Goal: Task Accomplishment & Management: Manage account settings

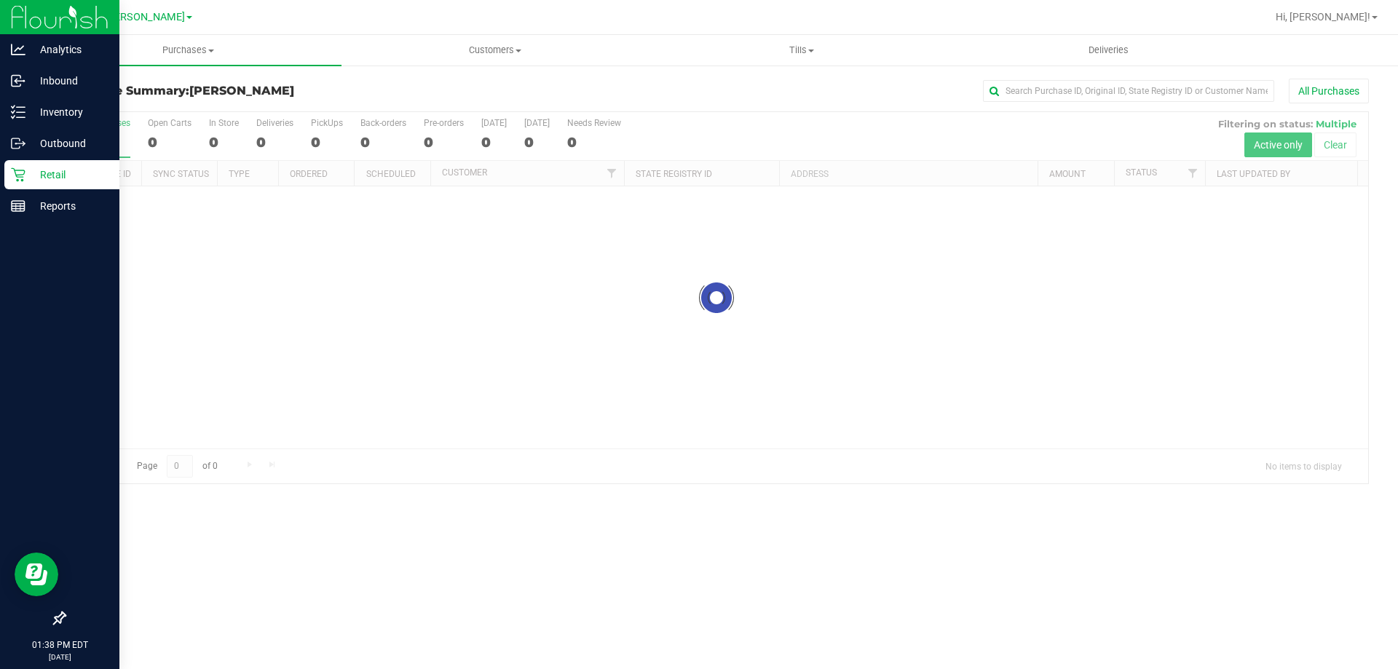
click at [31, 165] on div "Retail" at bounding box center [61, 174] width 115 height 29
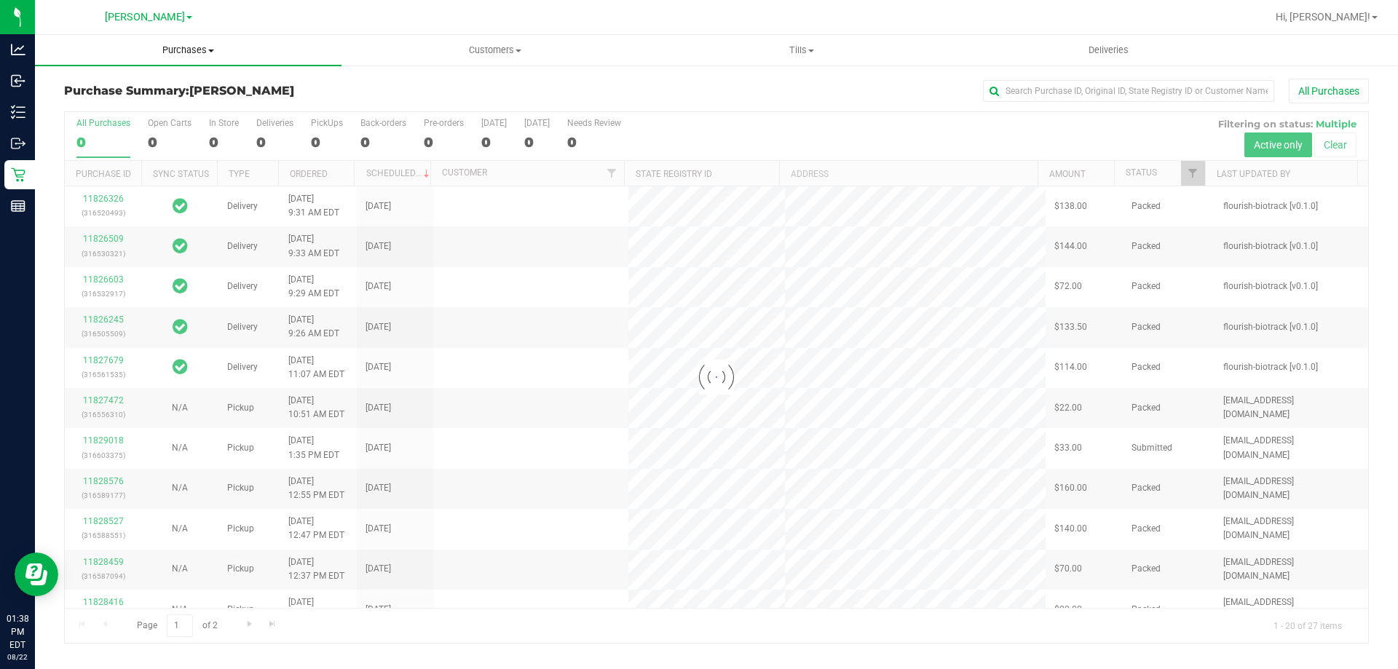
click at [183, 52] on span "Purchases" at bounding box center [188, 50] width 307 height 13
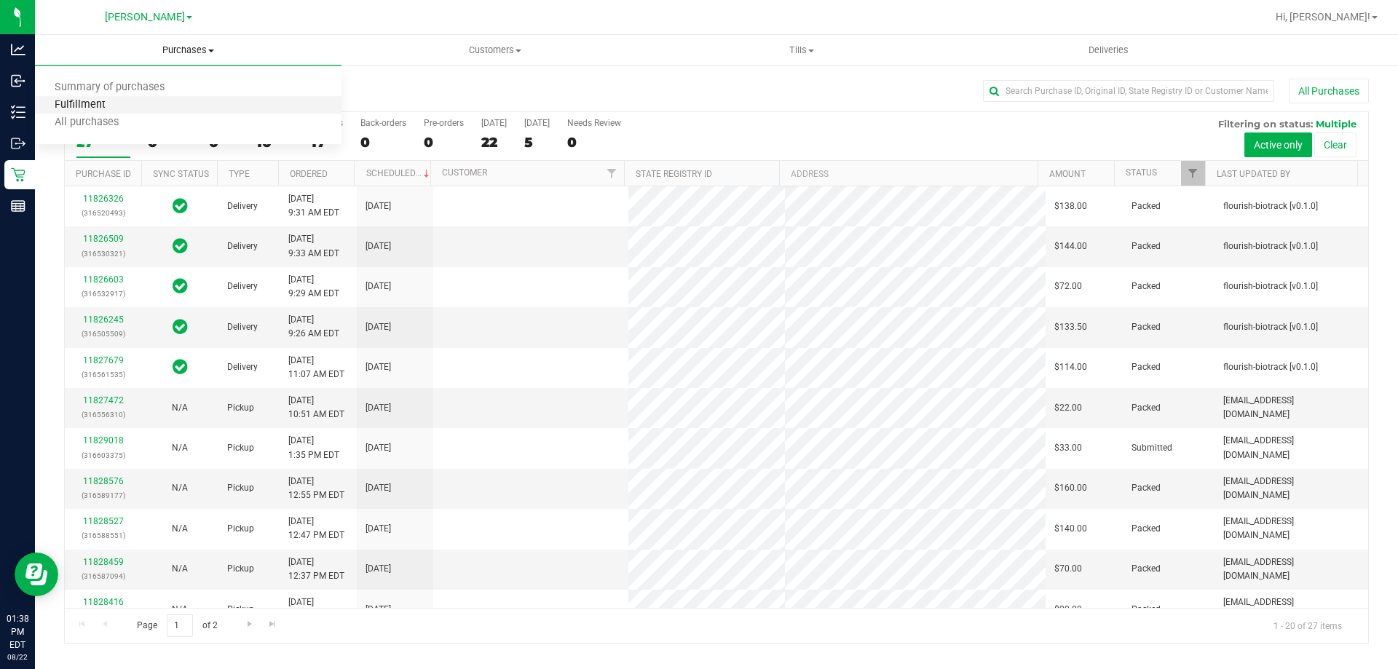
click at [83, 108] on span "Fulfillment" at bounding box center [80, 105] width 90 height 12
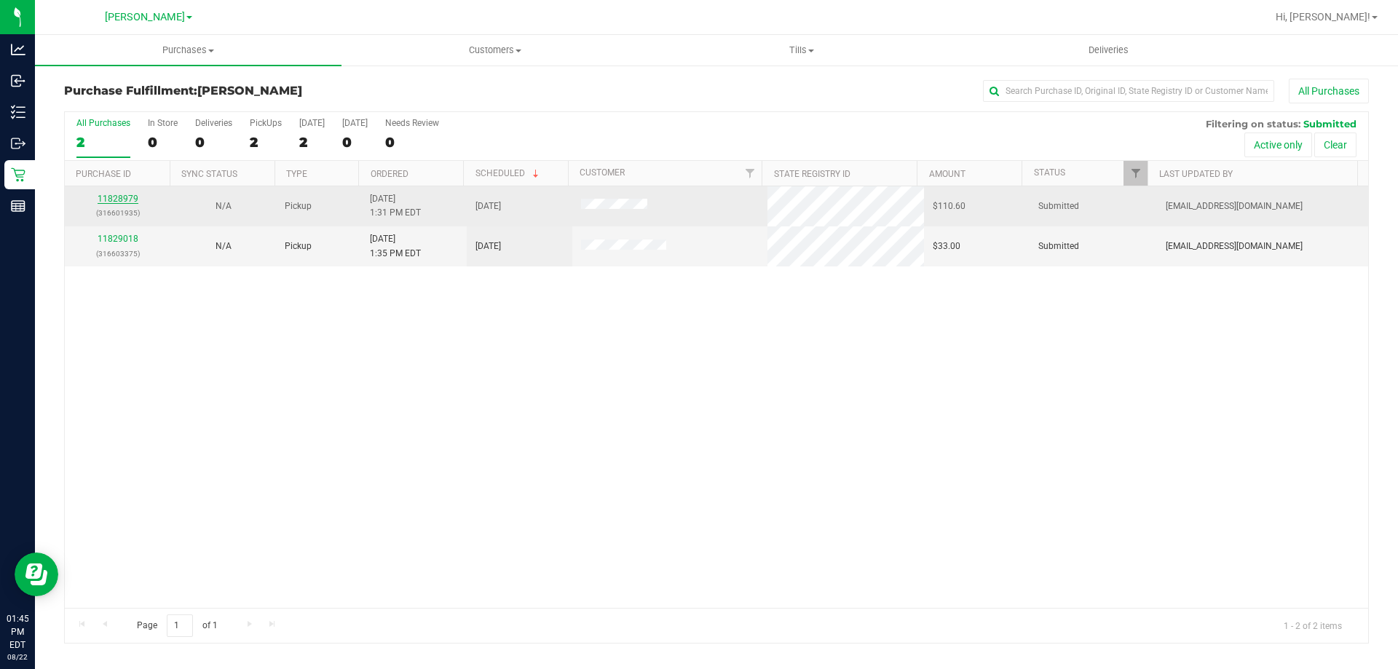
click at [131, 198] on link "11828979" at bounding box center [118, 199] width 41 height 10
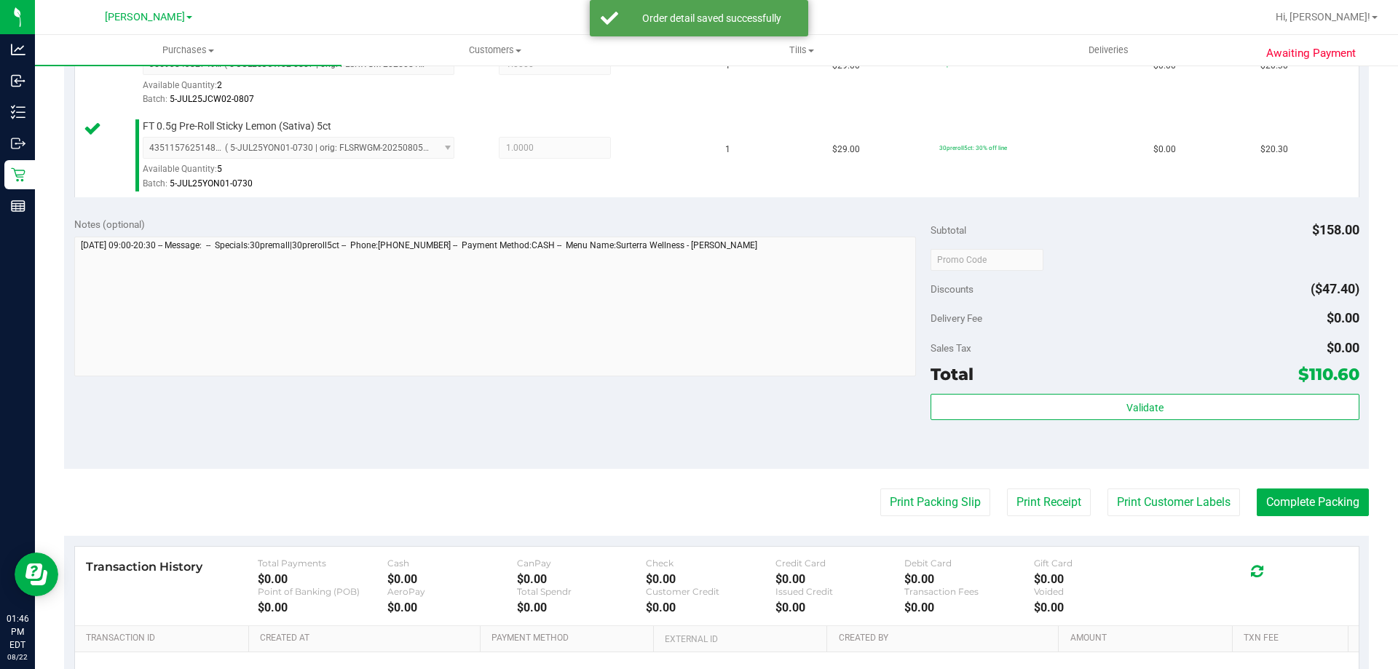
scroll to position [612, 0]
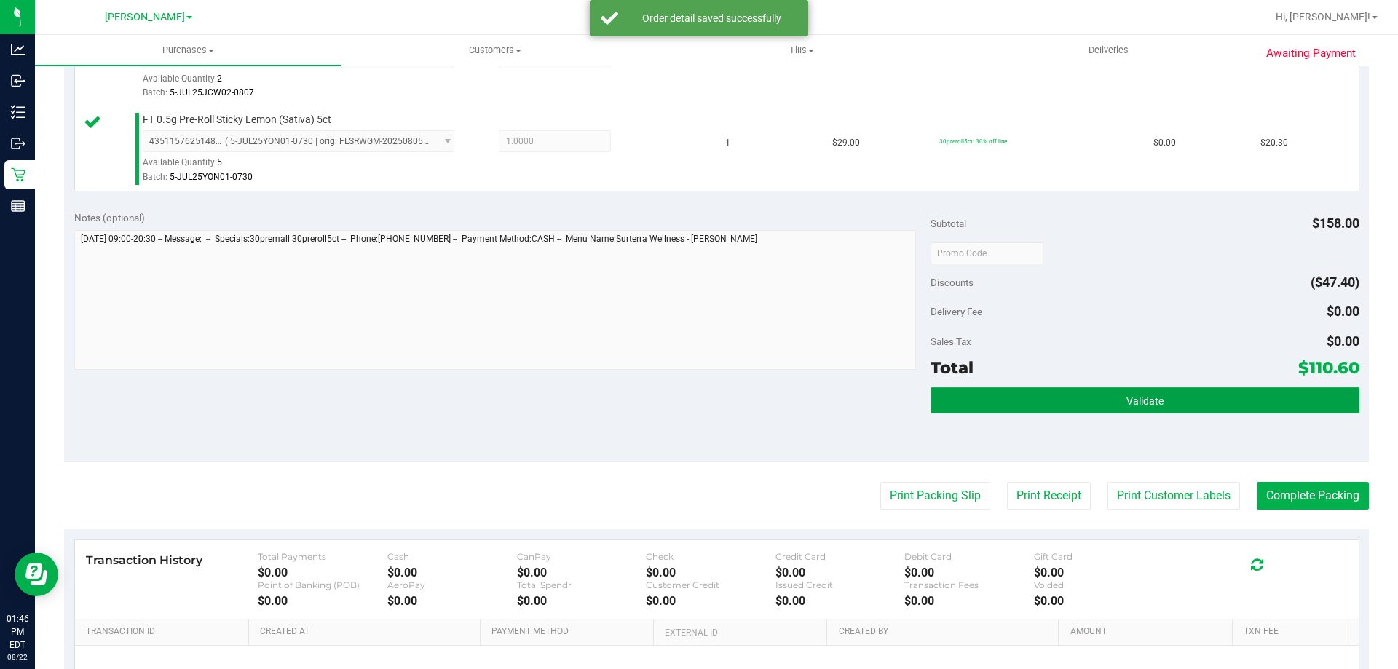
click at [1182, 406] on button "Validate" at bounding box center [1145, 400] width 428 height 26
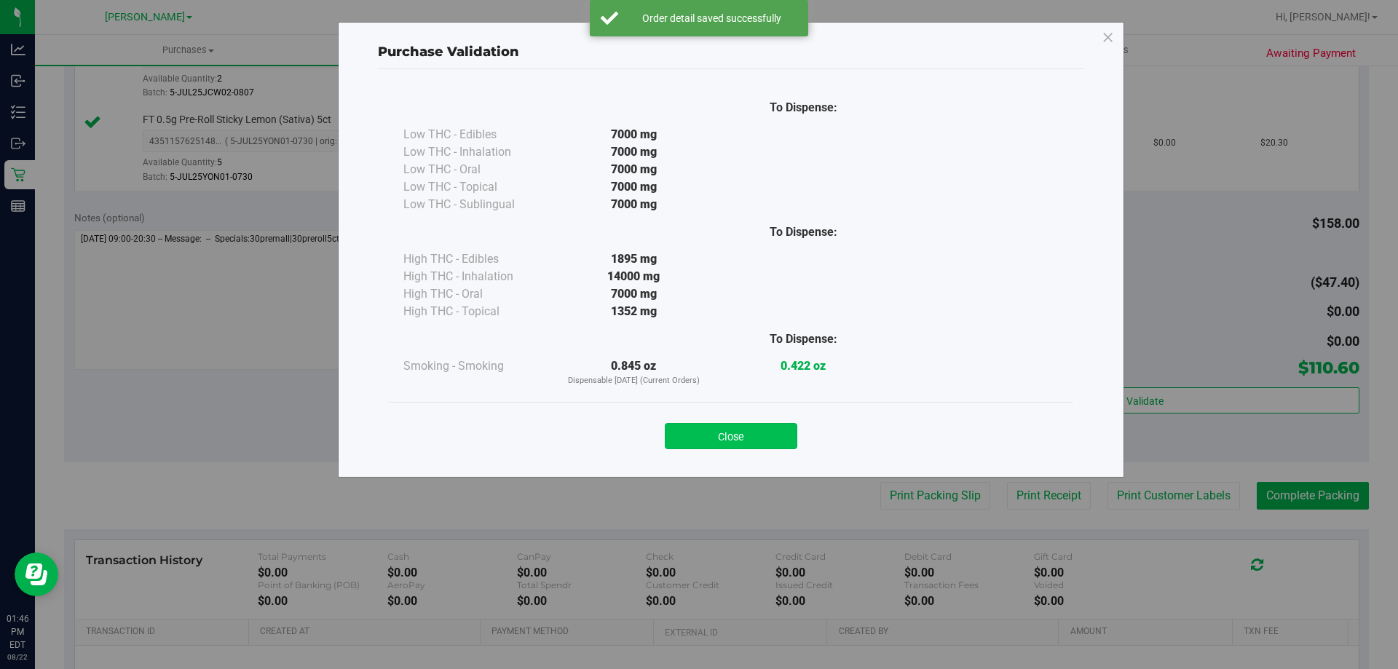
click at [749, 424] on button "Close" at bounding box center [731, 436] width 133 height 26
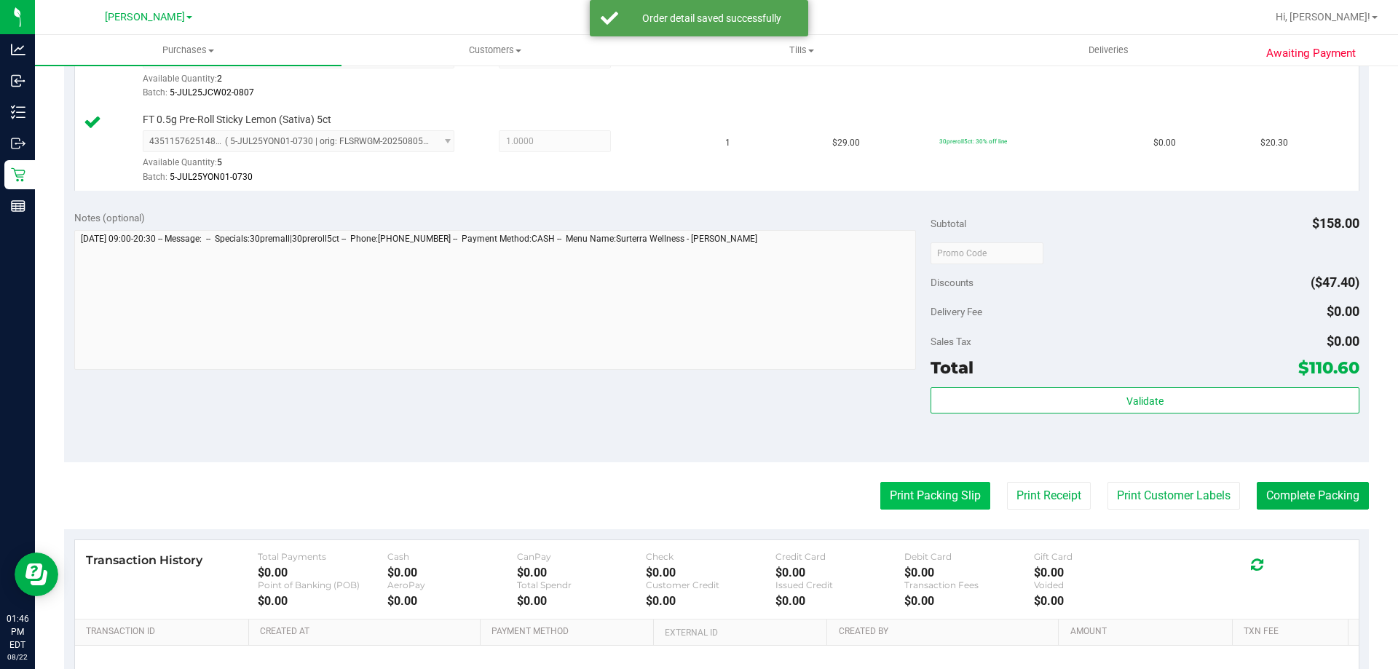
click at [904, 502] on button "Print Packing Slip" at bounding box center [935, 496] width 110 height 28
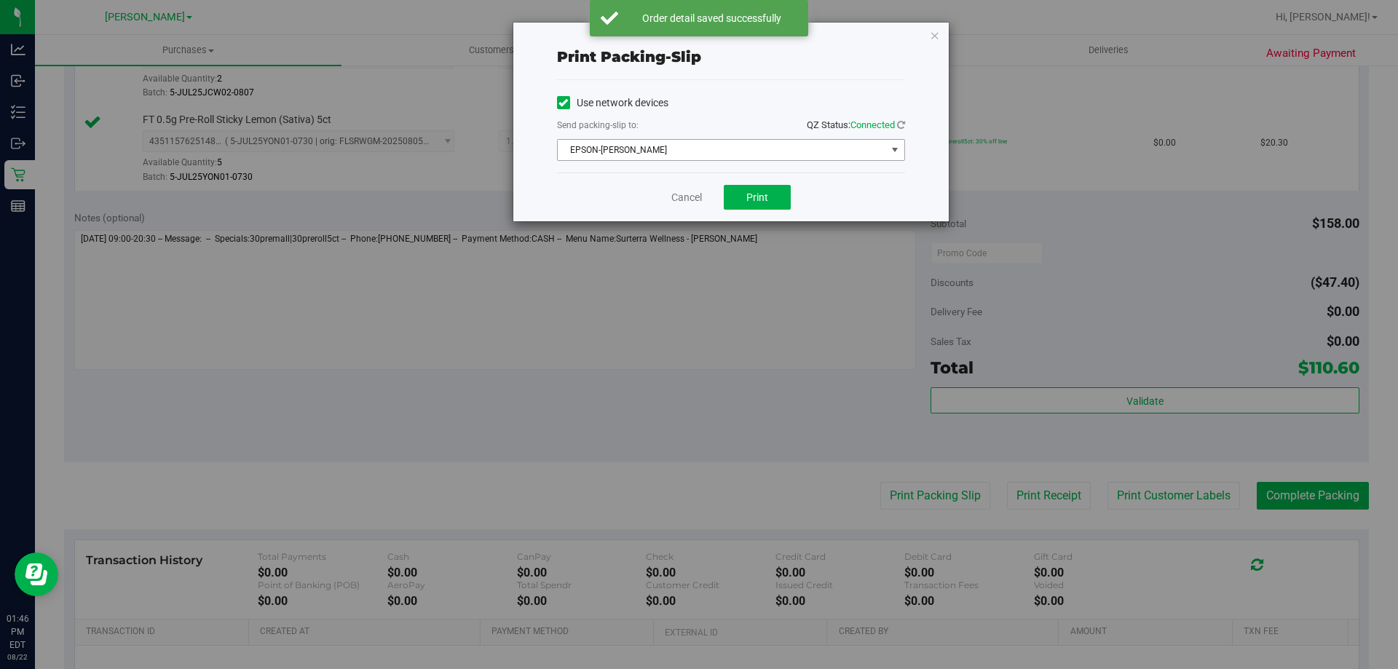
click at [890, 151] on span "select" at bounding box center [895, 150] width 12 height 12
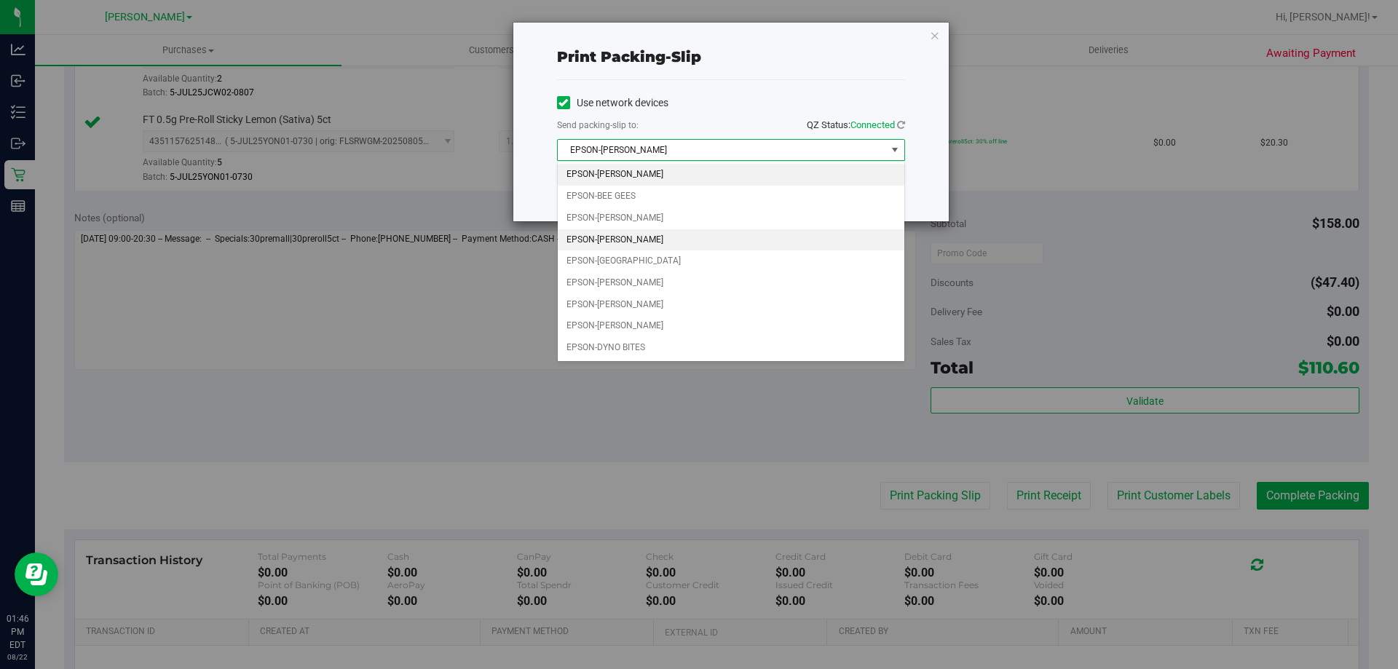
click at [675, 244] on li "EPSON-CHARLIE SIMPSON" at bounding box center [731, 240] width 347 height 22
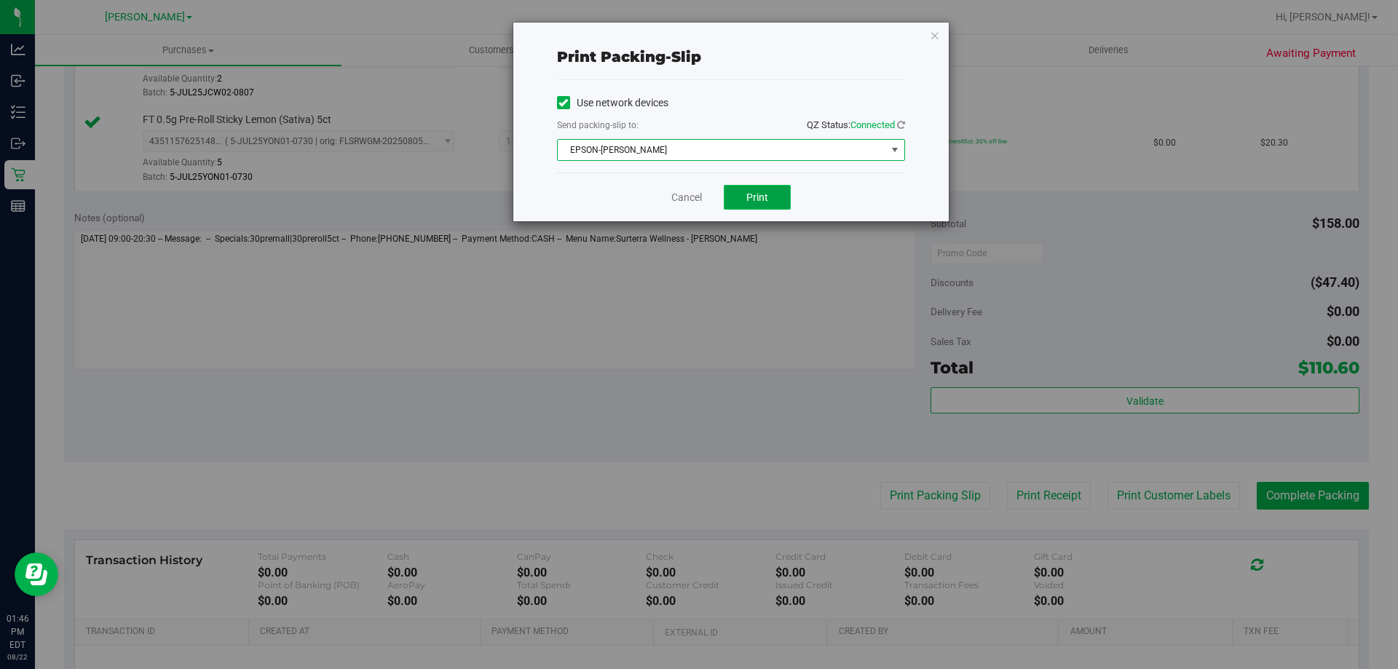
click at [768, 200] on span "Print" at bounding box center [757, 198] width 22 height 12
click at [867, 143] on span "EPSON-CHARLIE SIMPSON" at bounding box center [722, 150] width 328 height 20
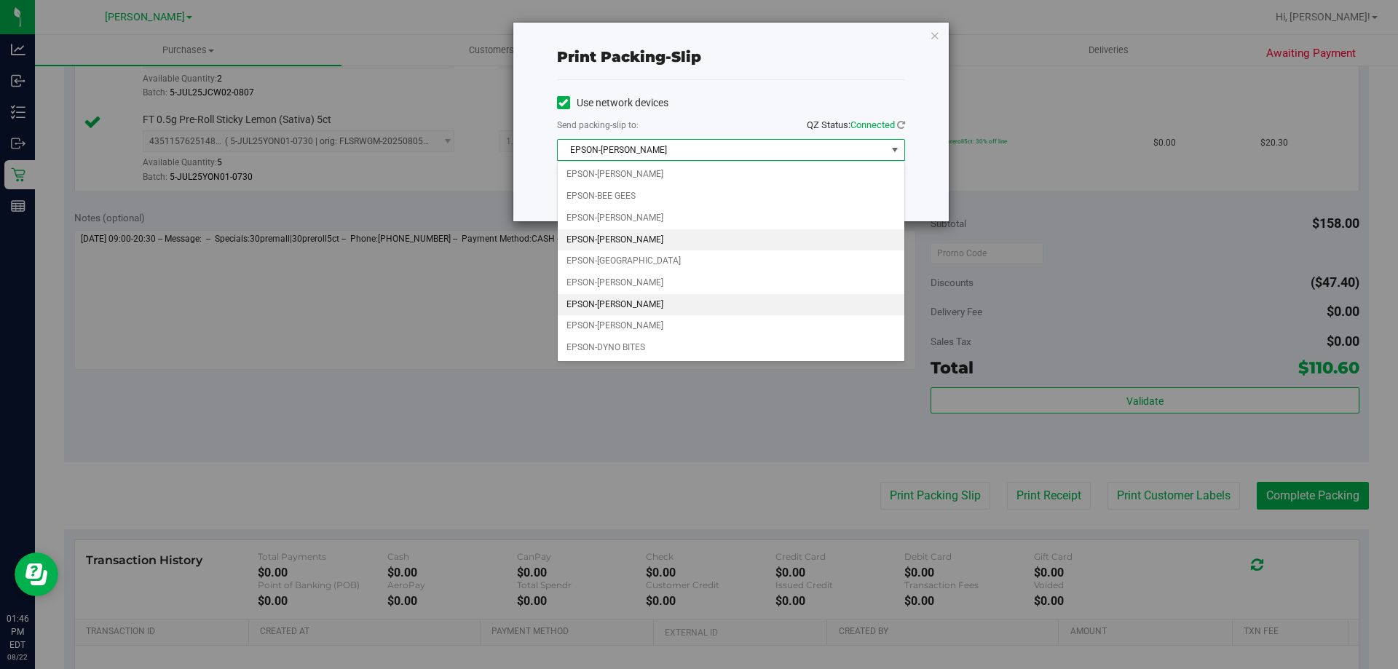
click at [659, 302] on li "EPSON-DAVID BOWIE" at bounding box center [731, 305] width 347 height 22
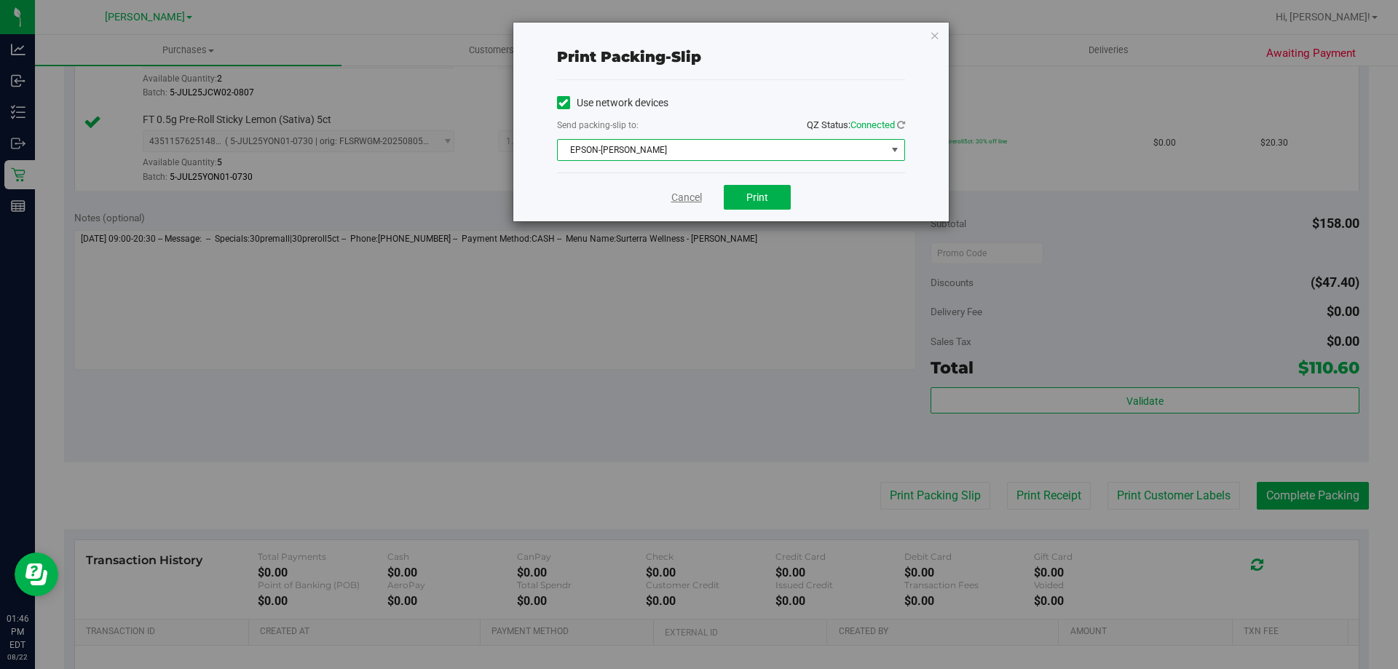
click at [693, 193] on link "Cancel" at bounding box center [686, 197] width 31 height 15
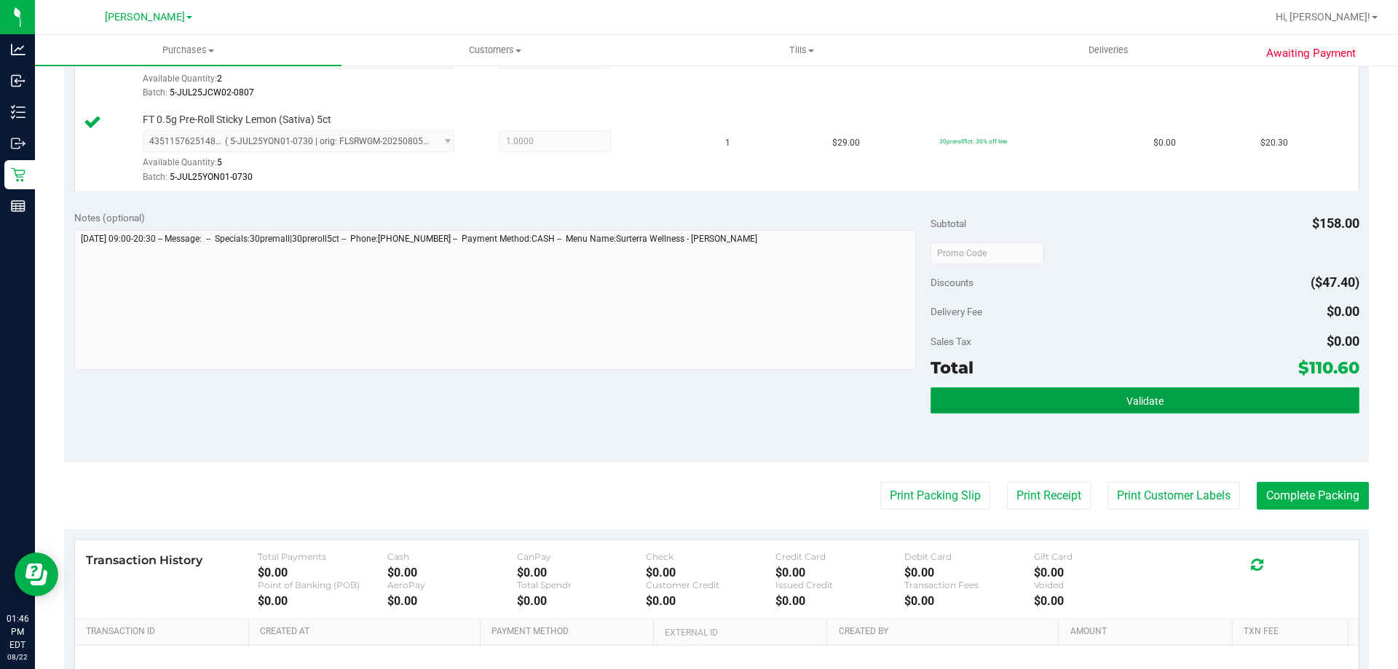
click at [1312, 395] on button "Validate" at bounding box center [1145, 400] width 428 height 26
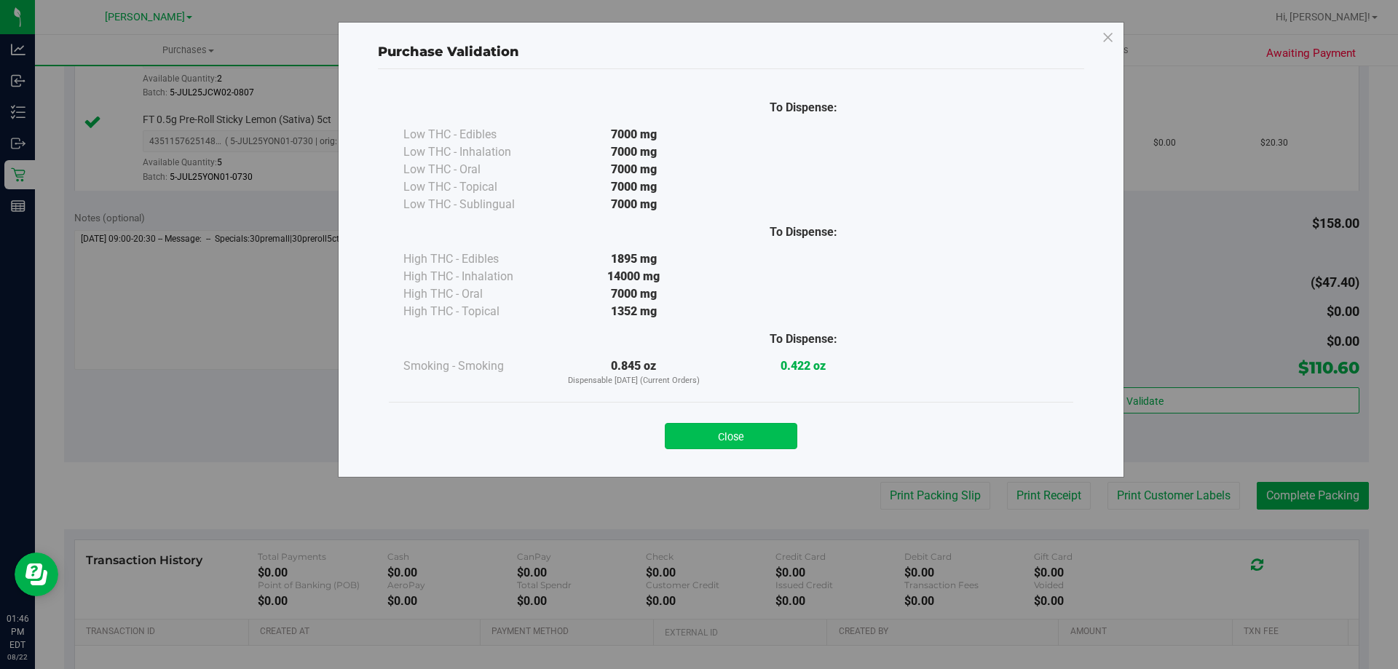
click at [746, 438] on button "Close" at bounding box center [731, 436] width 133 height 26
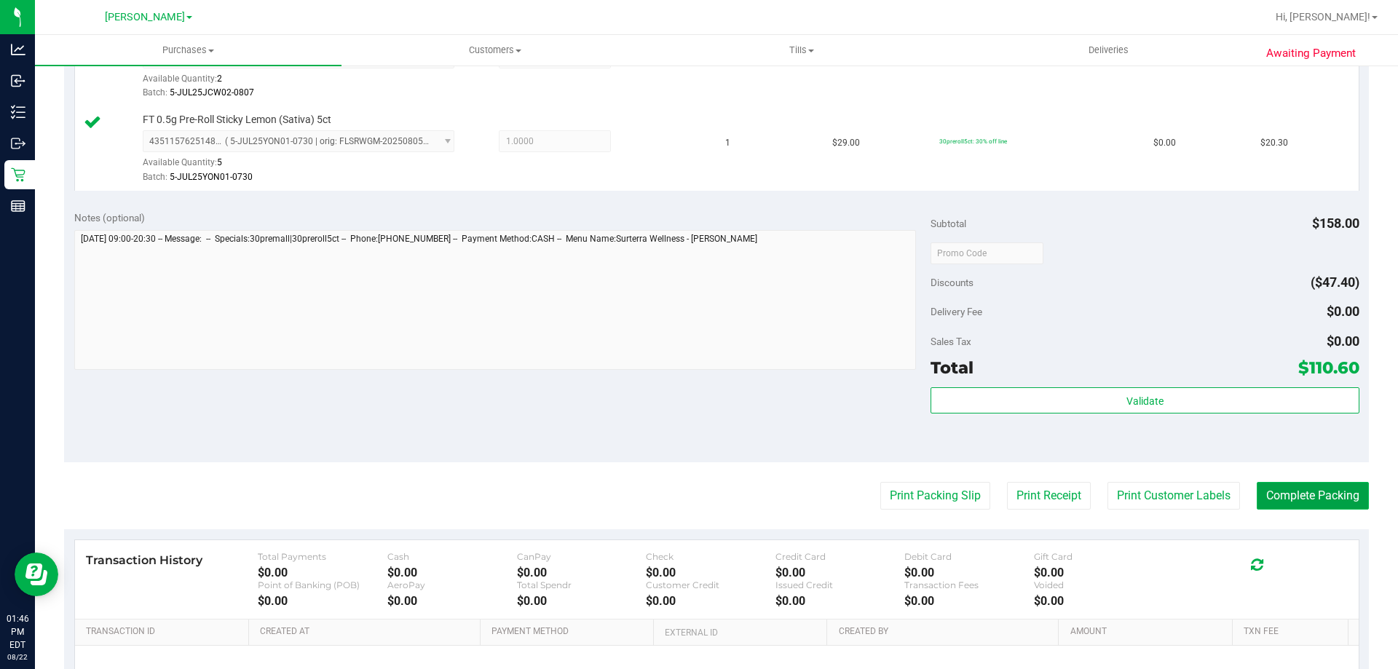
click at [1290, 505] on button "Complete Packing" at bounding box center [1313, 496] width 112 height 28
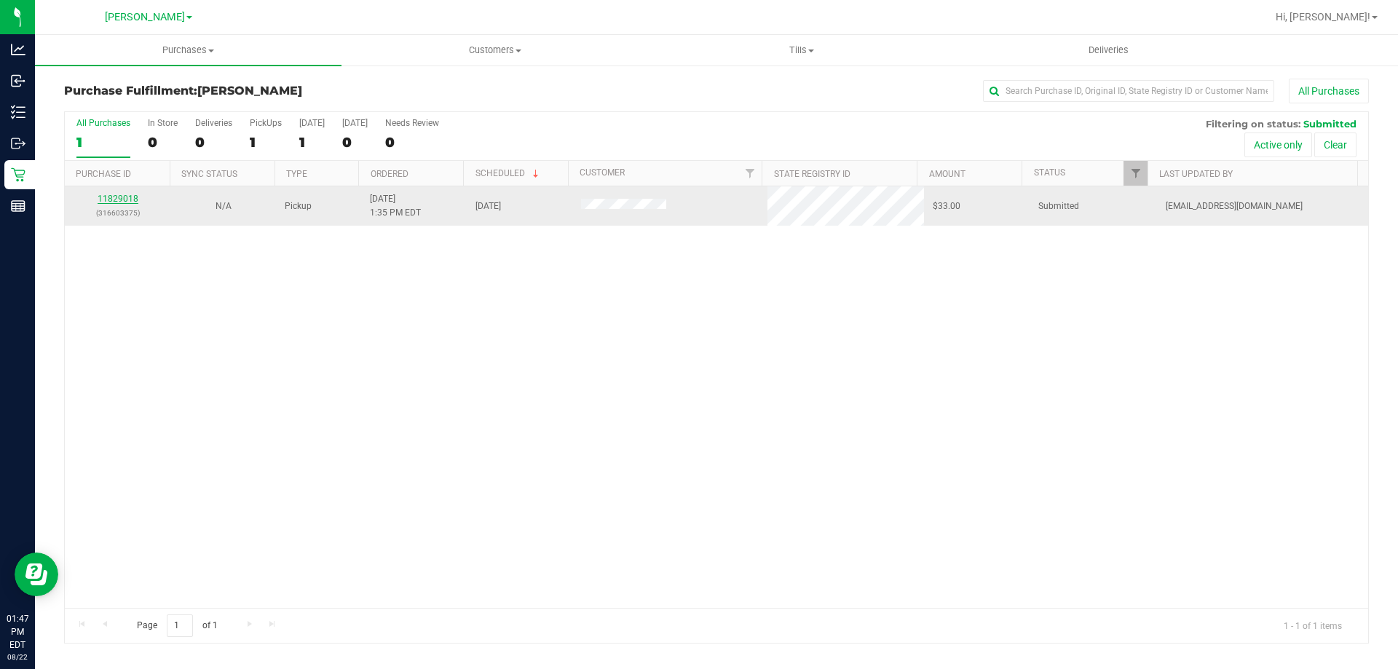
click at [111, 202] on link "11829018" at bounding box center [118, 199] width 41 height 10
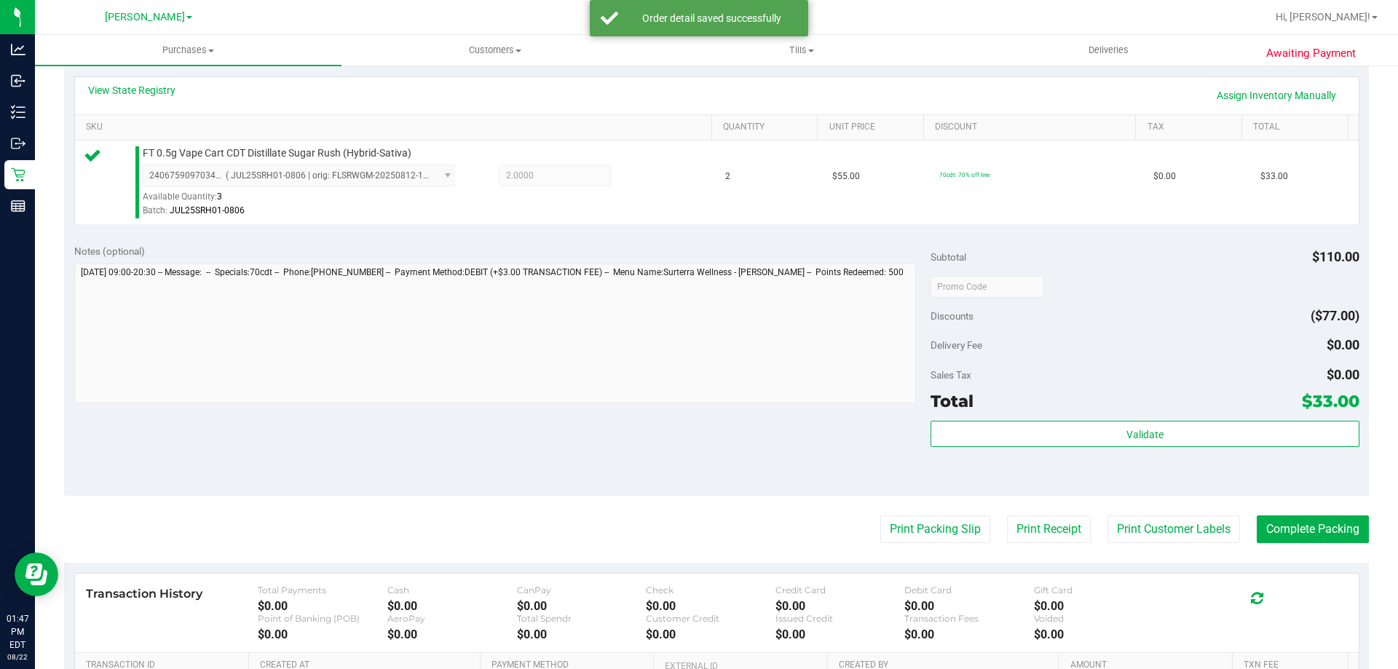
scroll to position [349, 0]
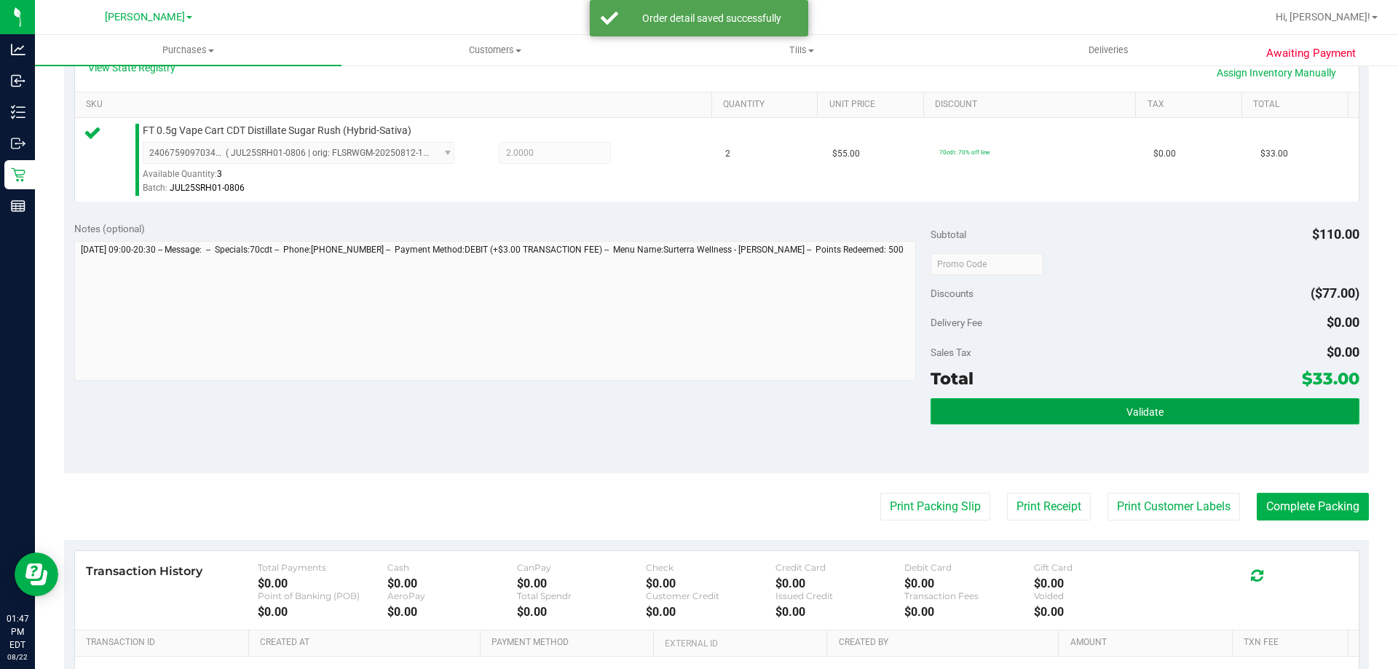
click at [1125, 402] on button "Validate" at bounding box center [1145, 411] width 428 height 26
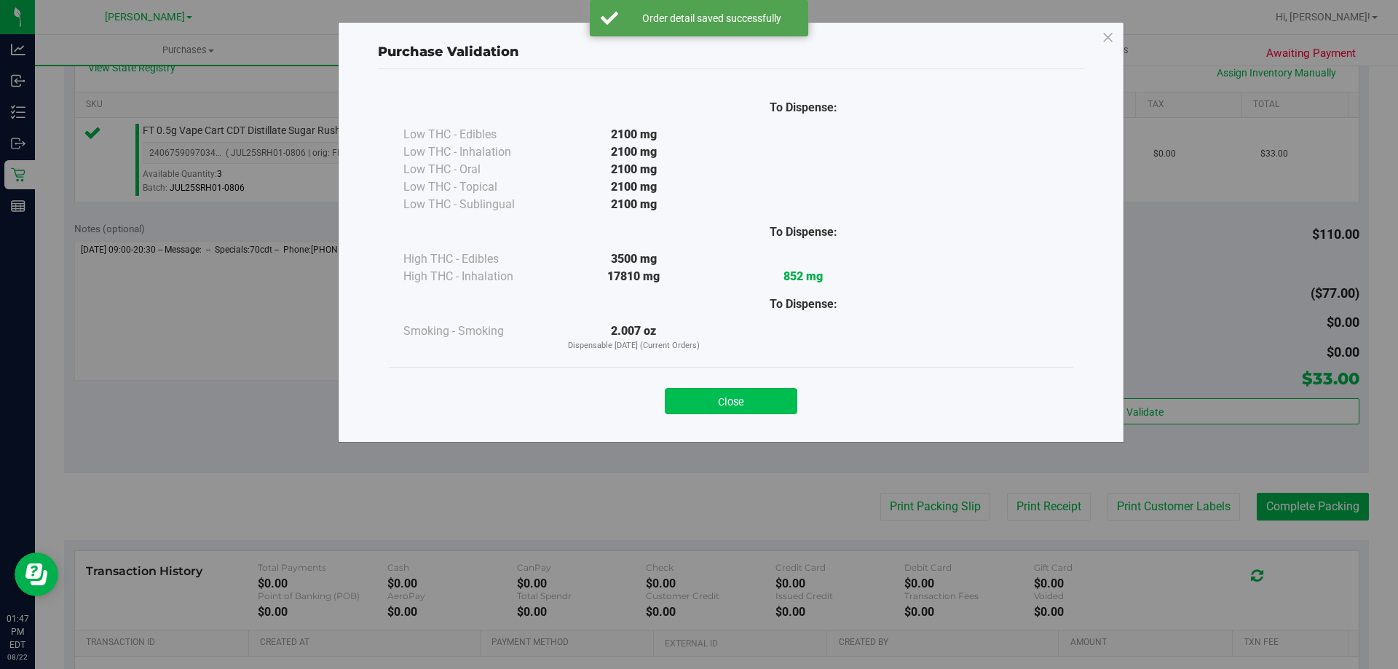
click at [731, 393] on button "Close" at bounding box center [731, 401] width 133 height 26
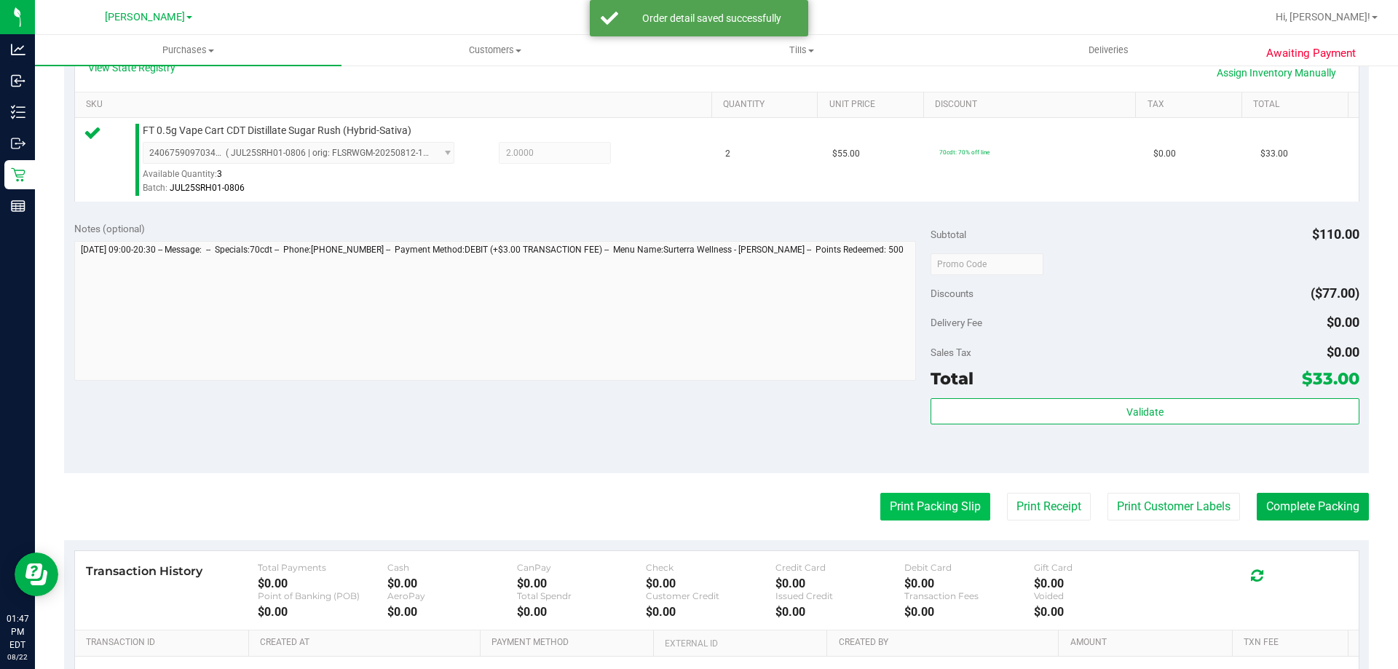
click at [899, 503] on button "Print Packing Slip" at bounding box center [935, 507] width 110 height 28
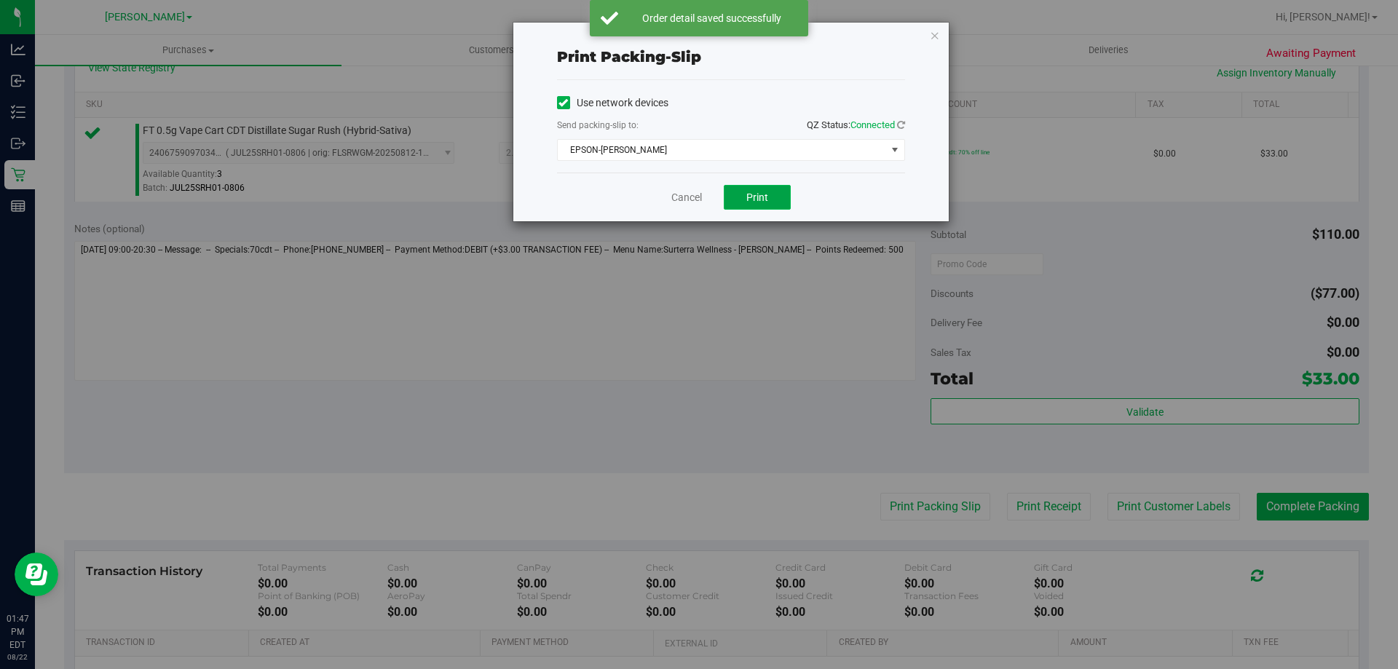
click at [757, 207] on button "Print" at bounding box center [757, 197] width 67 height 25
click at [675, 197] on link "Cancel" at bounding box center [686, 197] width 31 height 15
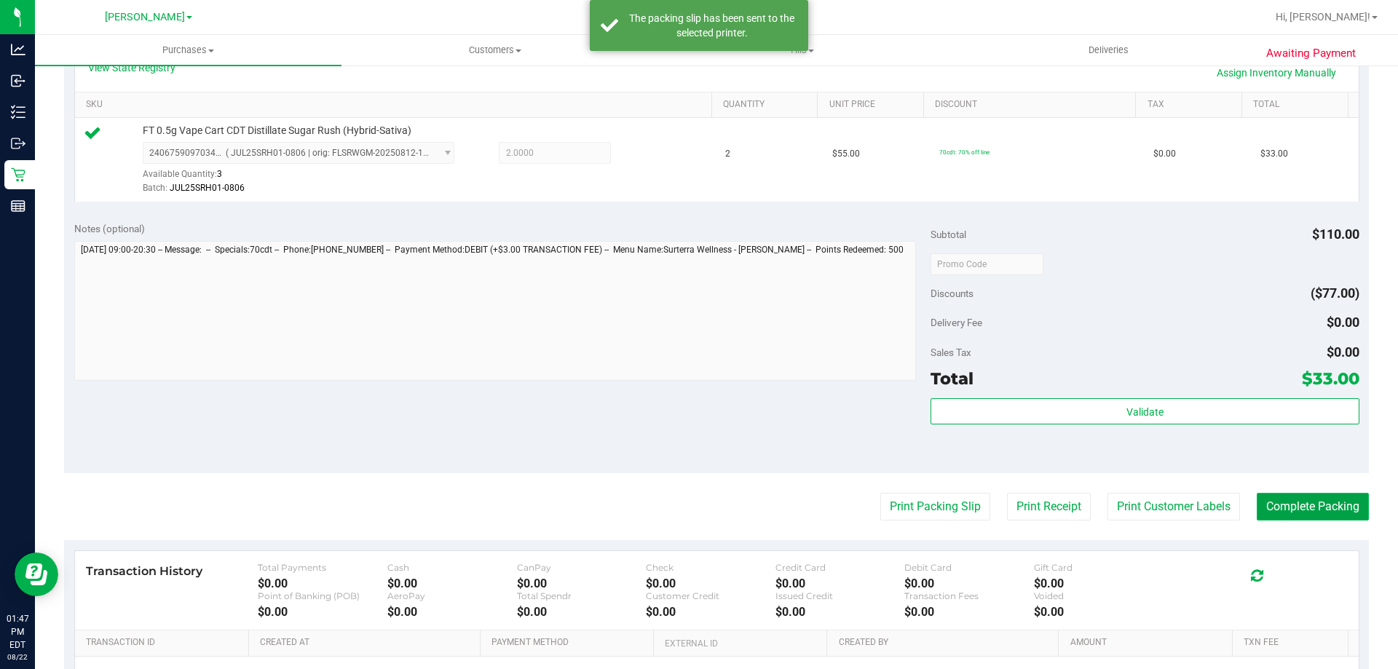
click at [1307, 514] on button "Complete Packing" at bounding box center [1313, 507] width 112 height 28
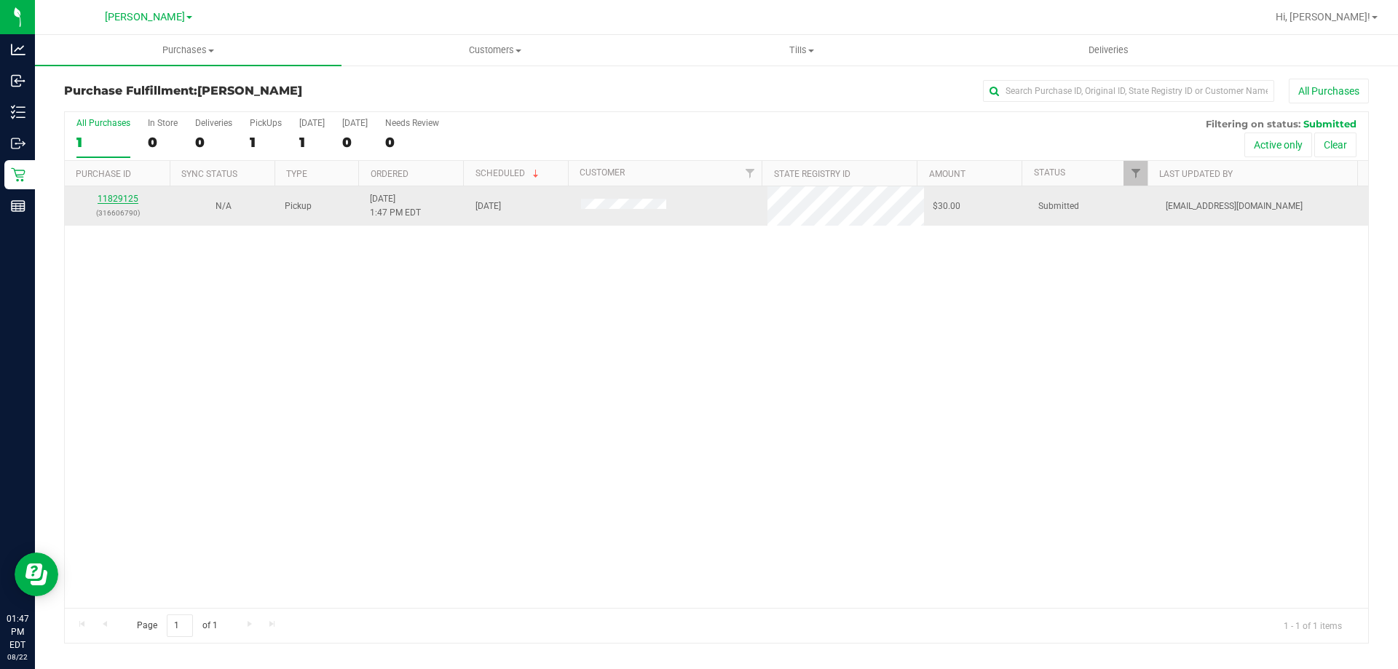
click at [126, 200] on link "11829125" at bounding box center [118, 199] width 41 height 10
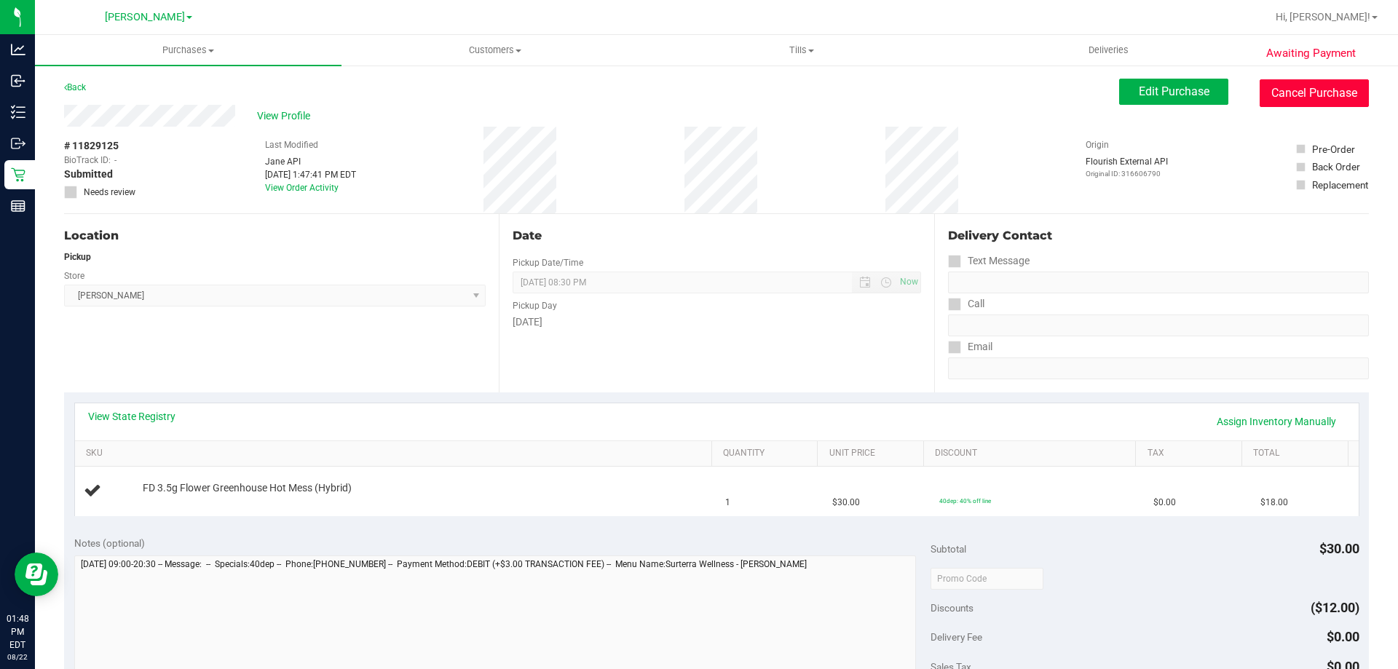
click at [1279, 90] on button "Cancel Purchase" at bounding box center [1314, 93] width 109 height 28
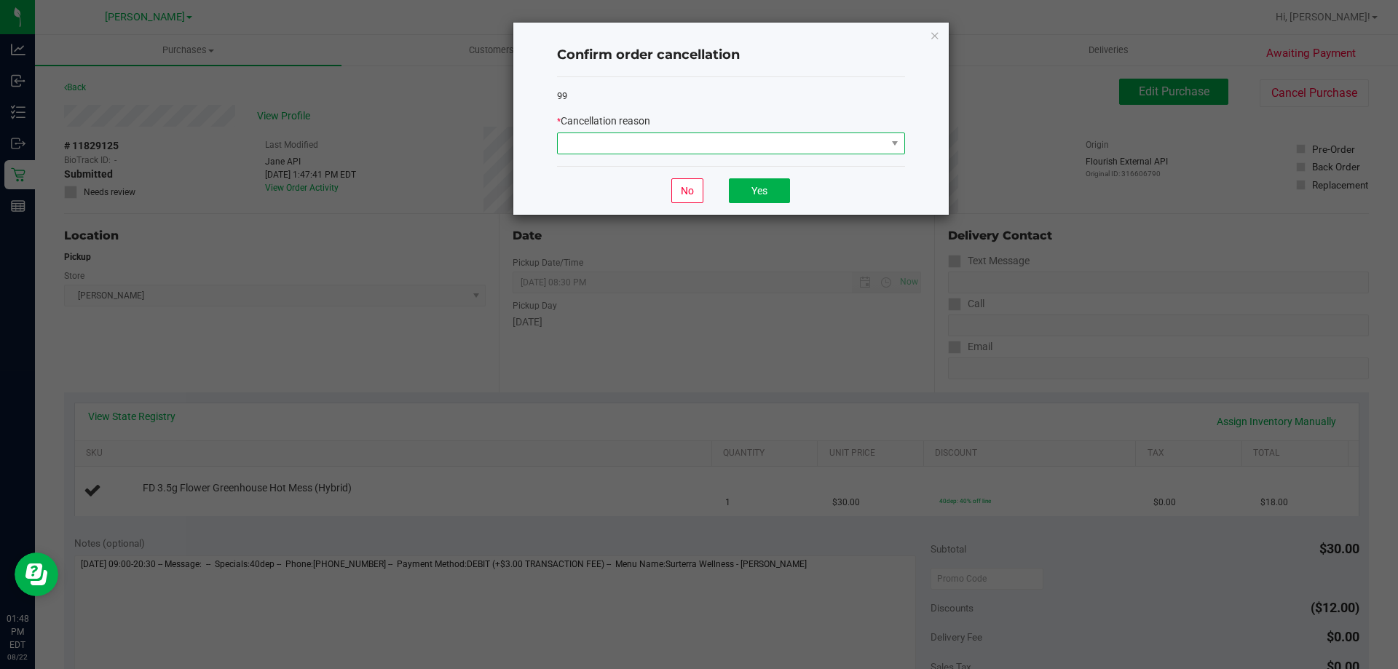
click at [668, 135] on span at bounding box center [722, 143] width 328 height 20
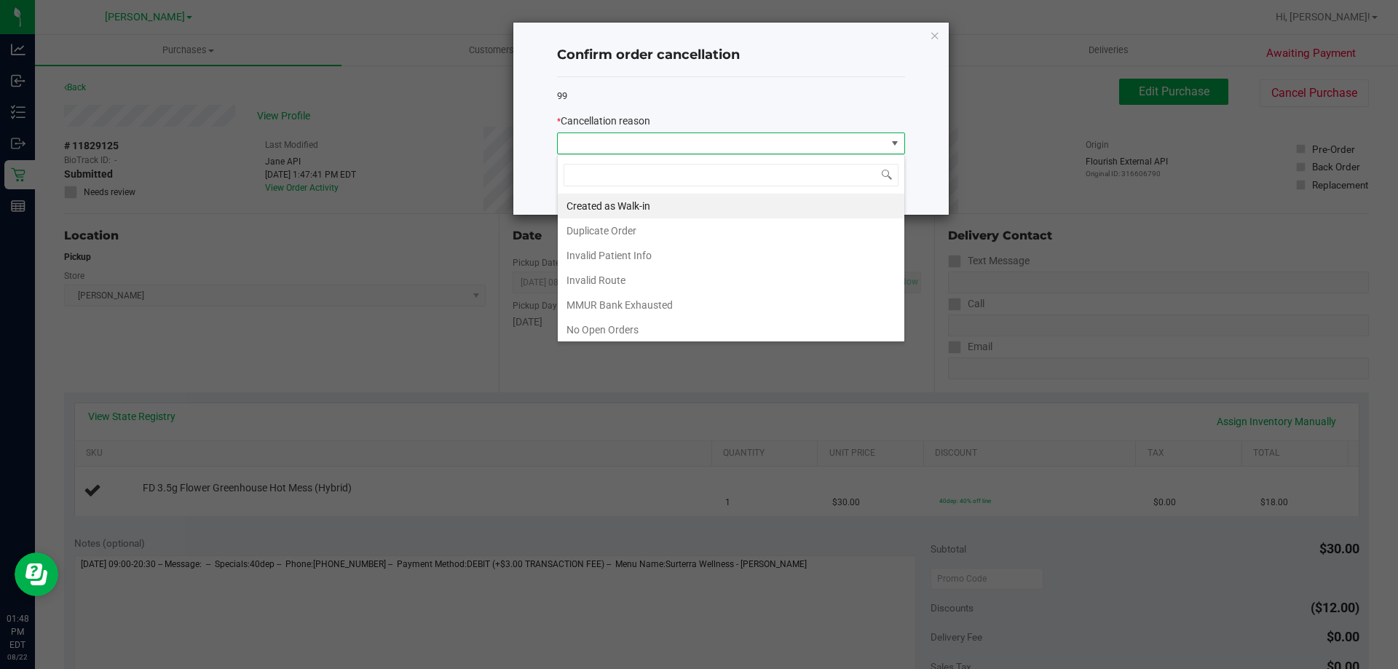
click at [650, 235] on li "Duplicate Order" at bounding box center [731, 230] width 347 height 25
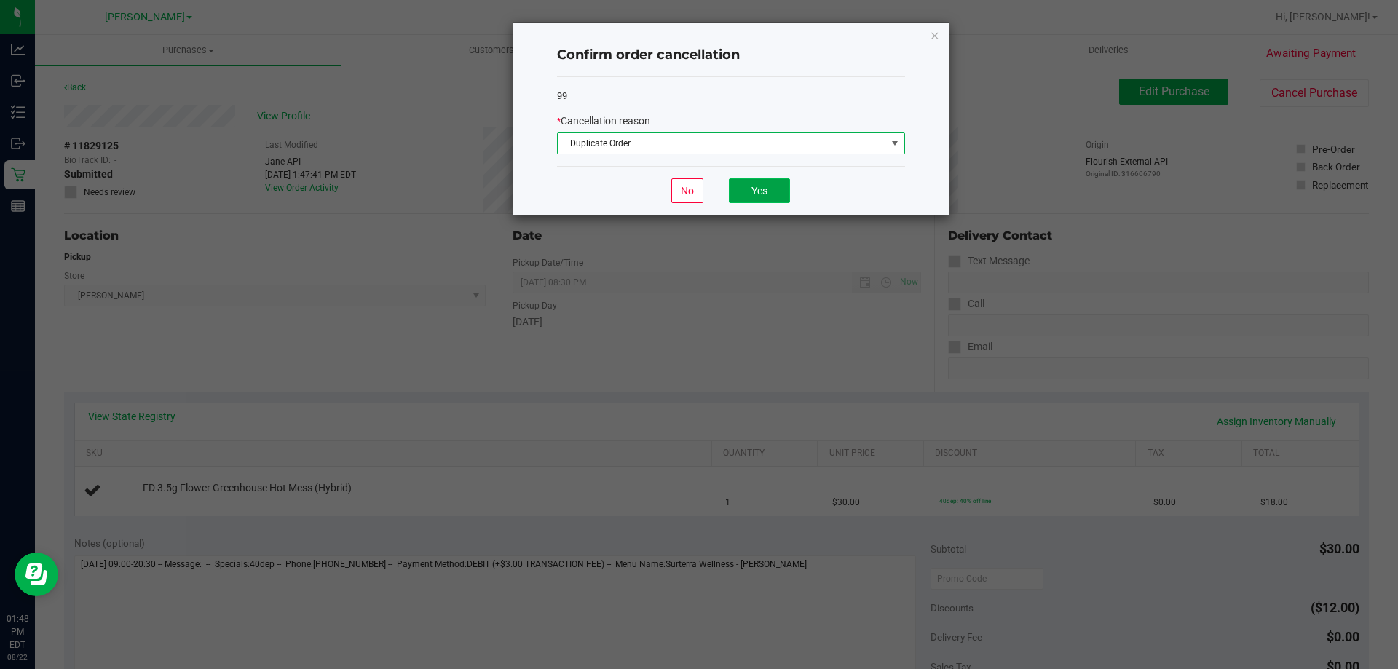
click at [757, 184] on button "Yes" at bounding box center [759, 190] width 61 height 25
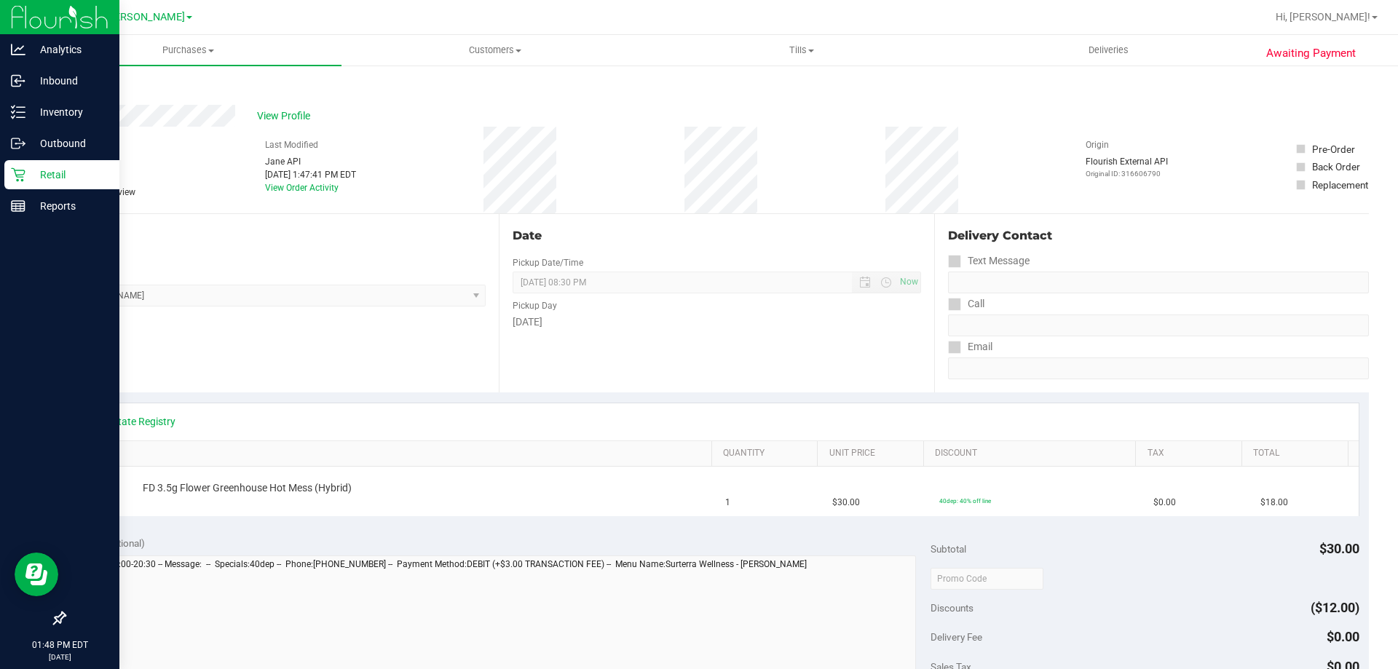
click at [70, 172] on p "Retail" at bounding box center [68, 174] width 87 height 17
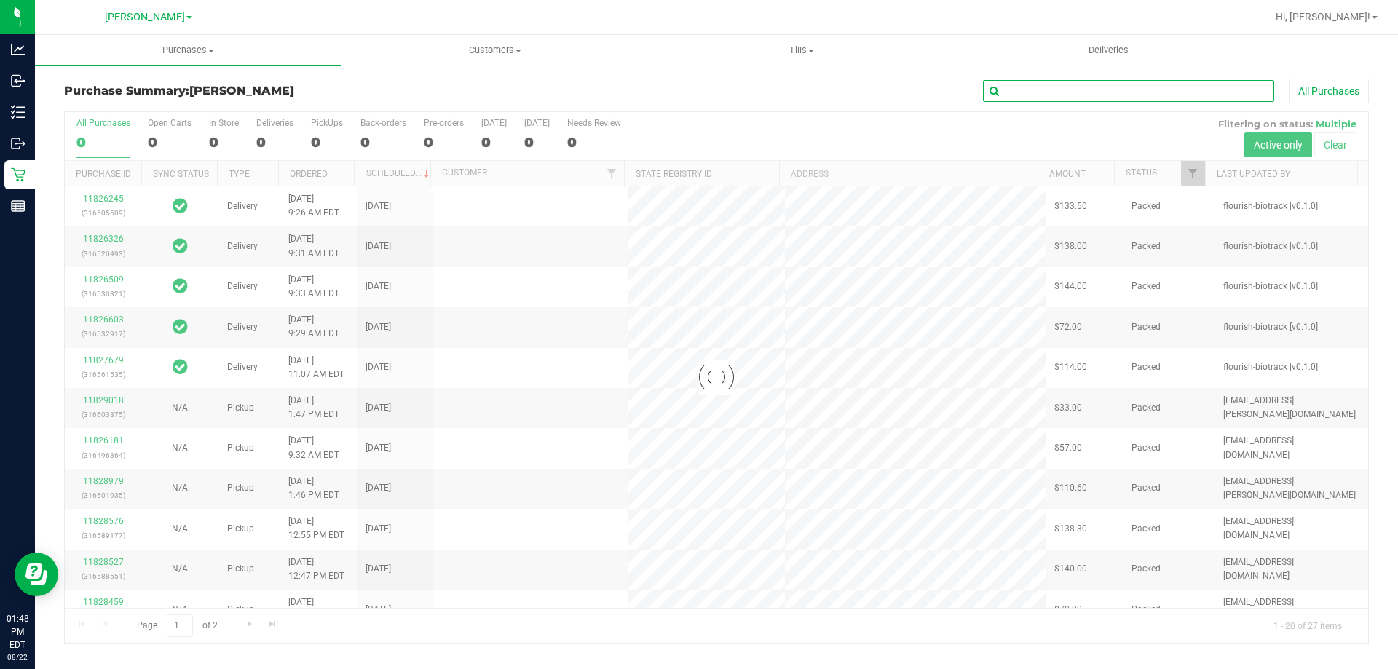
click at [1059, 95] on input "text" at bounding box center [1128, 91] width 291 height 22
type input "11829018"
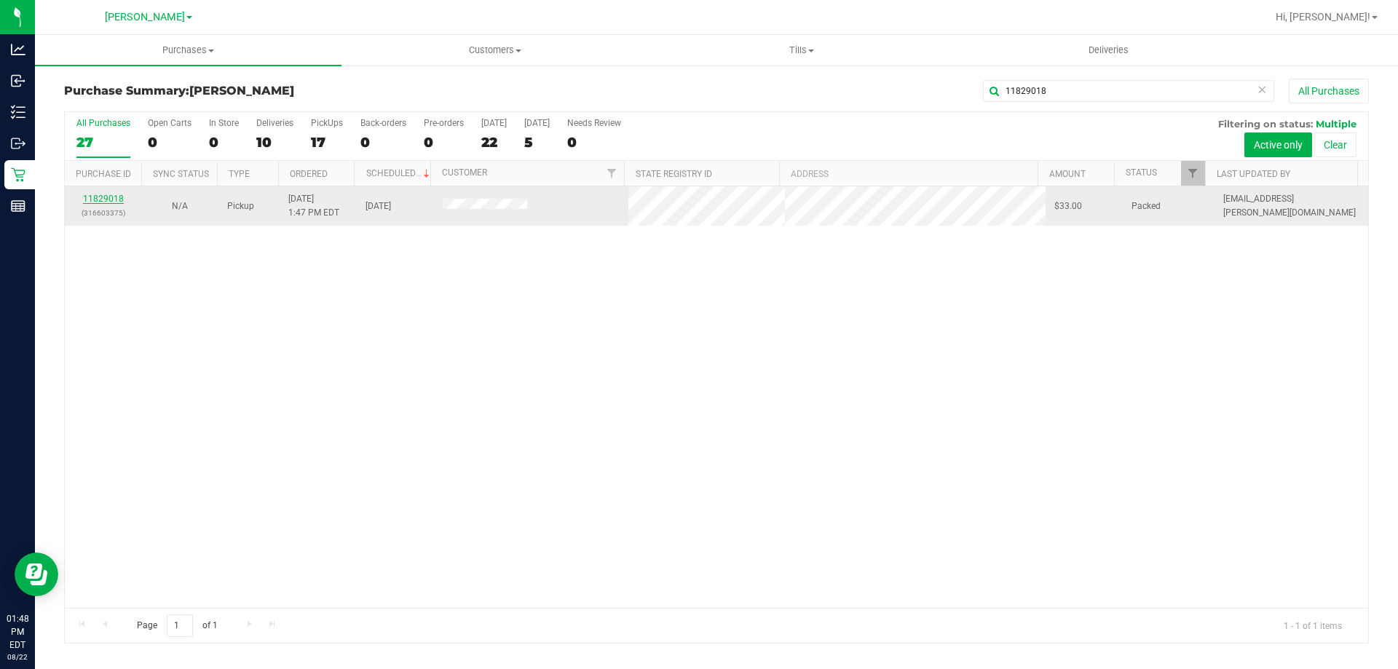
click at [114, 199] on link "11829018" at bounding box center [103, 199] width 41 height 10
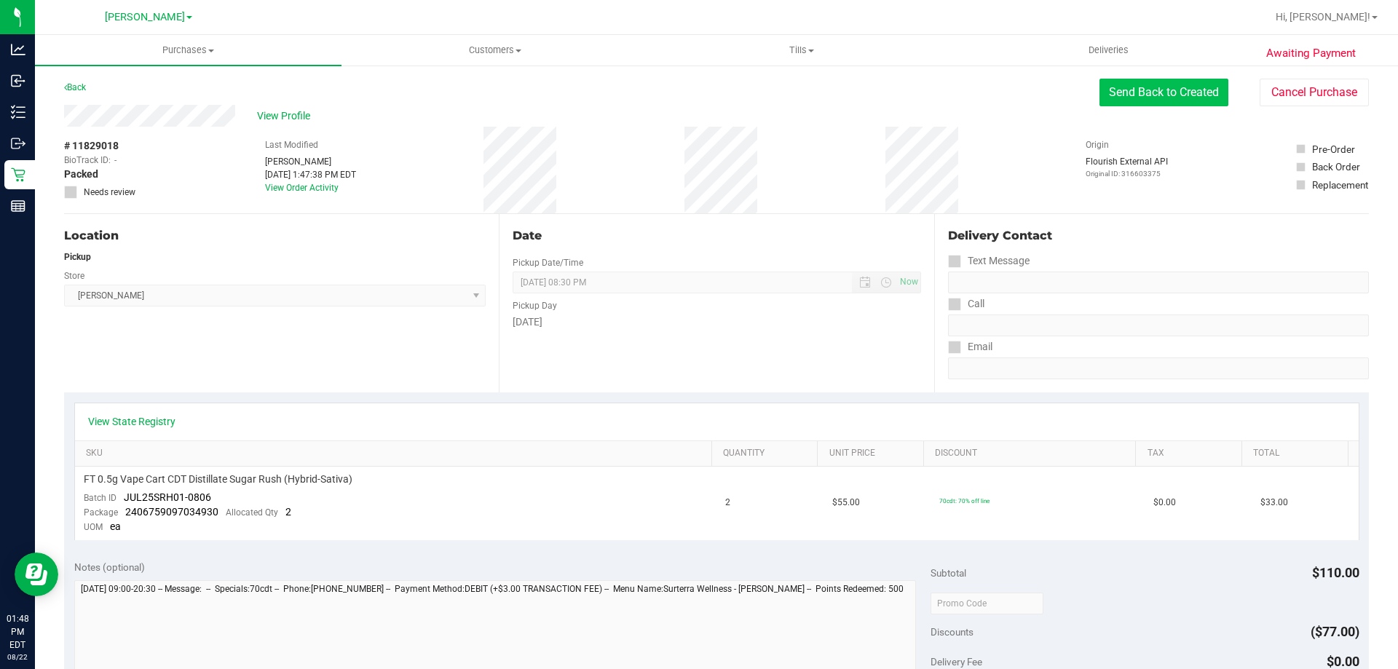
click at [1129, 89] on button "Send Back to Created" at bounding box center [1164, 93] width 129 height 28
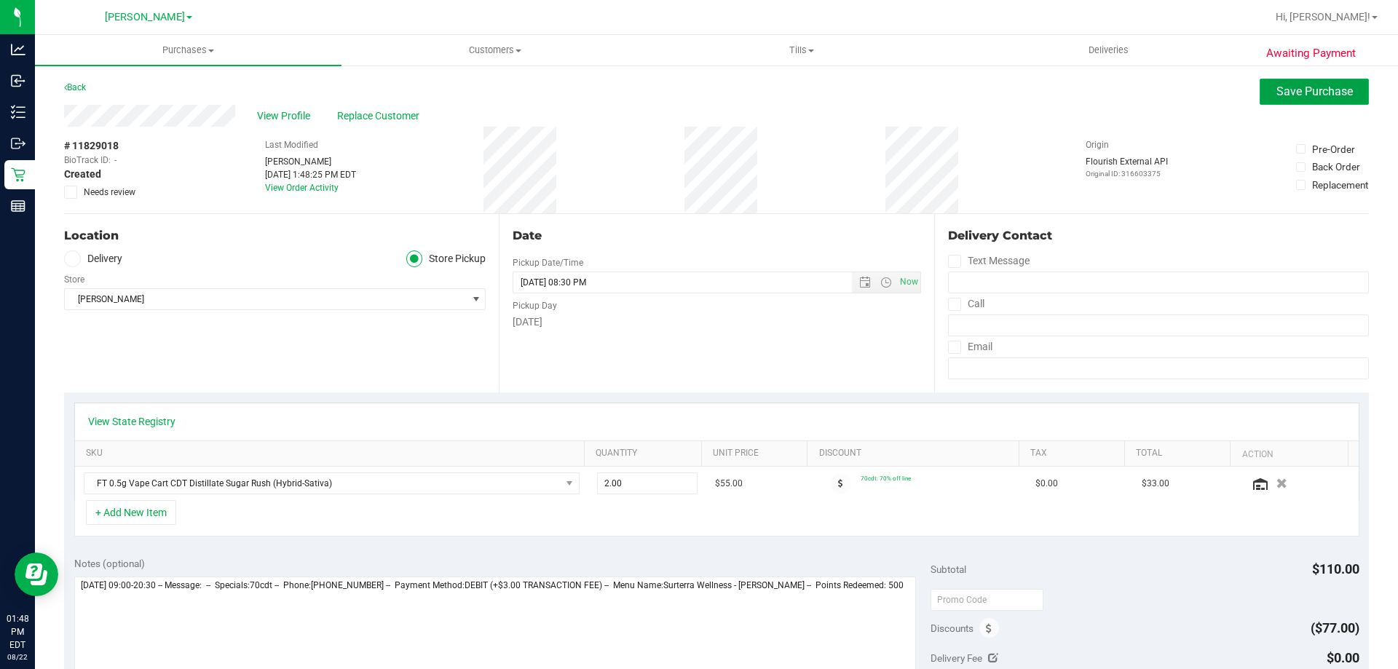
click at [1296, 90] on span "Save Purchase" at bounding box center [1315, 91] width 76 height 14
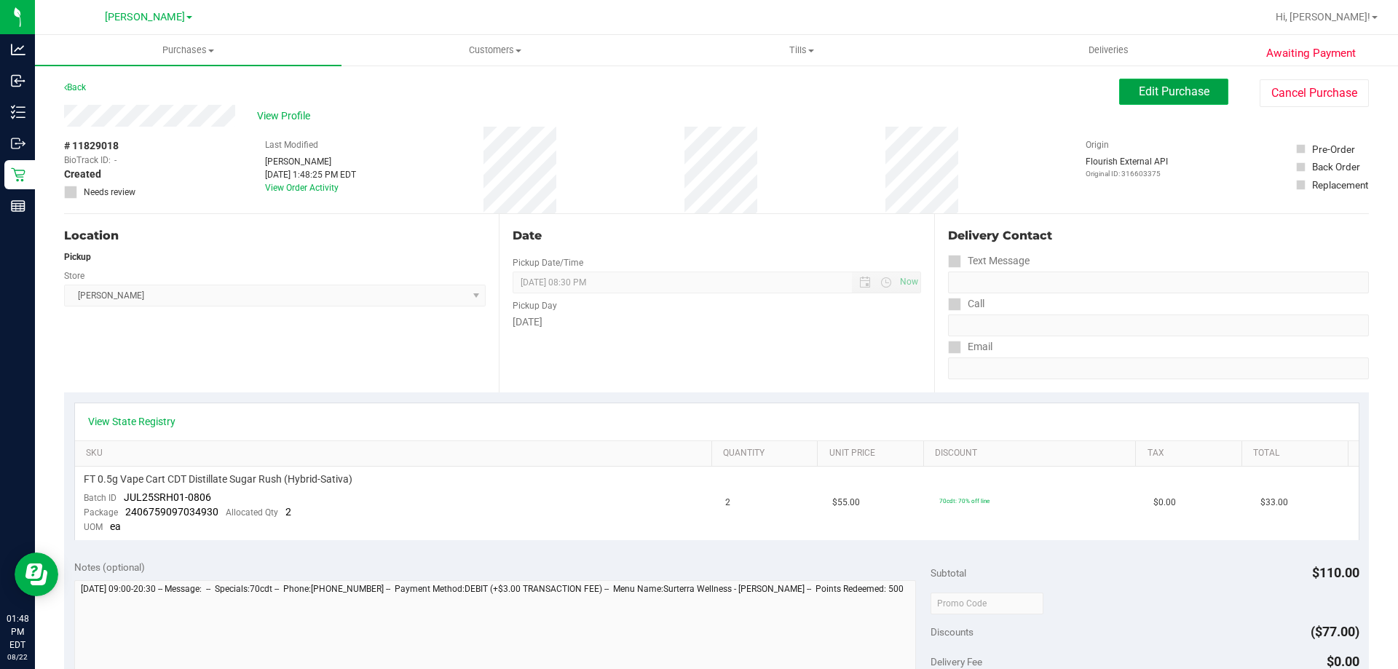
click at [1207, 88] on button "Edit Purchase" at bounding box center [1173, 92] width 109 height 26
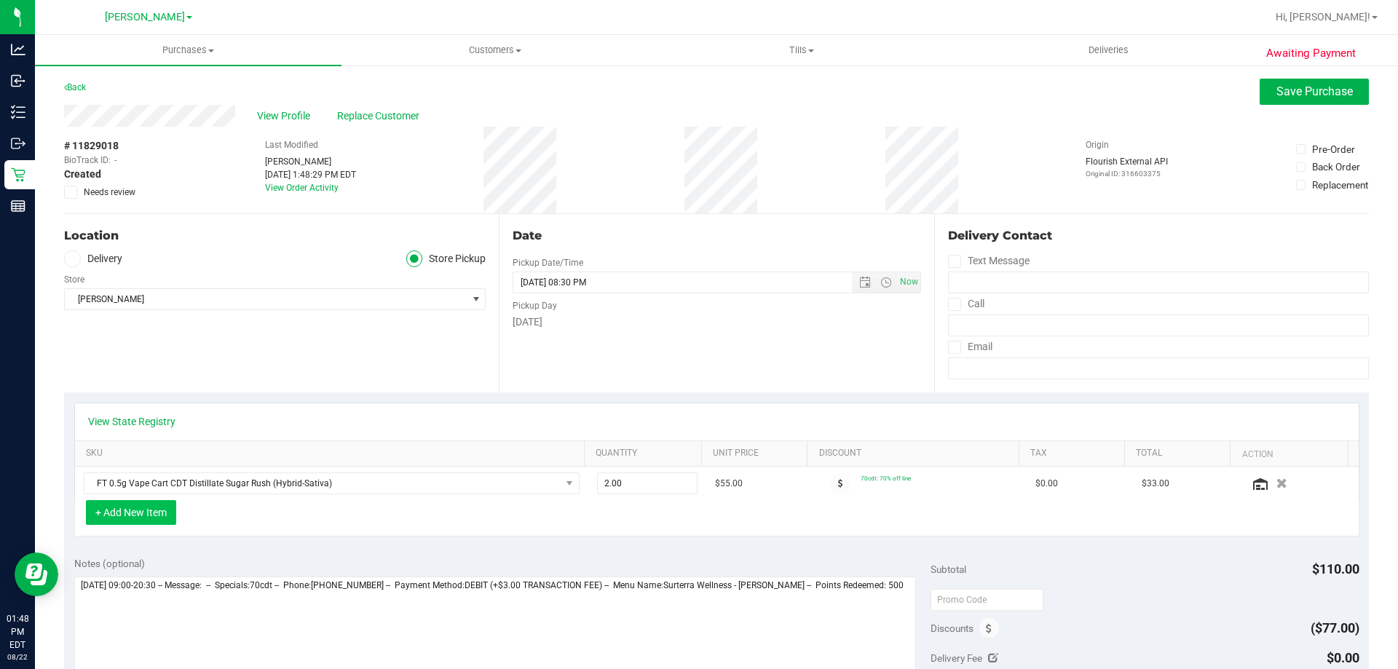
click at [156, 515] on button "+ Add New Item" at bounding box center [131, 512] width 90 height 25
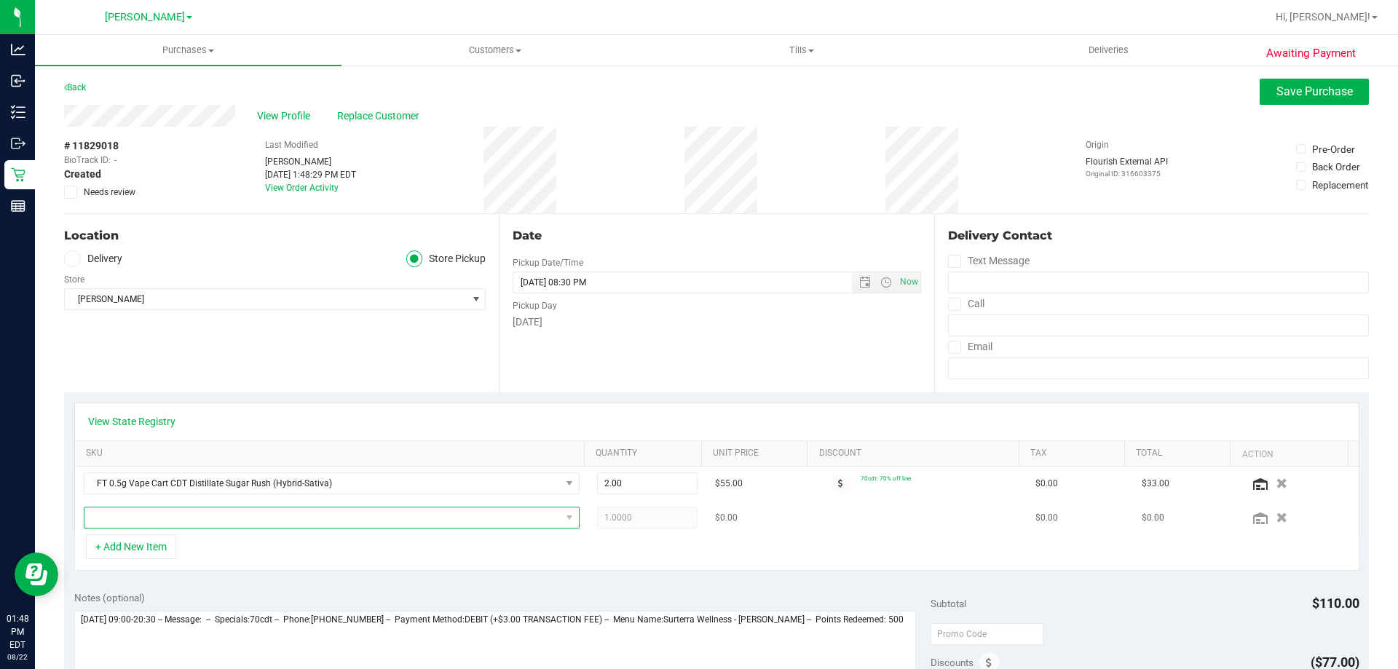
click at [333, 518] on span "NO DATA FOUND" at bounding box center [322, 518] width 476 height 20
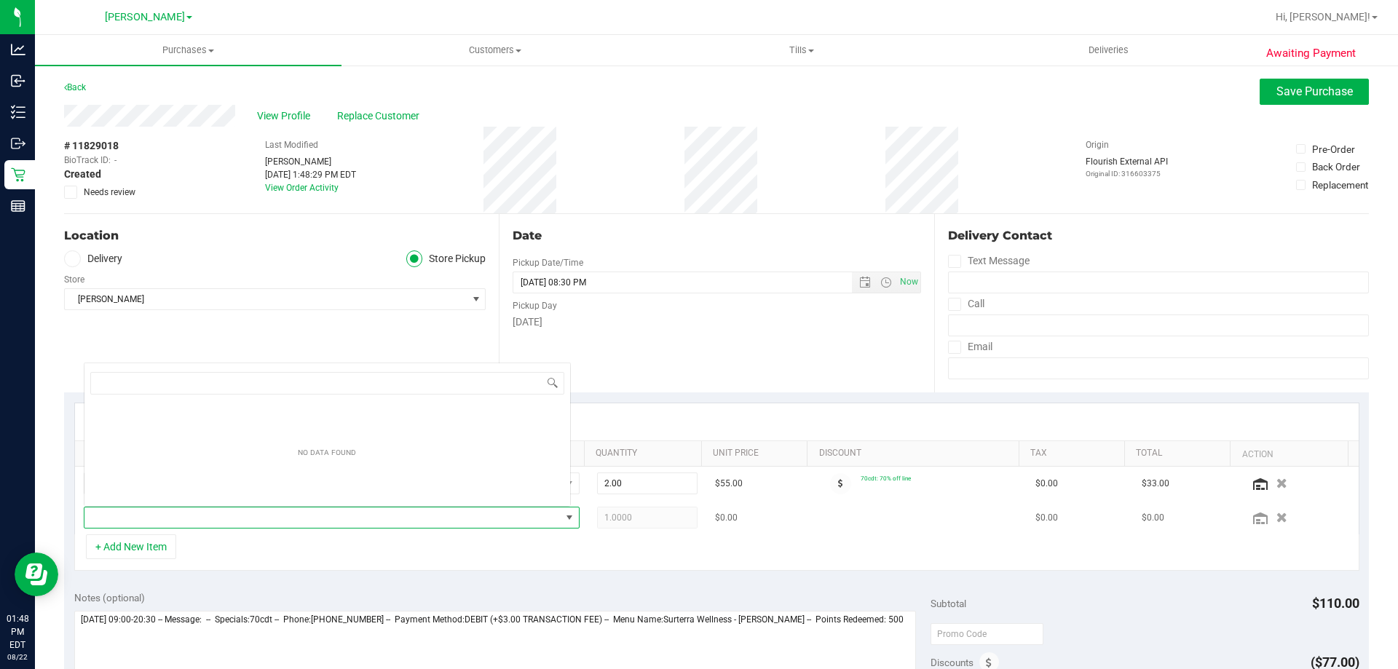
scroll to position [22, 483]
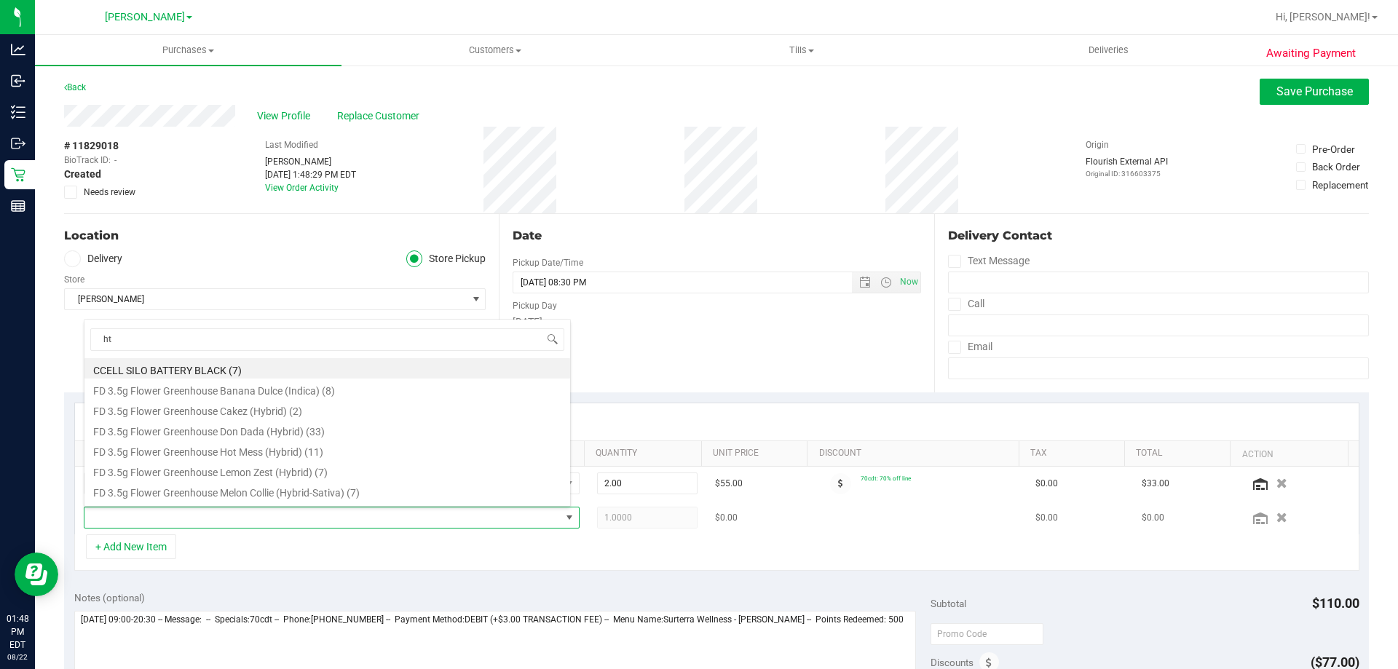
type input "htm"
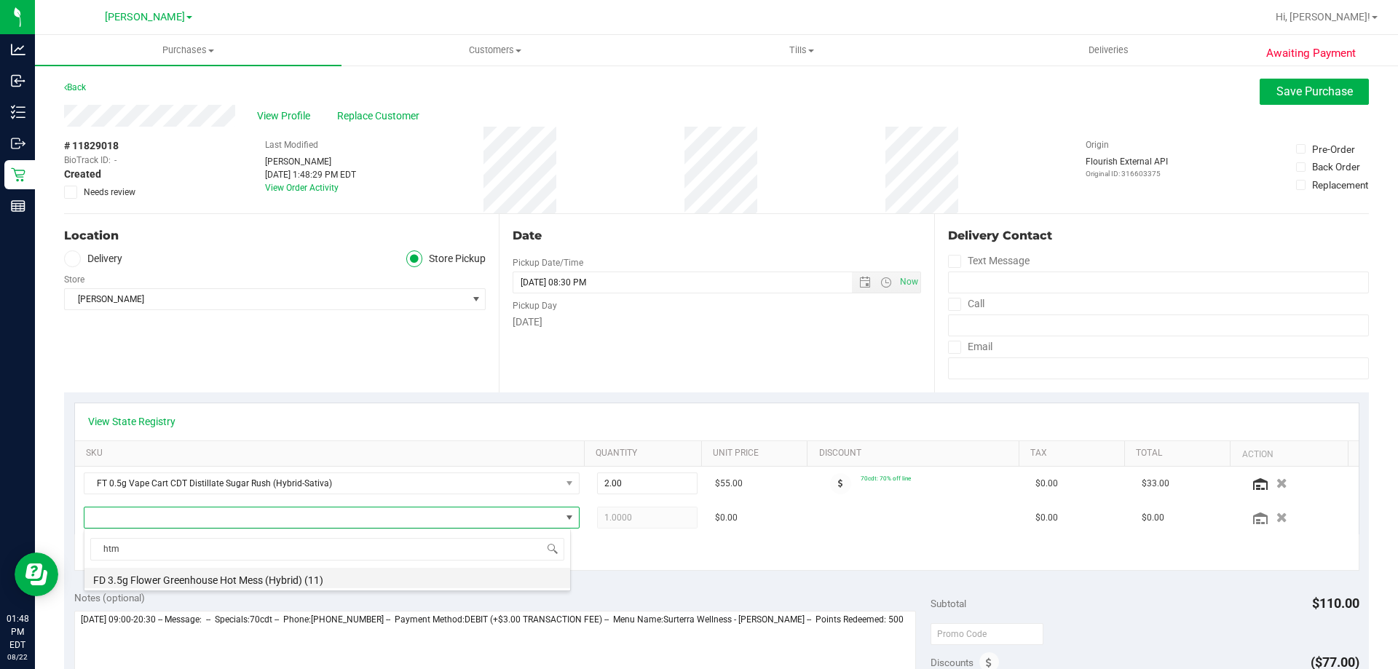
click at [269, 578] on li "FD 3.5g Flower Greenhouse Hot Mess (Hybrid) (11)" at bounding box center [327, 578] width 486 height 20
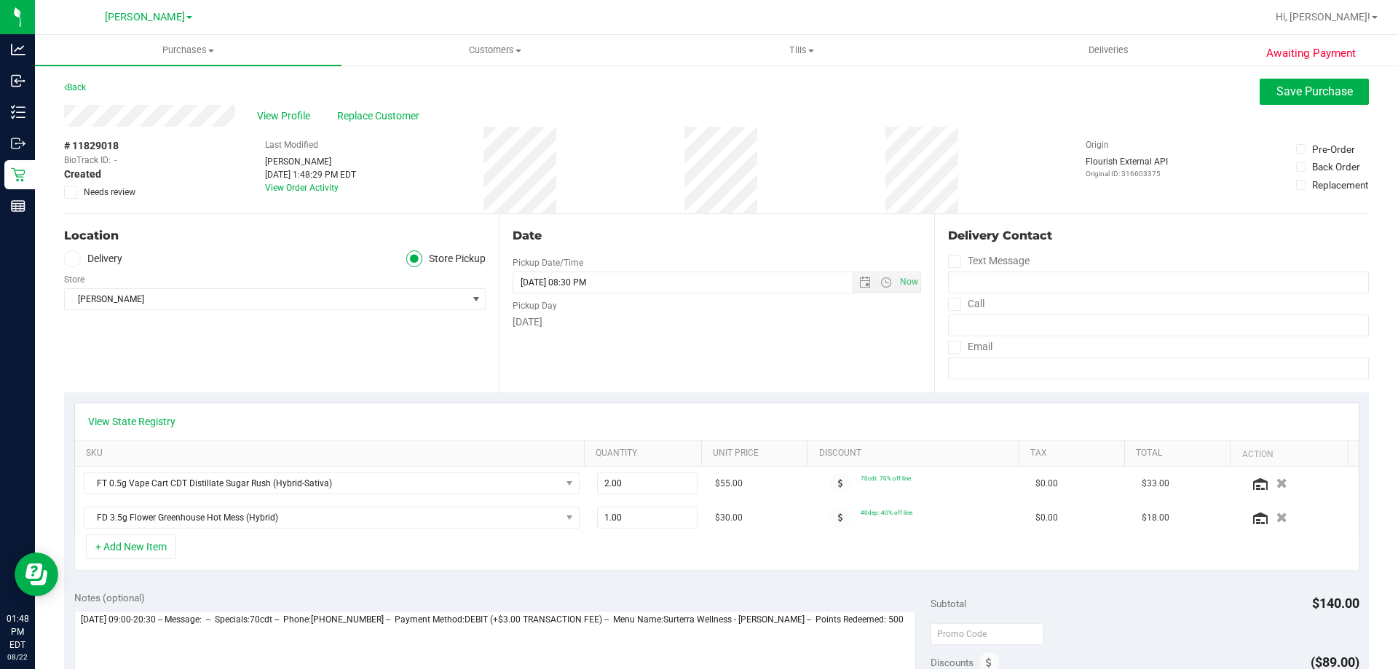
click at [847, 358] on div "Date Pickup Date/Time 08/22/2025 Now 08/22/2025 08:30 PM Now Pickup Day Friday" at bounding box center [716, 303] width 435 height 178
click at [1301, 87] on span "Save Purchase" at bounding box center [1315, 91] width 76 height 14
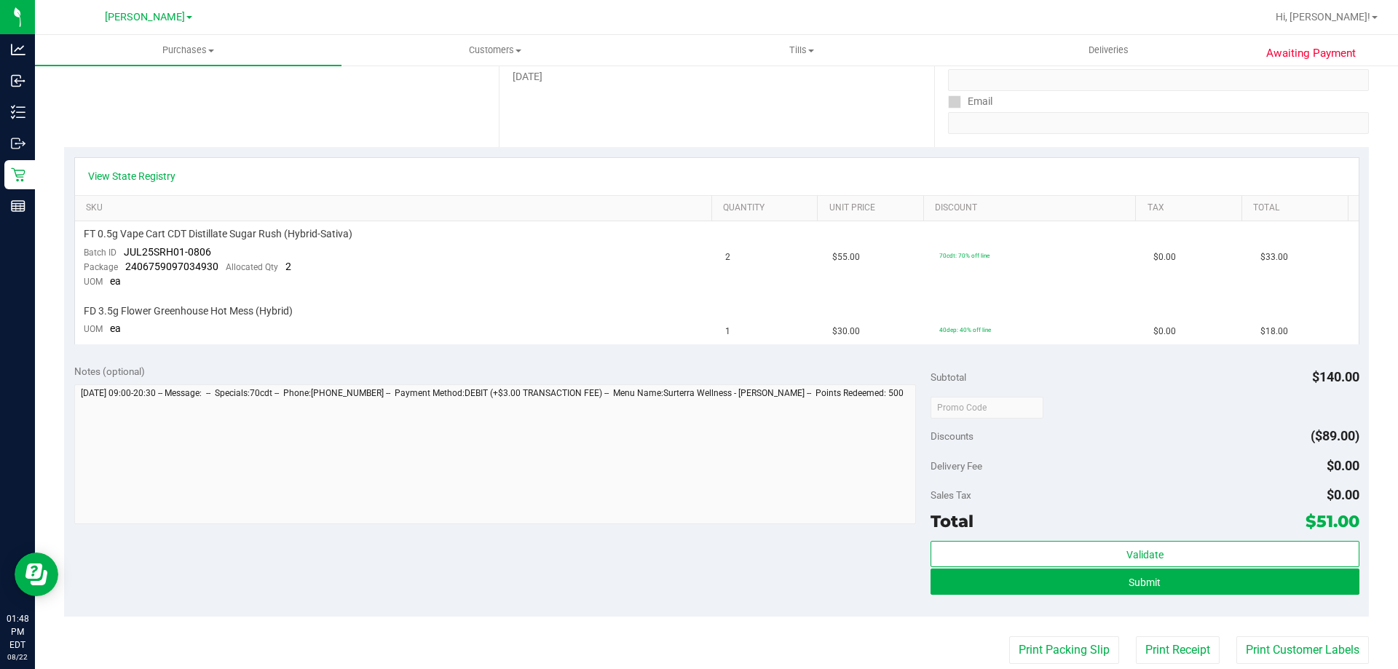
scroll to position [256, 0]
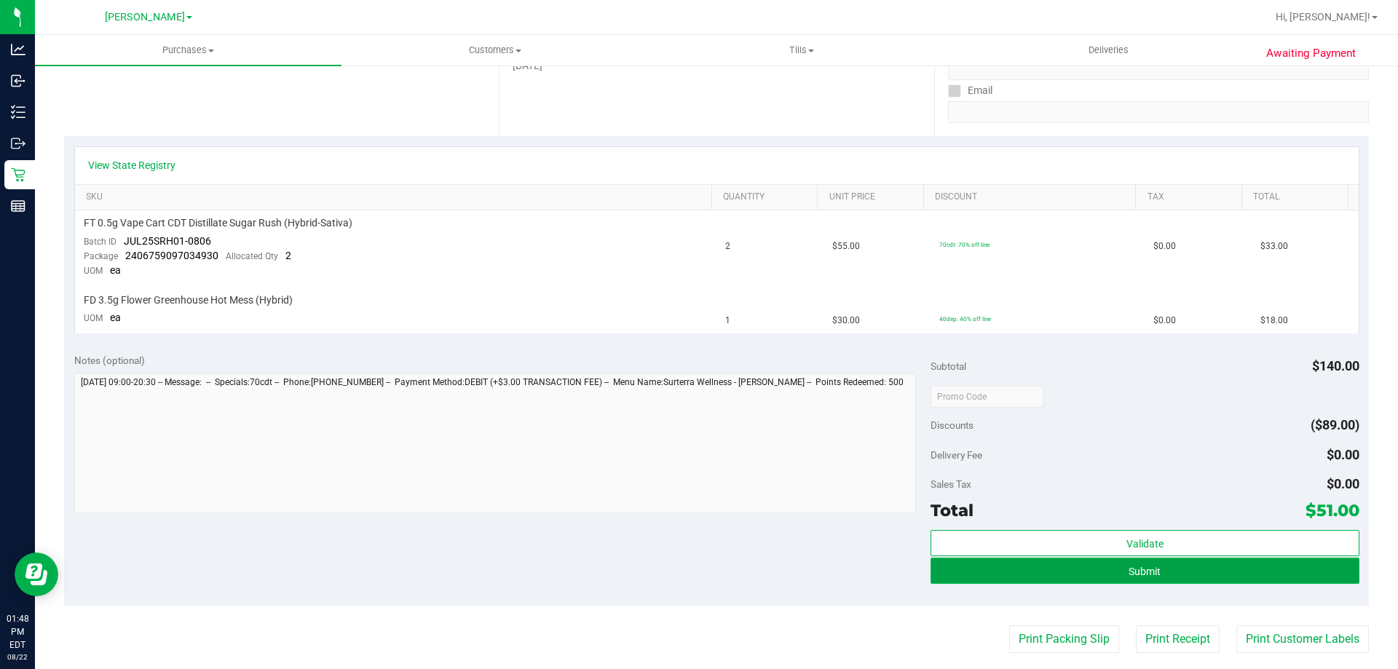
click at [1248, 572] on button "Submit" at bounding box center [1145, 571] width 428 height 26
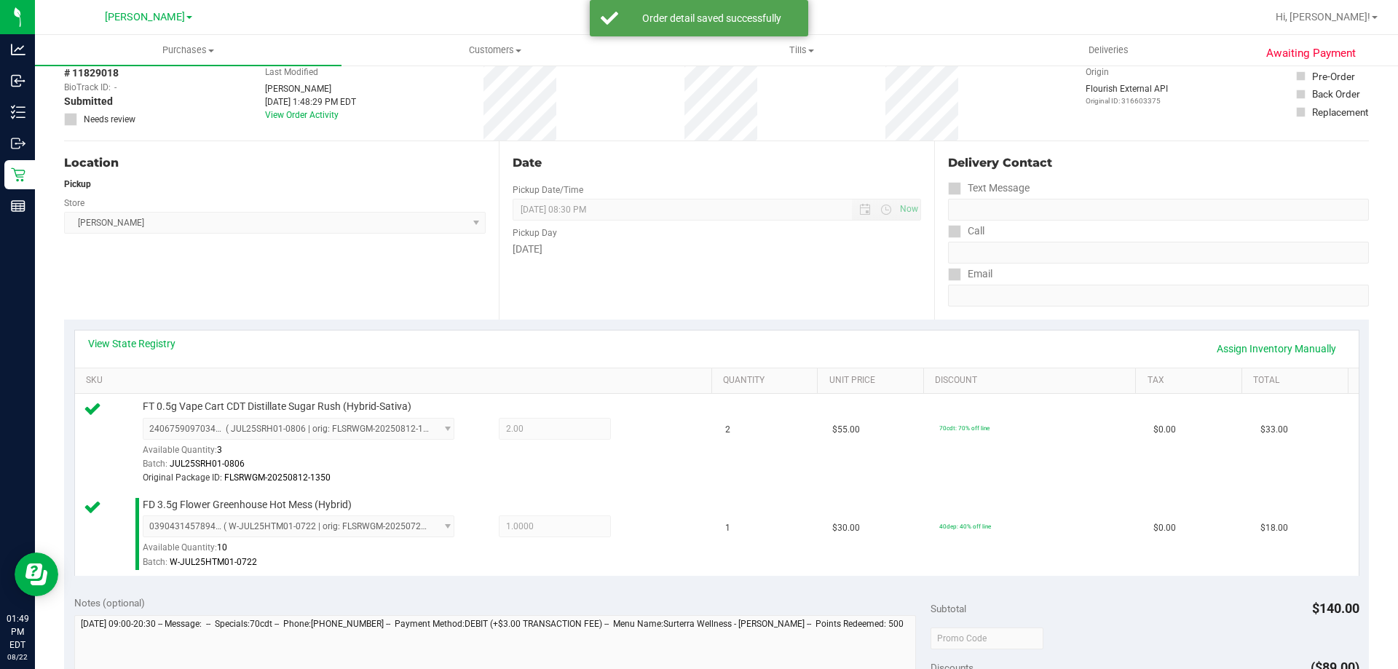
scroll to position [0, 0]
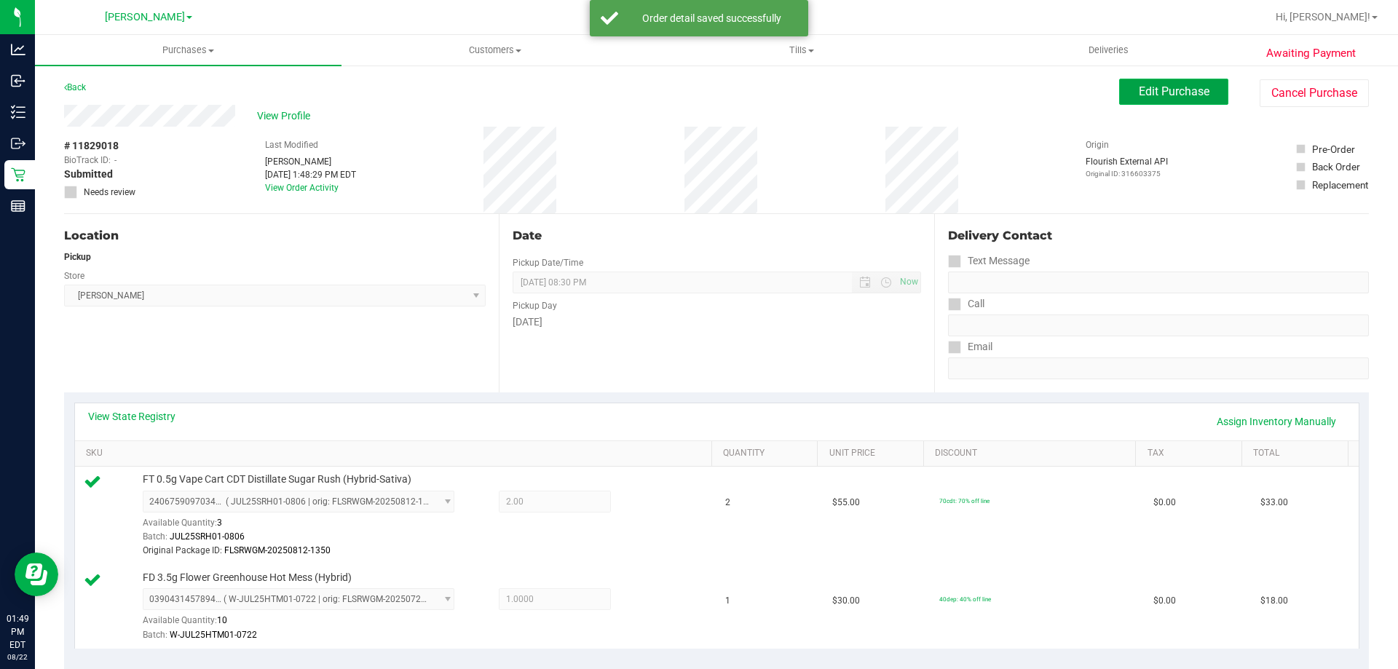
click at [1165, 96] on span "Edit Purchase" at bounding box center [1174, 91] width 71 height 14
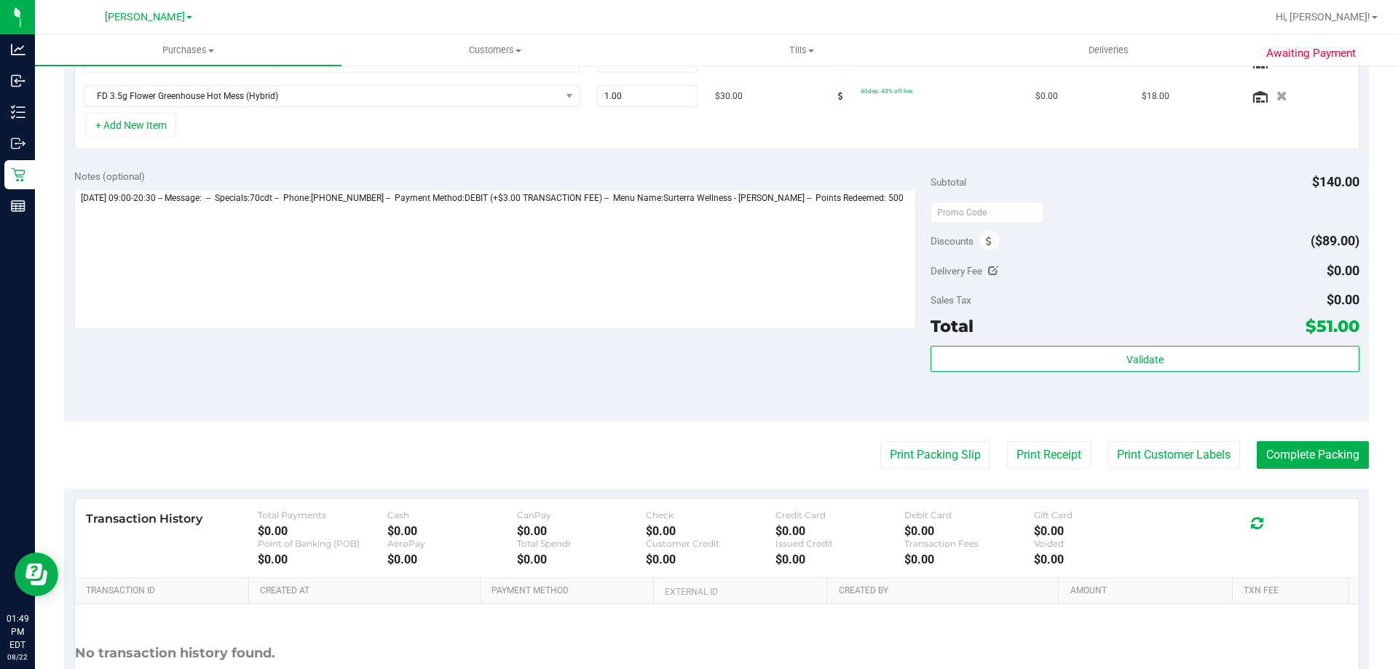
scroll to position [425, 0]
click at [986, 241] on icon at bounding box center [989, 239] width 6 height 10
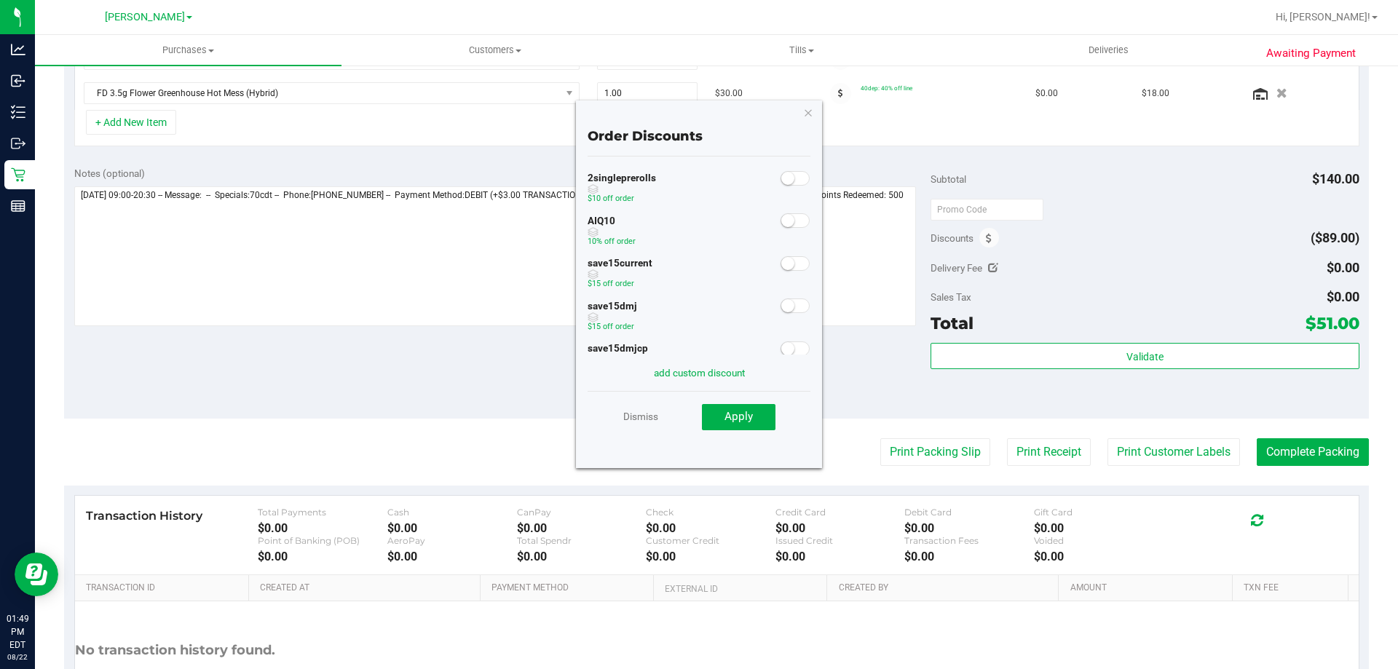
click at [784, 222] on span at bounding box center [795, 220] width 29 height 15
click at [746, 425] on button "Apply" at bounding box center [739, 417] width 74 height 26
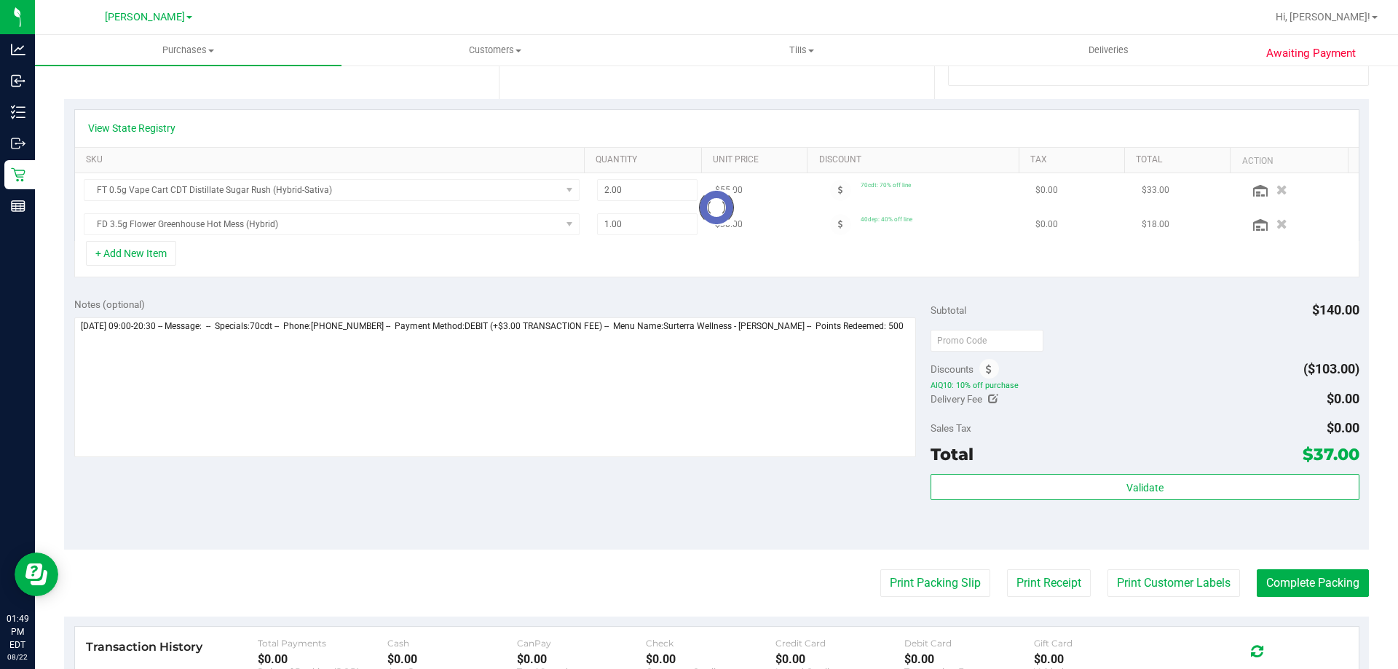
scroll to position [0, 0]
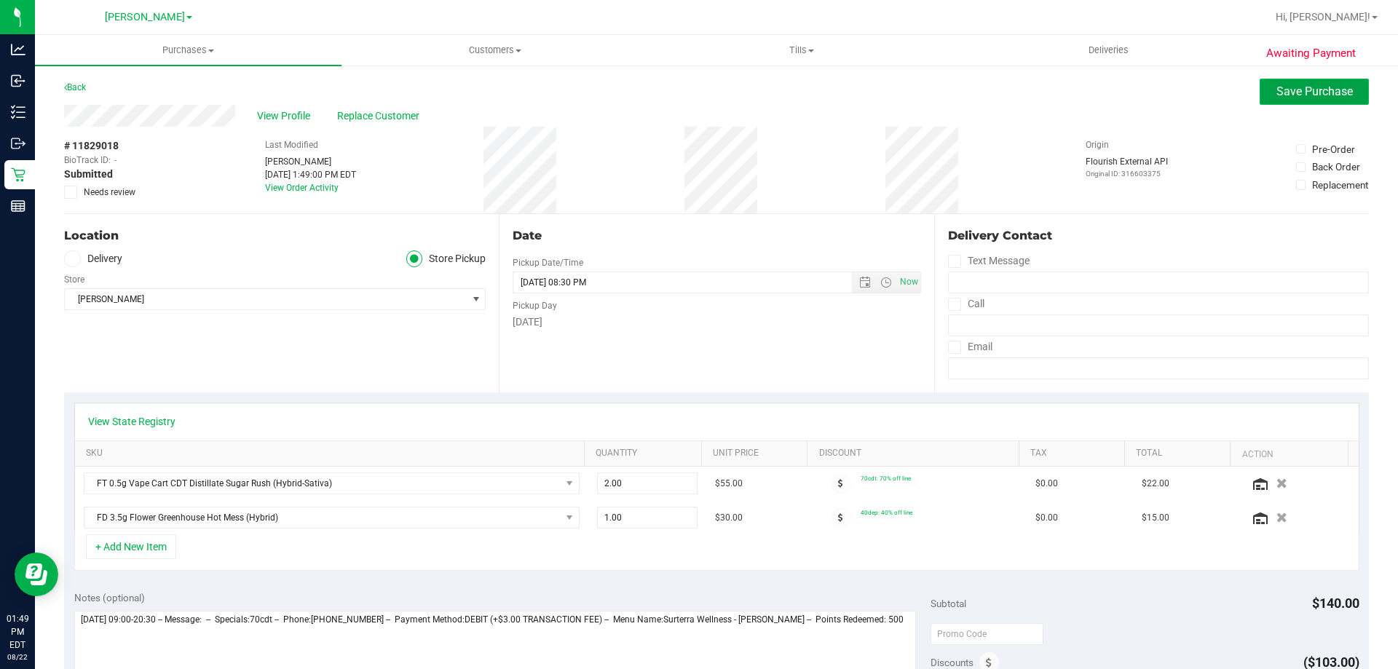
click at [1311, 90] on span "Save Purchase" at bounding box center [1315, 91] width 76 height 14
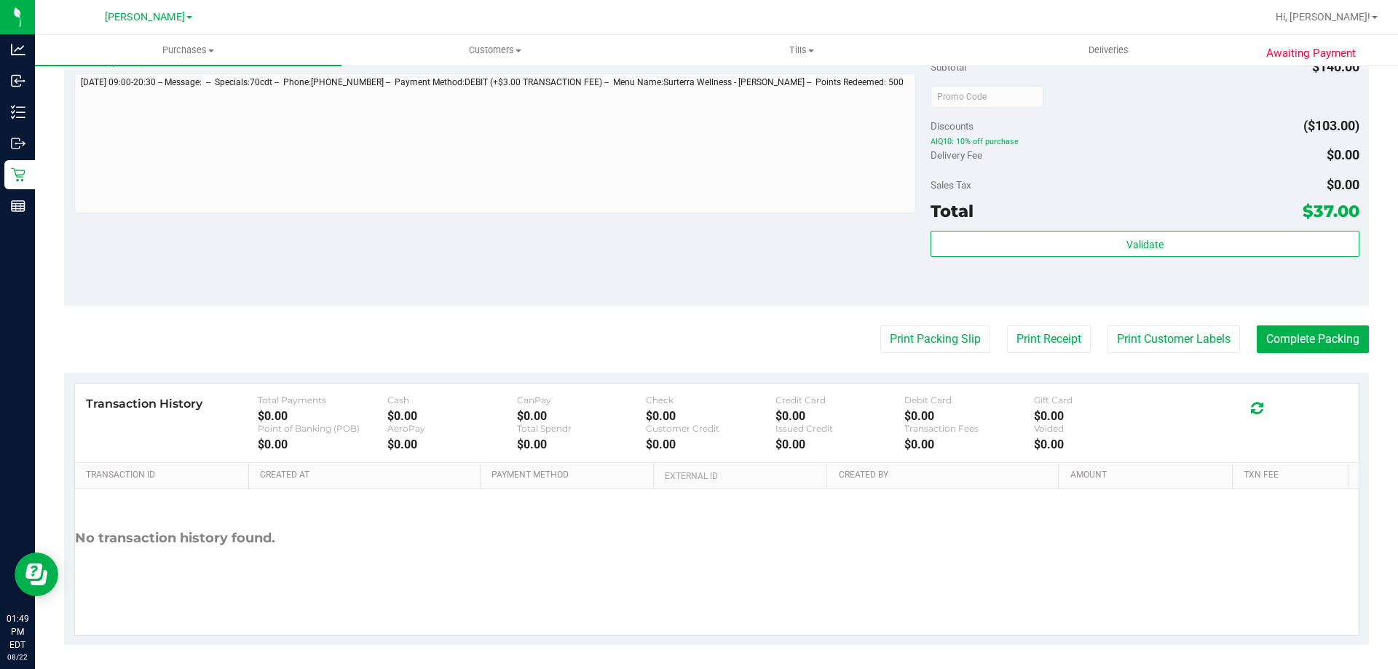
scroll to position [634, 0]
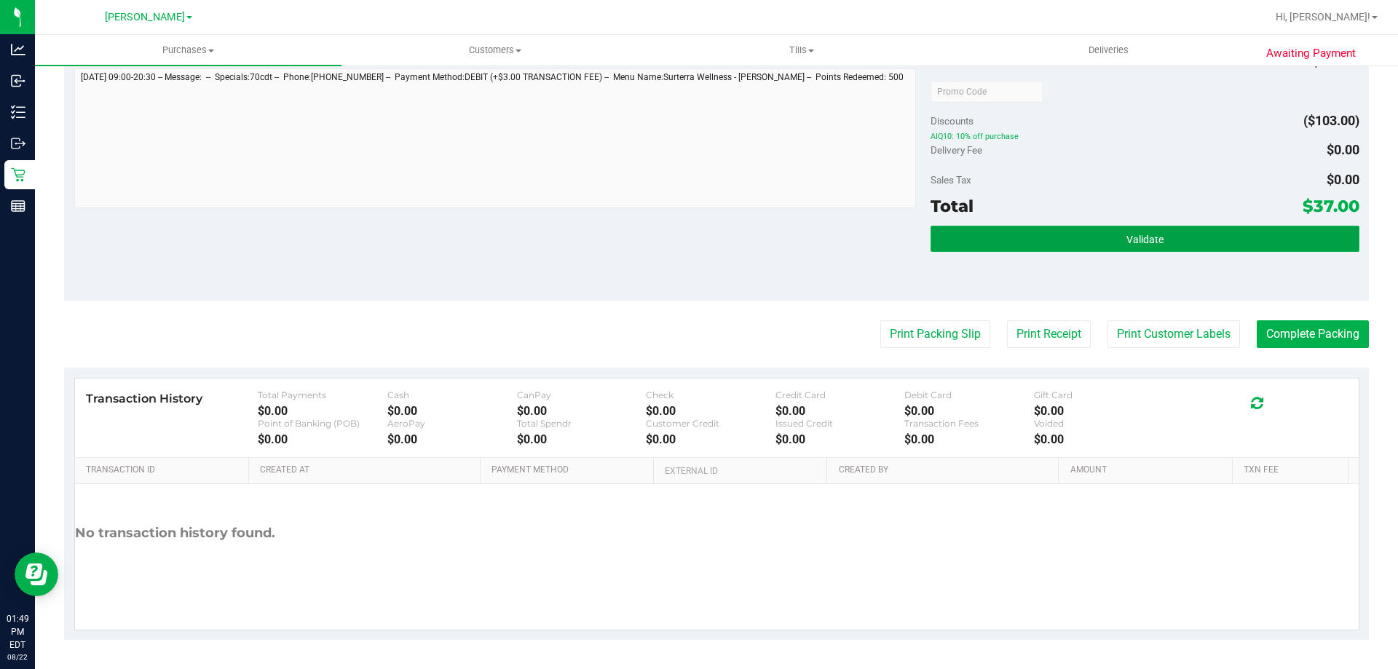
click at [1274, 232] on button "Validate" at bounding box center [1145, 239] width 428 height 26
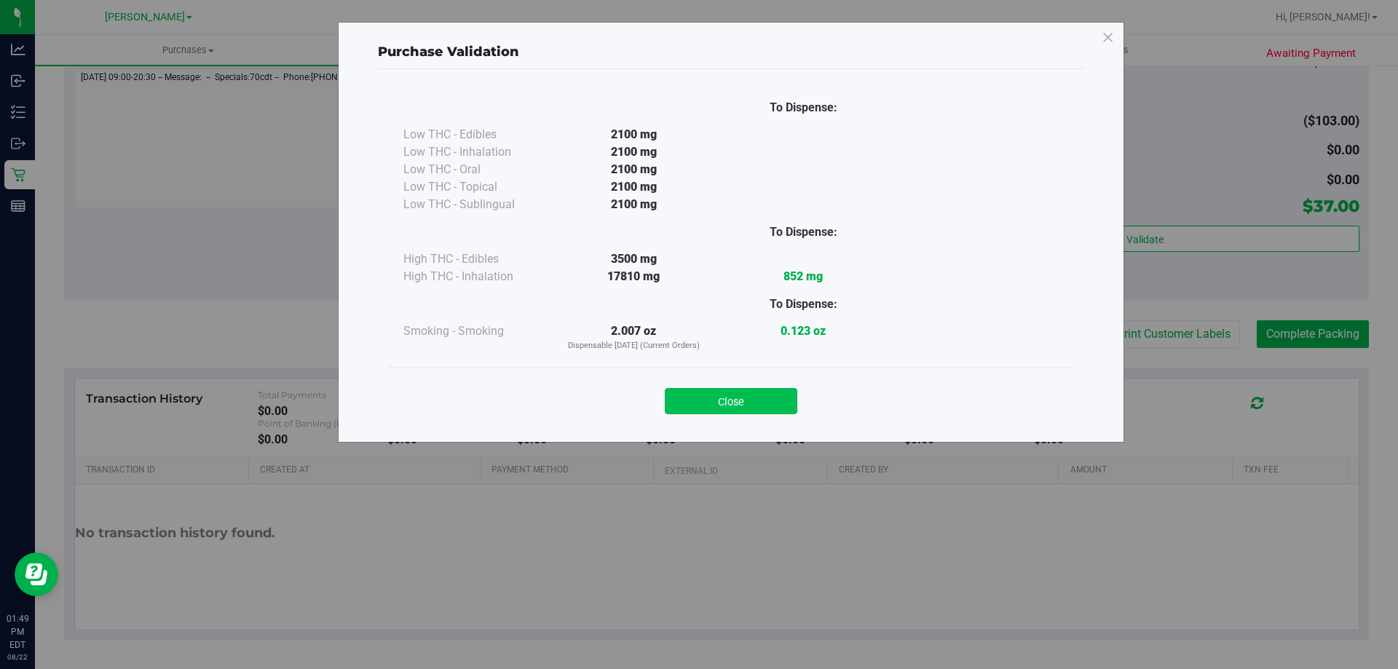
click at [757, 401] on button "Close" at bounding box center [731, 401] width 133 height 26
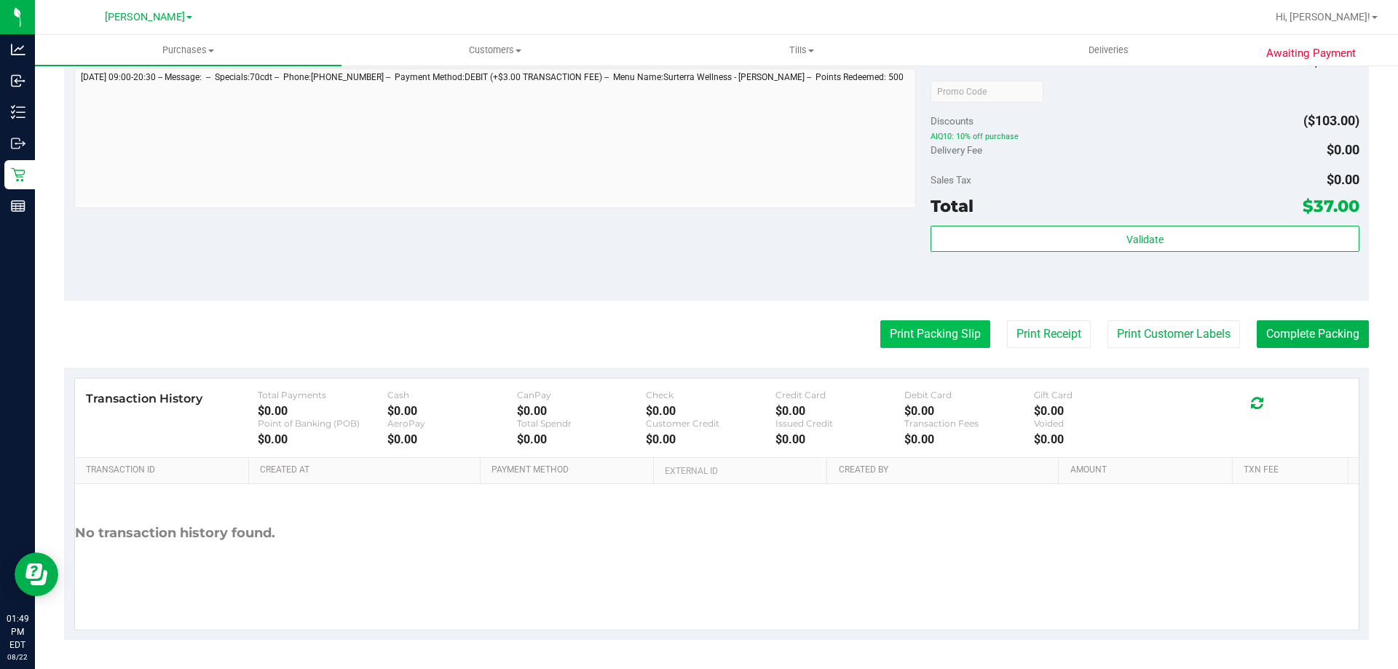
click at [925, 331] on button "Print Packing Slip" at bounding box center [935, 334] width 110 height 28
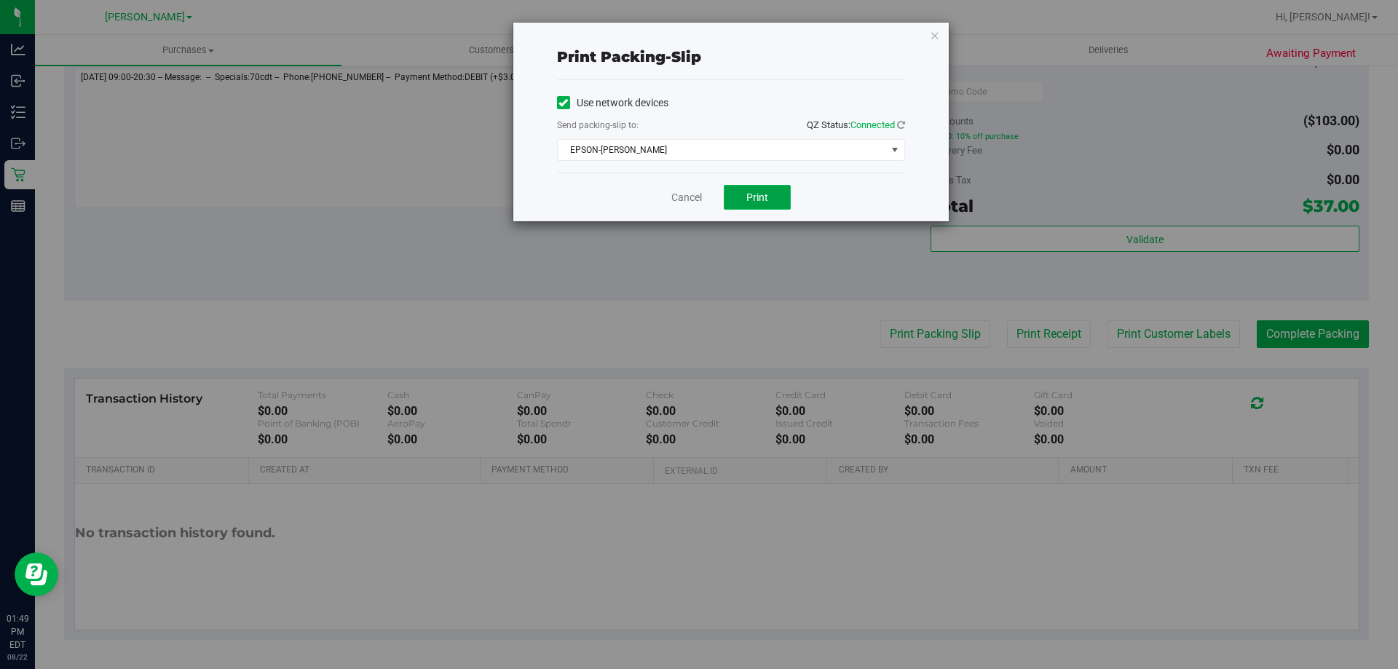
click at [773, 205] on button "Print" at bounding box center [757, 197] width 67 height 25
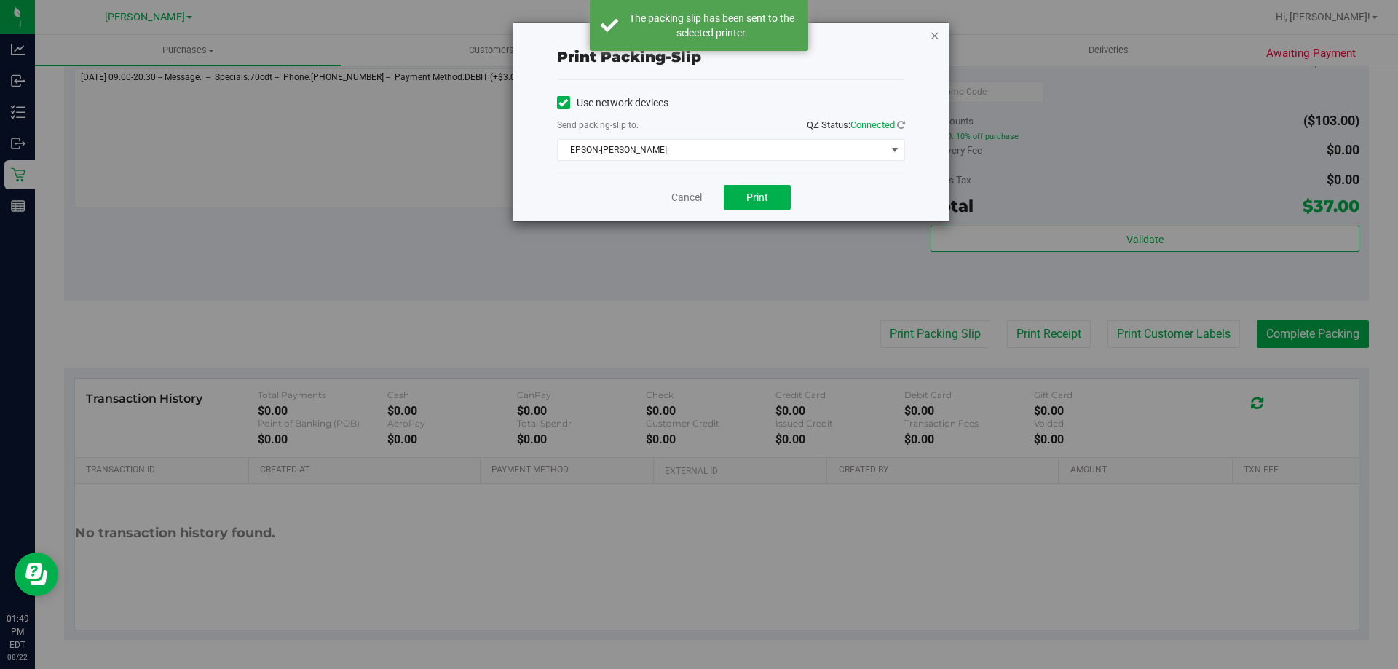
click at [934, 34] on icon "button" at bounding box center [935, 34] width 10 height 17
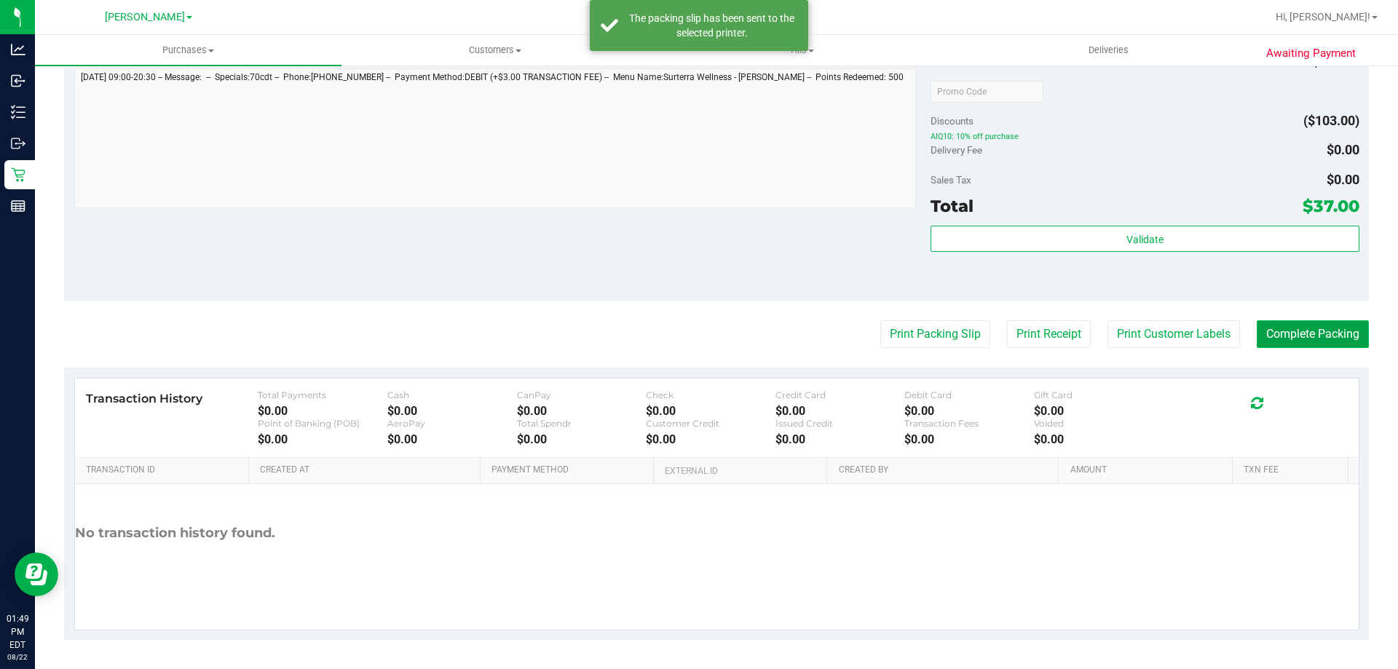
click at [1293, 338] on button "Complete Packing" at bounding box center [1313, 334] width 112 height 28
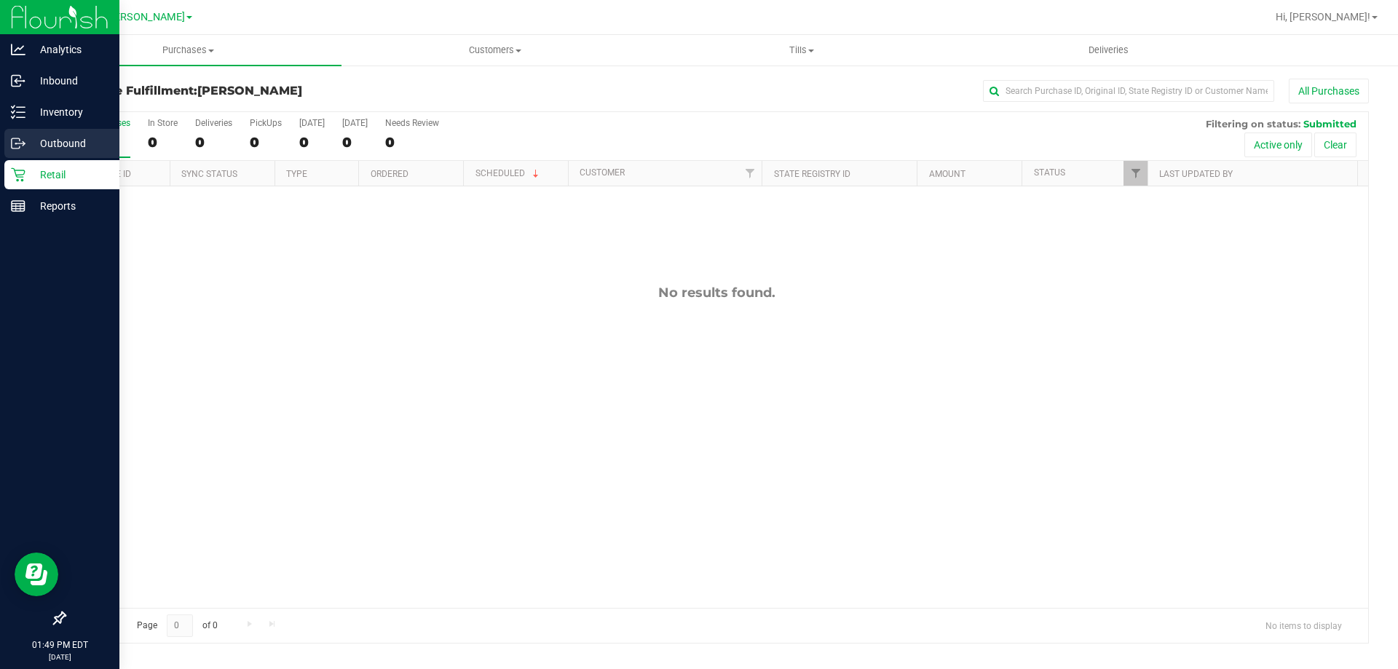
click at [33, 159] on link "Outbound" at bounding box center [59, 144] width 119 height 31
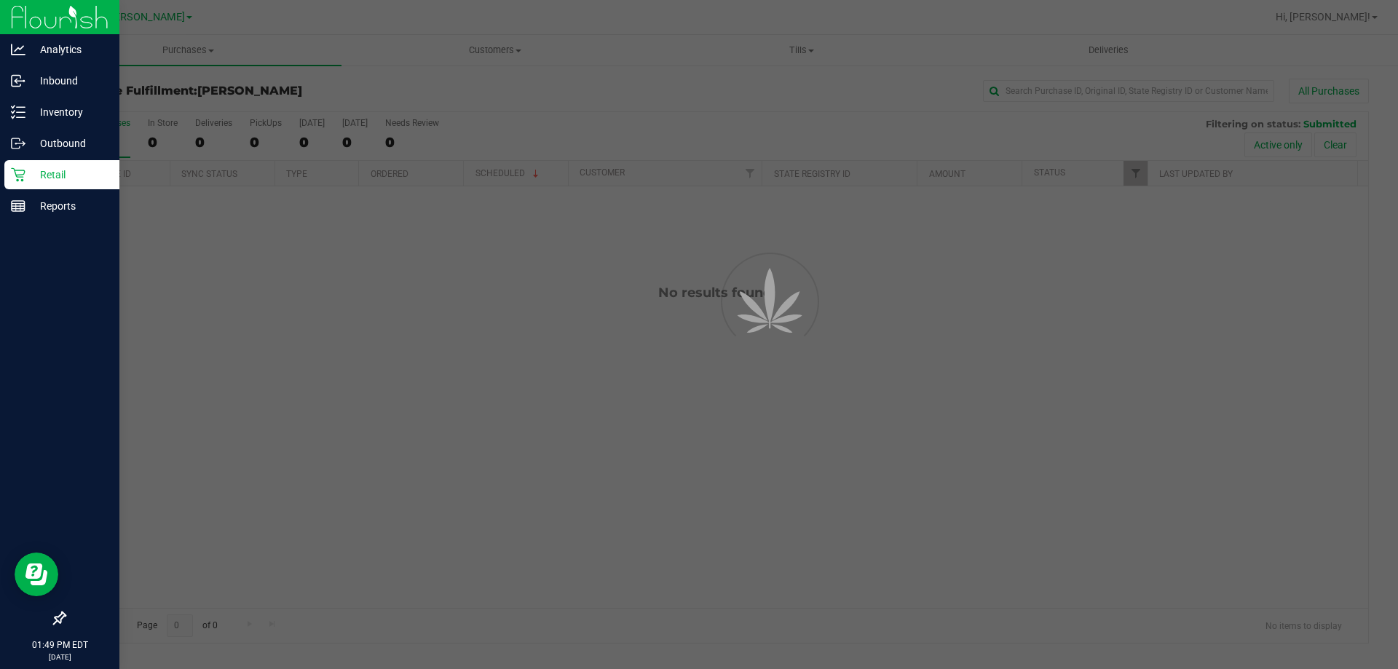
click at [93, 170] on p "Retail" at bounding box center [68, 174] width 87 height 17
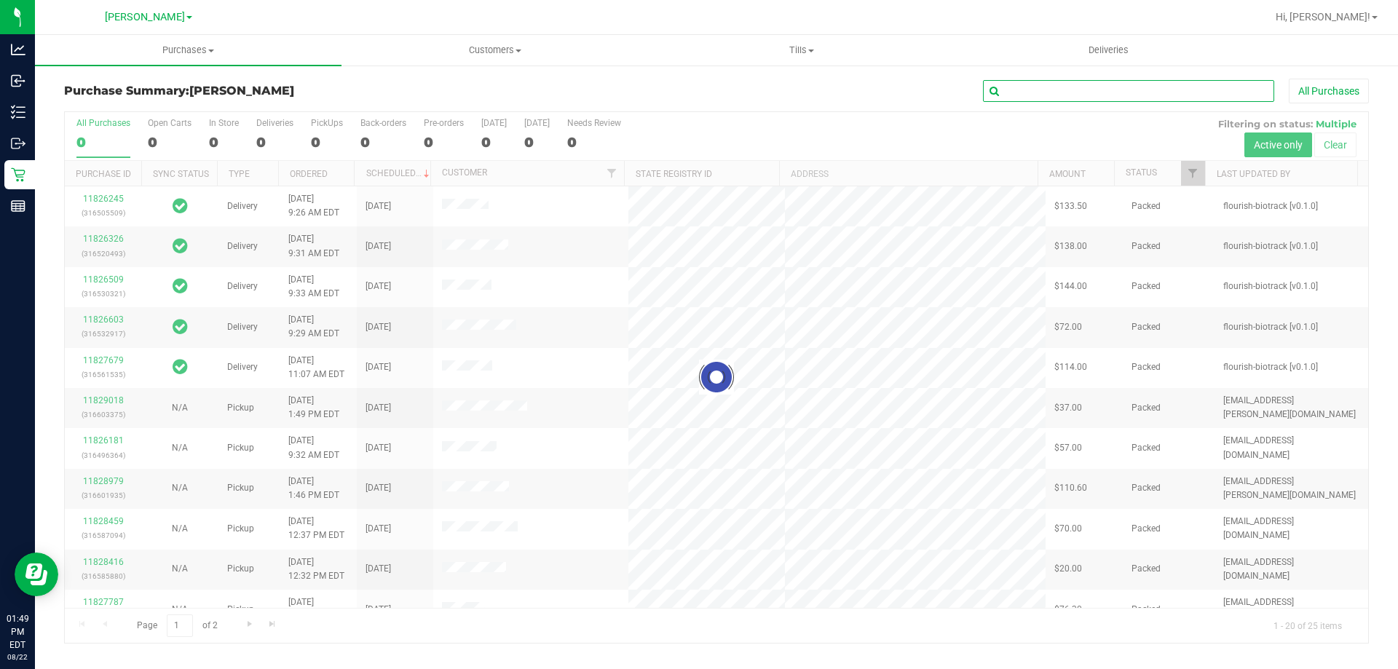
click at [1086, 90] on input "text" at bounding box center [1128, 91] width 291 height 22
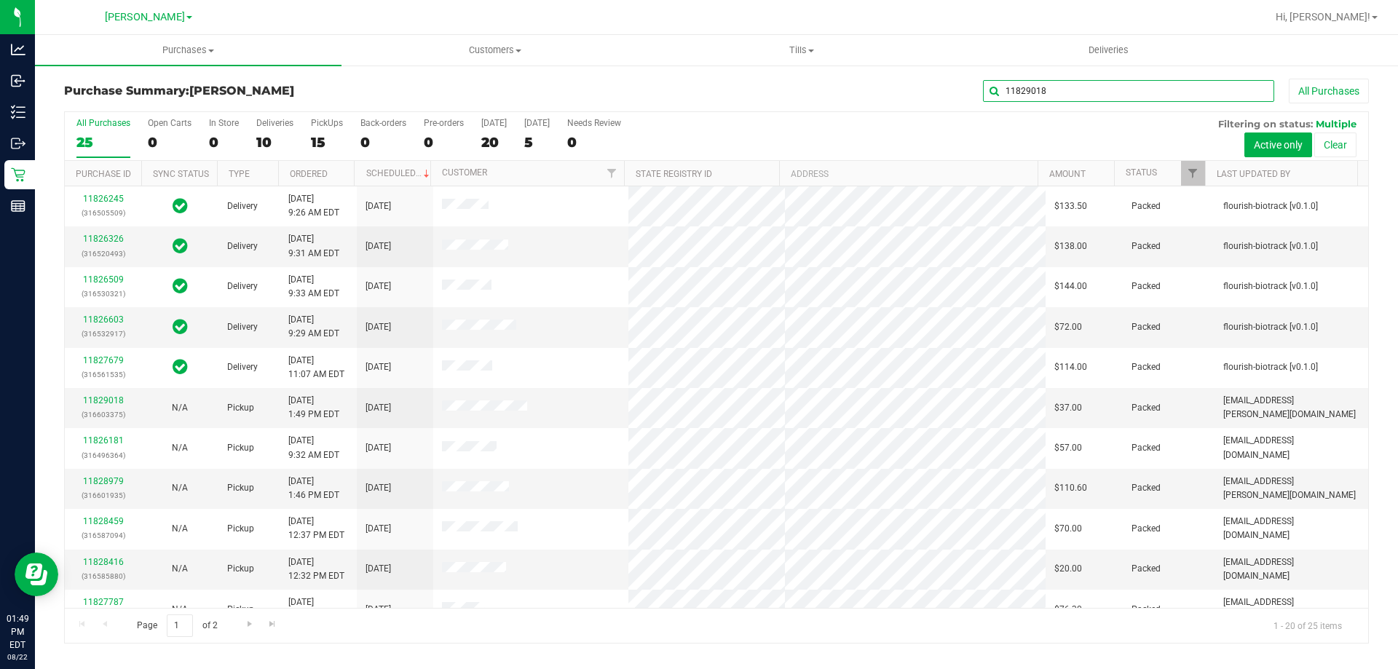
type input "11829018"
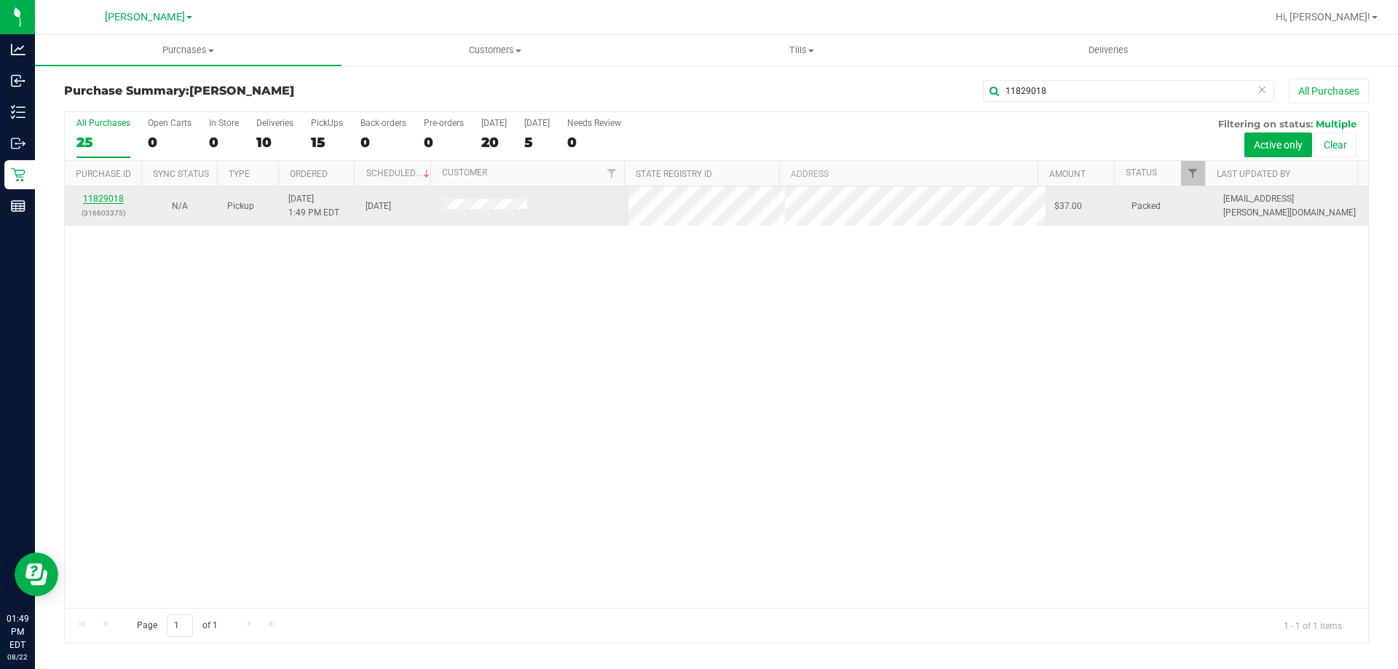
click at [118, 202] on link "11829018" at bounding box center [103, 199] width 41 height 10
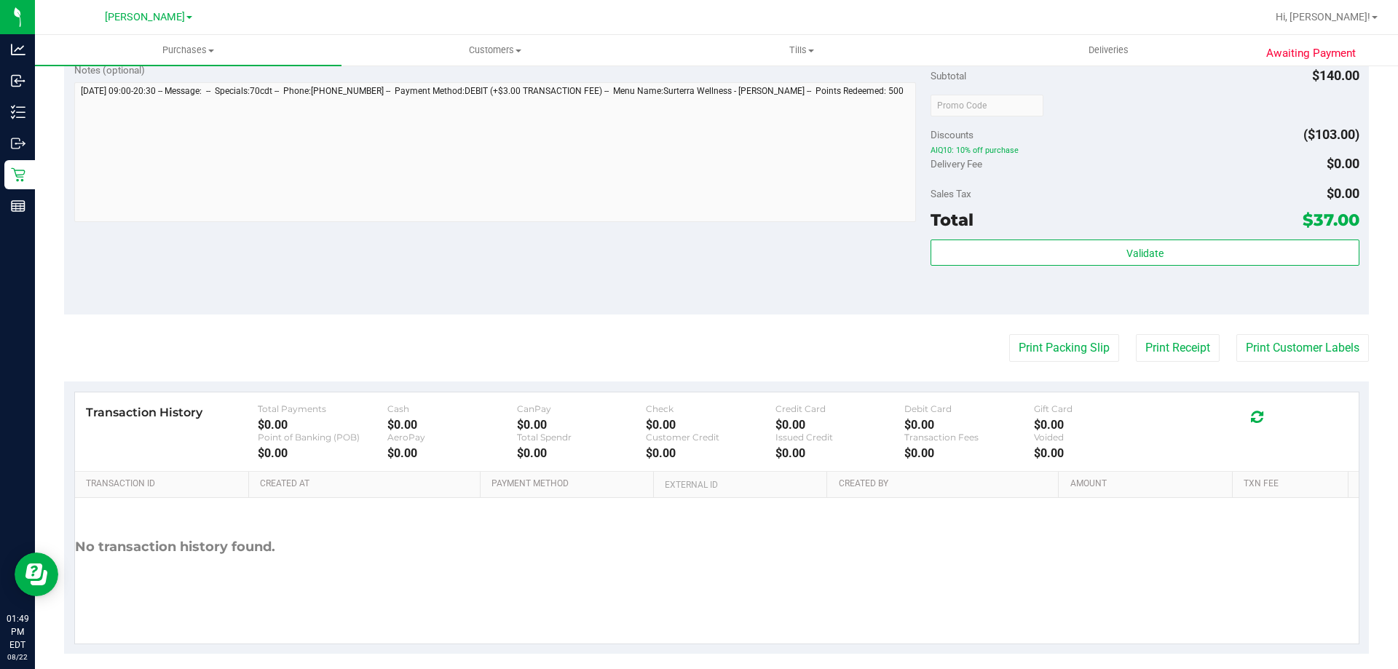
scroll to position [573, 0]
click at [1070, 338] on button "Print Packing Slip" at bounding box center [1064, 347] width 110 height 28
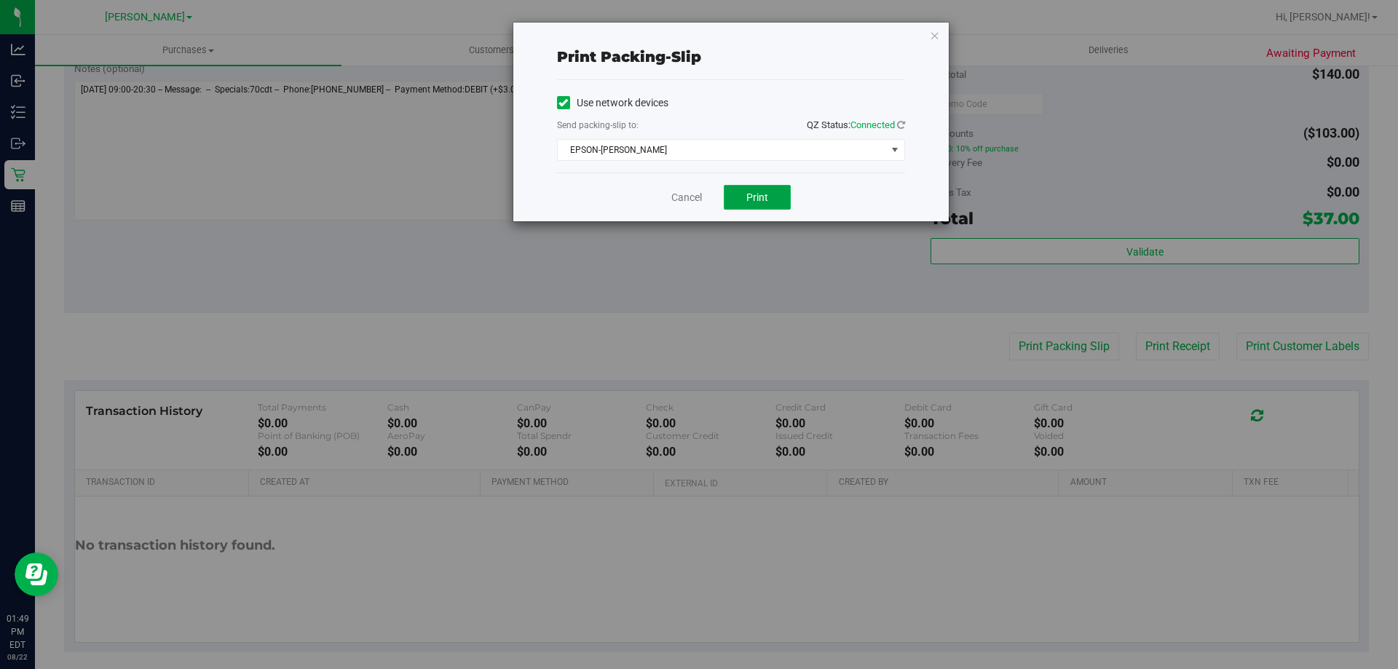
click at [773, 190] on button "Print" at bounding box center [757, 197] width 67 height 25
click at [685, 196] on link "Cancel" at bounding box center [686, 197] width 31 height 15
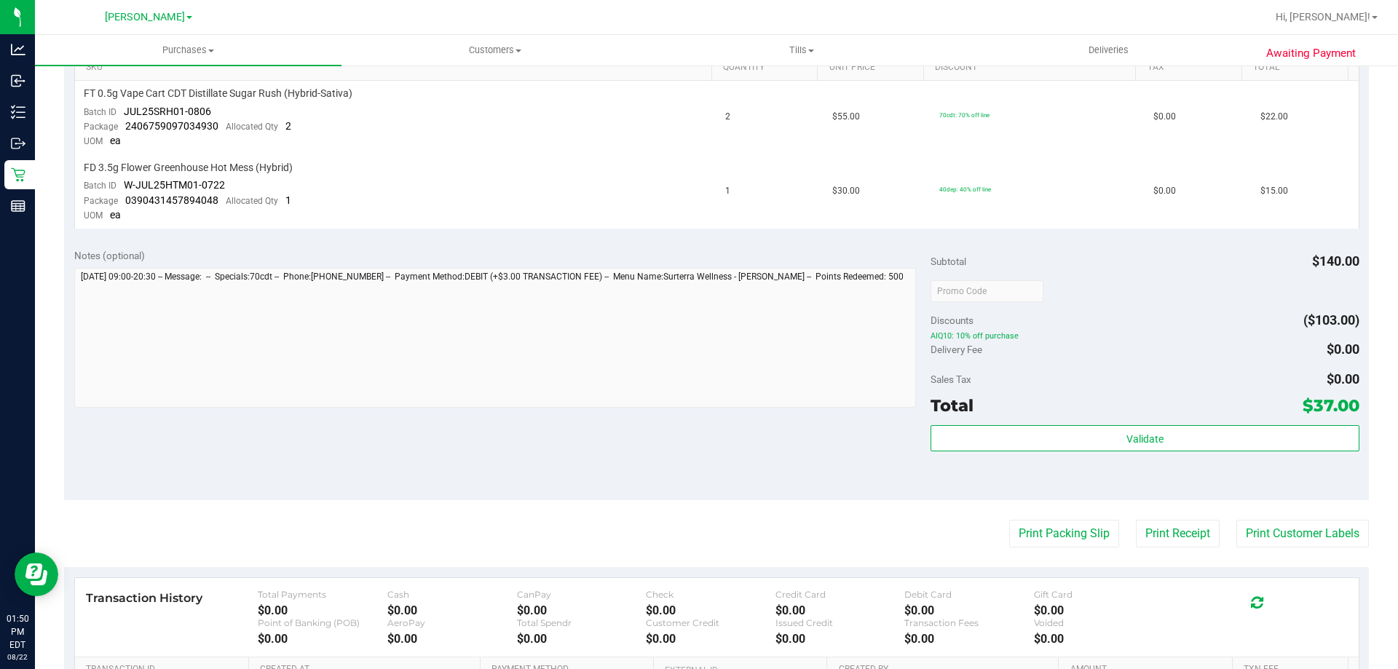
scroll to position [0, 0]
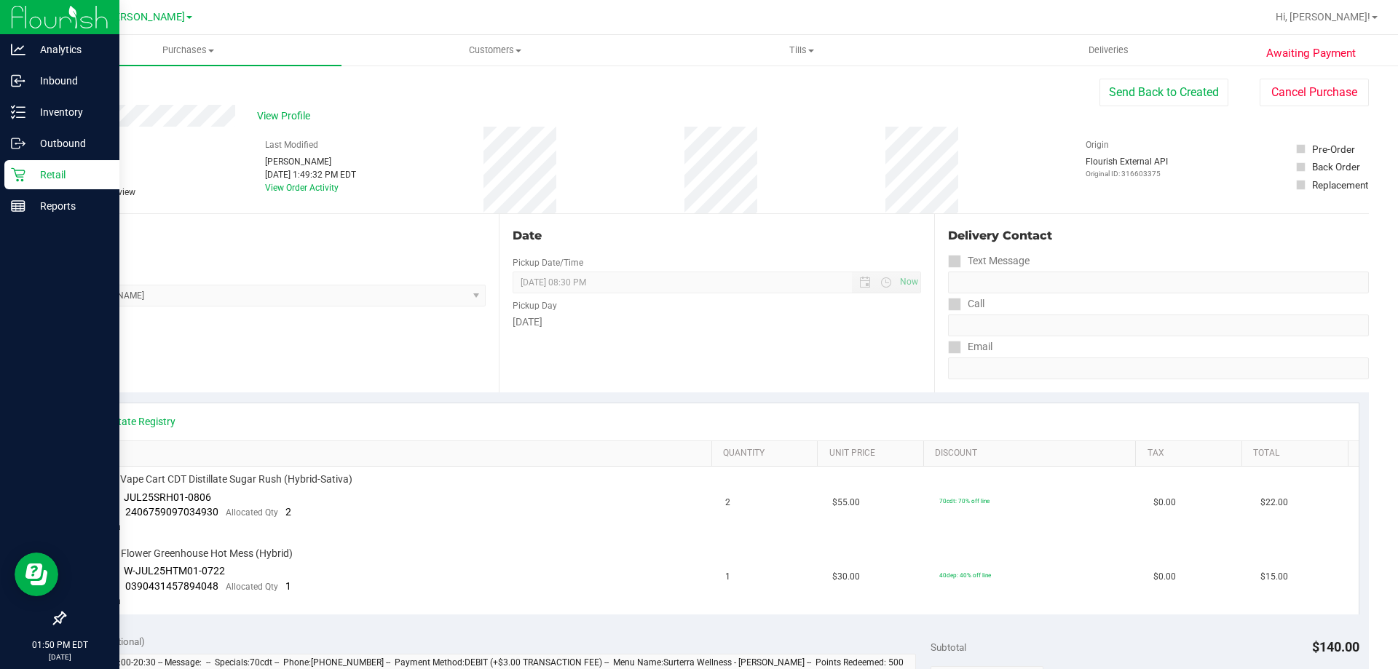
click at [20, 174] on icon at bounding box center [18, 174] width 15 height 15
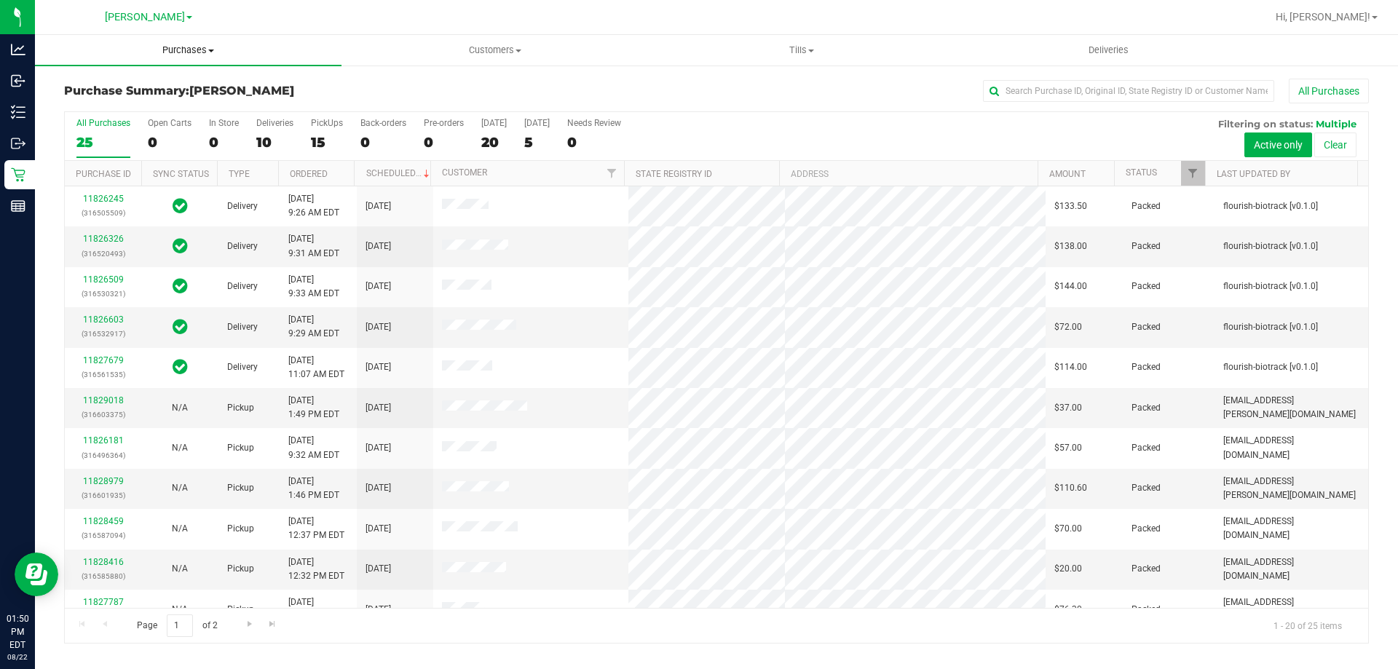
click at [203, 55] on span "Purchases" at bounding box center [188, 50] width 307 height 13
click at [149, 107] on li "Fulfillment" at bounding box center [188, 105] width 307 height 17
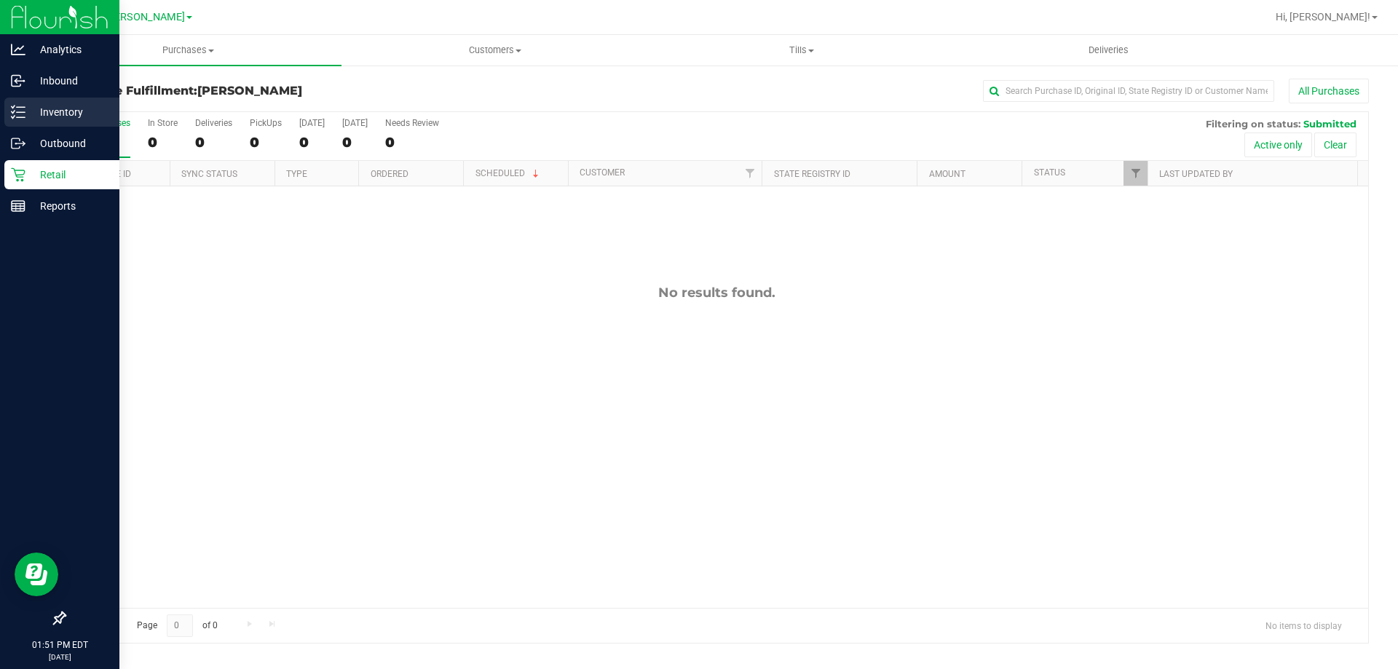
click at [42, 105] on p "Inventory" at bounding box center [68, 111] width 87 height 17
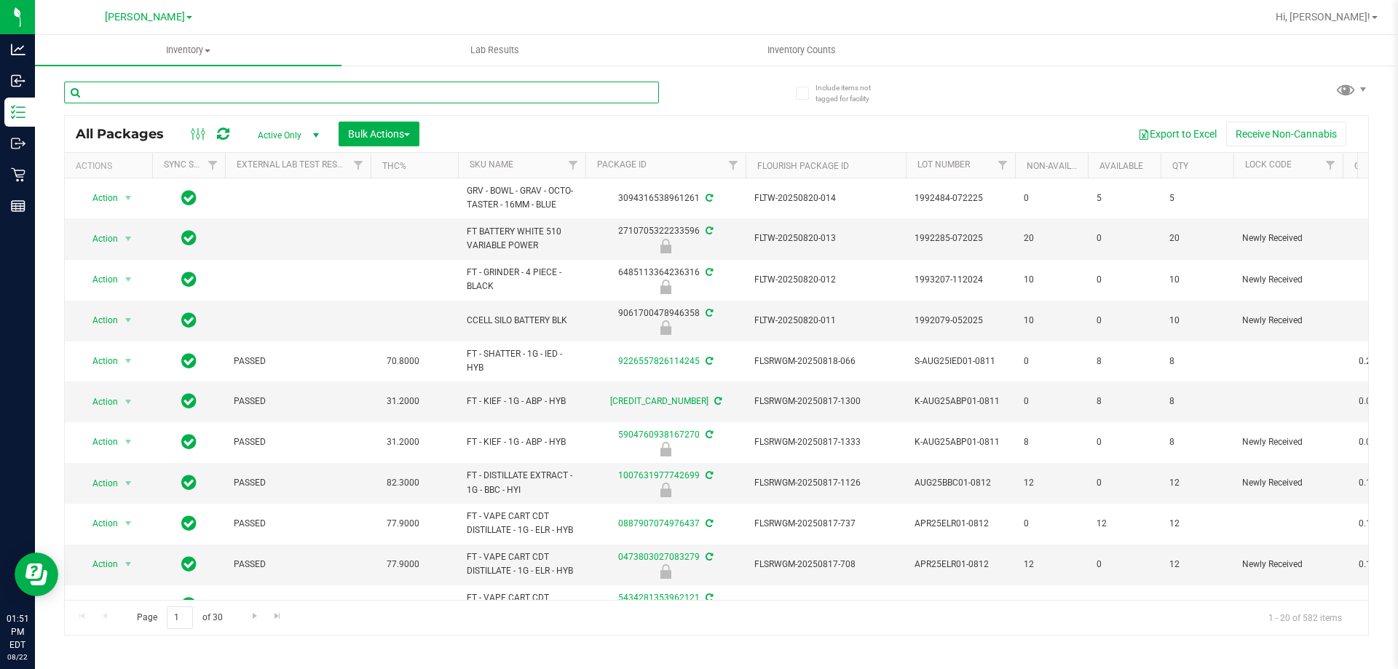
click at [476, 92] on input "text" at bounding box center [361, 93] width 595 height 22
type input "0390431457894048"
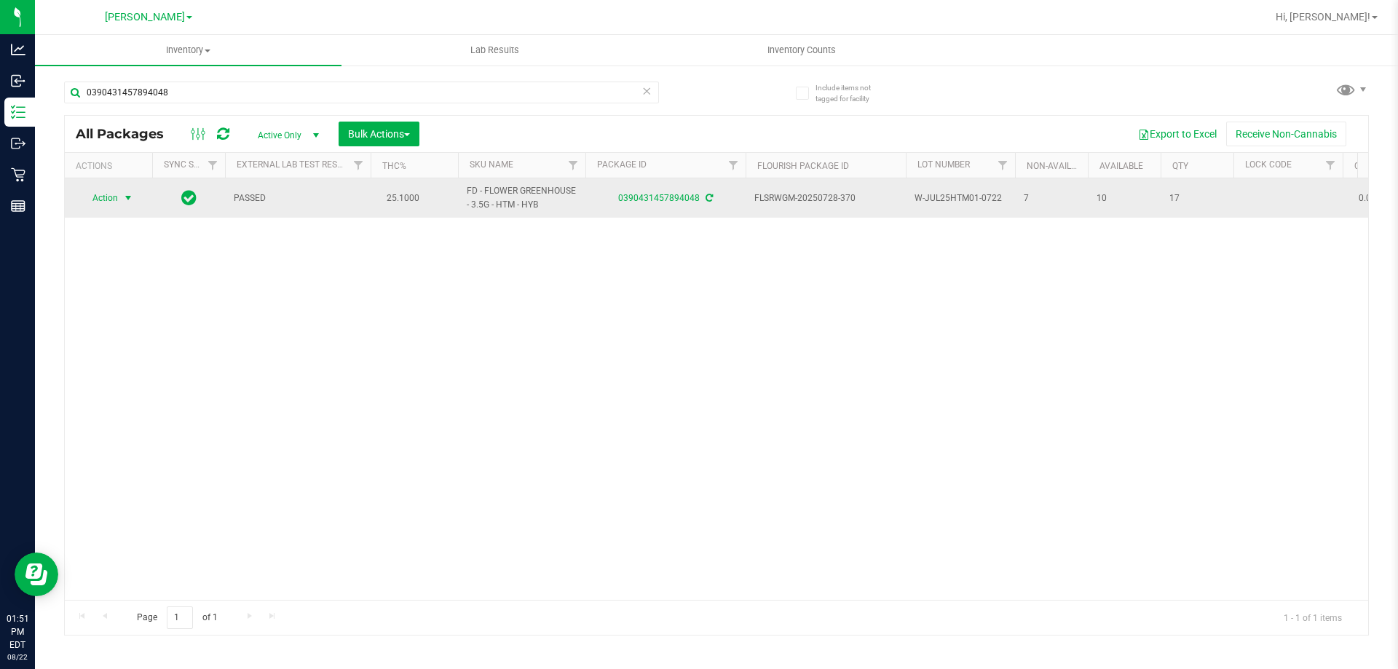
click at [109, 196] on span "Action" at bounding box center [98, 198] width 39 height 20
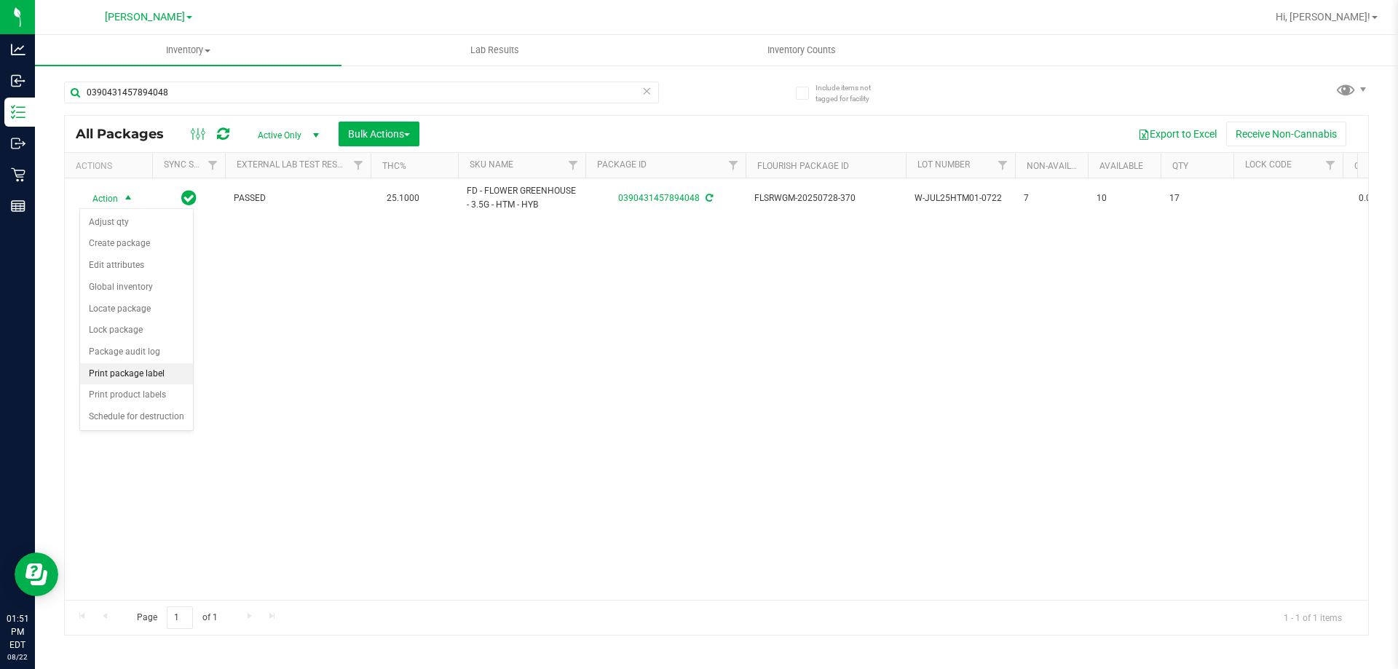
click at [167, 371] on li "Print package label" at bounding box center [136, 374] width 113 height 22
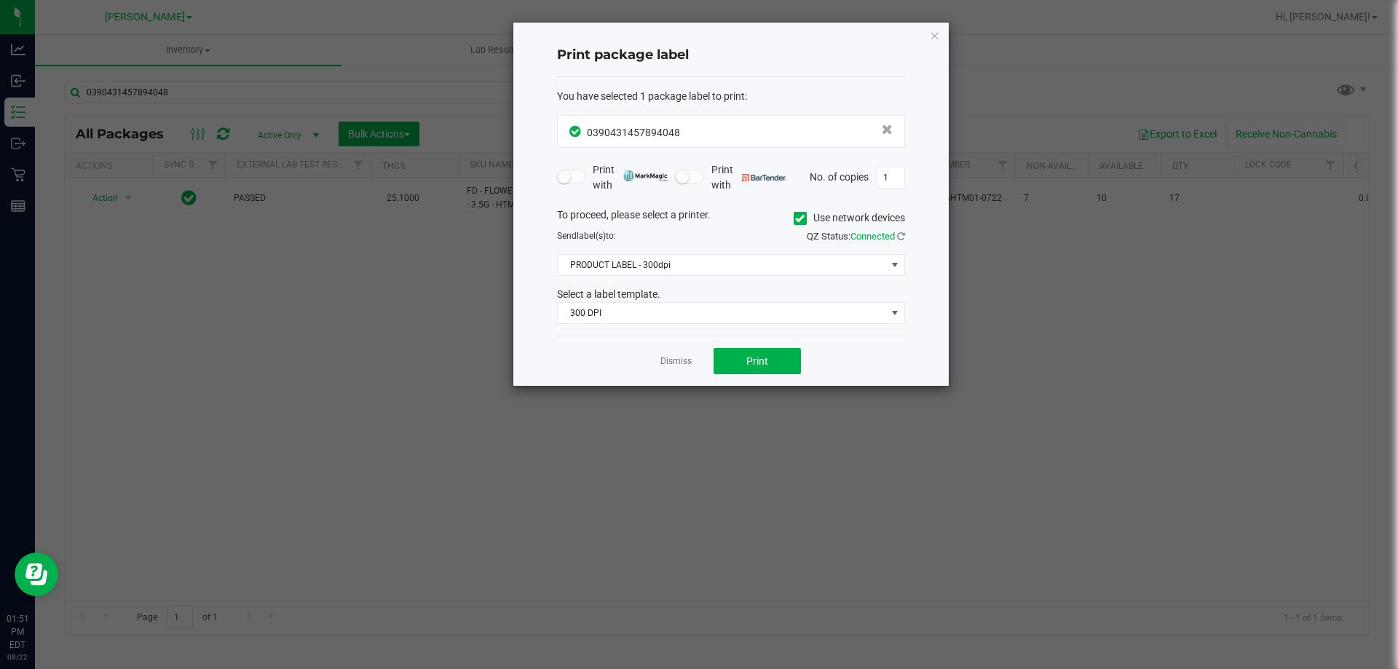
click at [689, 327] on div "You have selected 1 package label to print : 0390431457894048 Print with Print …" at bounding box center [731, 206] width 348 height 259
click at [691, 316] on span "300 DPI" at bounding box center [722, 313] width 328 height 20
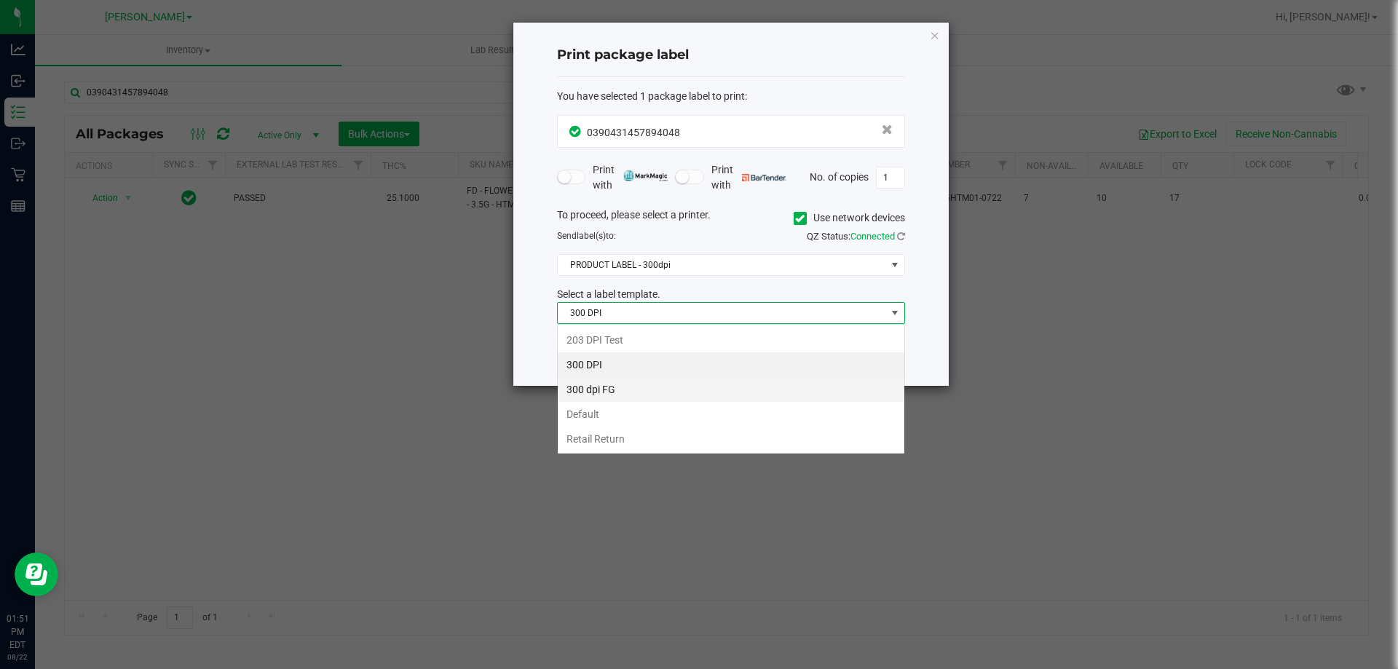
scroll to position [22, 348]
click at [548, 500] on ngb-modal-window "Print package label You have selected 1 package label to print : 03904314578940…" at bounding box center [704, 334] width 1409 height 669
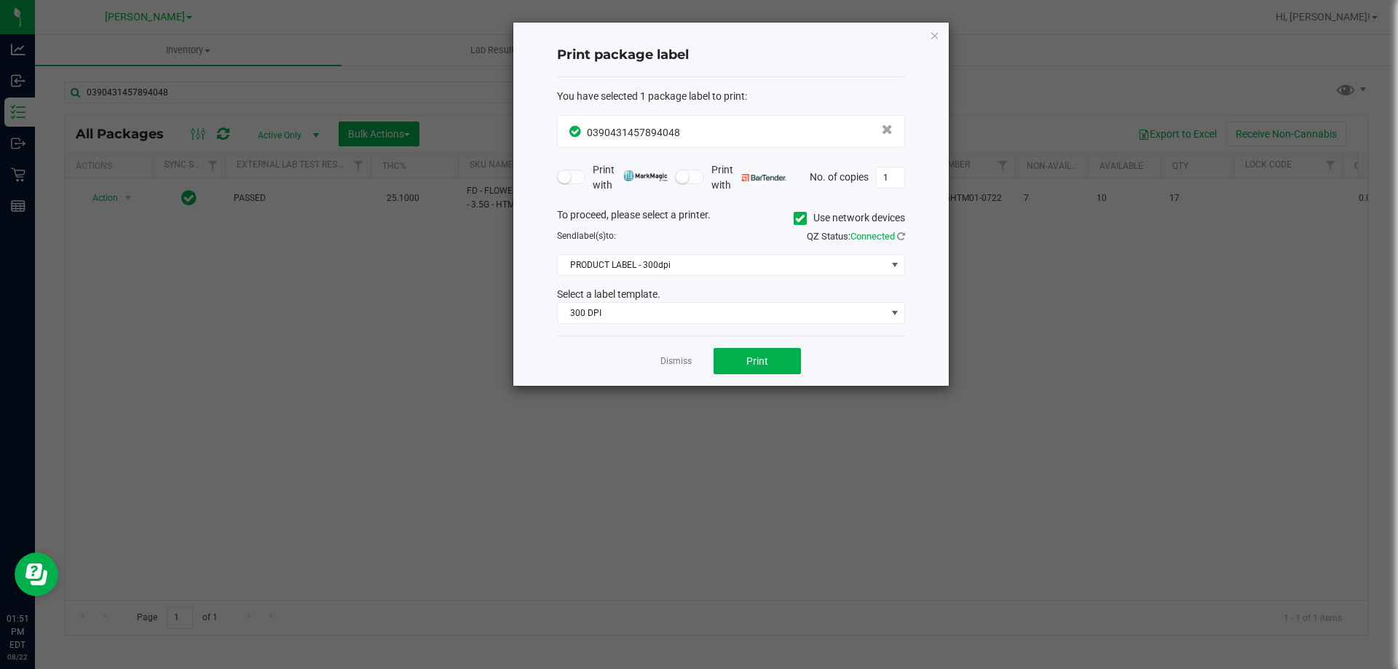
click at [678, 351] on div "Dismiss Print" at bounding box center [731, 361] width 348 height 50
click at [677, 365] on link "Dismiss" at bounding box center [675, 361] width 31 height 12
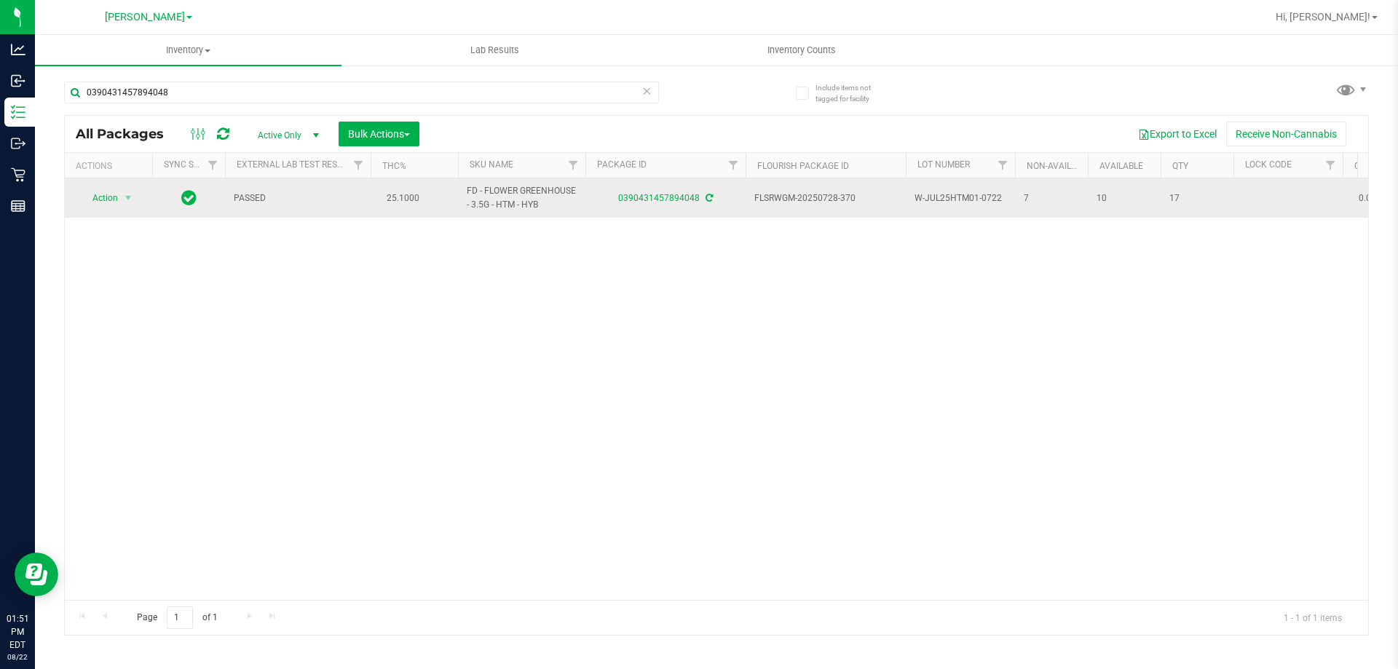
drag, startPoint x: 87, startPoint y: 187, endPoint x: 94, endPoint y: 200, distance: 15.0
click at [87, 187] on td "Action Action Adjust qty Create package Edit attributes Global inventory Locate…" at bounding box center [108, 197] width 87 height 39
click at [98, 200] on span "Action" at bounding box center [98, 198] width 39 height 20
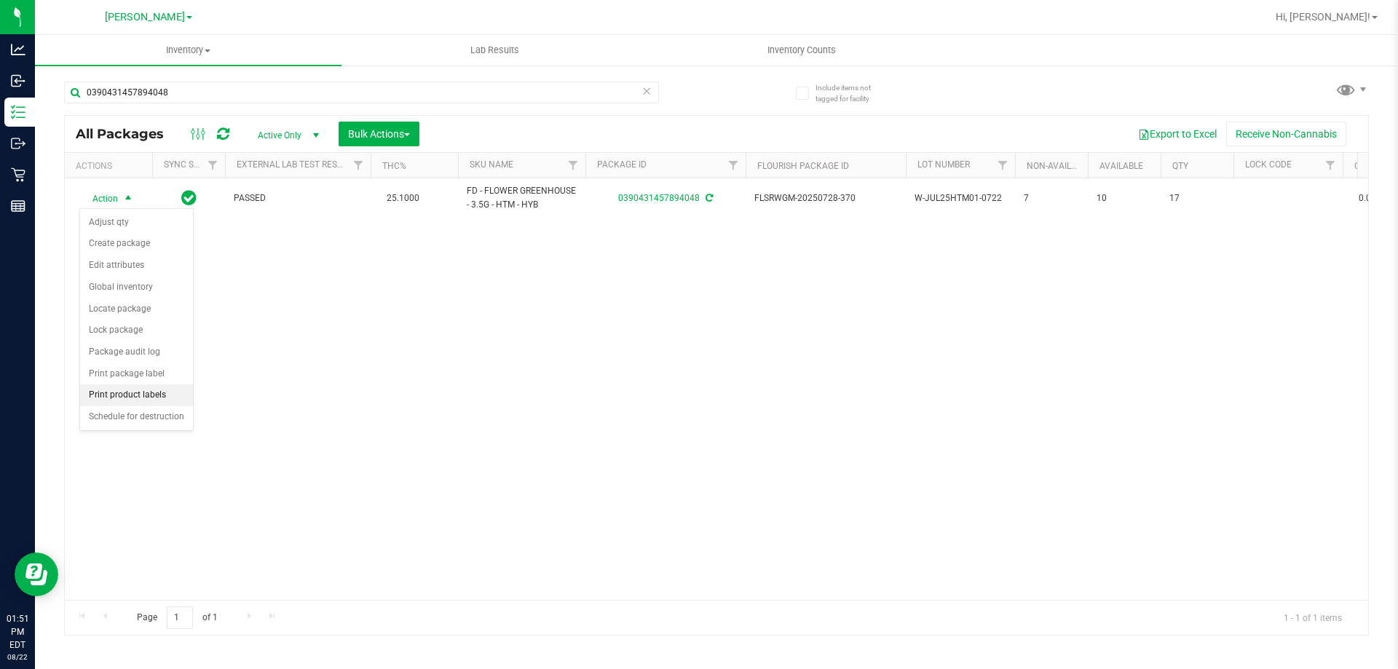
click at [153, 395] on li "Print product labels" at bounding box center [136, 395] width 113 height 22
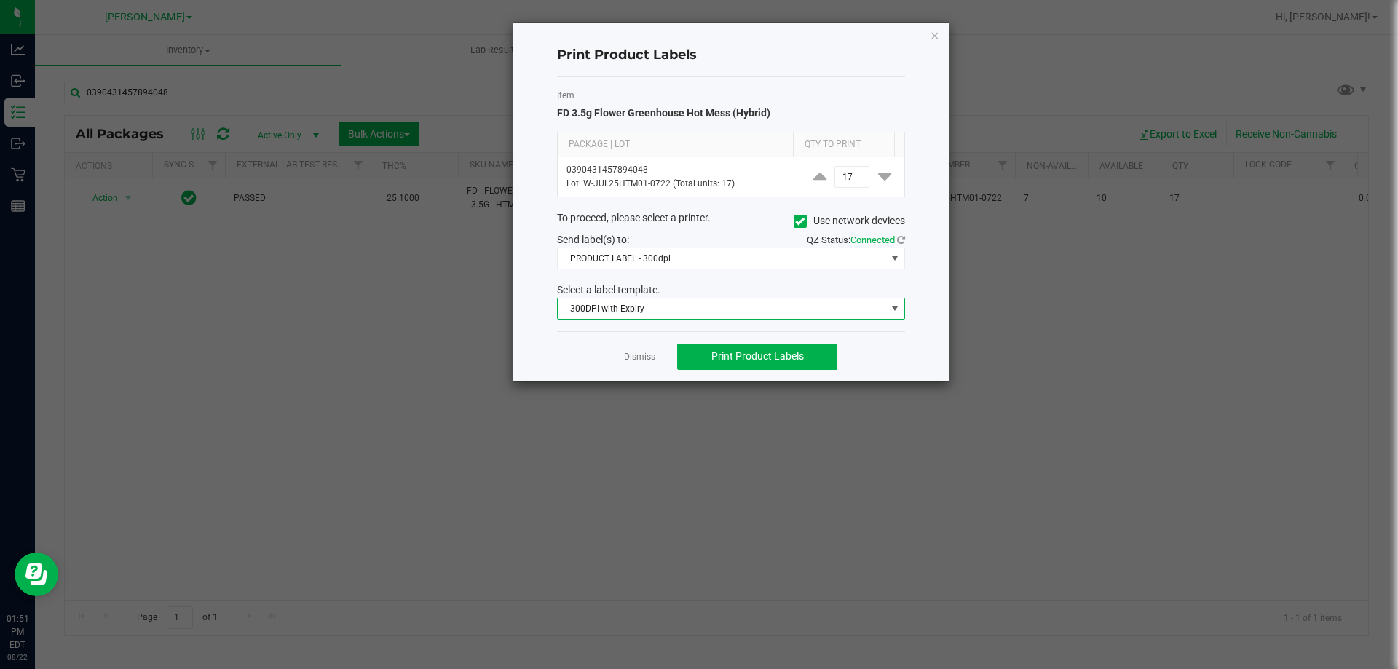
click at [737, 310] on span "300DPI with Expiry" at bounding box center [722, 309] width 328 height 20
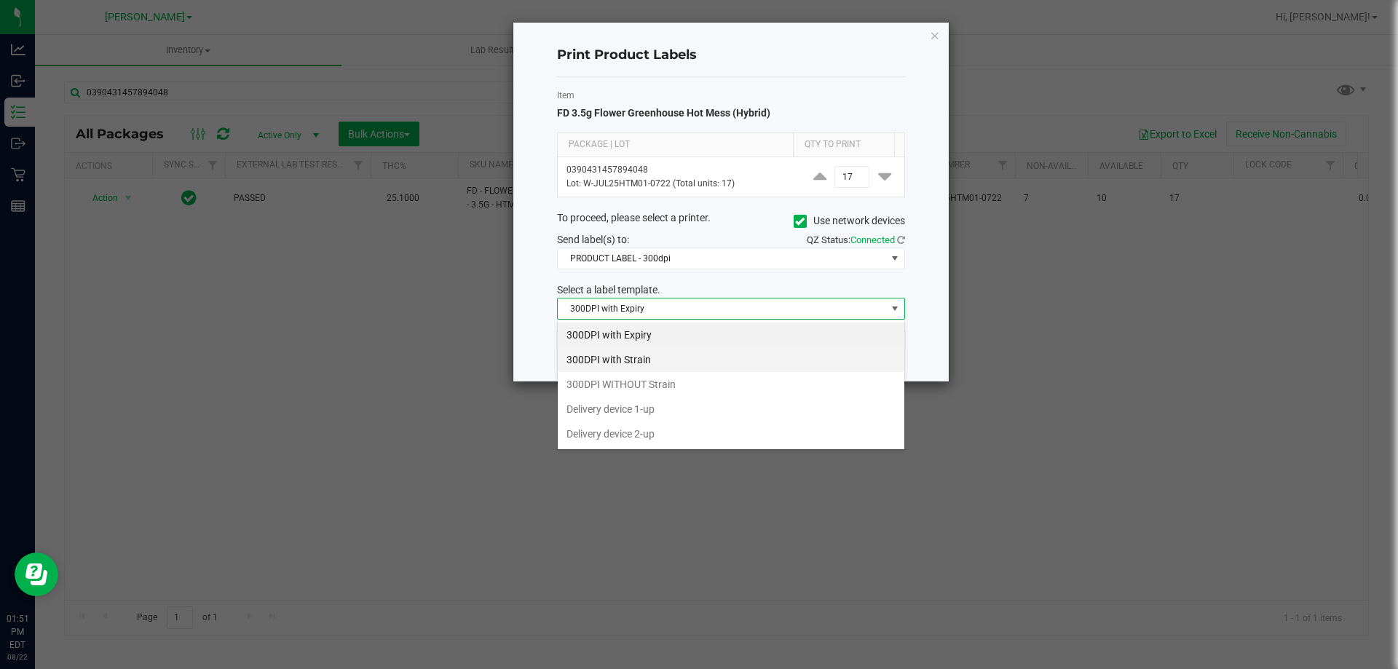
click at [719, 358] on li "300DPI with Strain" at bounding box center [731, 359] width 347 height 25
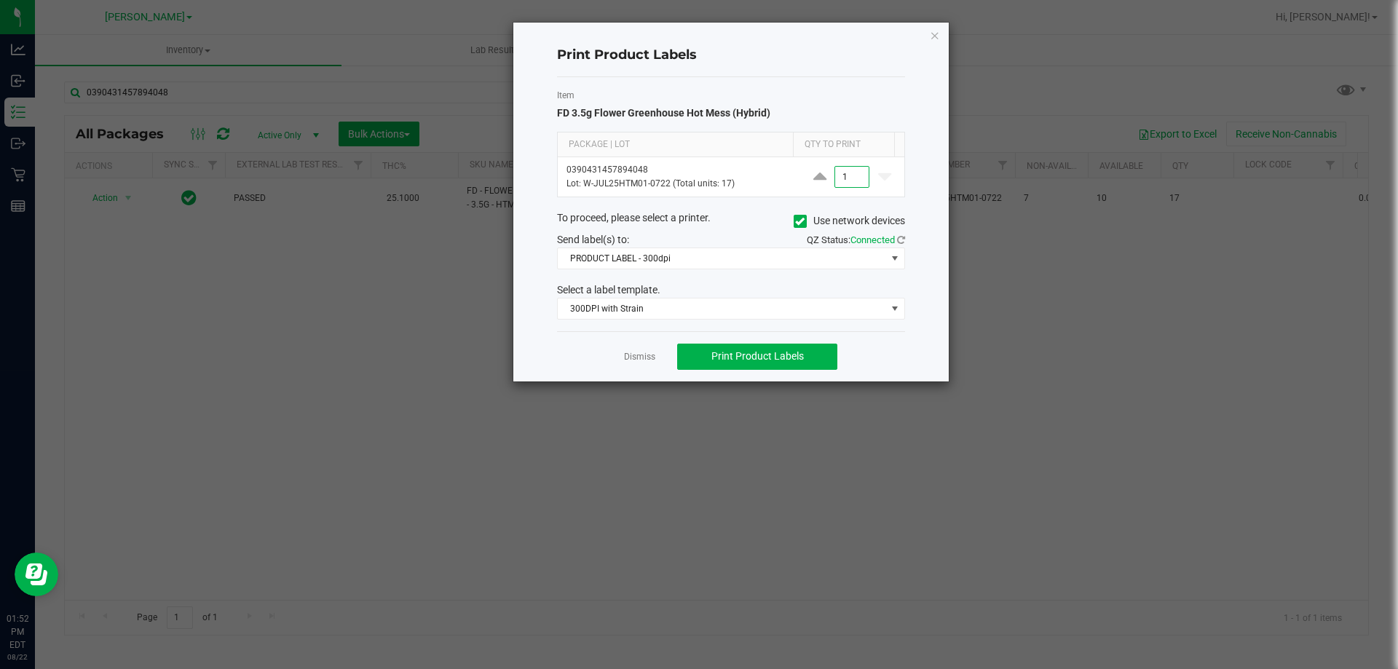
type input "1"
click at [788, 283] on div "Select a label template." at bounding box center [731, 290] width 370 height 15
click at [782, 357] on span "Print Product Labels" at bounding box center [757, 356] width 92 height 12
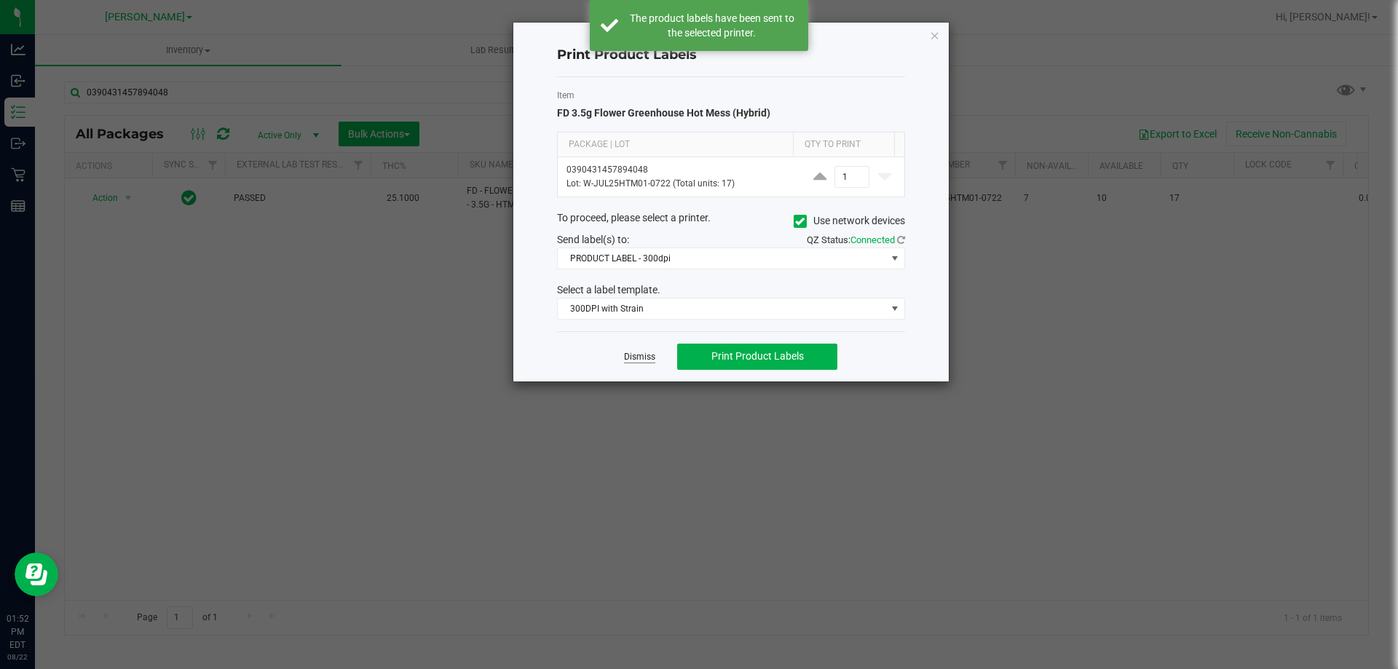
click at [635, 352] on link "Dismiss" at bounding box center [639, 357] width 31 height 12
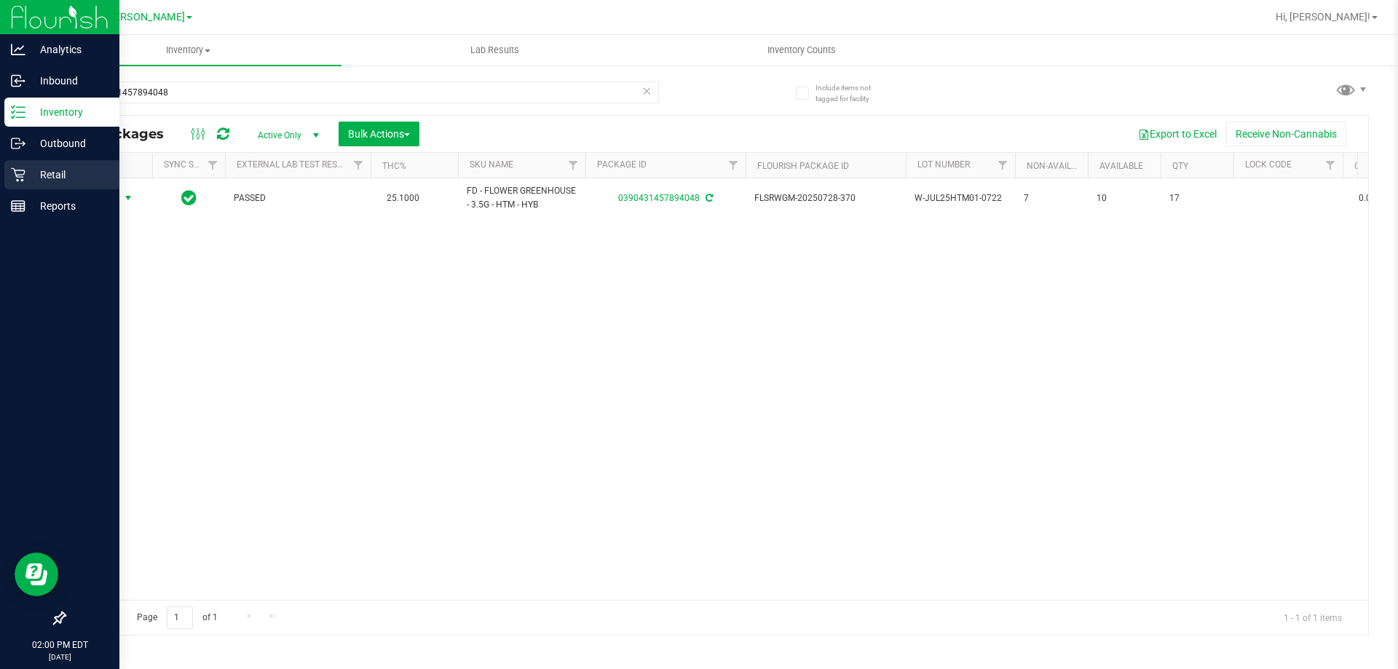
click at [22, 186] on div "Retail" at bounding box center [61, 174] width 115 height 29
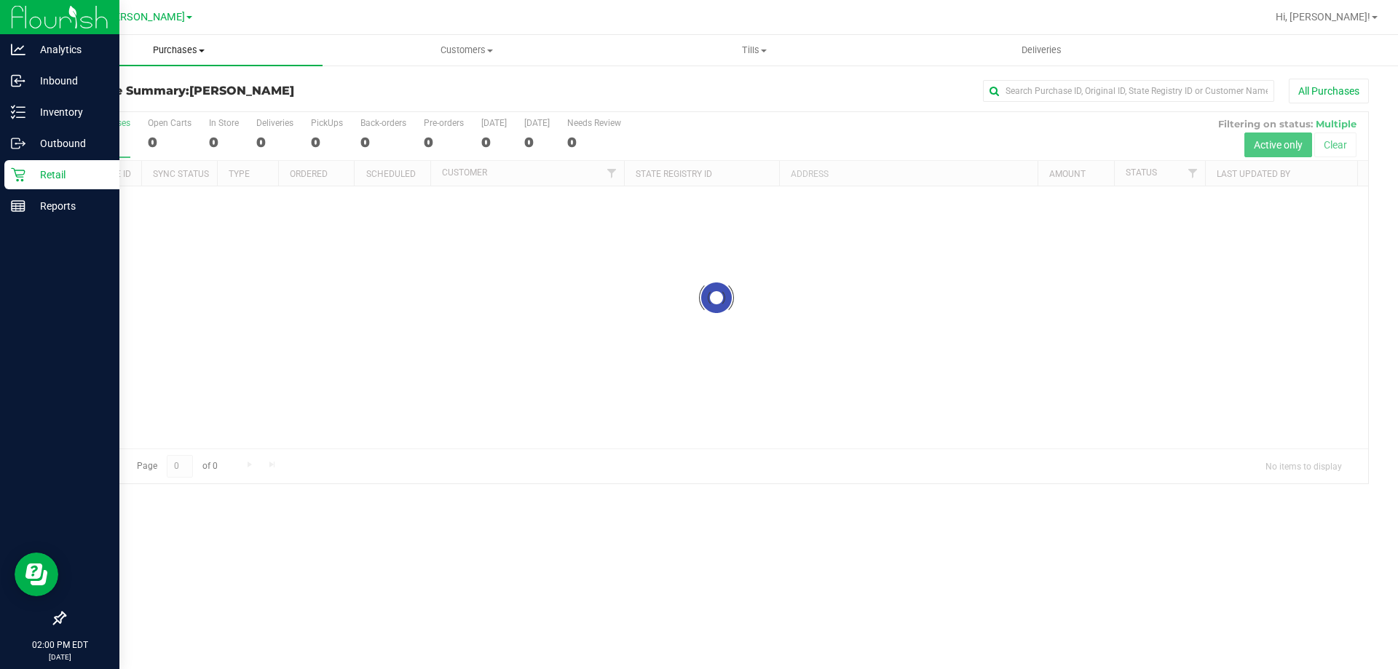
click at [195, 50] on span "Purchases" at bounding box center [179, 50] width 288 height 13
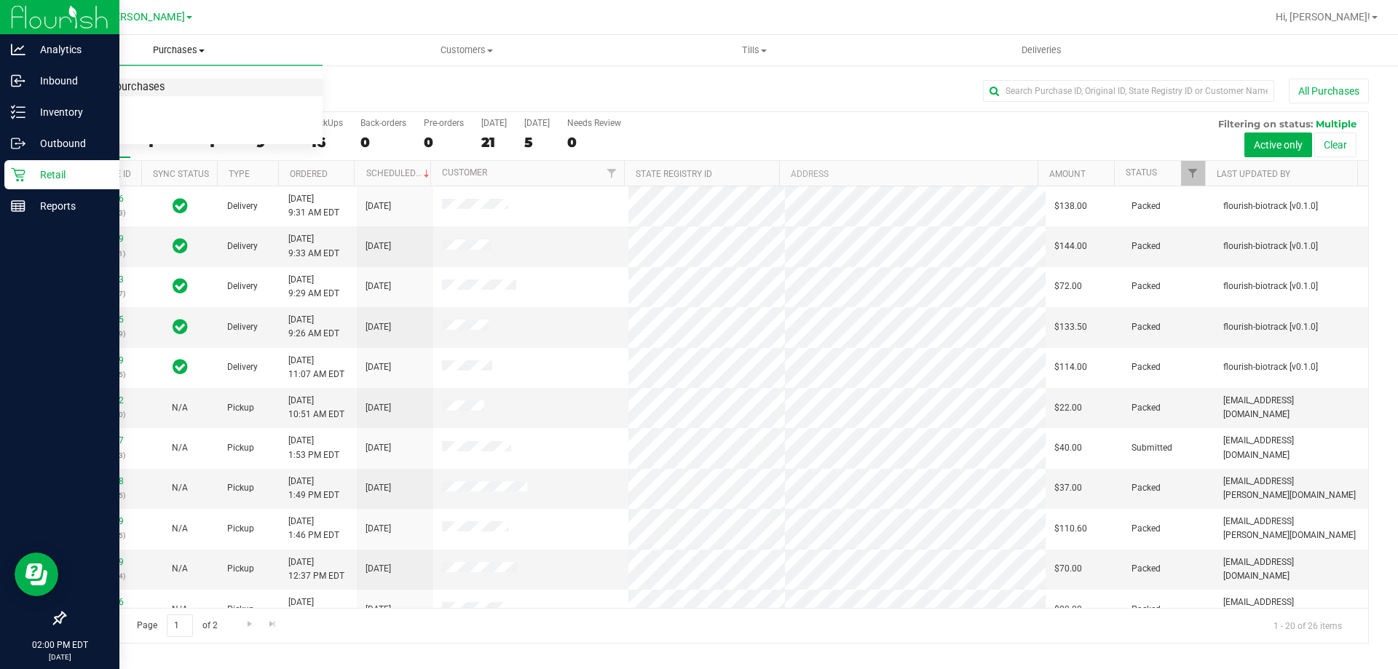
click at [132, 92] on span "Summary of purchases" at bounding box center [109, 88] width 149 height 12
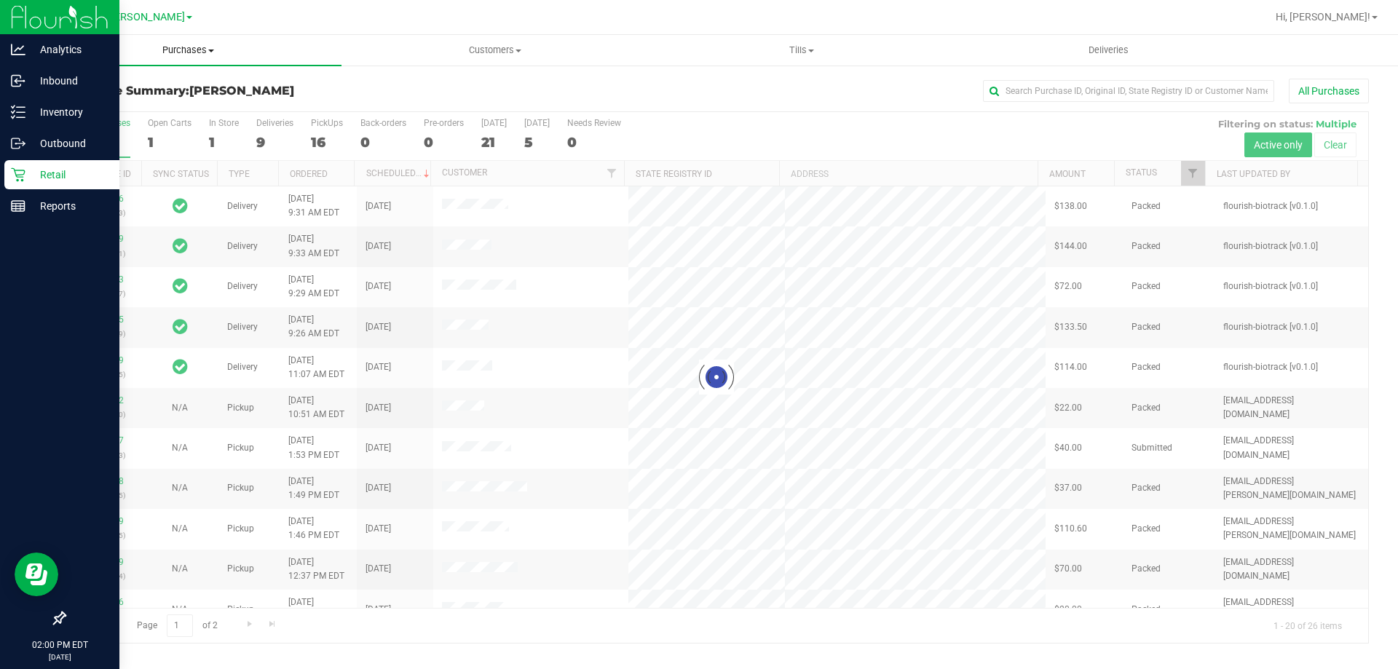
click at [203, 52] on span "Purchases" at bounding box center [188, 50] width 307 height 13
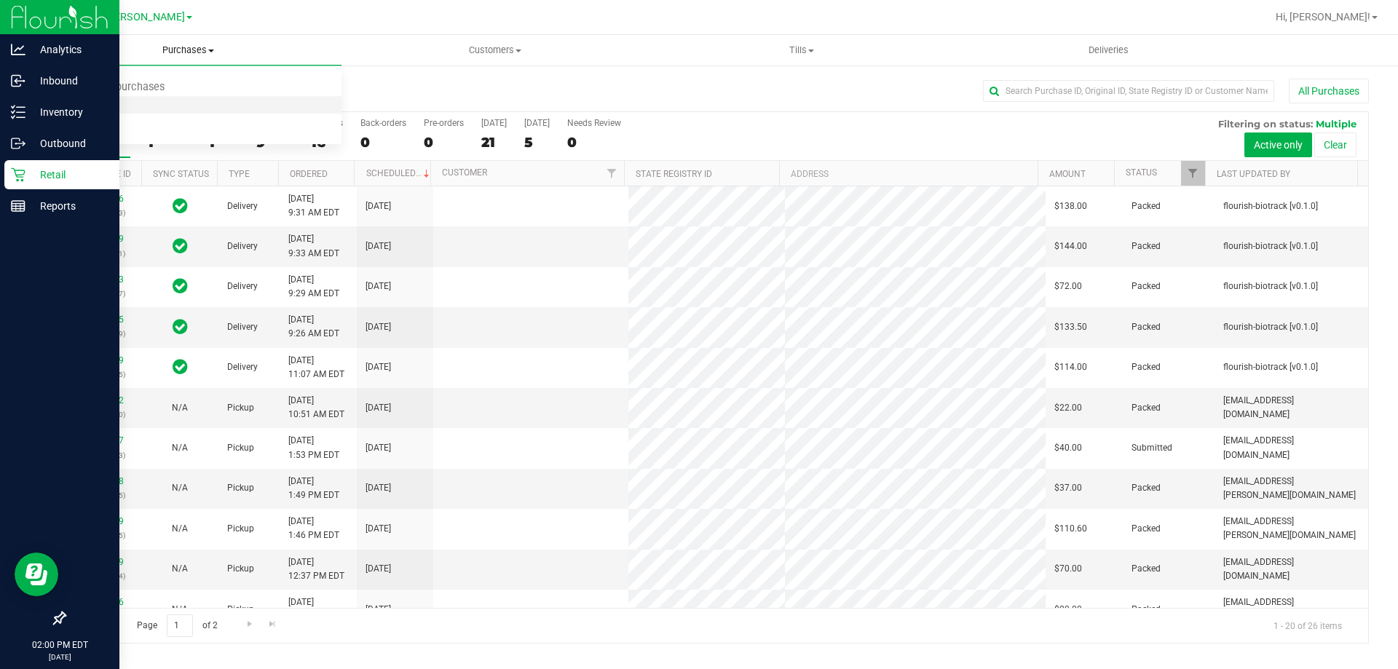
click at [101, 103] on span "Fulfillment" at bounding box center [80, 105] width 90 height 12
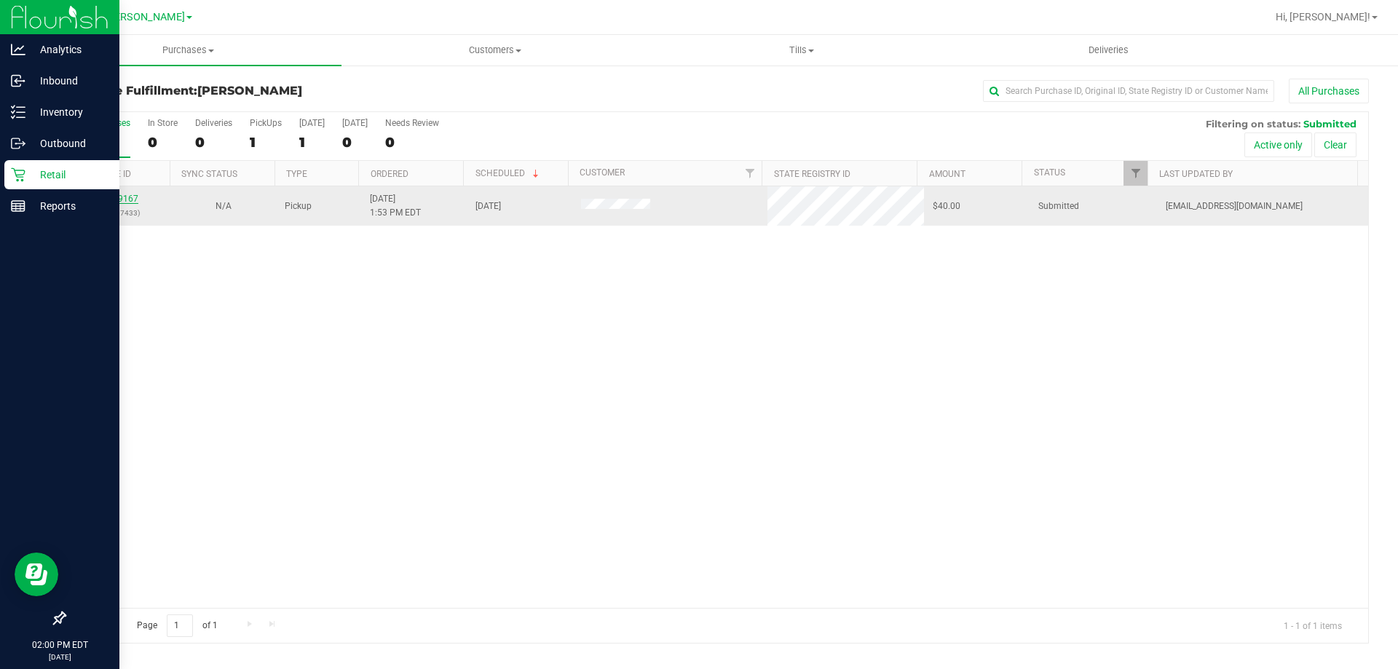
click at [123, 197] on link "11829167" at bounding box center [118, 199] width 41 height 10
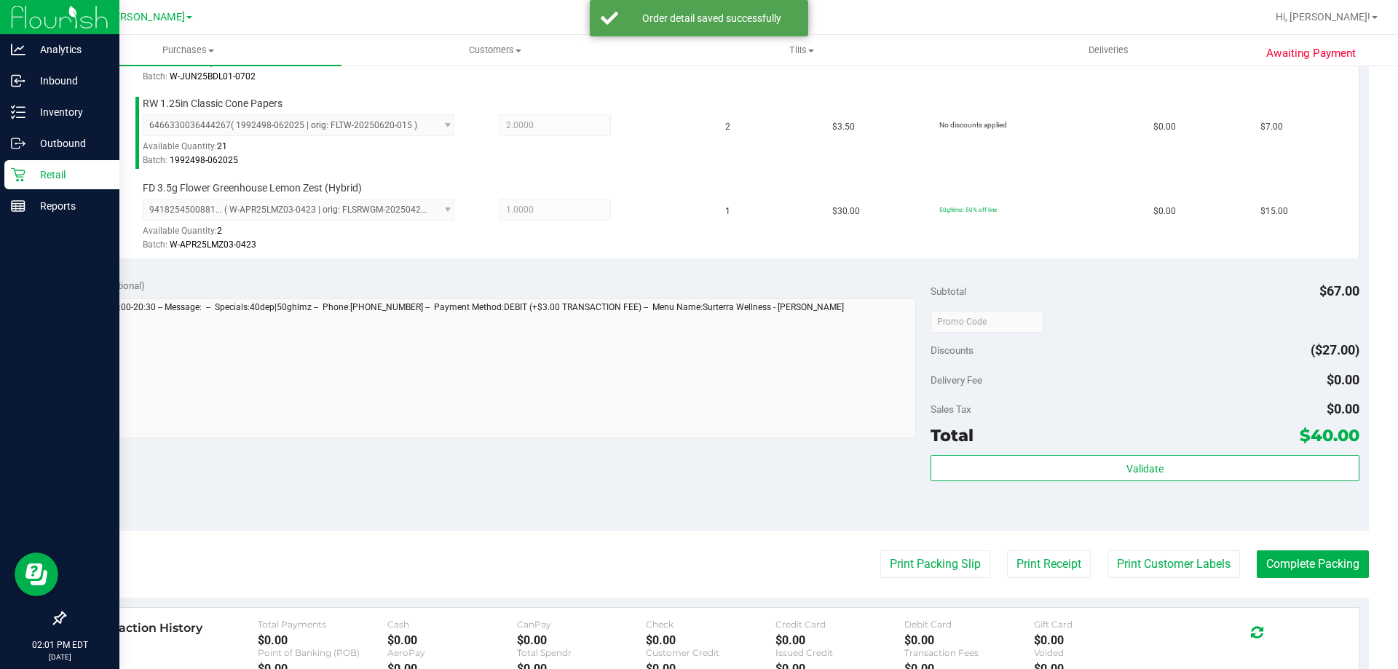
scroll to position [538, 0]
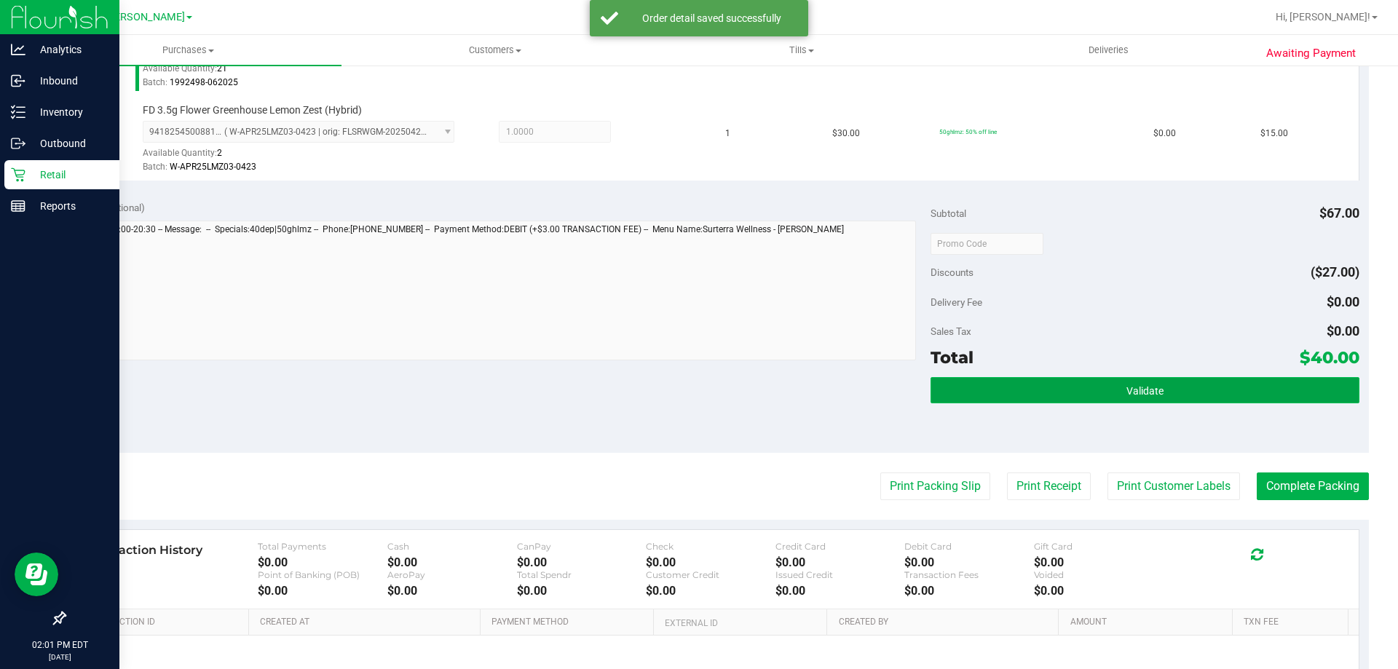
click at [1094, 398] on button "Validate" at bounding box center [1145, 390] width 428 height 26
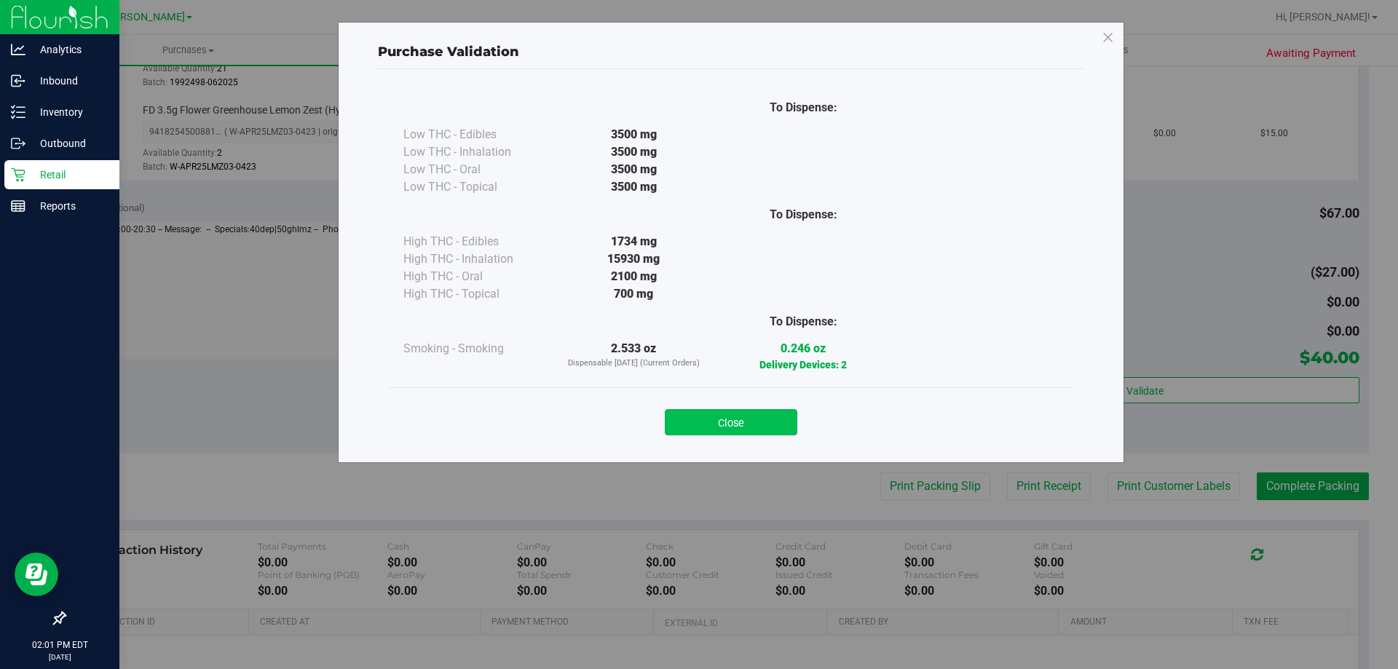
click at [733, 425] on button "Close" at bounding box center [731, 422] width 133 height 26
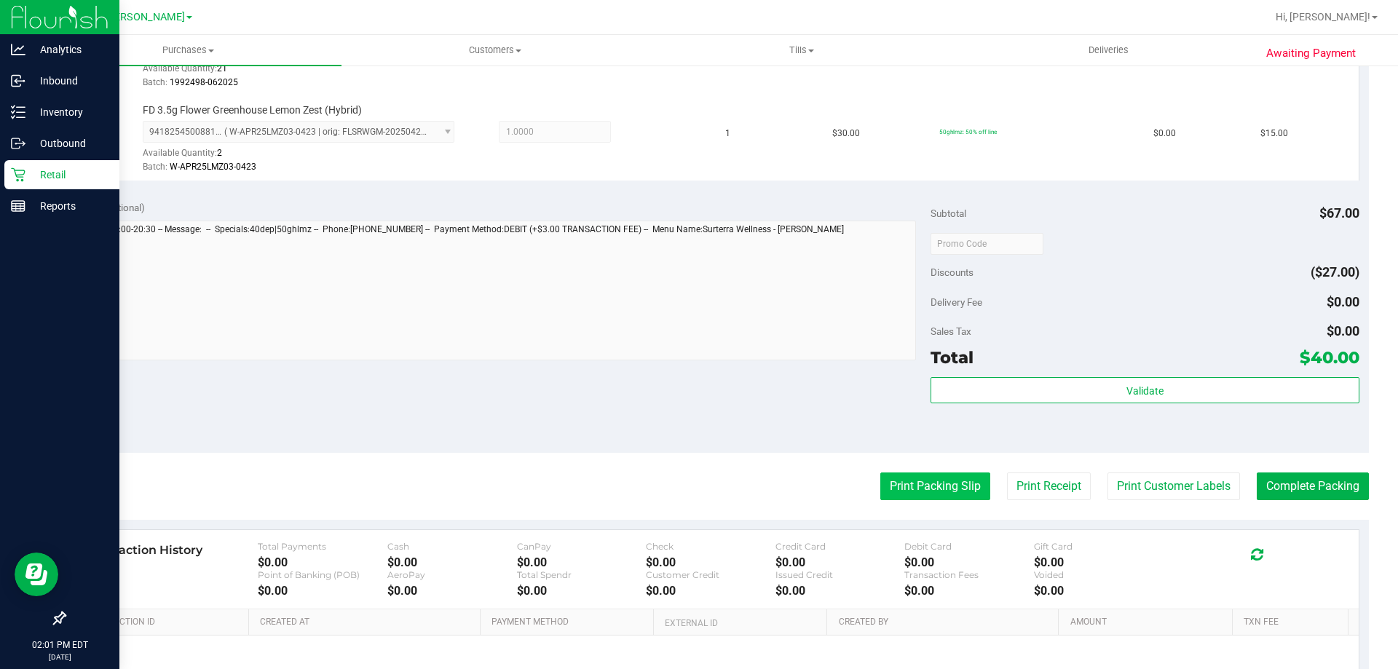
click at [931, 485] on button "Print Packing Slip" at bounding box center [935, 487] width 110 height 28
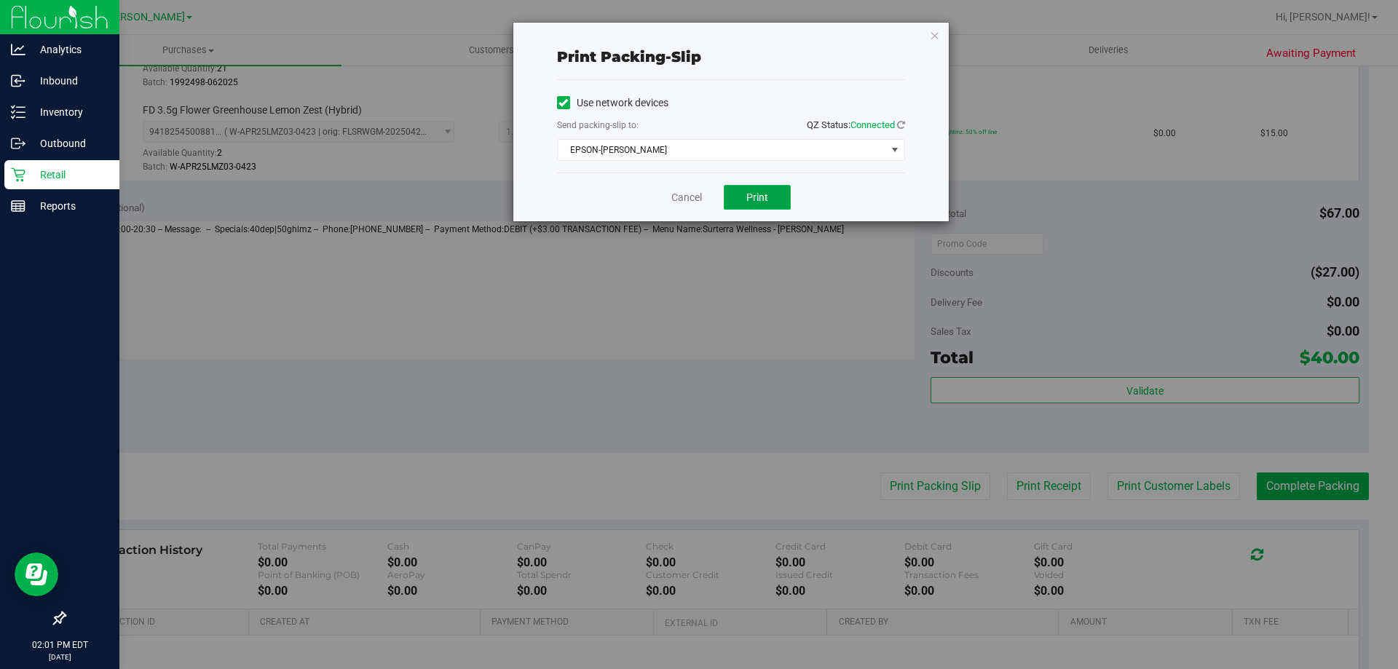
click at [761, 199] on span "Print" at bounding box center [757, 198] width 22 height 12
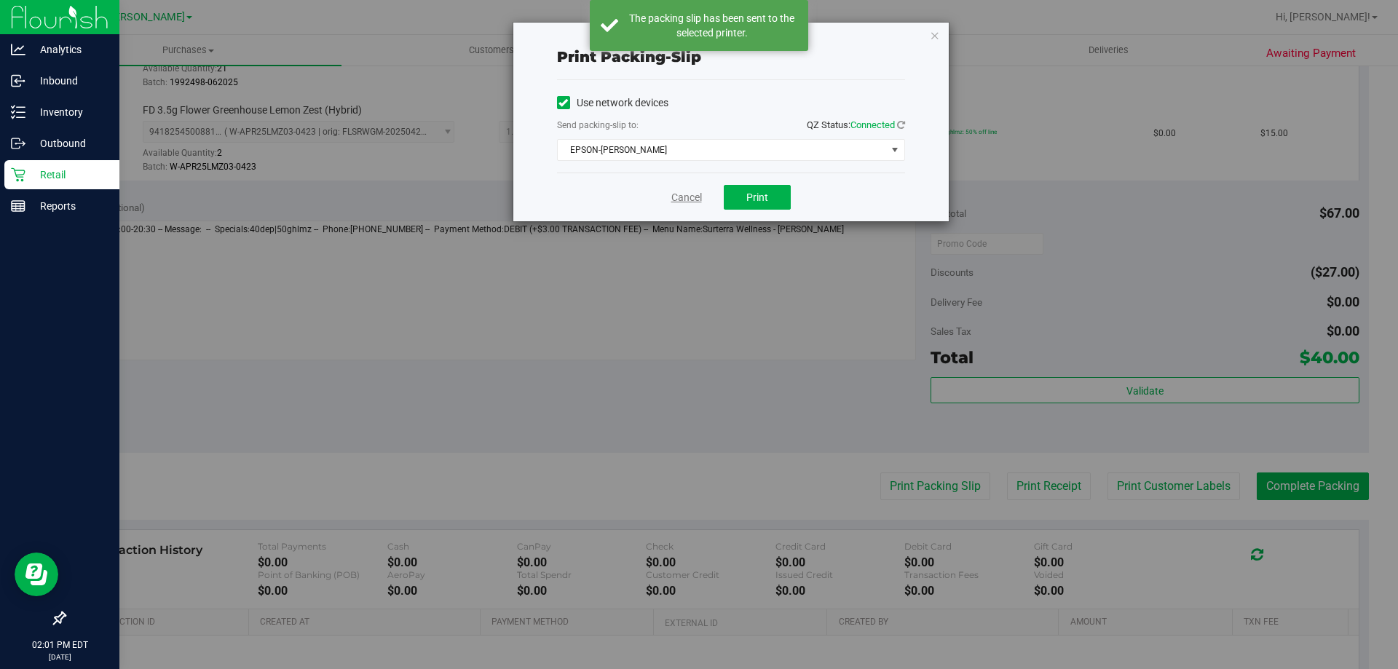
click at [685, 194] on link "Cancel" at bounding box center [686, 197] width 31 height 15
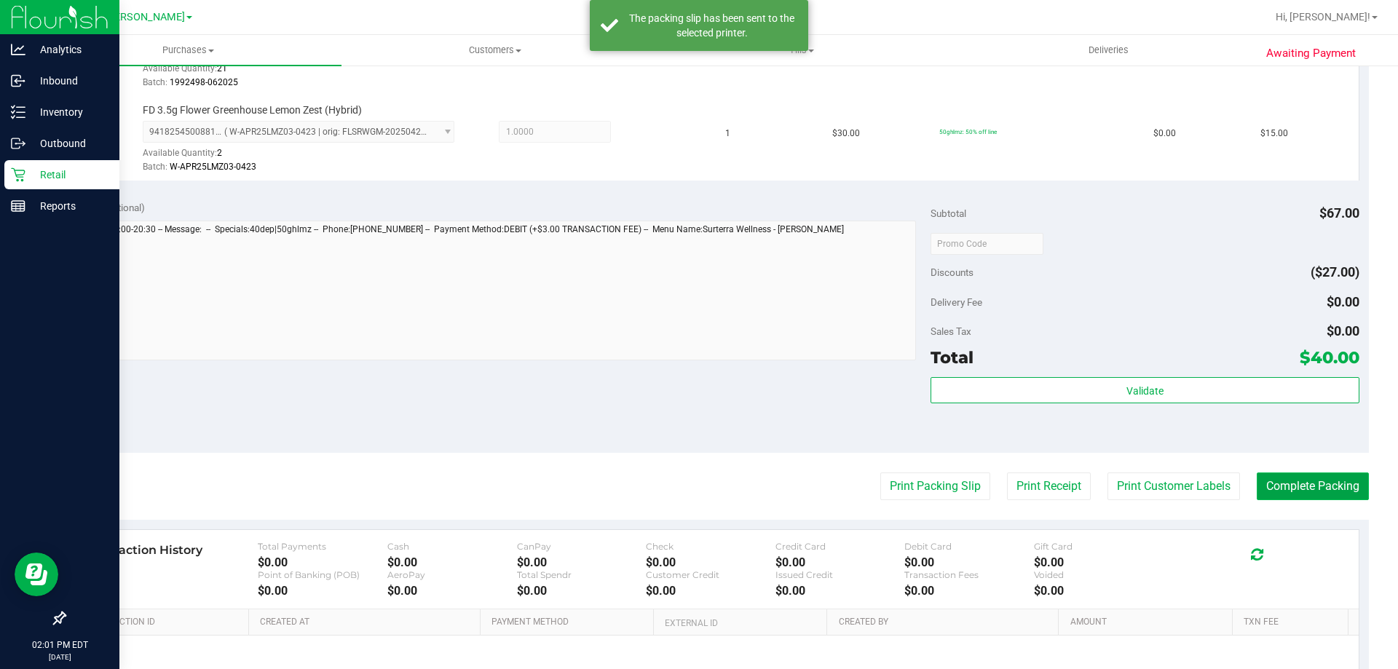
click at [1299, 481] on button "Complete Packing" at bounding box center [1313, 487] width 112 height 28
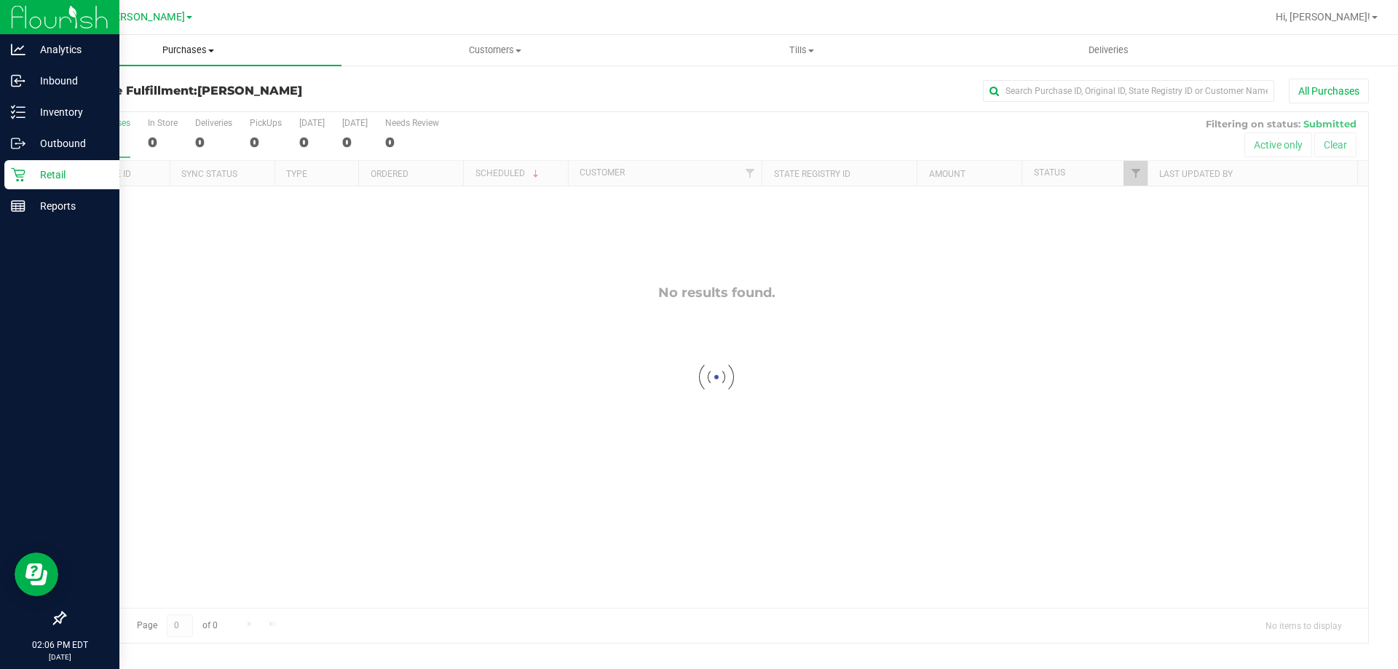
click at [192, 60] on uib-tab-heading "Purchases Summary of purchases Fulfillment All purchases" at bounding box center [188, 50] width 307 height 31
click at [96, 106] on span "Fulfillment" at bounding box center [80, 105] width 90 height 12
click at [60, 117] on p "Inventory" at bounding box center [68, 111] width 87 height 17
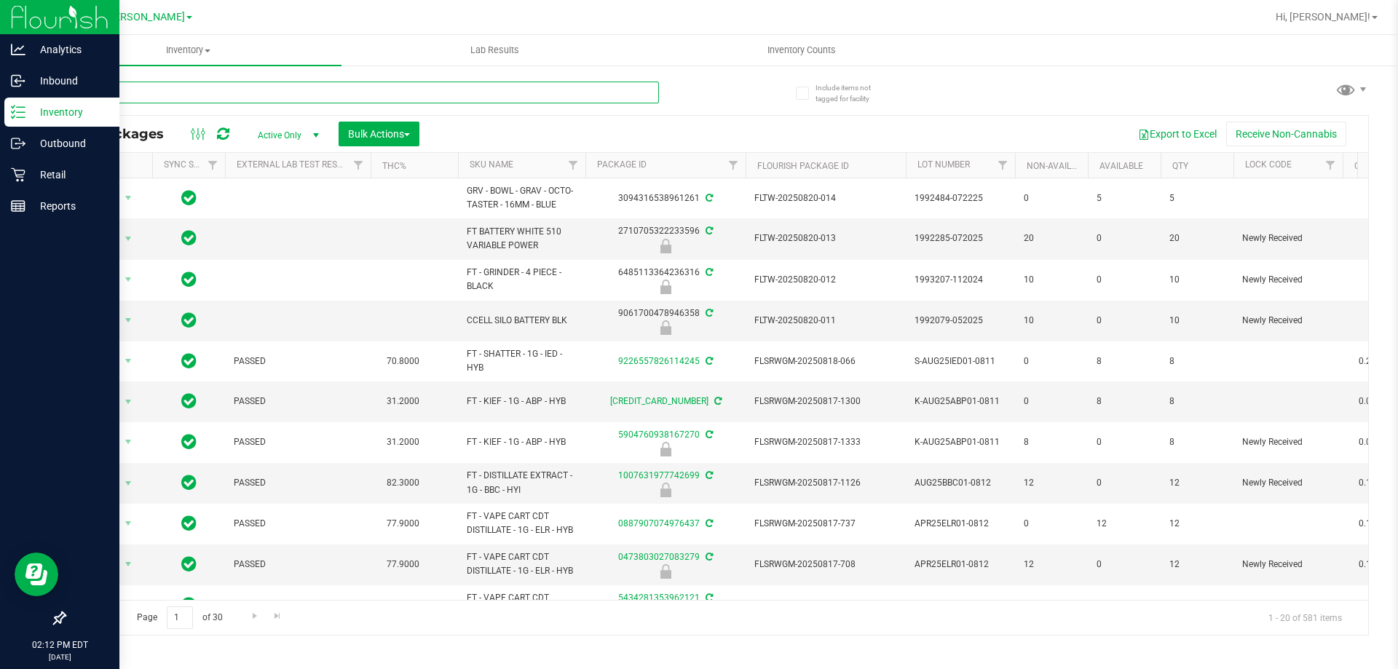
click at [595, 101] on input "text" at bounding box center [361, 93] width 595 height 22
type input "0512501162768123"
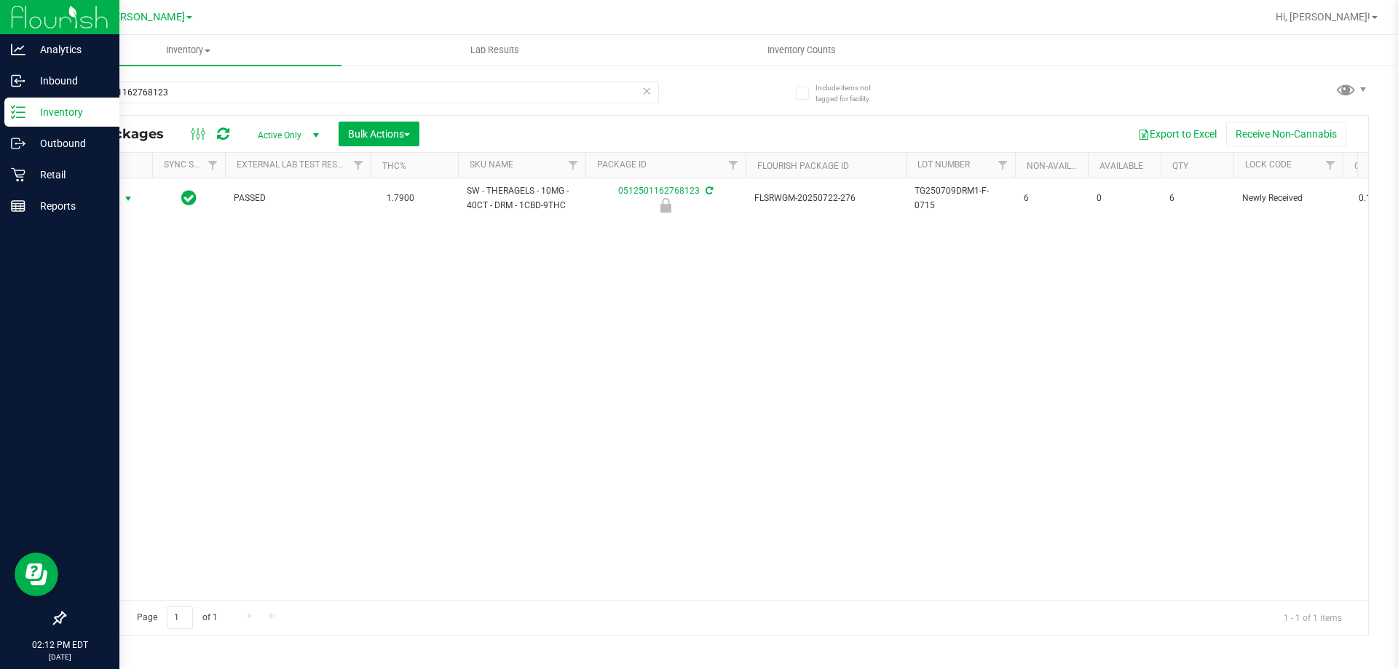
click at [122, 199] on span "select" at bounding box center [128, 199] width 18 height 20
click at [159, 360] on li "Unlock package" at bounding box center [126, 371] width 93 height 22
click at [66, 181] on p "Retail" at bounding box center [68, 174] width 87 height 17
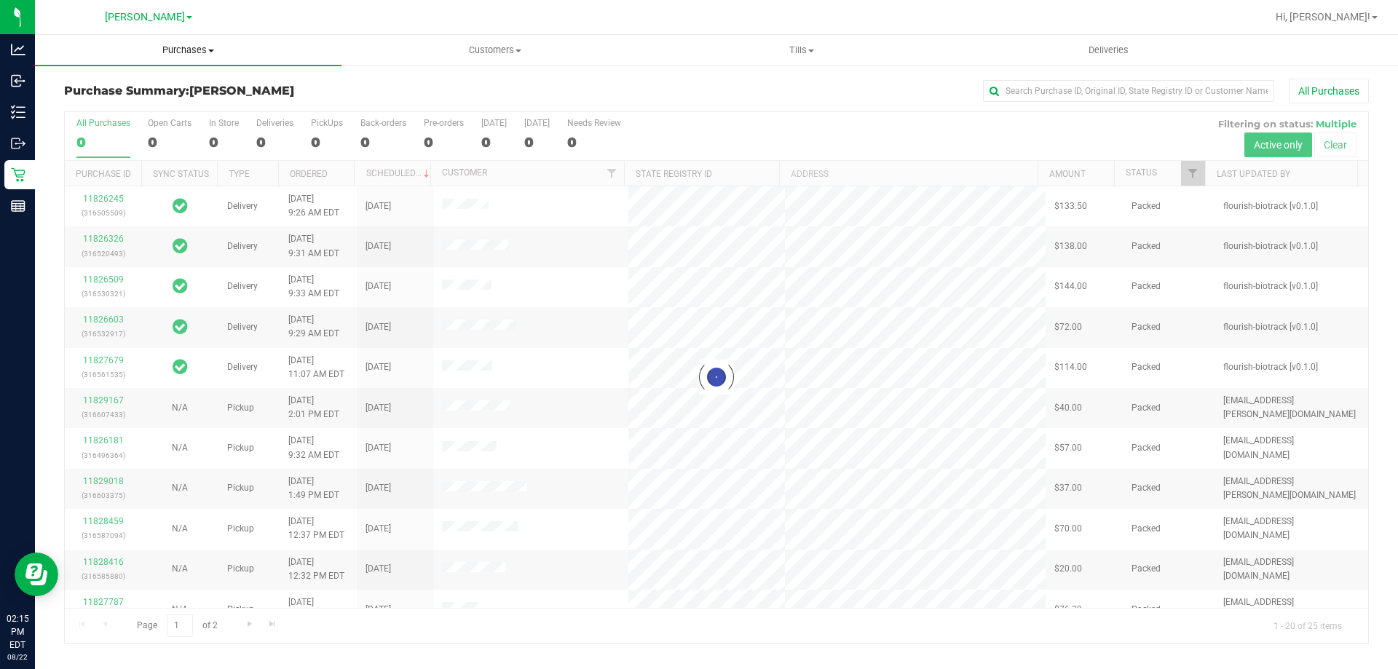
click at [200, 50] on span "Purchases" at bounding box center [188, 50] width 307 height 13
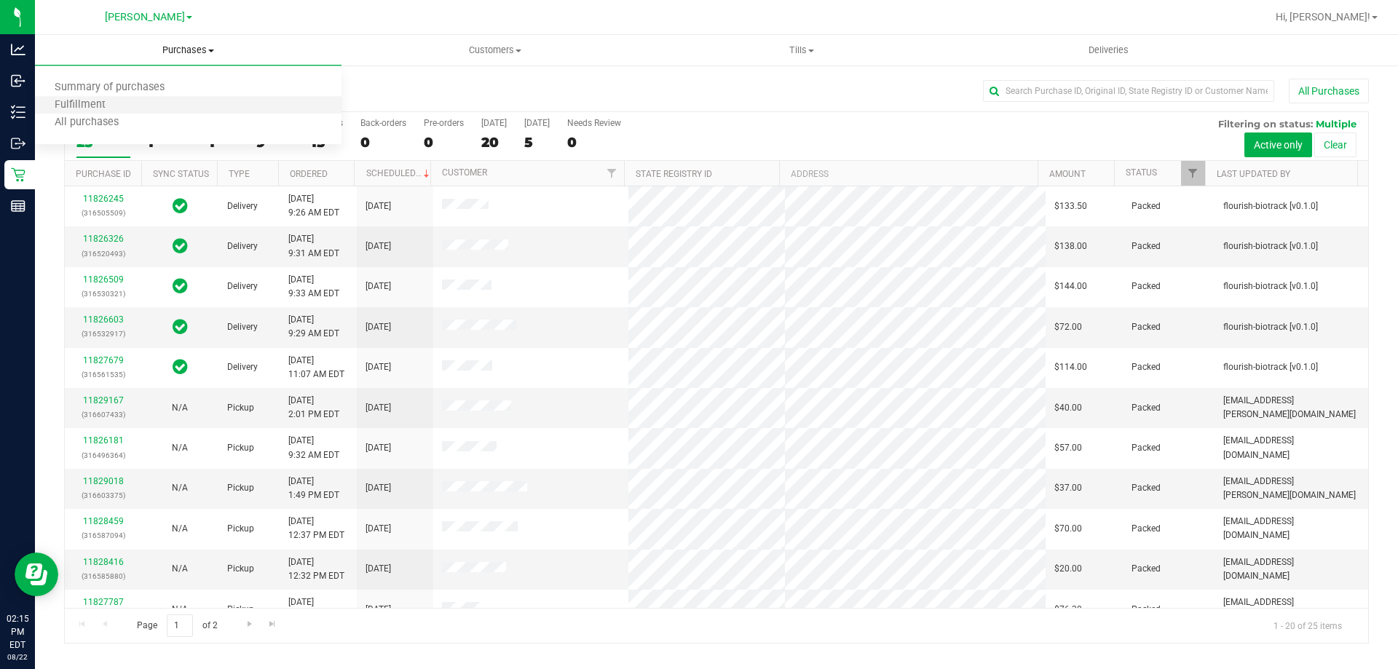
click at [135, 104] on li "Fulfillment" at bounding box center [188, 105] width 307 height 17
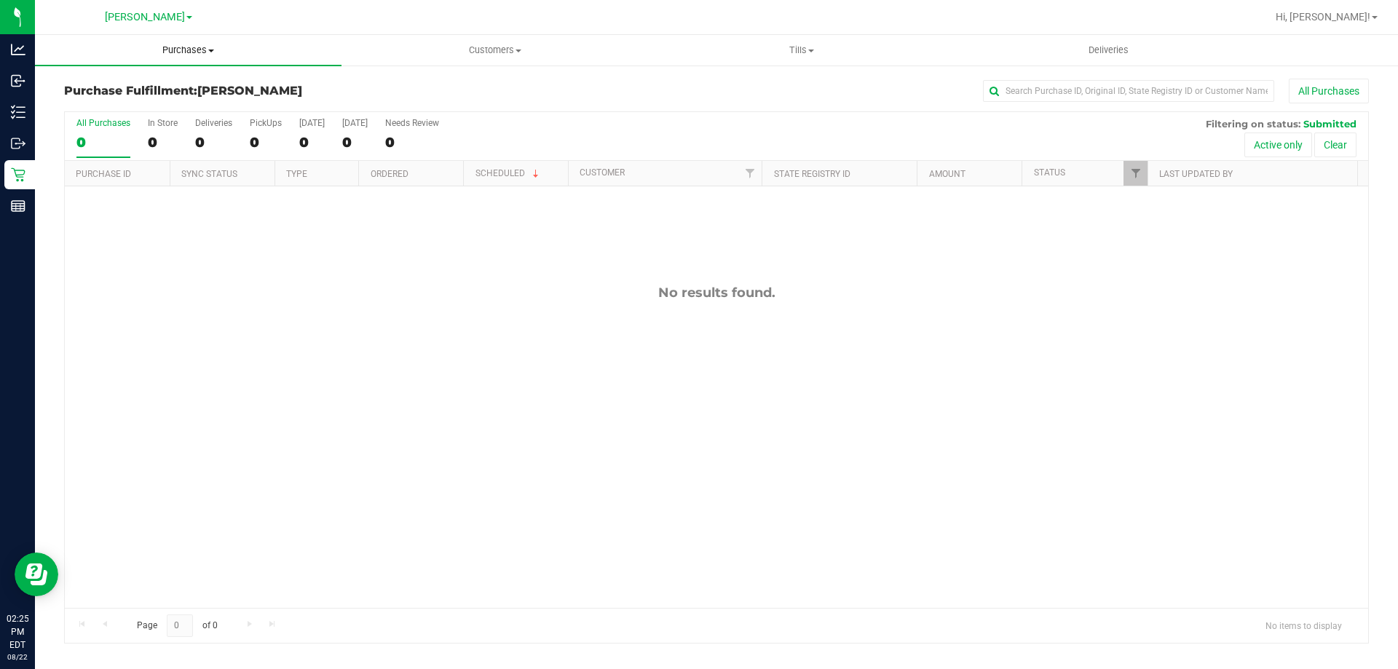
click at [159, 50] on span "Purchases" at bounding box center [188, 50] width 307 height 13
click at [120, 107] on span "Fulfillment" at bounding box center [80, 105] width 90 height 12
click at [180, 46] on span "Purchases" at bounding box center [188, 50] width 307 height 13
click at [95, 112] on li "Fulfillment" at bounding box center [188, 105] width 307 height 17
click at [197, 52] on span "Purchases" at bounding box center [188, 50] width 307 height 13
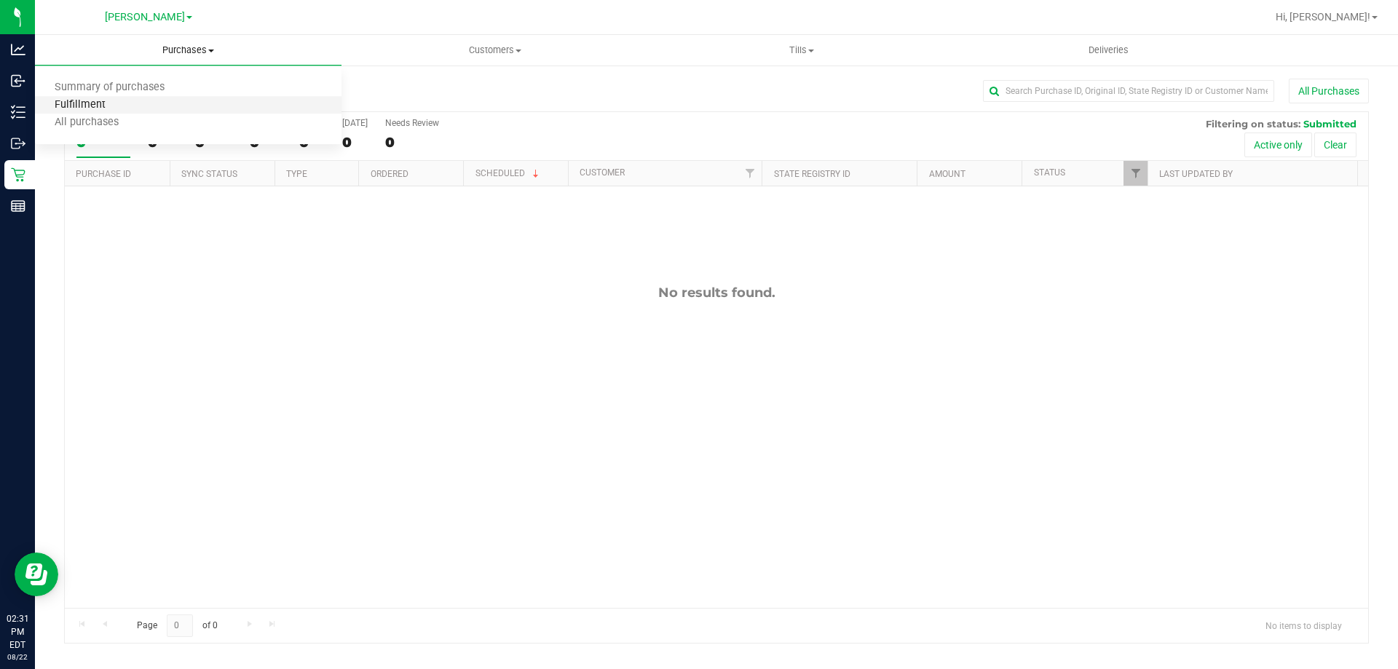
click at [109, 104] on span "Fulfillment" at bounding box center [80, 105] width 90 height 12
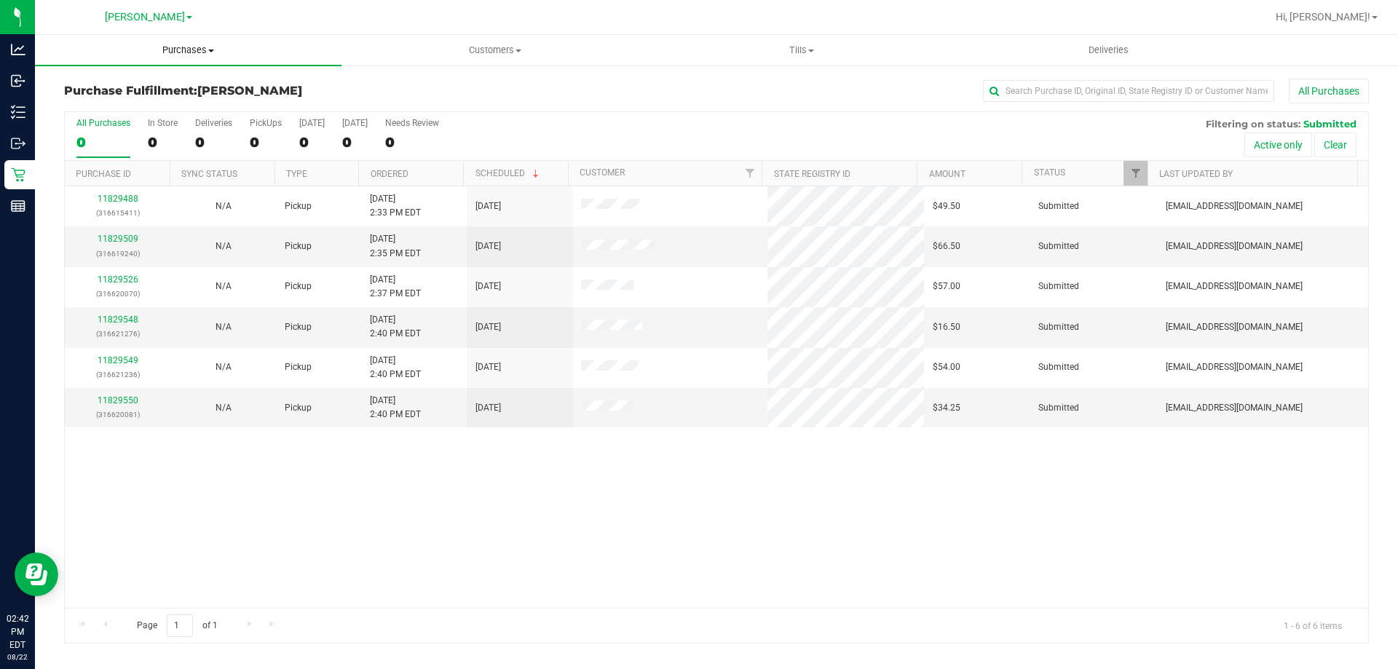
click at [189, 57] on uib-tab-heading "Purchases Summary of purchases Fulfillment All purchases" at bounding box center [188, 50] width 307 height 31
click at [189, 55] on span "Purchases" at bounding box center [188, 50] width 307 height 13
click at [72, 102] on span "Fulfillment" at bounding box center [80, 105] width 90 height 12
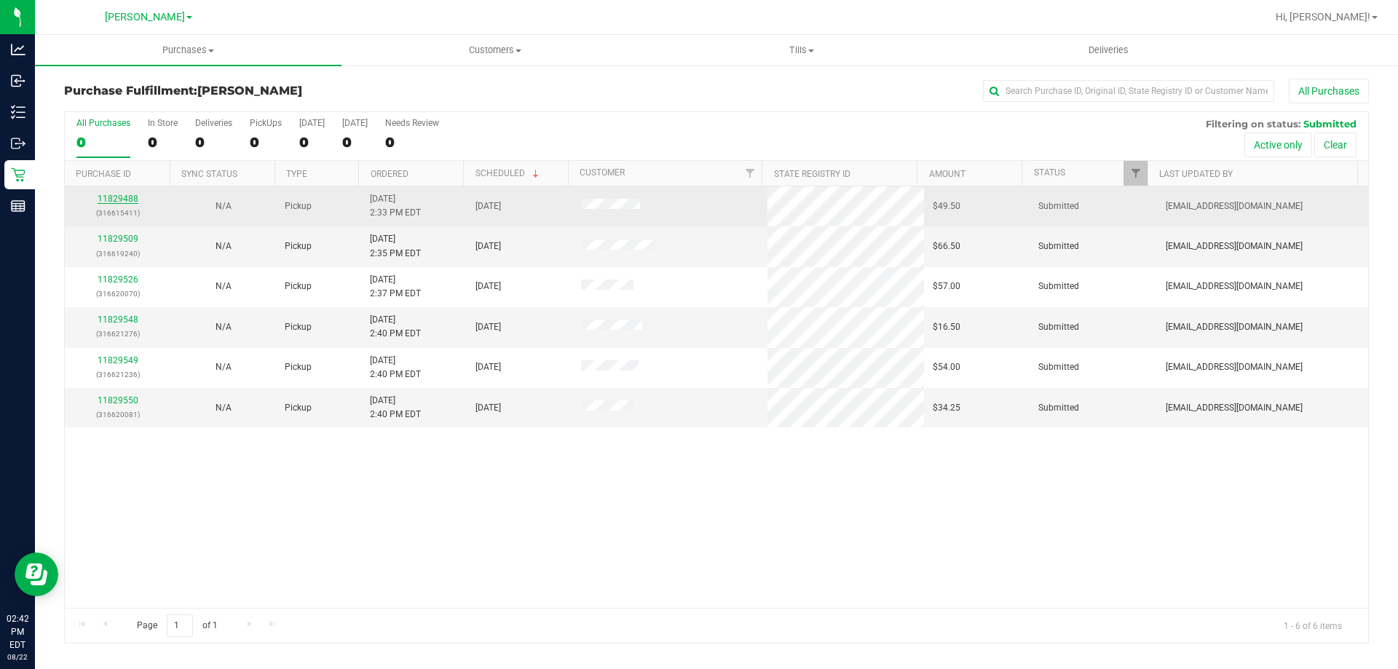
click at [131, 197] on link "11829488" at bounding box center [118, 199] width 41 height 10
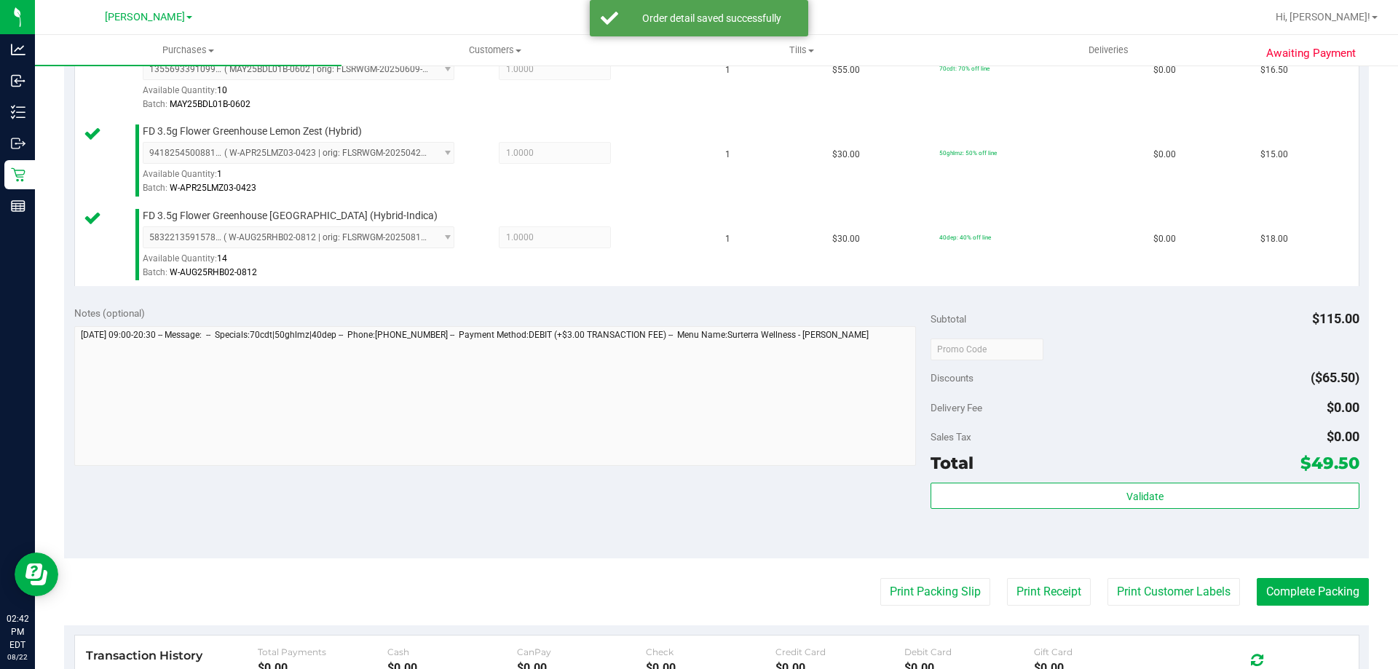
scroll to position [457, 0]
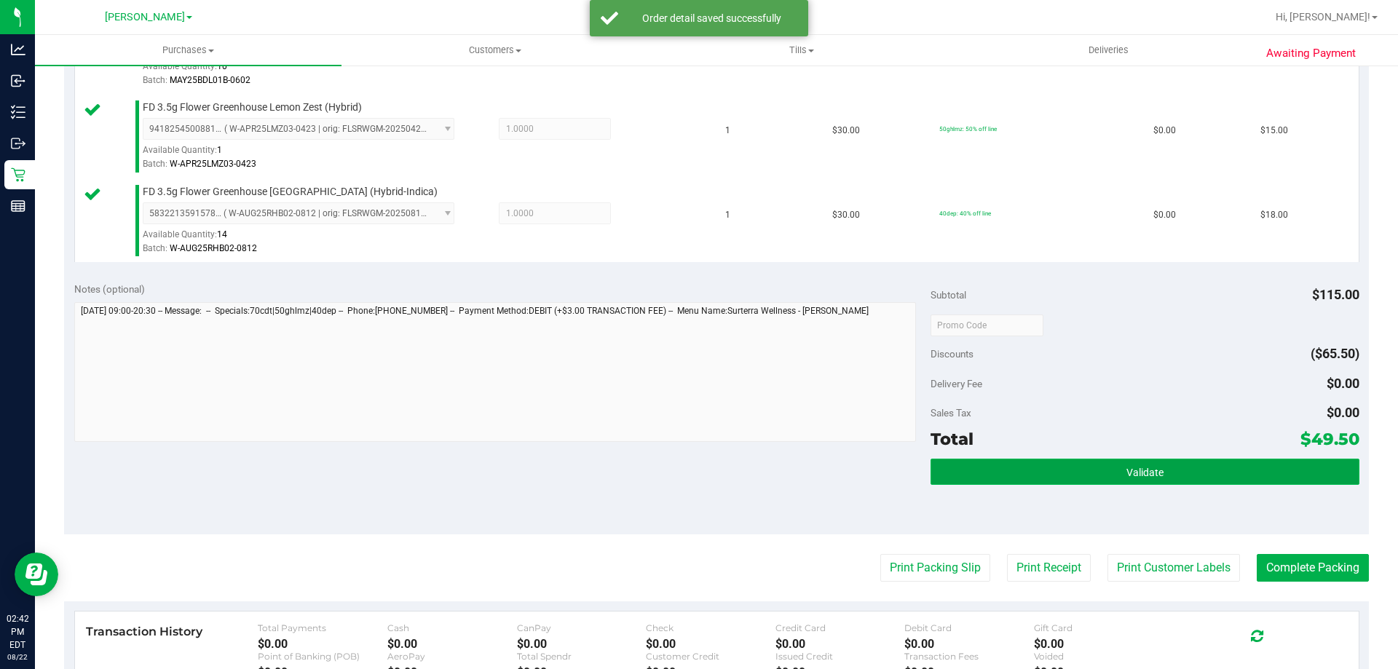
click at [1199, 474] on button "Validate" at bounding box center [1145, 472] width 428 height 26
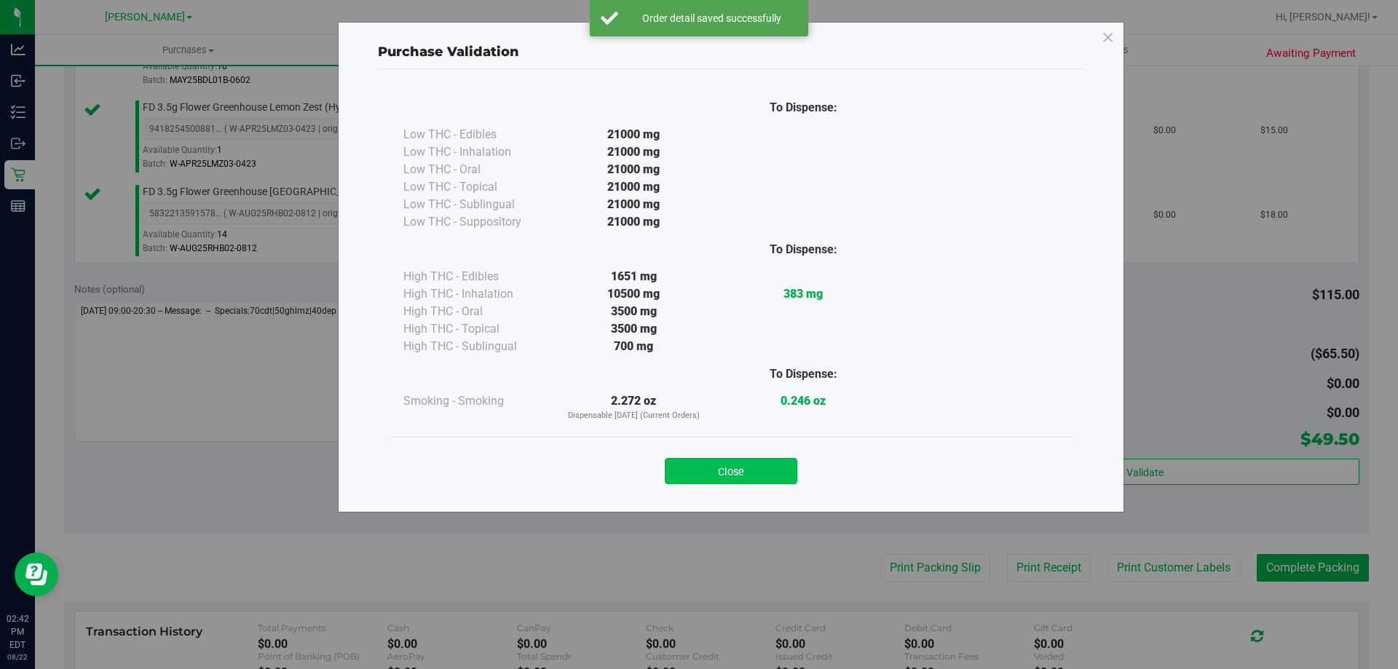
click at [748, 467] on button "Close" at bounding box center [731, 471] width 133 height 26
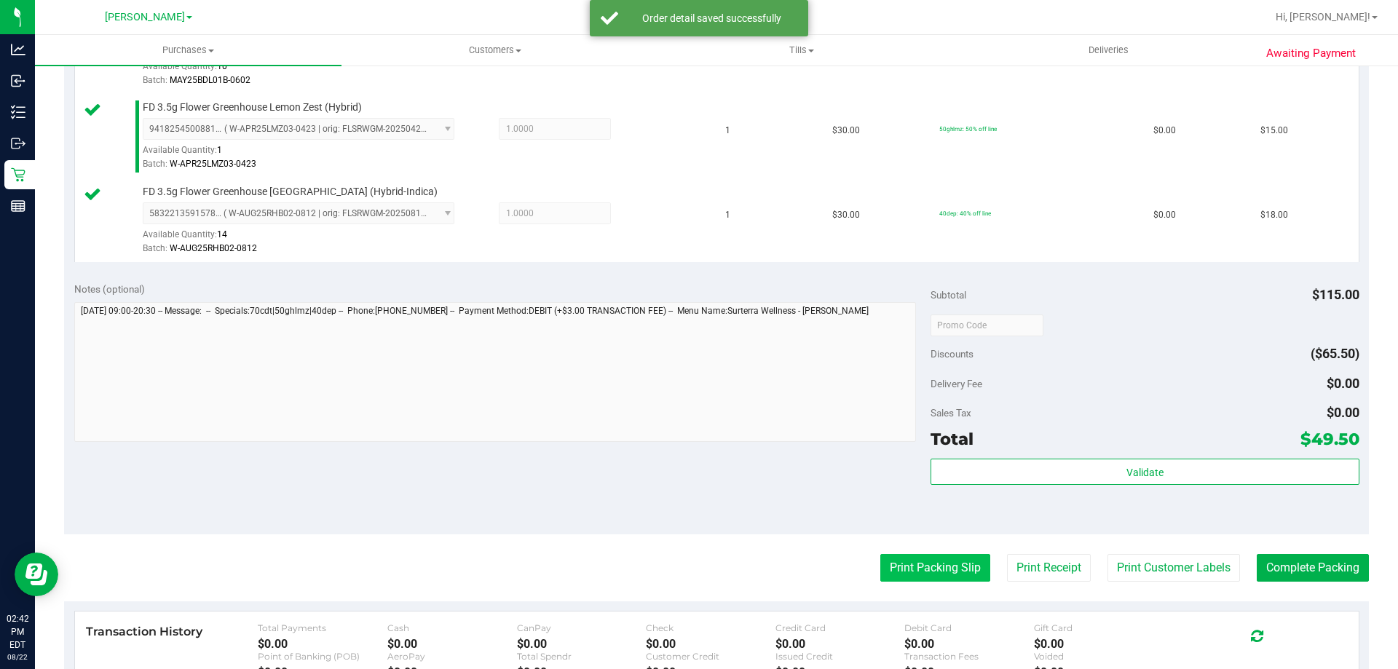
click at [948, 572] on button "Print Packing Slip" at bounding box center [935, 568] width 110 height 28
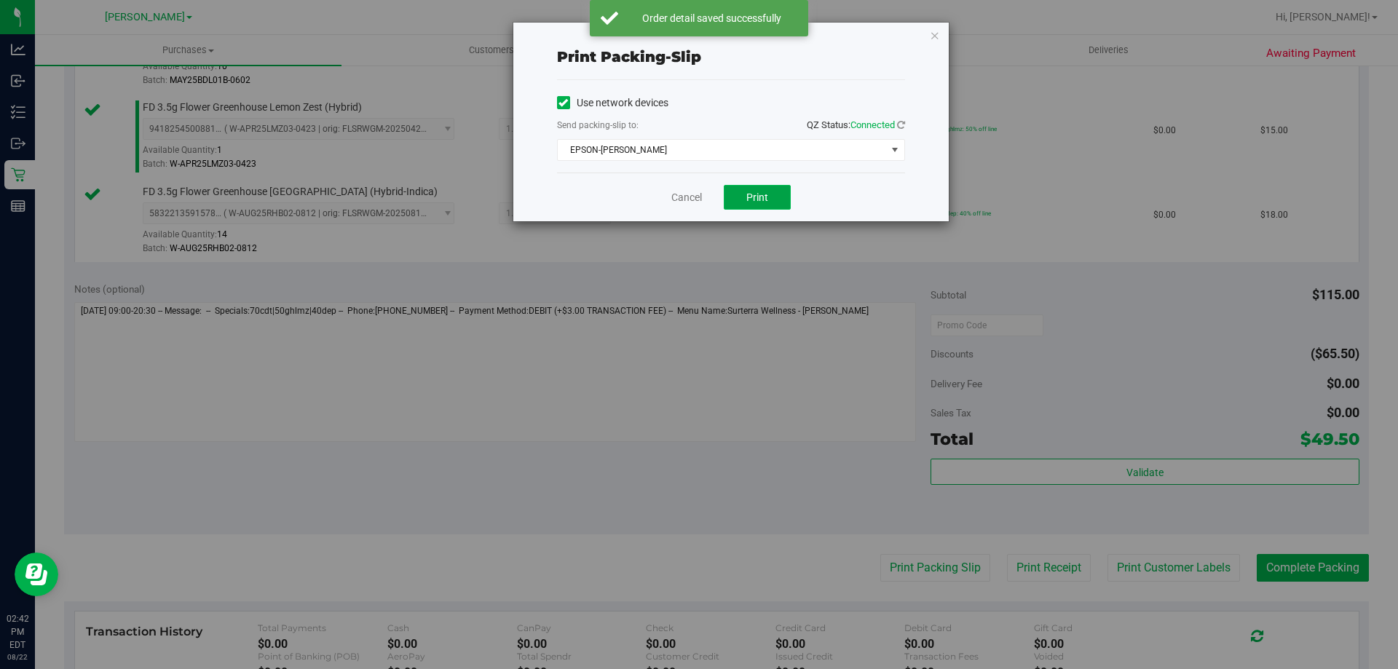
click at [762, 203] on button "Print" at bounding box center [757, 197] width 67 height 25
click at [677, 191] on link "Cancel" at bounding box center [686, 197] width 31 height 15
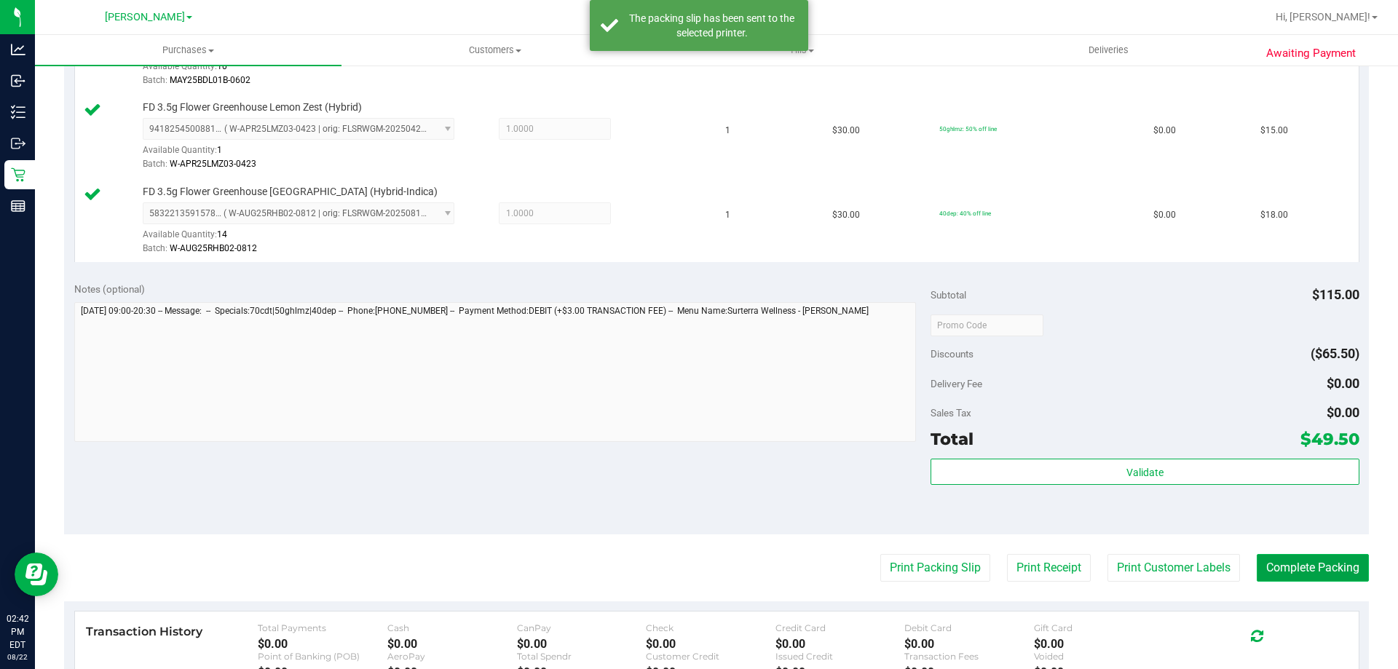
click at [1311, 558] on button "Complete Packing" at bounding box center [1313, 568] width 112 height 28
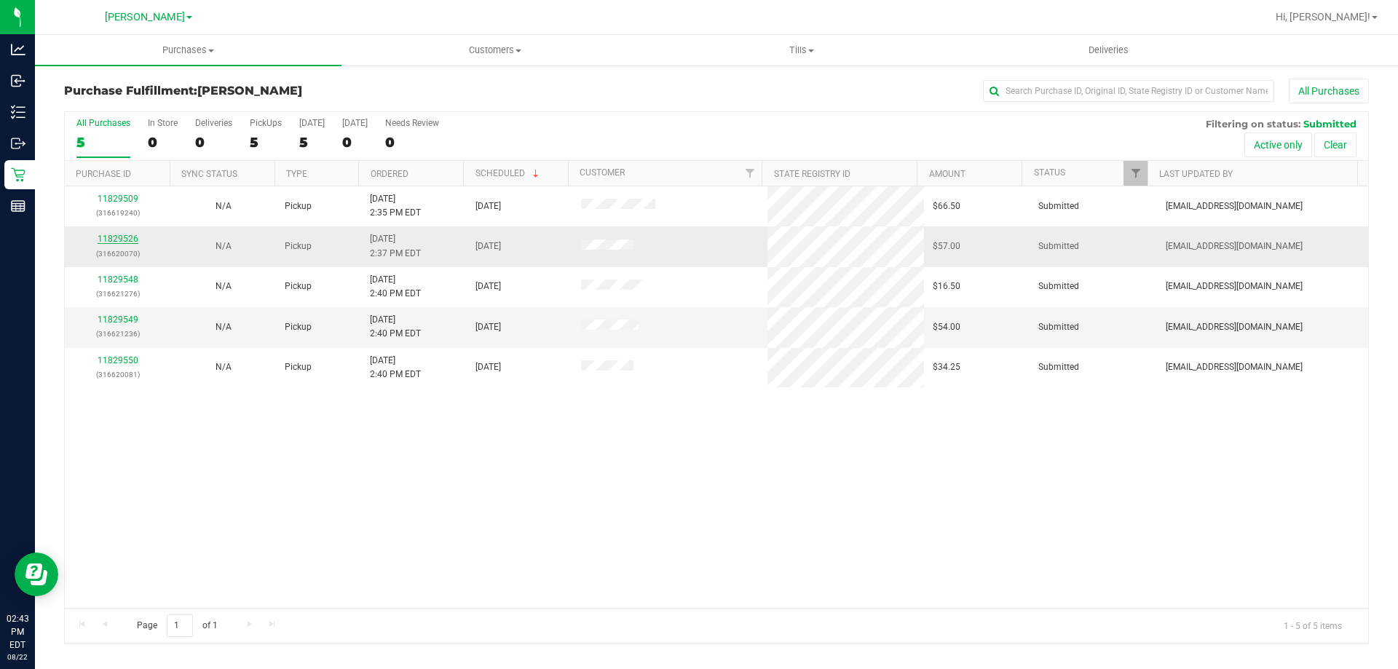
click at [110, 238] on link "11829526" at bounding box center [118, 239] width 41 height 10
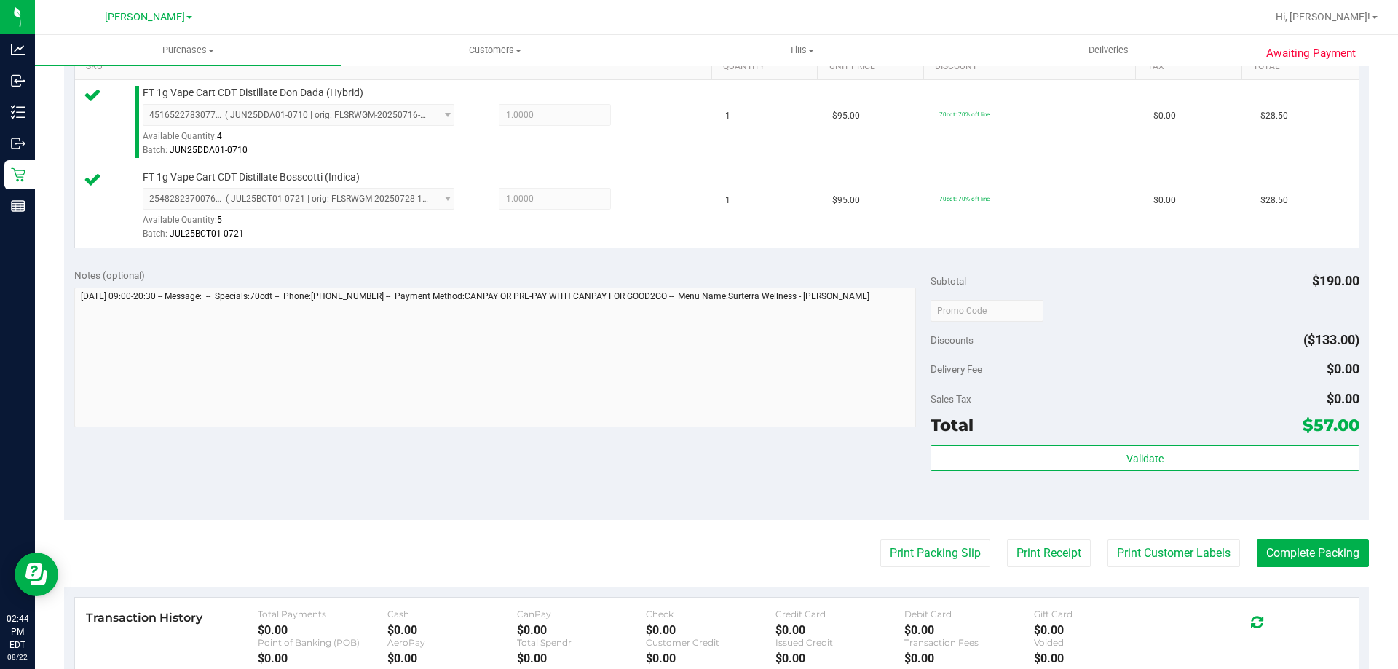
scroll to position [390, 0]
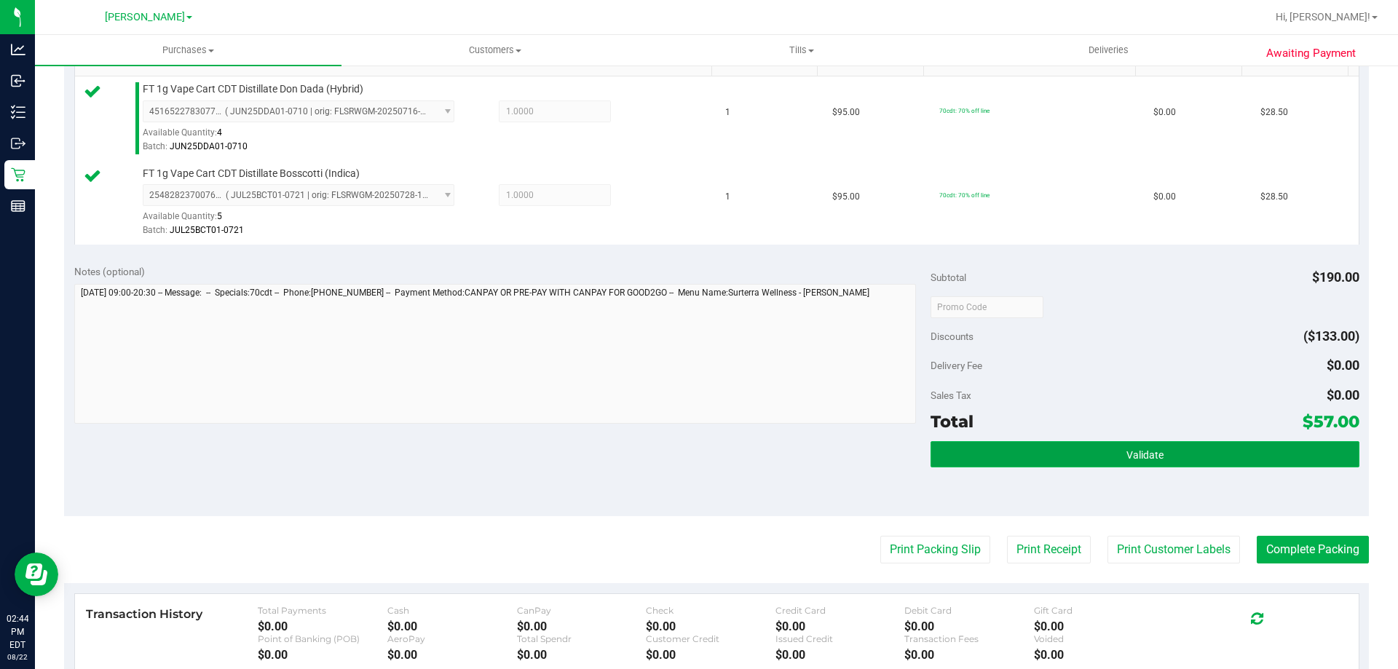
click at [1116, 460] on button "Validate" at bounding box center [1145, 454] width 428 height 26
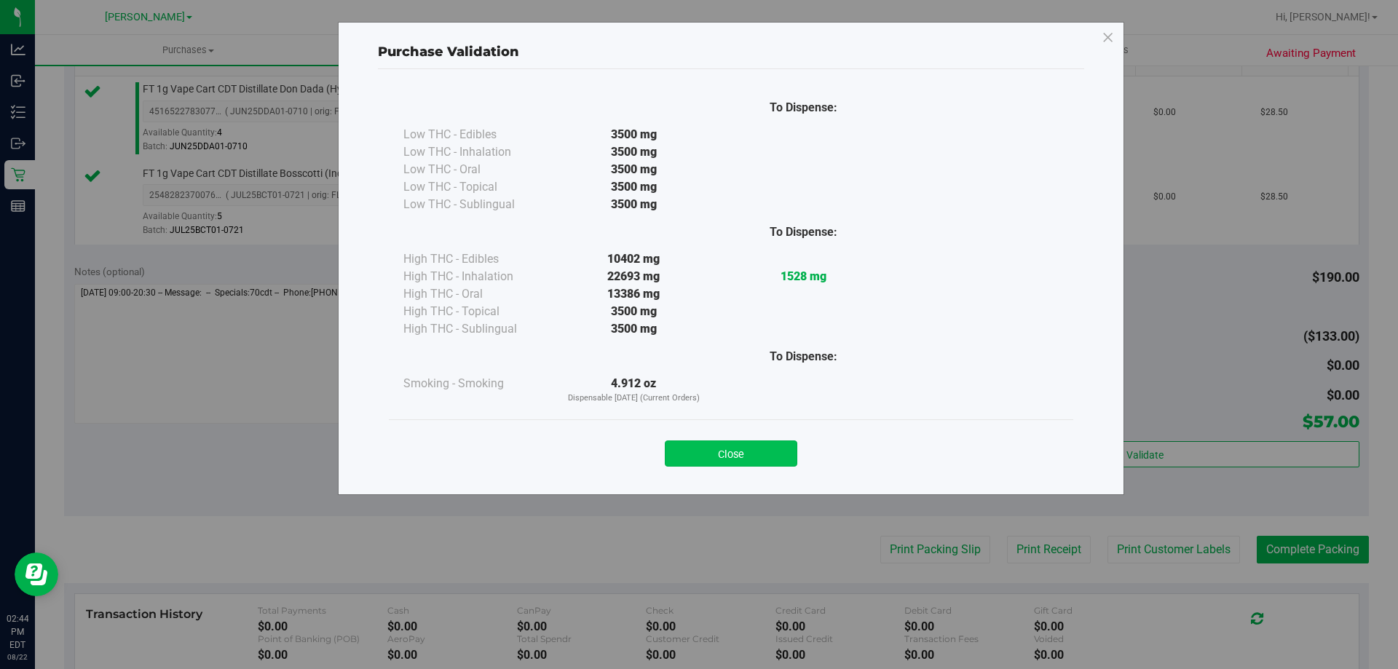
click at [762, 457] on button "Close" at bounding box center [731, 454] width 133 height 26
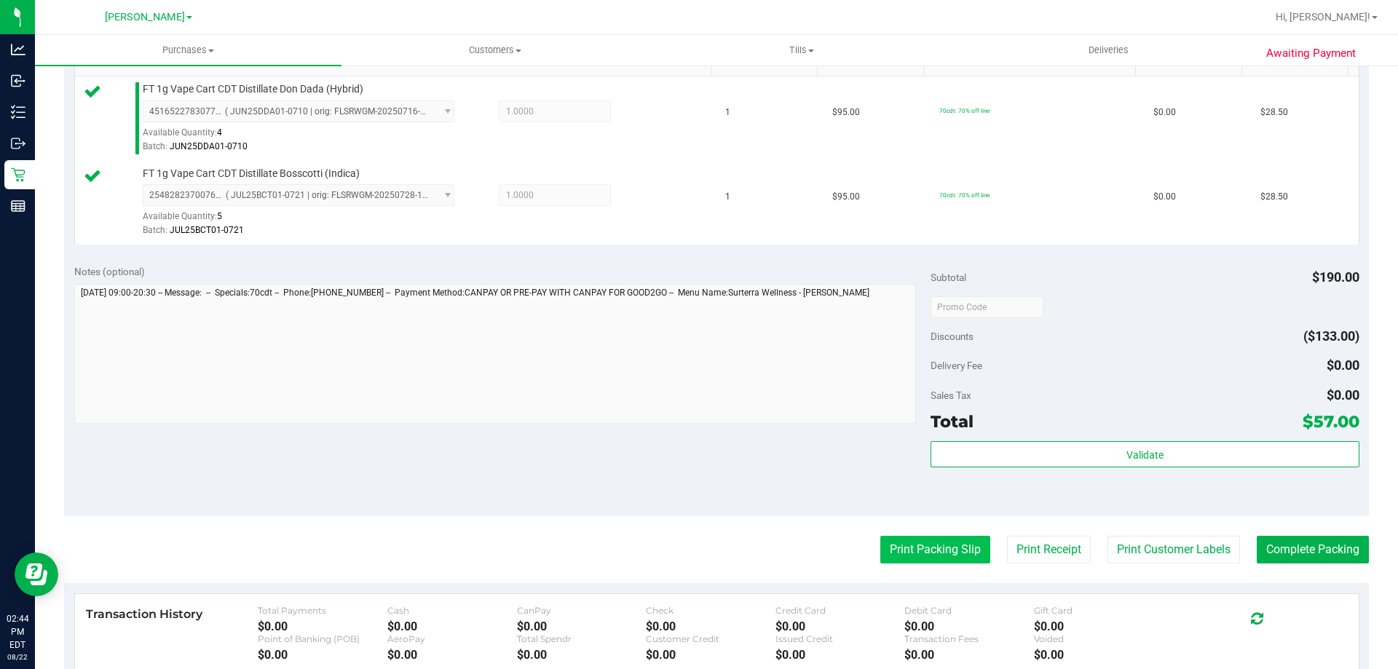
click at [919, 541] on button "Print Packing Slip" at bounding box center [935, 550] width 110 height 28
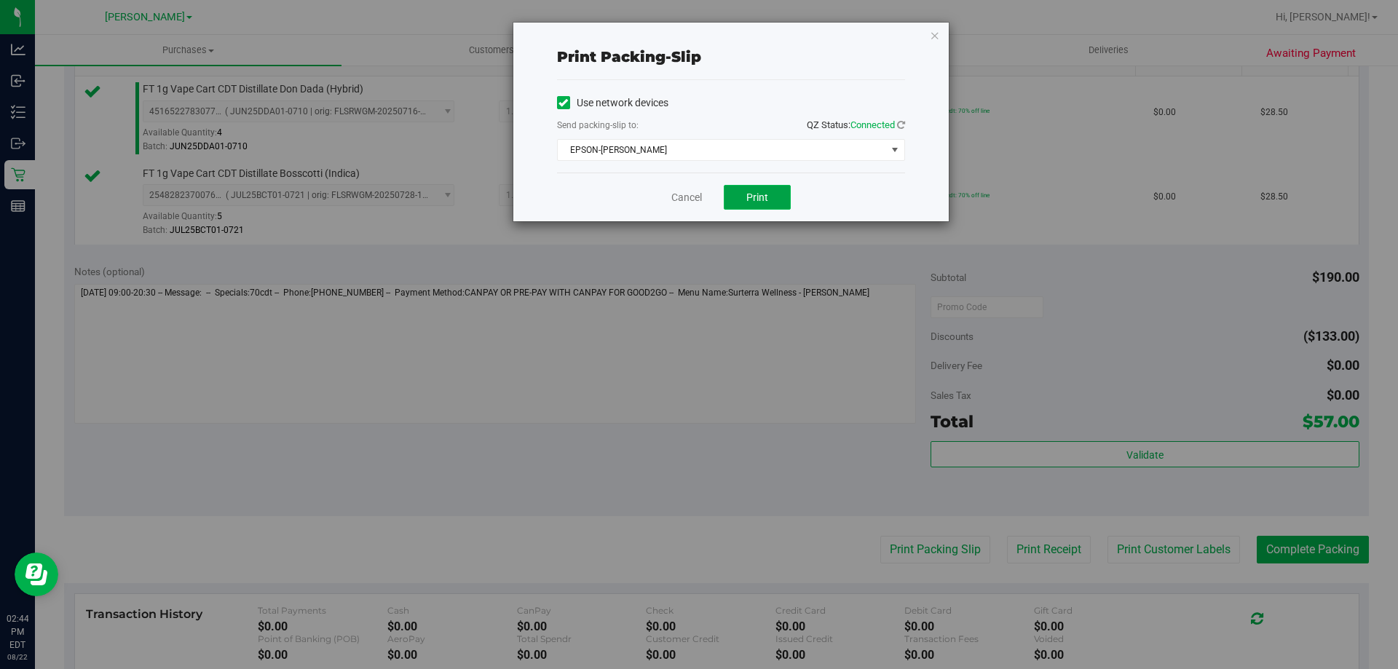
click at [760, 205] on button "Print" at bounding box center [757, 197] width 67 height 25
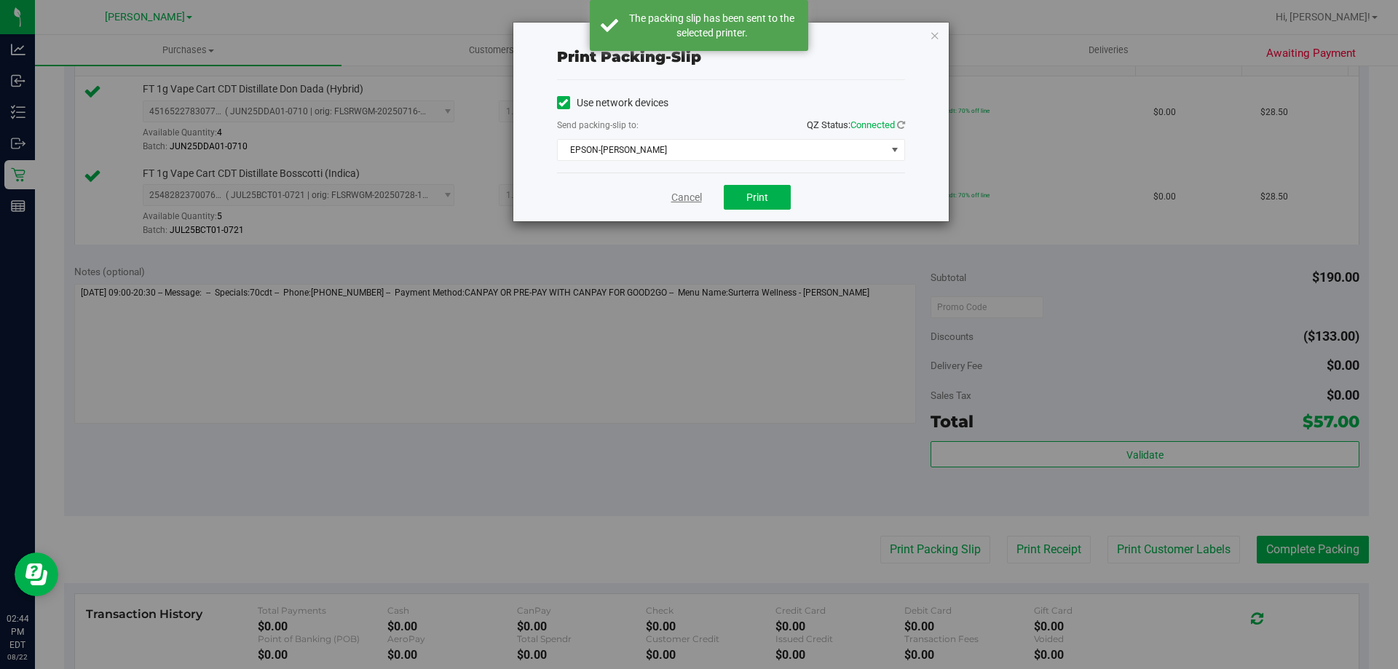
click at [690, 193] on link "Cancel" at bounding box center [686, 197] width 31 height 15
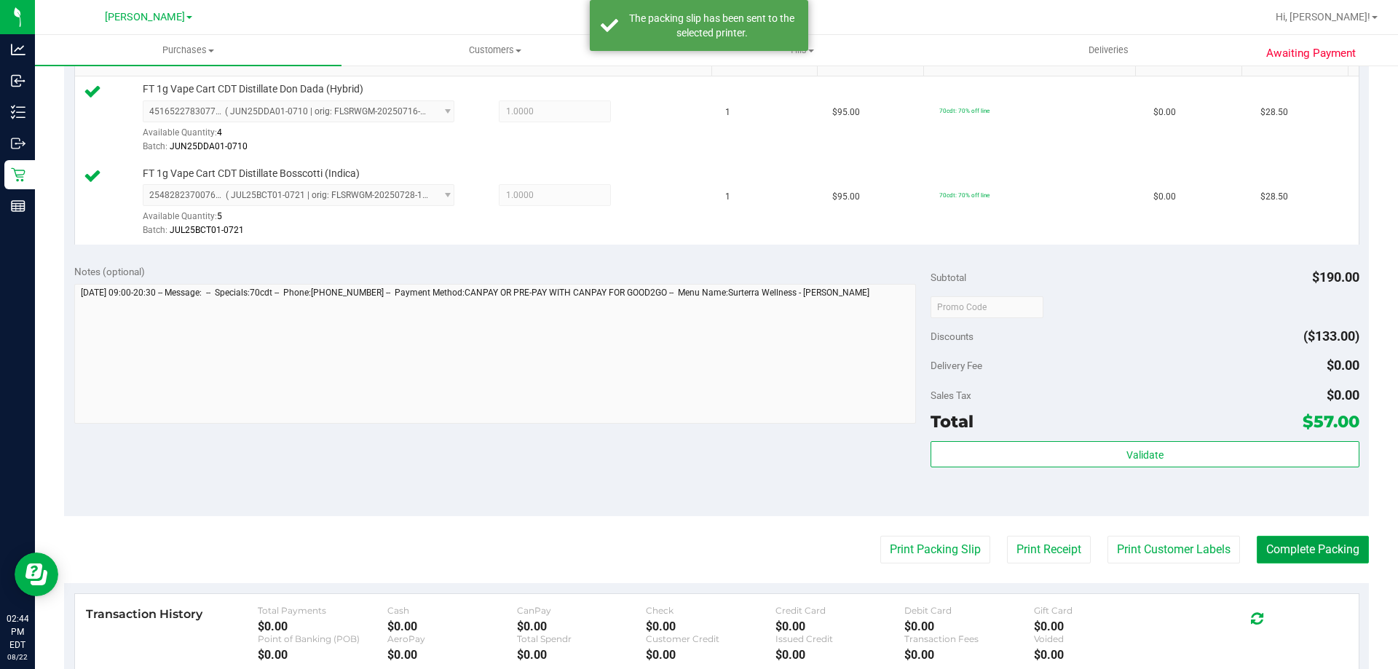
click at [1295, 538] on button "Complete Packing" at bounding box center [1313, 550] width 112 height 28
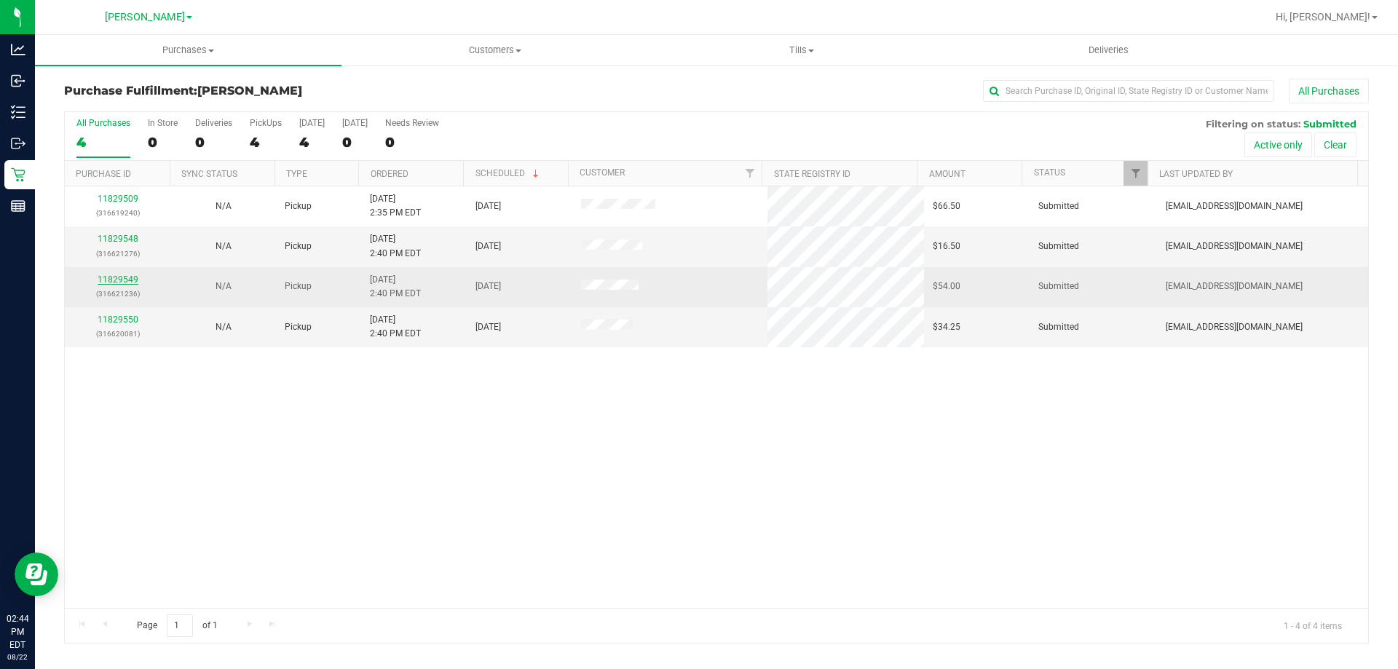
click at [122, 277] on link "11829549" at bounding box center [118, 280] width 41 height 10
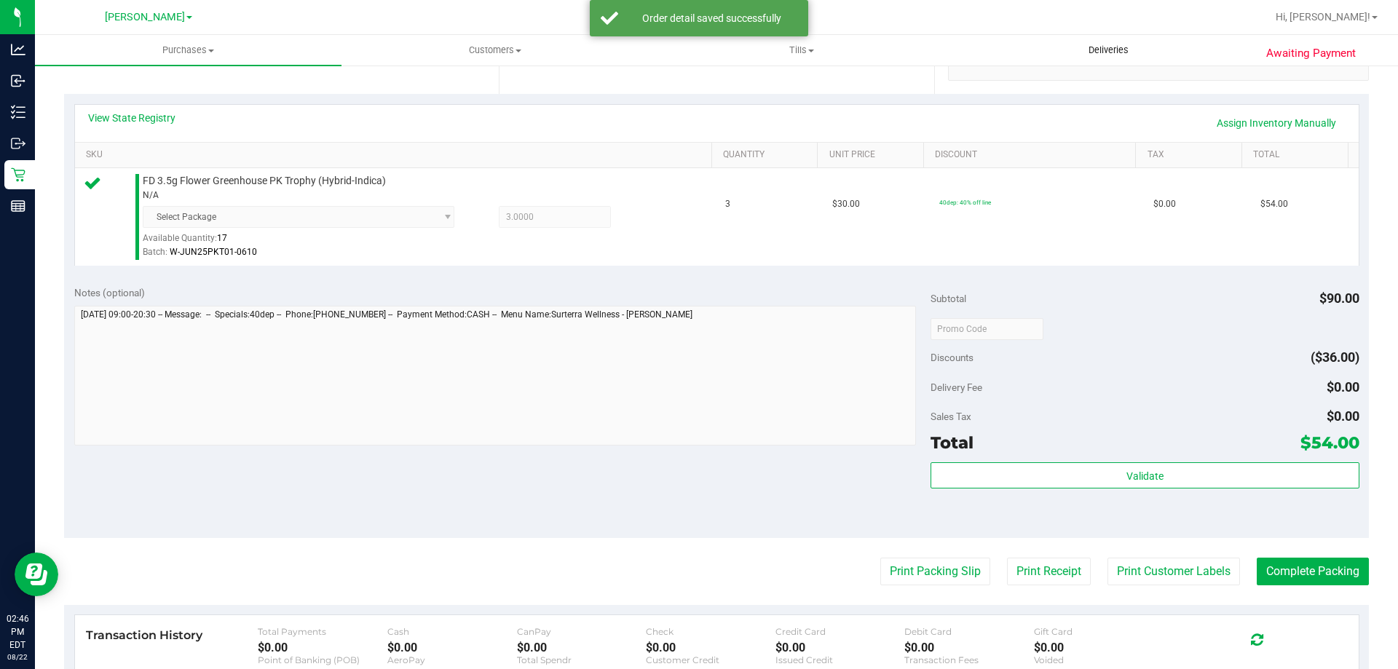
scroll to position [315, 0]
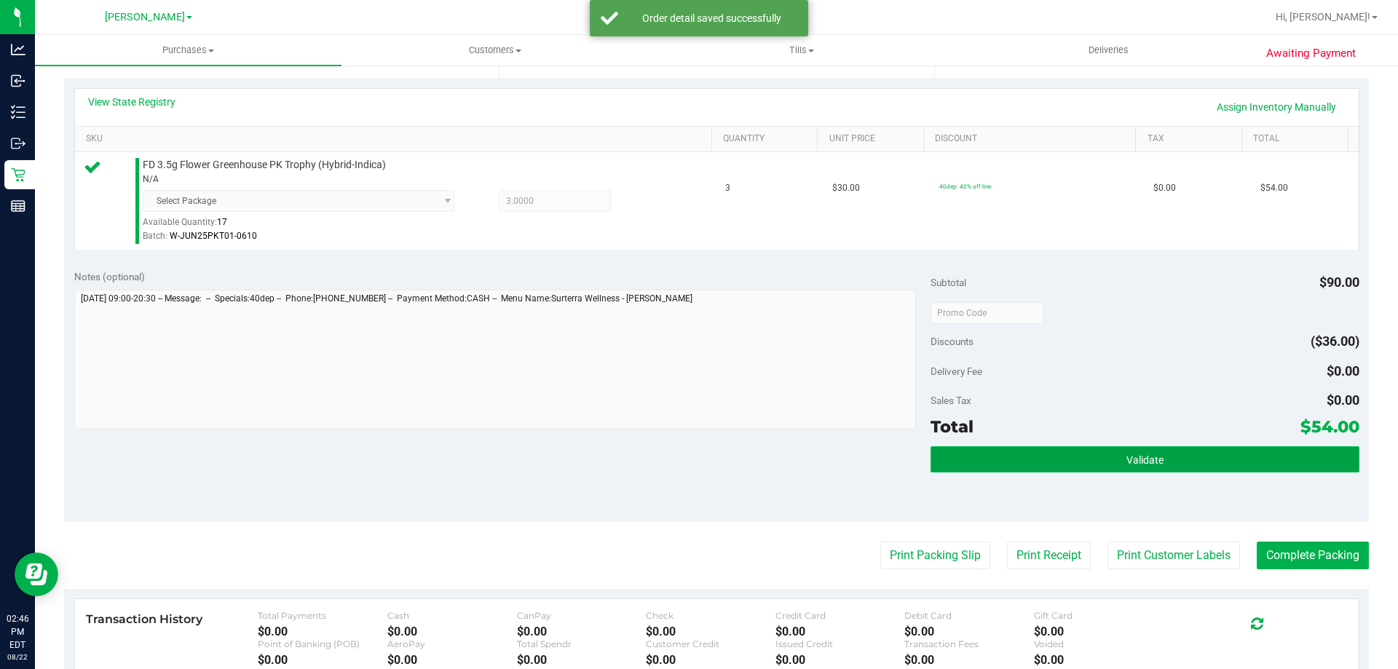
click at [1240, 451] on button "Validate" at bounding box center [1145, 459] width 428 height 26
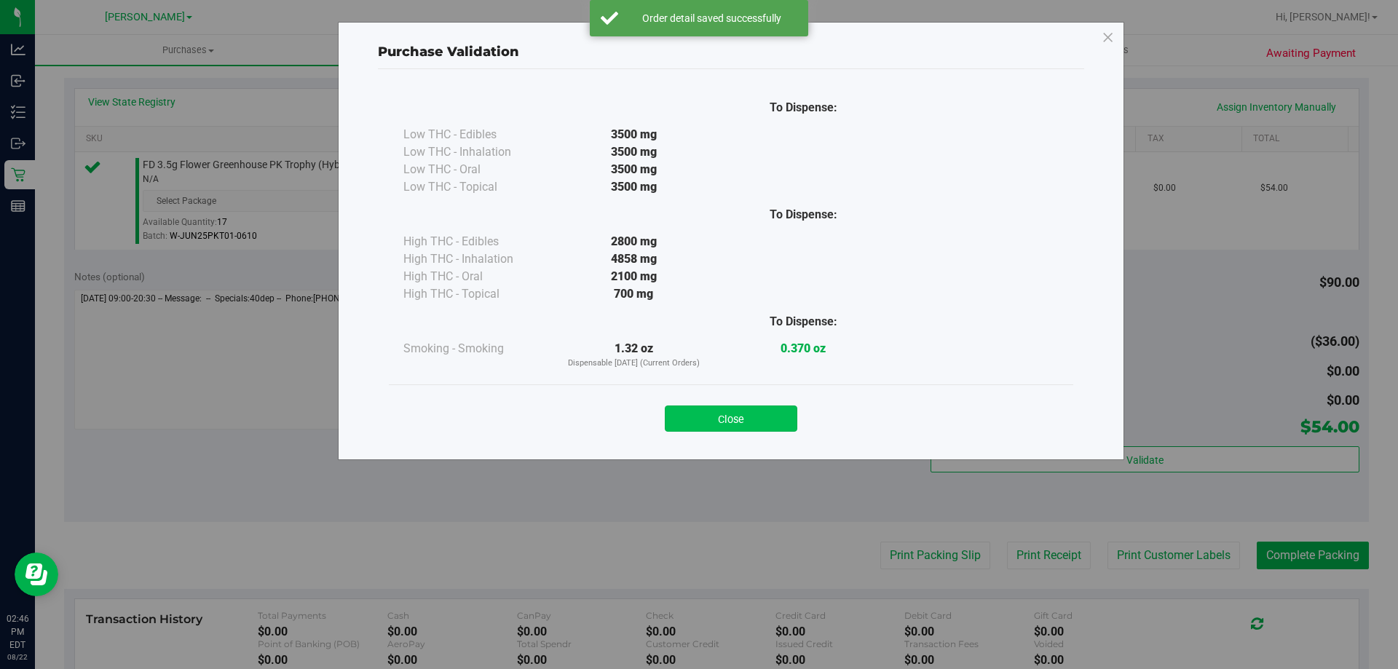
click at [768, 422] on button "Close" at bounding box center [731, 419] width 133 height 26
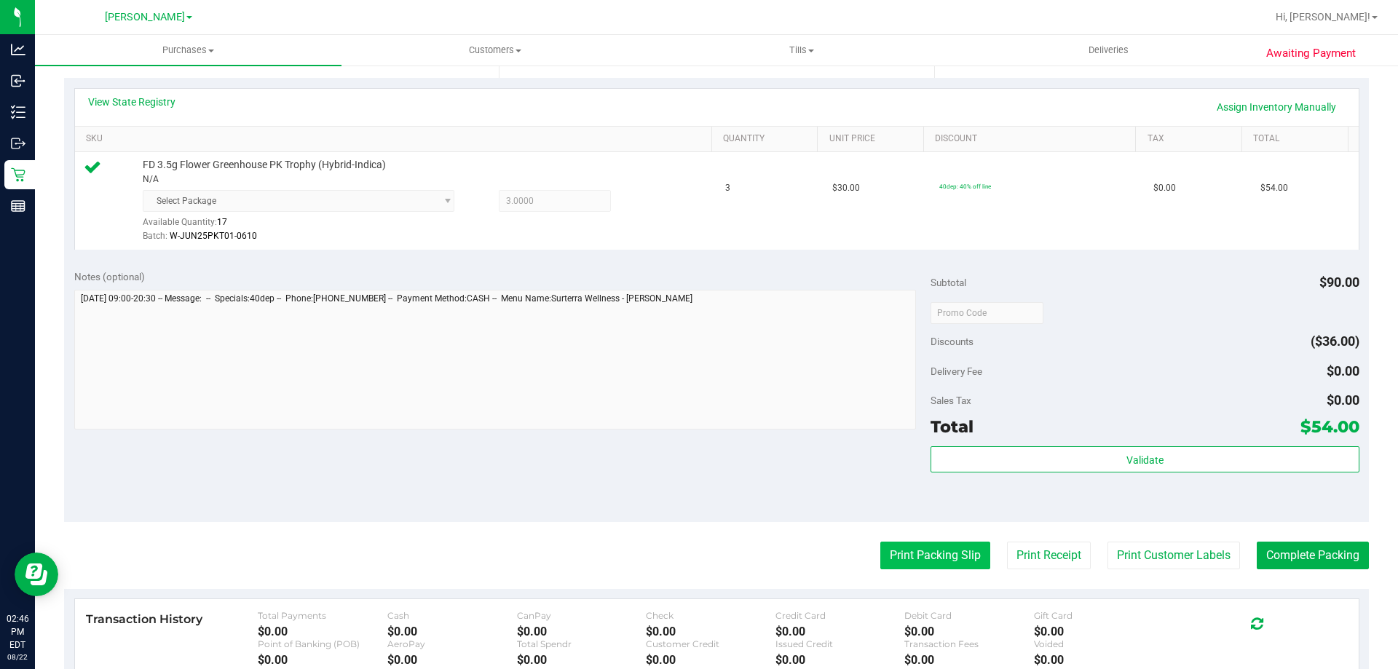
click at [937, 554] on button "Print Packing Slip" at bounding box center [935, 556] width 110 height 28
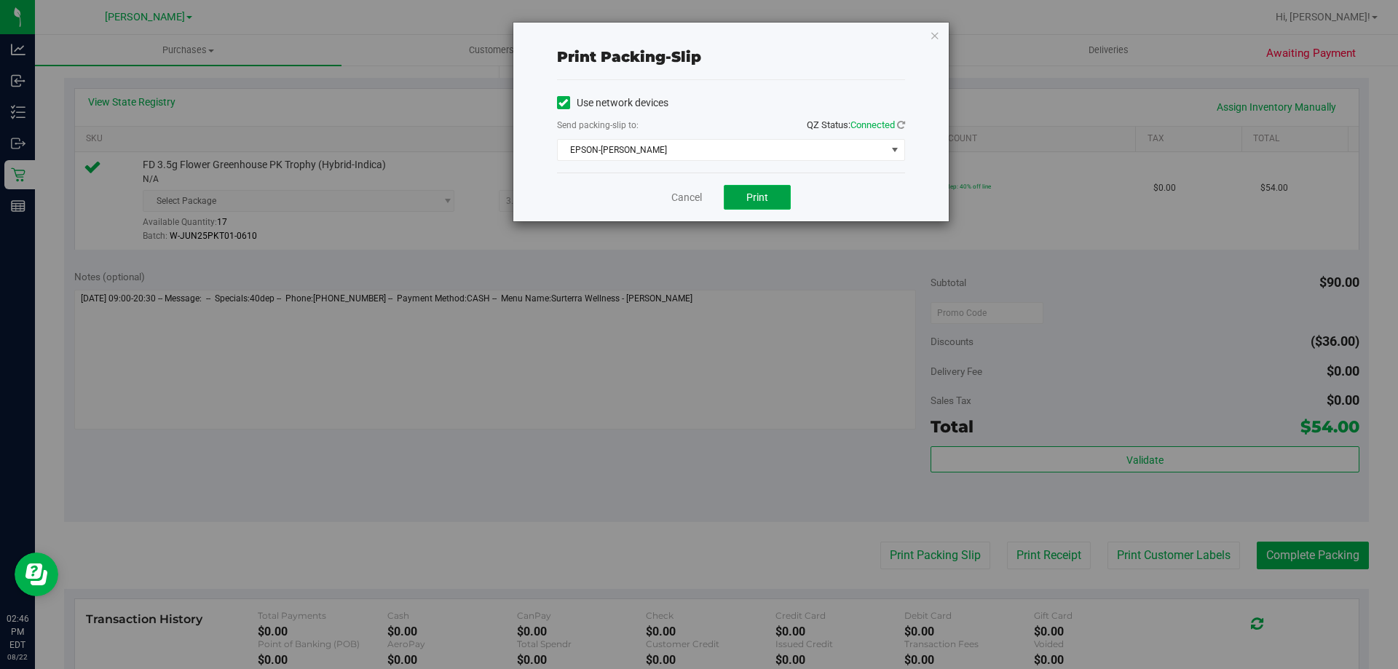
click at [762, 203] on button "Print" at bounding box center [757, 197] width 67 height 25
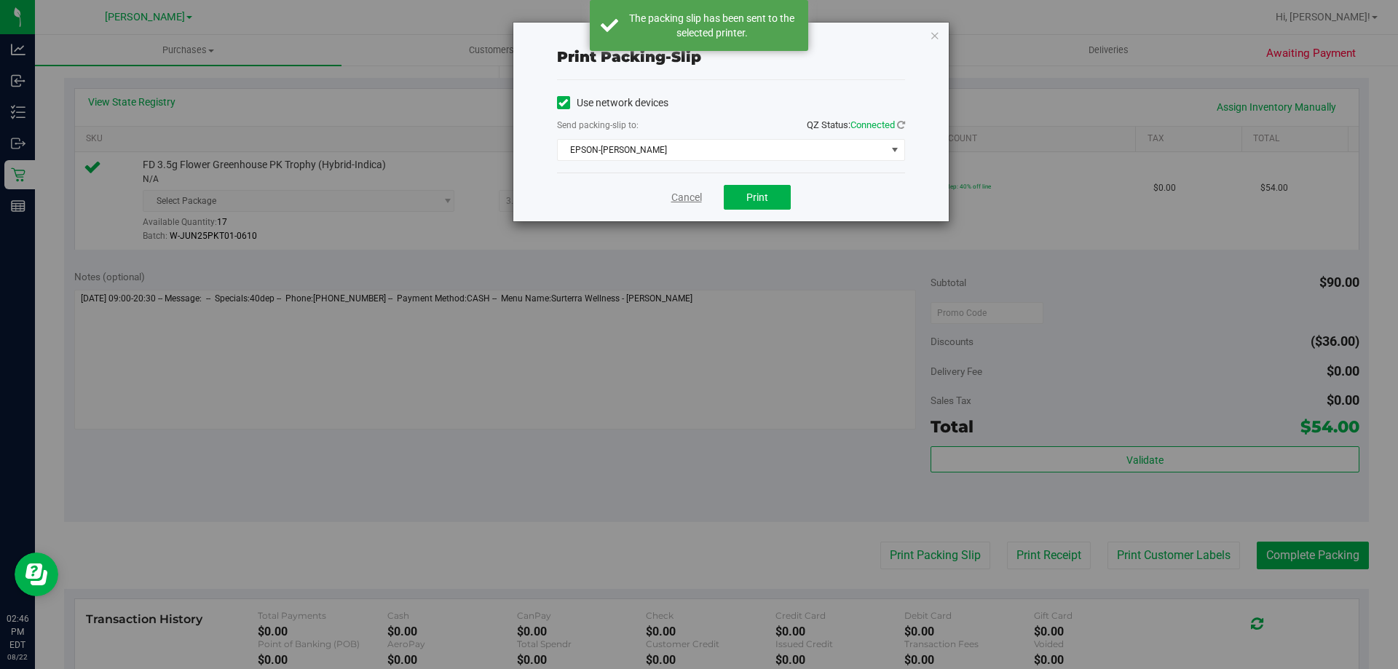
click at [695, 194] on link "Cancel" at bounding box center [686, 197] width 31 height 15
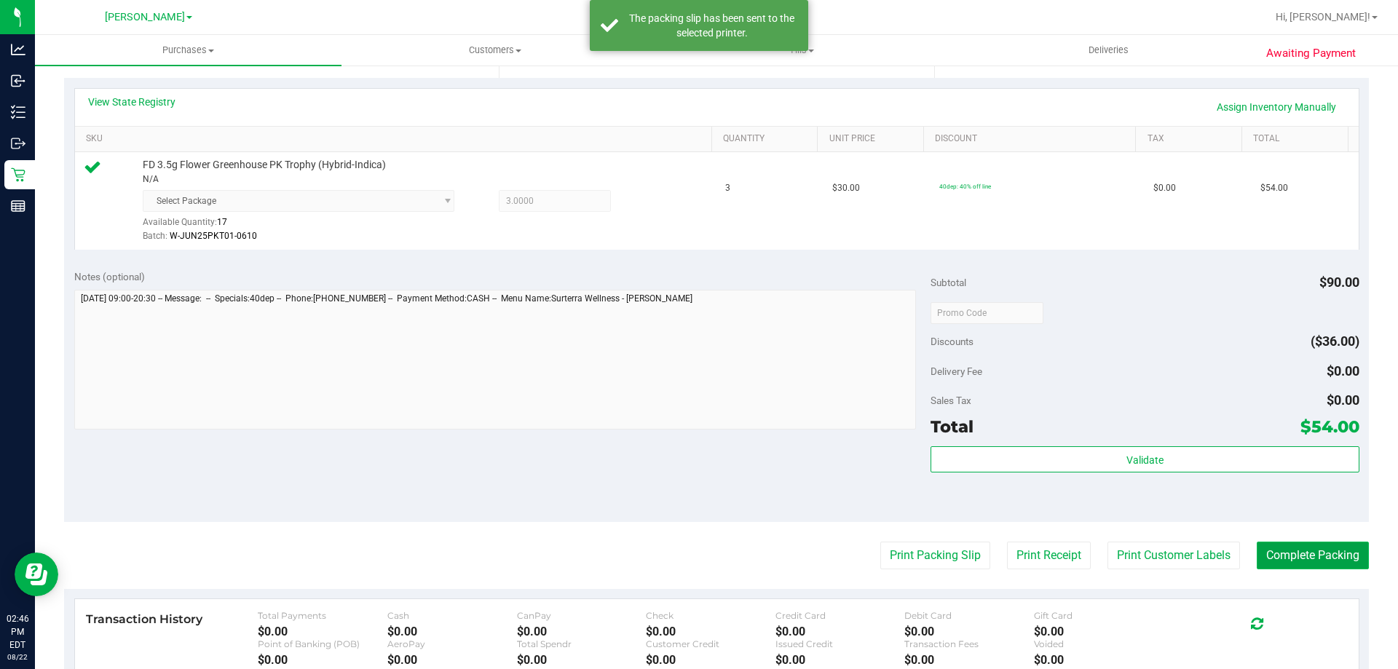
click at [1310, 546] on button "Complete Packing" at bounding box center [1313, 556] width 112 height 28
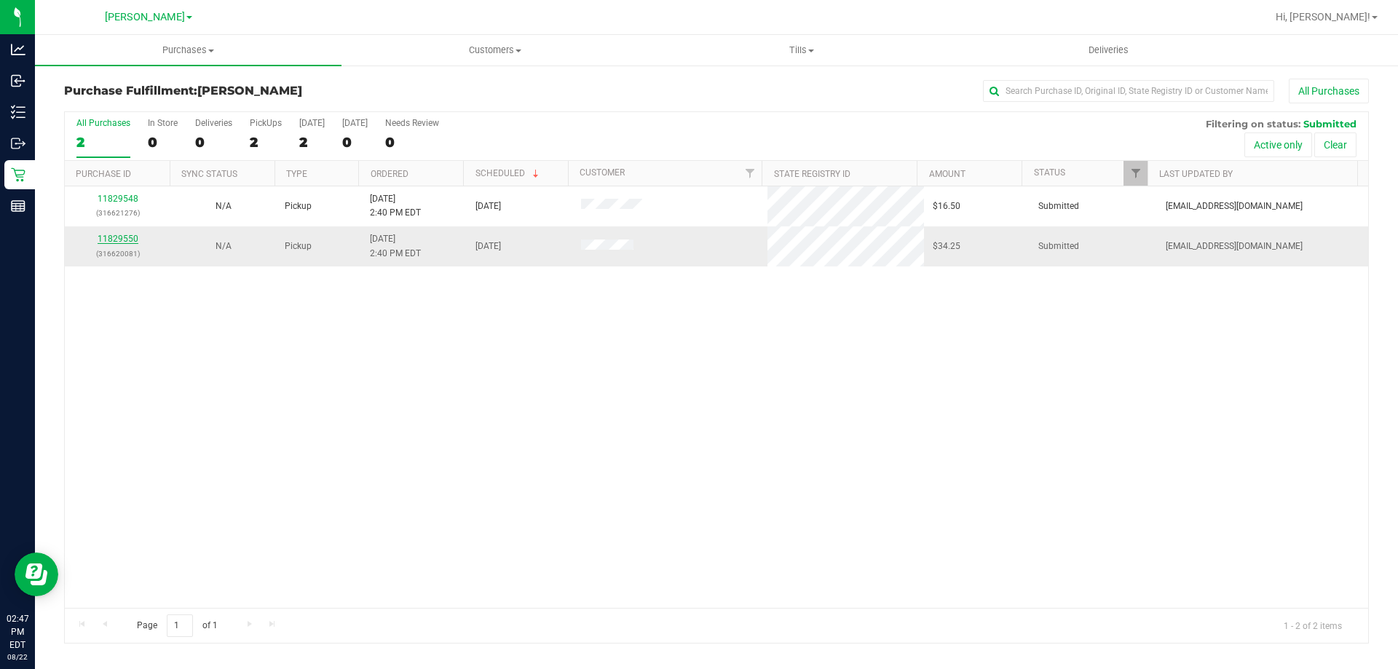
click at [115, 242] on link "11829550" at bounding box center [118, 239] width 41 height 10
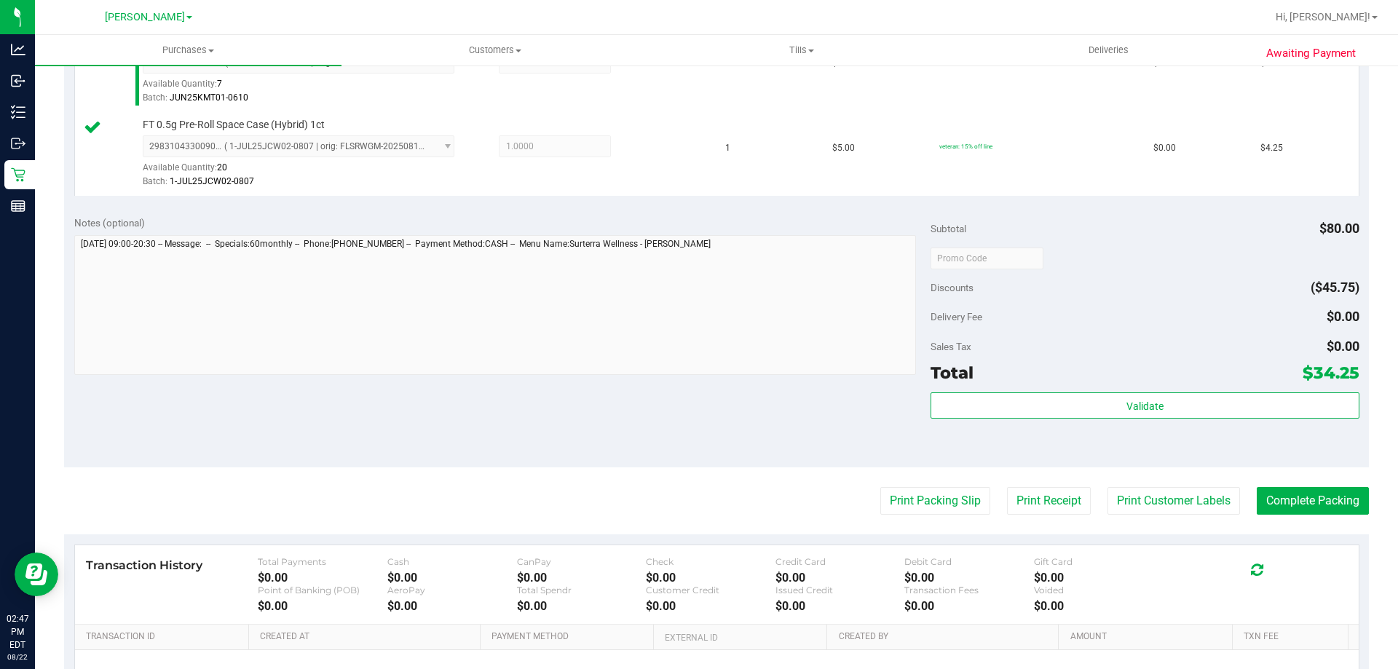
scroll to position [466, 0]
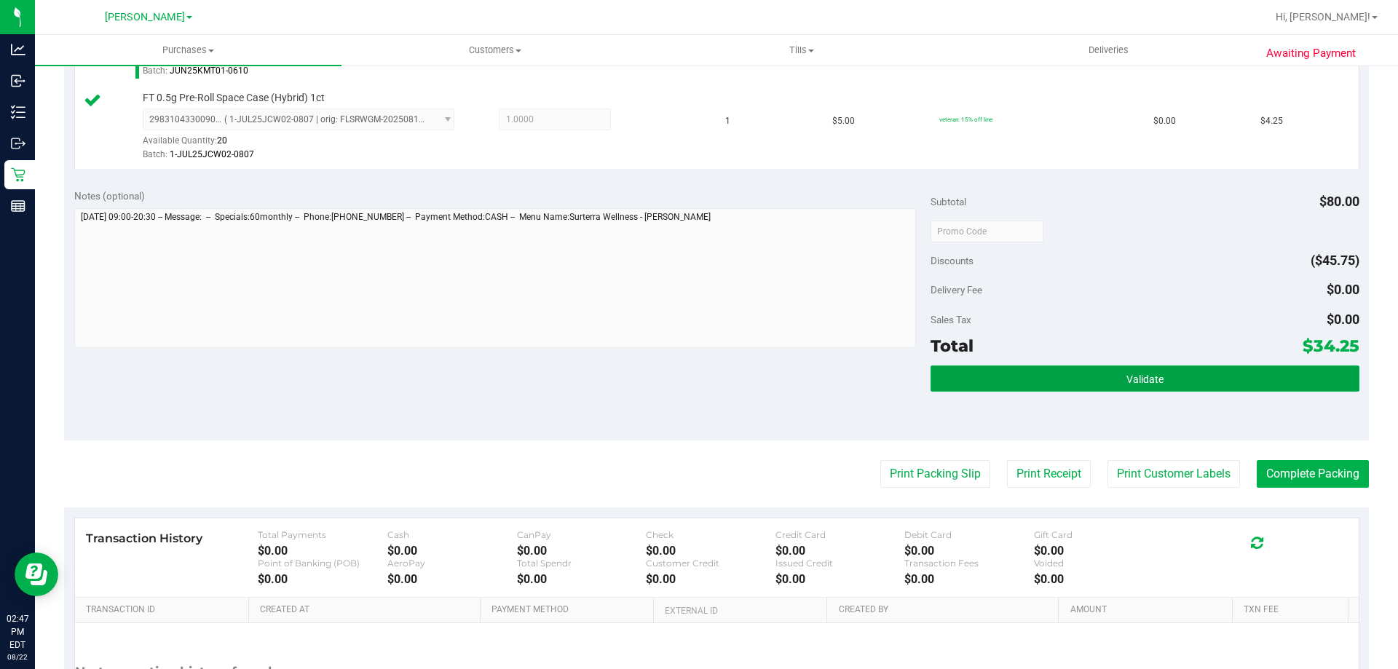
click at [1096, 390] on button "Validate" at bounding box center [1145, 379] width 428 height 26
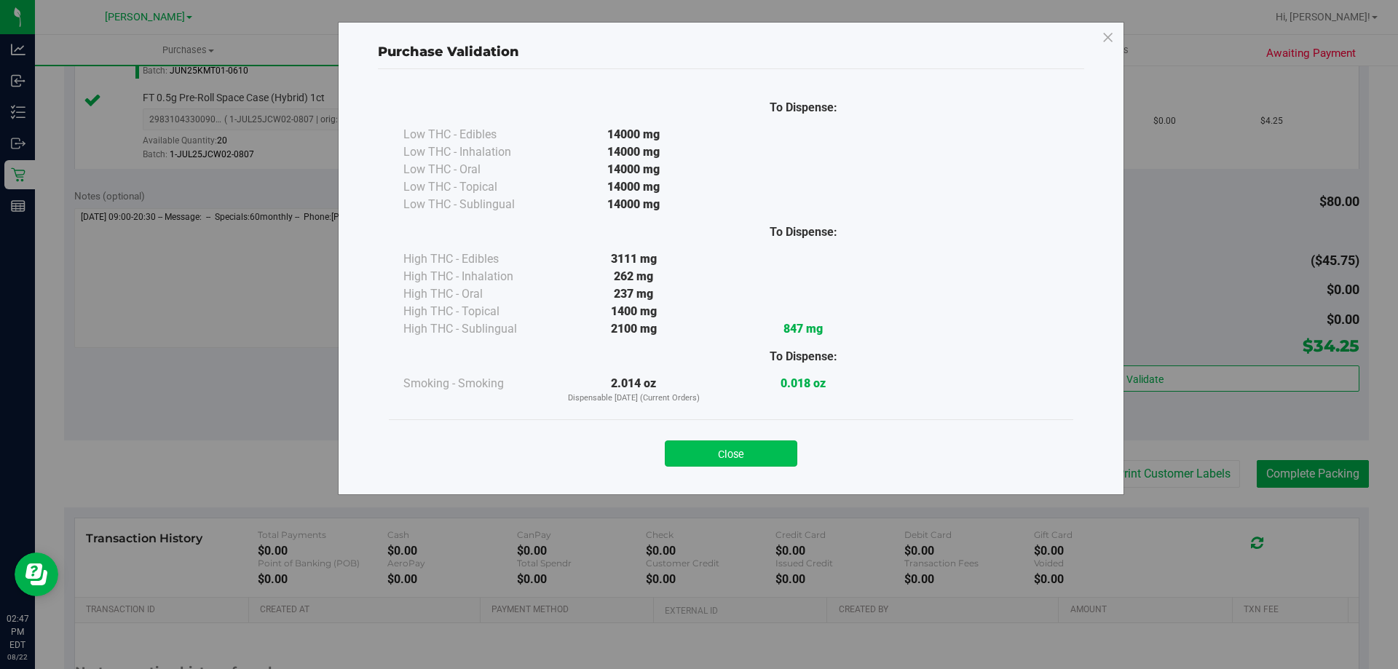
click at [751, 450] on button "Close" at bounding box center [731, 454] width 133 height 26
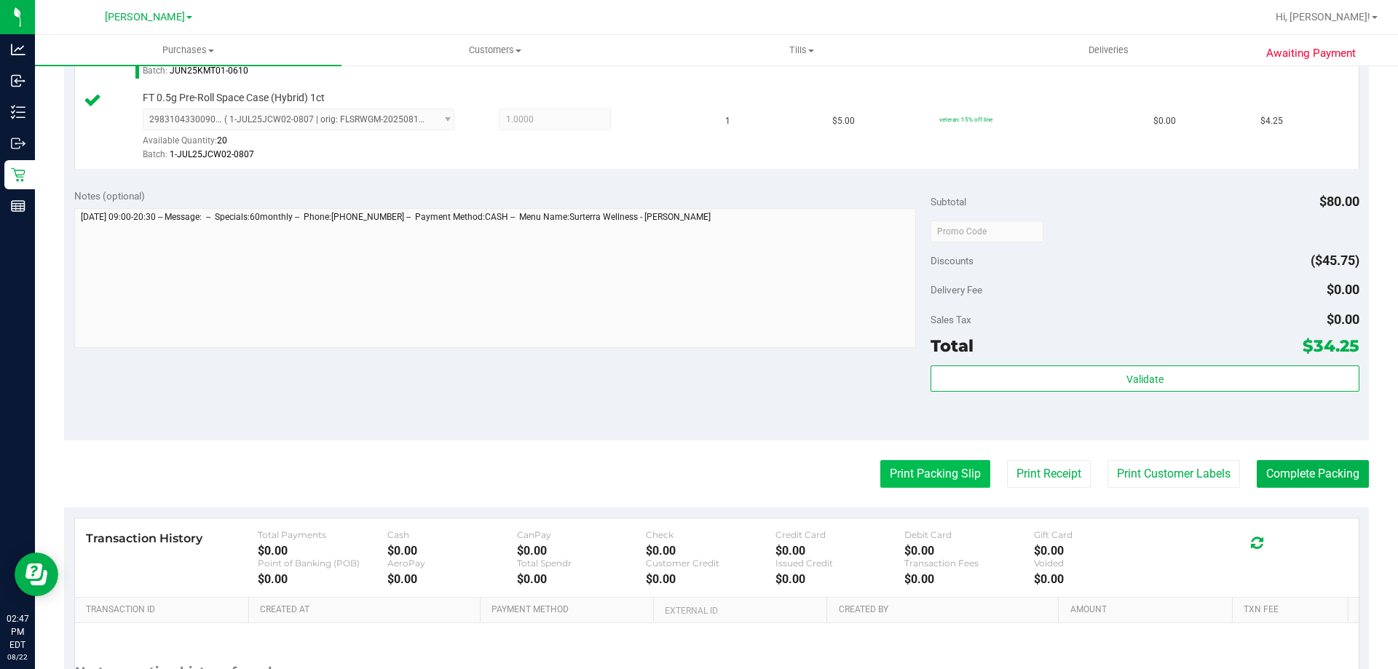
click at [923, 478] on button "Print Packing Slip" at bounding box center [935, 474] width 110 height 28
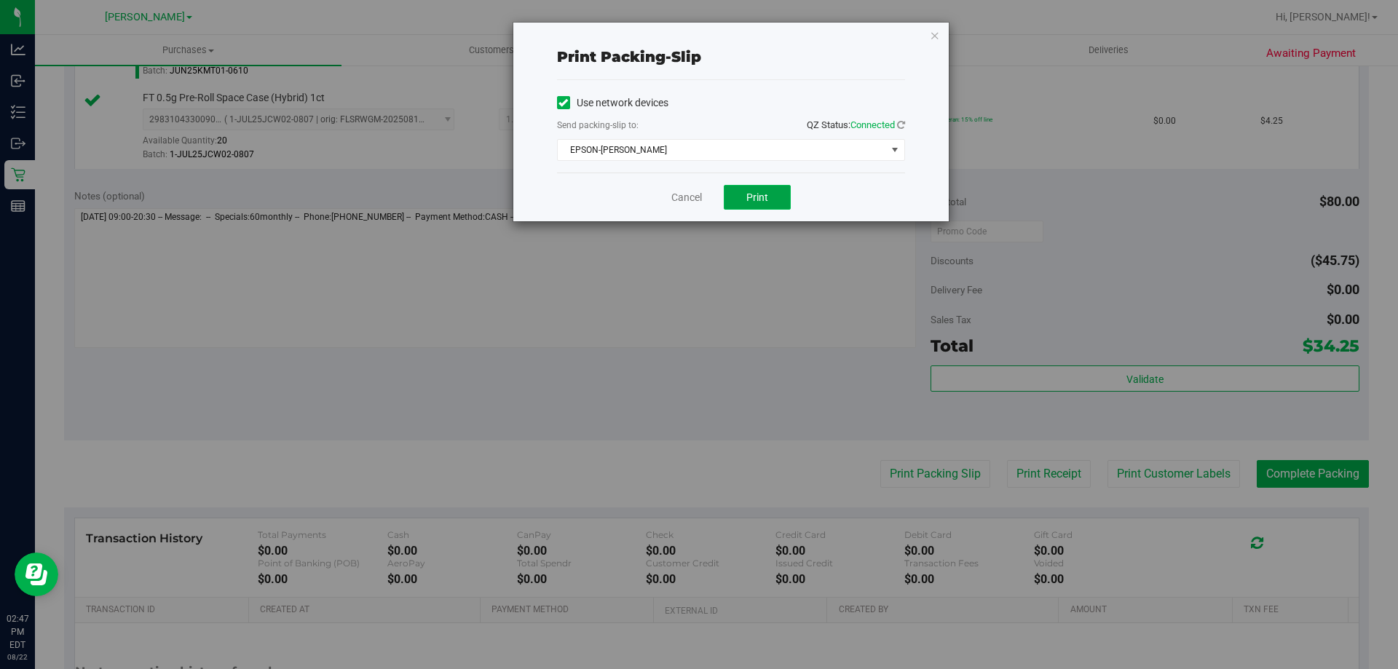
click at [742, 190] on button "Print" at bounding box center [757, 197] width 67 height 25
click at [677, 196] on link "Cancel" at bounding box center [686, 197] width 31 height 15
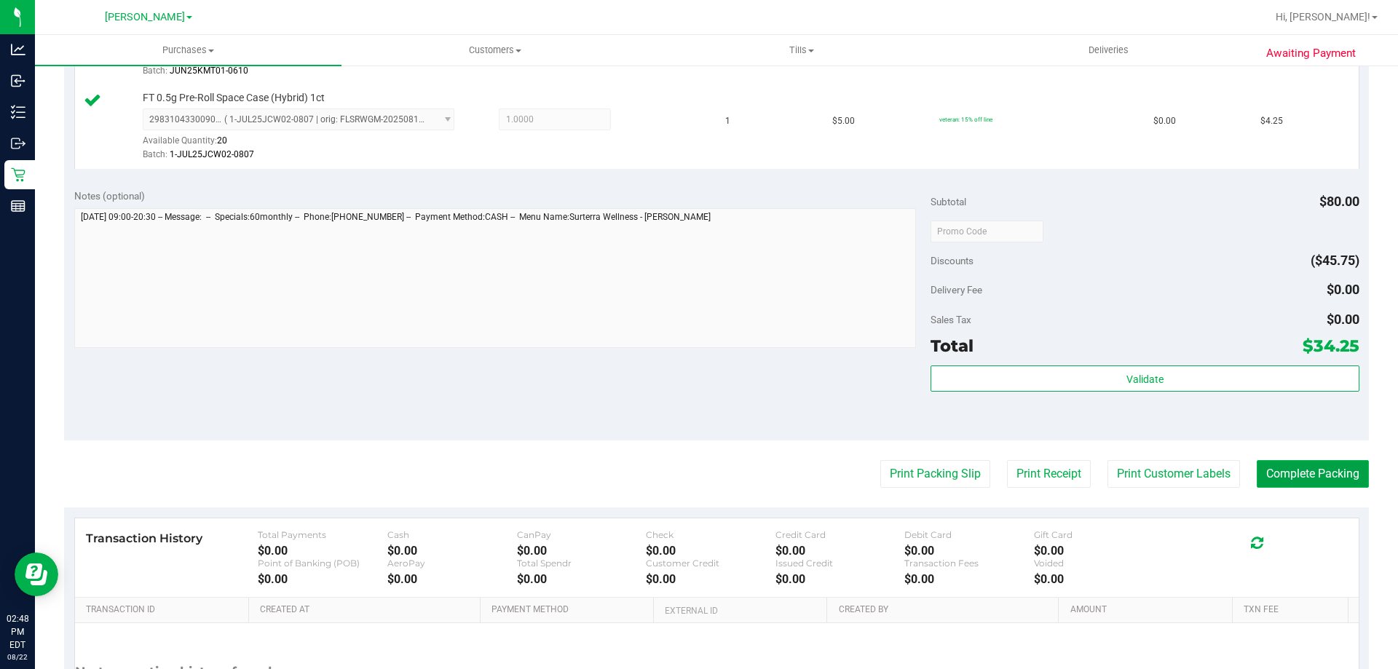
click at [1306, 477] on button "Complete Packing" at bounding box center [1313, 474] width 112 height 28
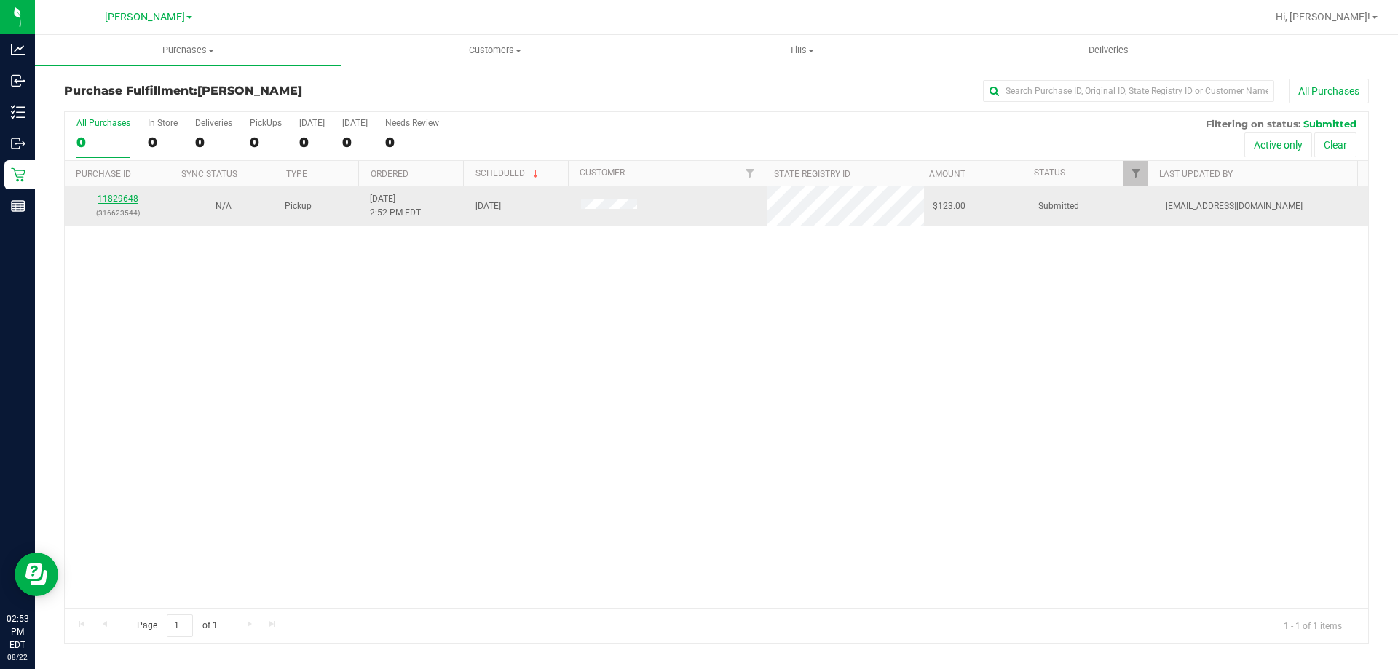
click at [123, 195] on link "11829648" at bounding box center [118, 199] width 41 height 10
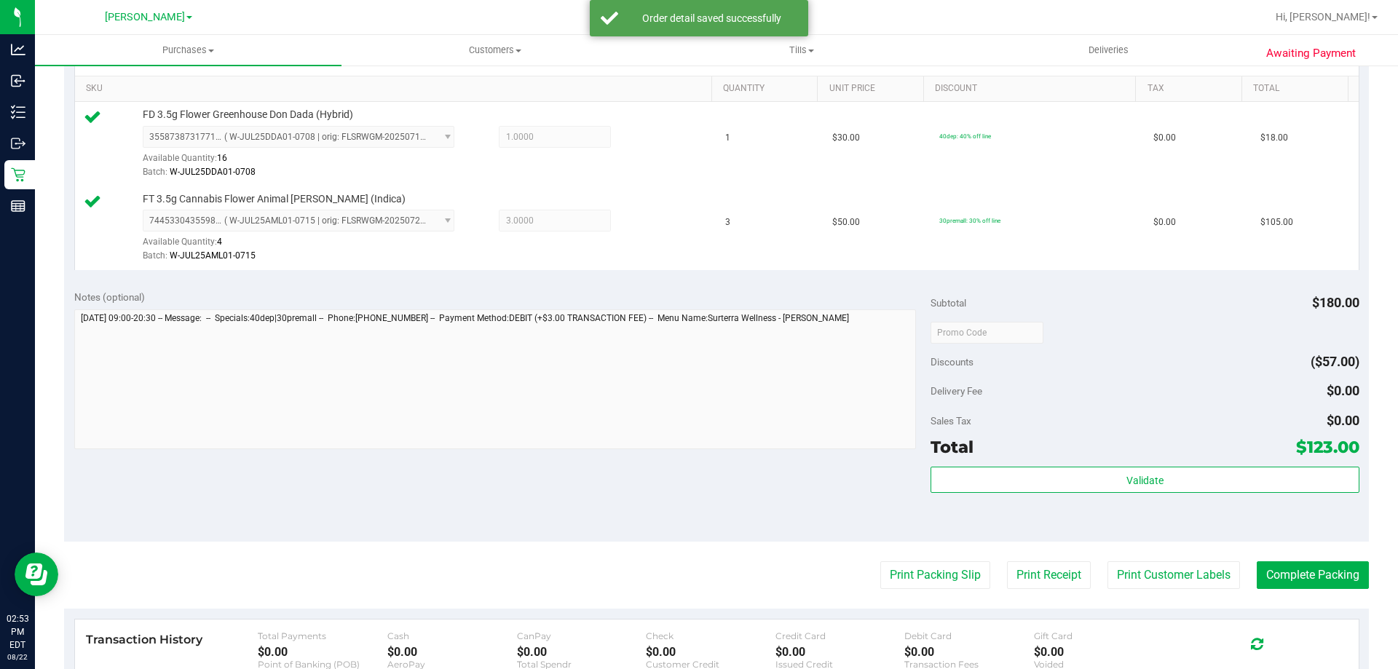
scroll to position [373, 0]
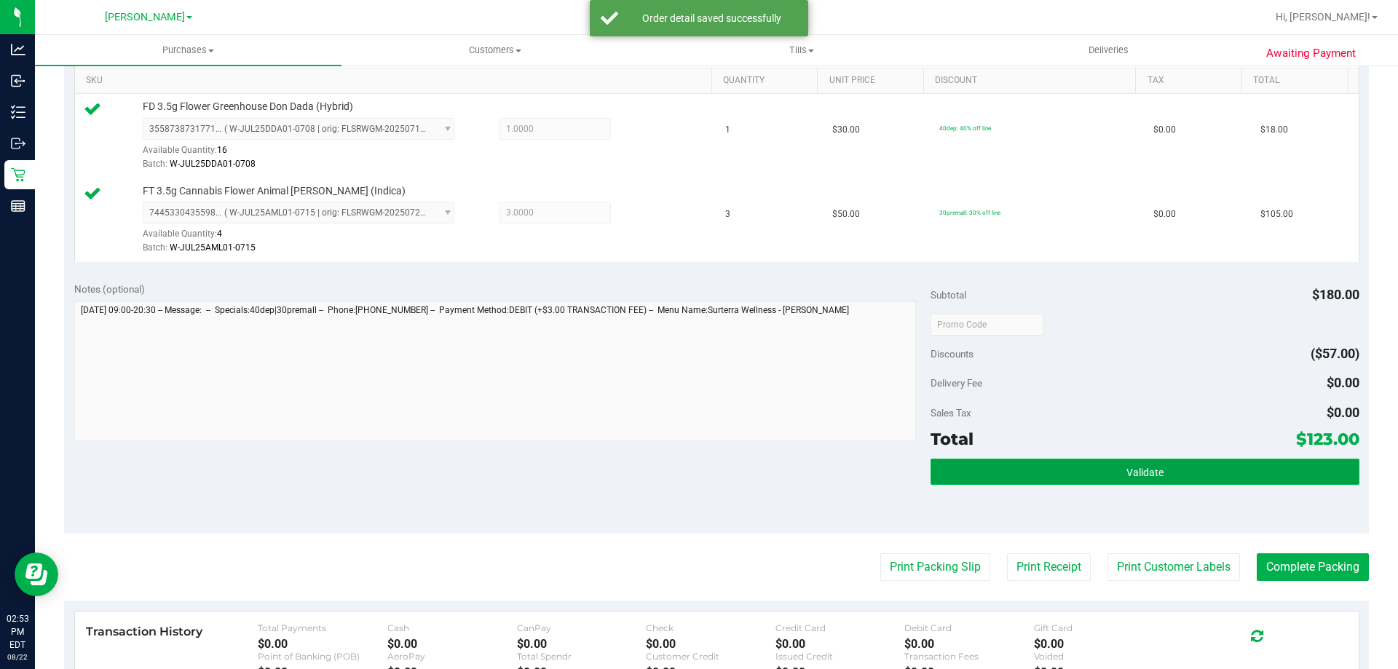
click at [1157, 476] on button "Validate" at bounding box center [1145, 472] width 428 height 26
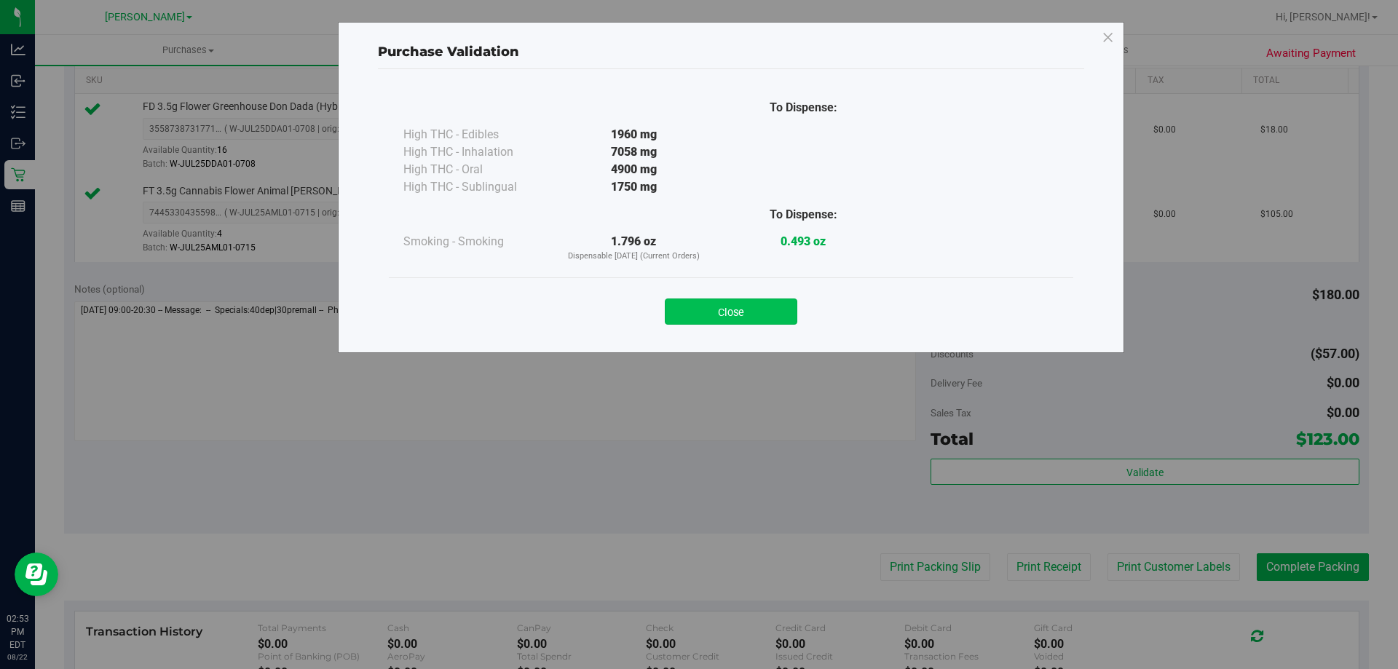
click at [737, 307] on button "Close" at bounding box center [731, 312] width 133 height 26
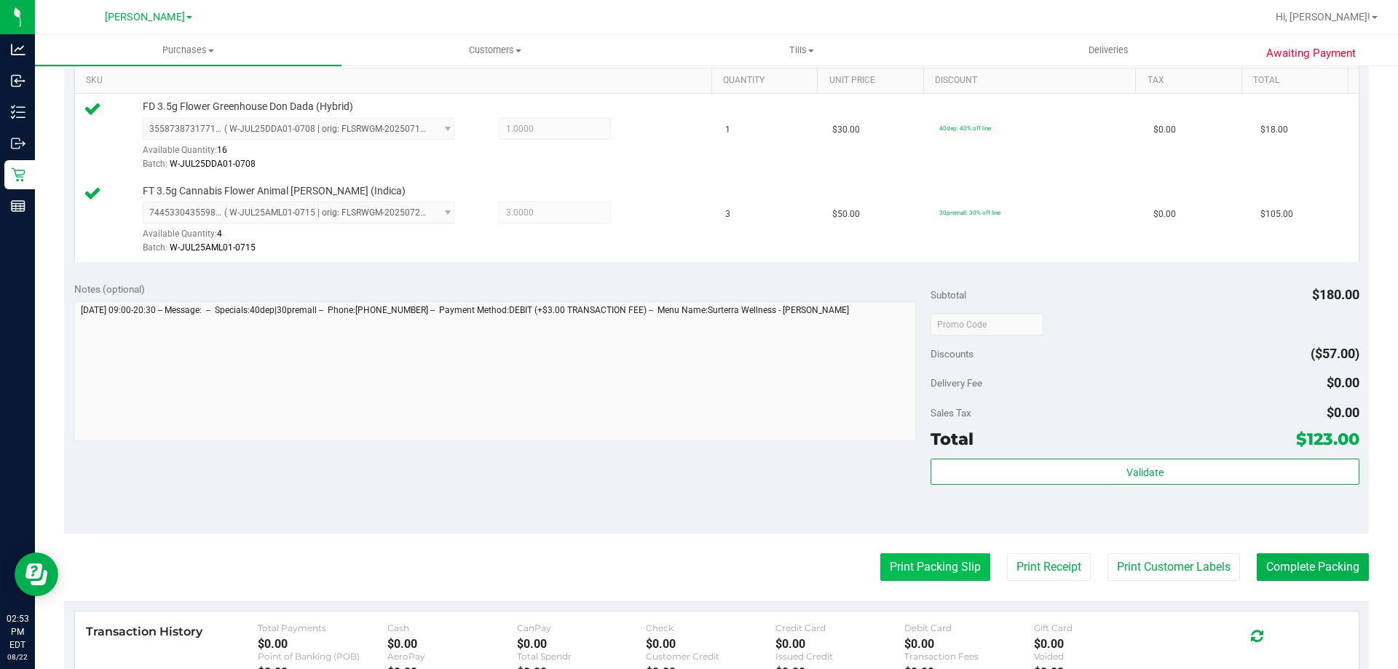
click at [942, 559] on button "Print Packing Slip" at bounding box center [935, 567] width 110 height 28
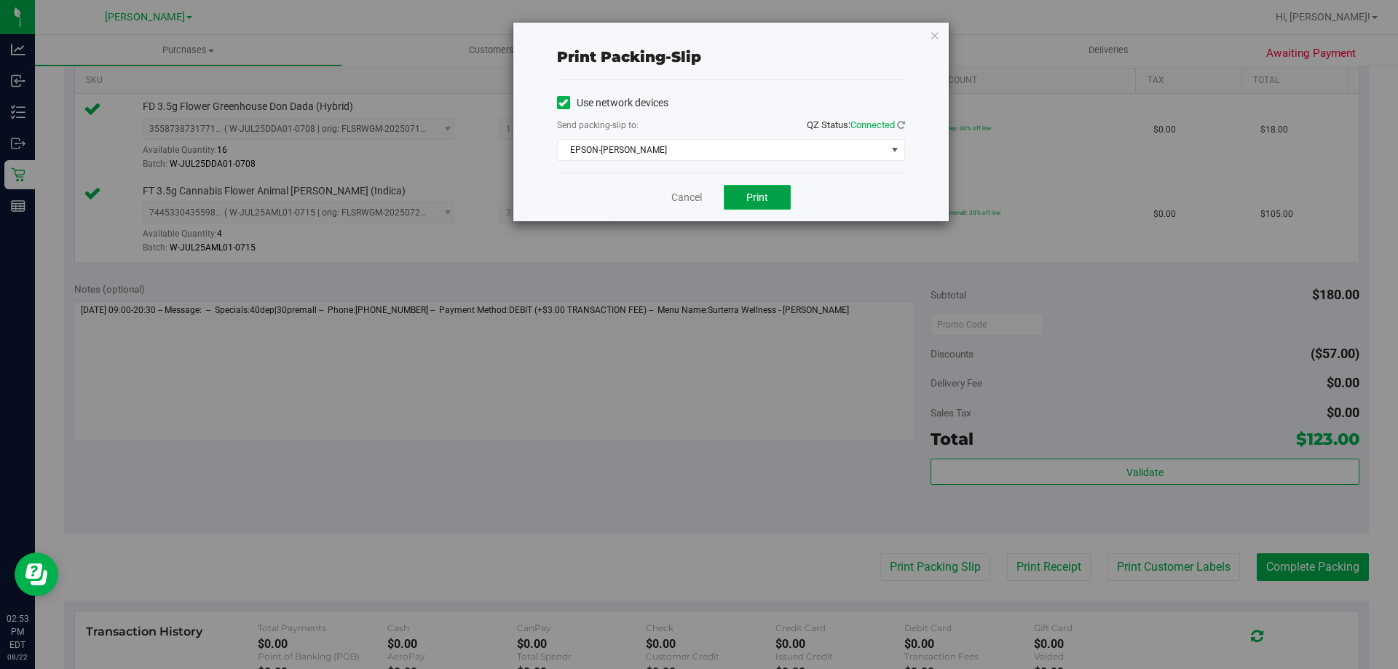
click at [748, 190] on button "Print" at bounding box center [757, 197] width 67 height 25
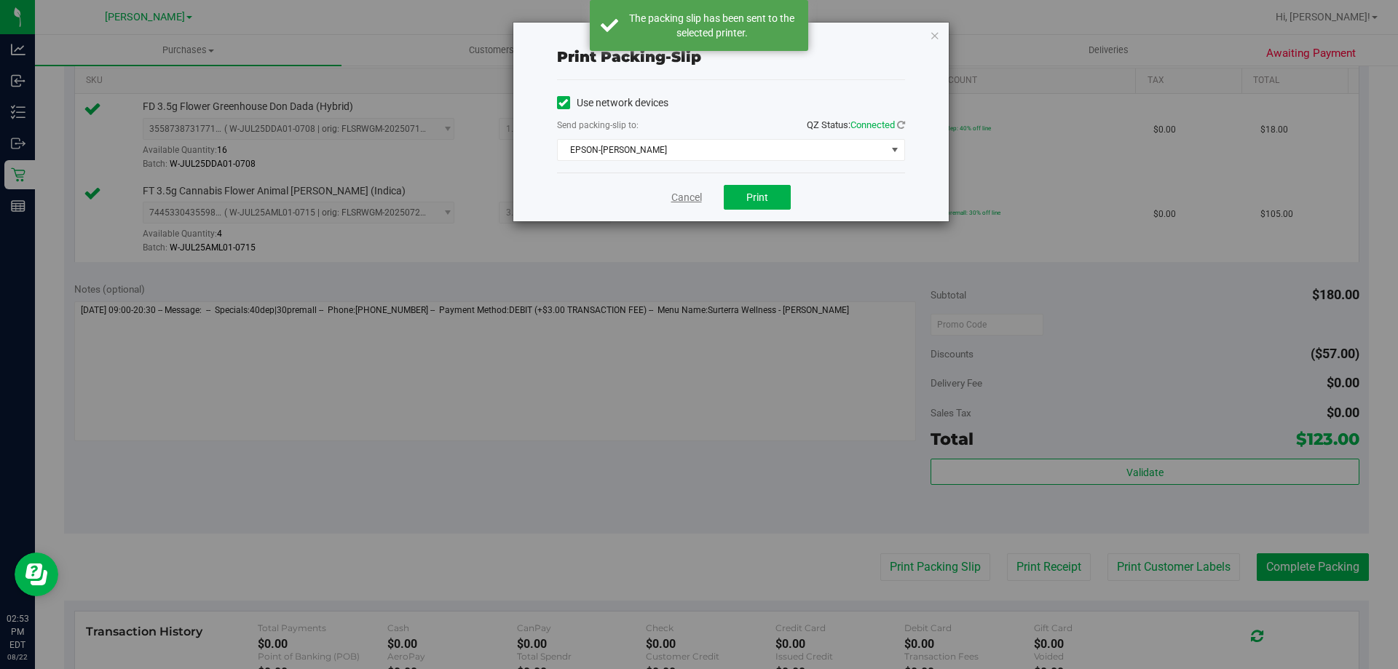
click at [682, 193] on link "Cancel" at bounding box center [686, 197] width 31 height 15
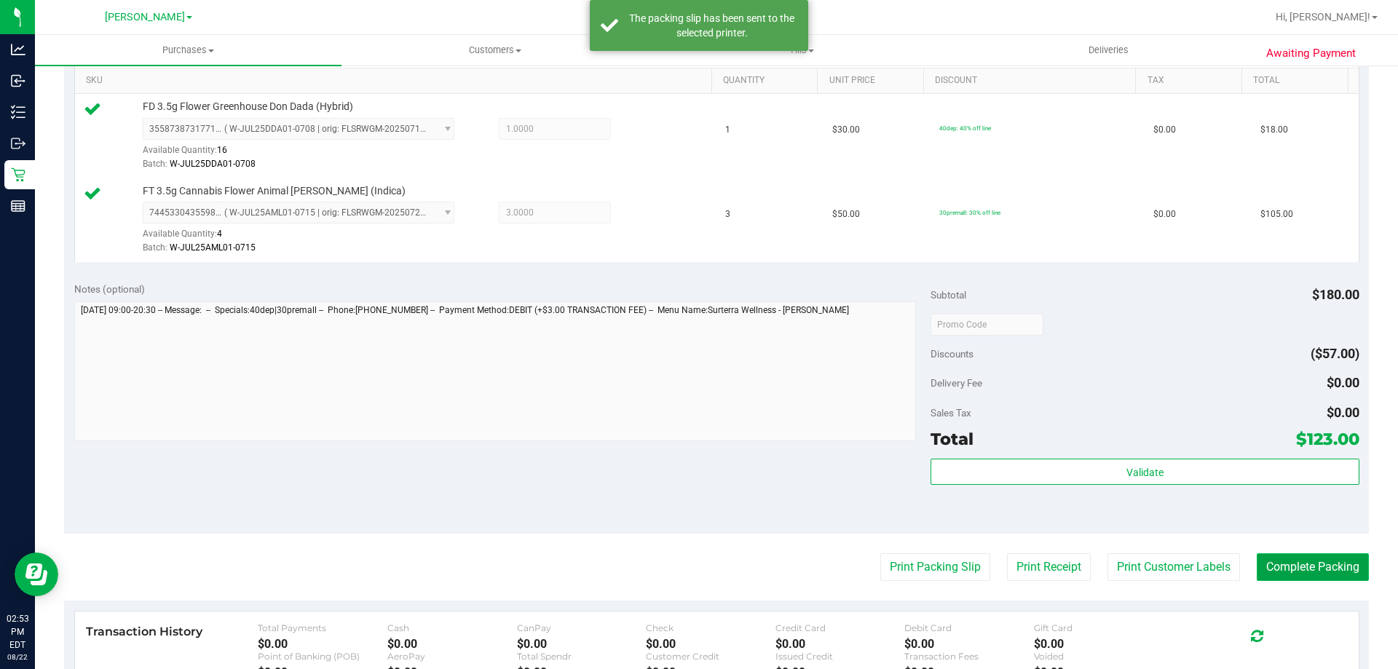
click at [1330, 559] on button "Complete Packing" at bounding box center [1313, 567] width 112 height 28
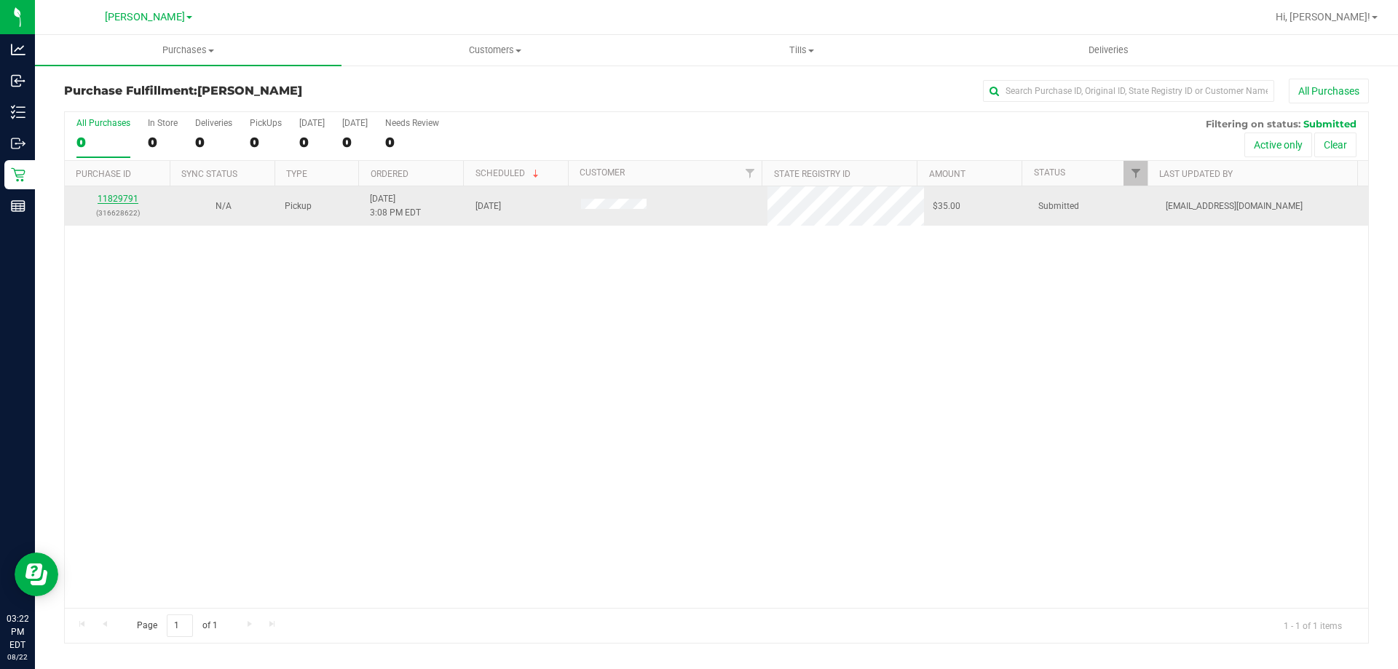
click at [127, 200] on link "11829791" at bounding box center [118, 199] width 41 height 10
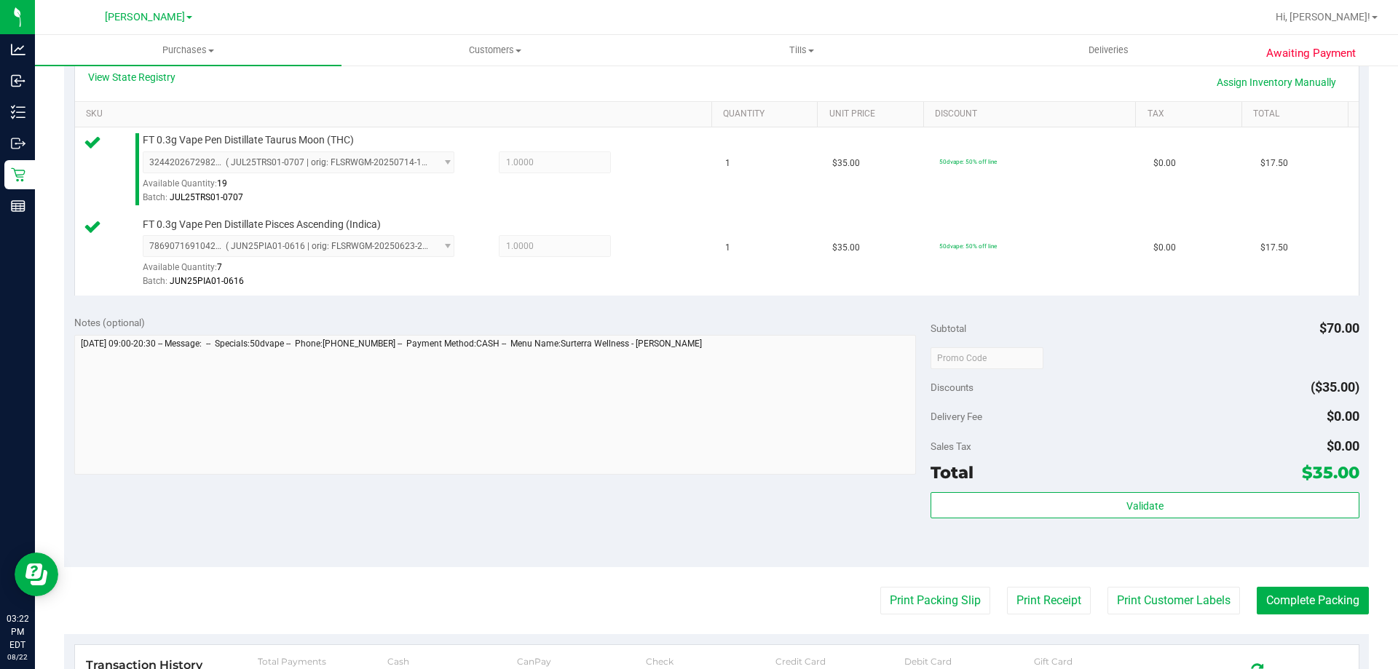
scroll to position [364, 0]
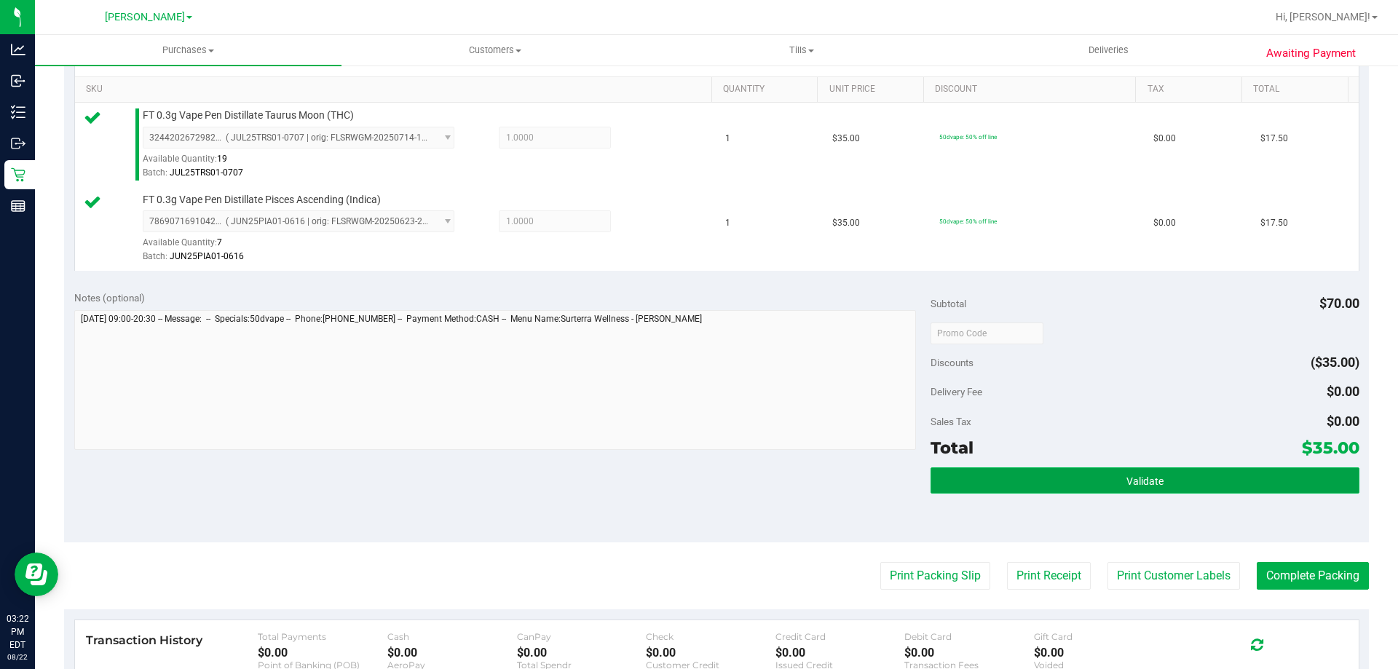
click at [1172, 468] on button "Validate" at bounding box center [1145, 481] width 428 height 26
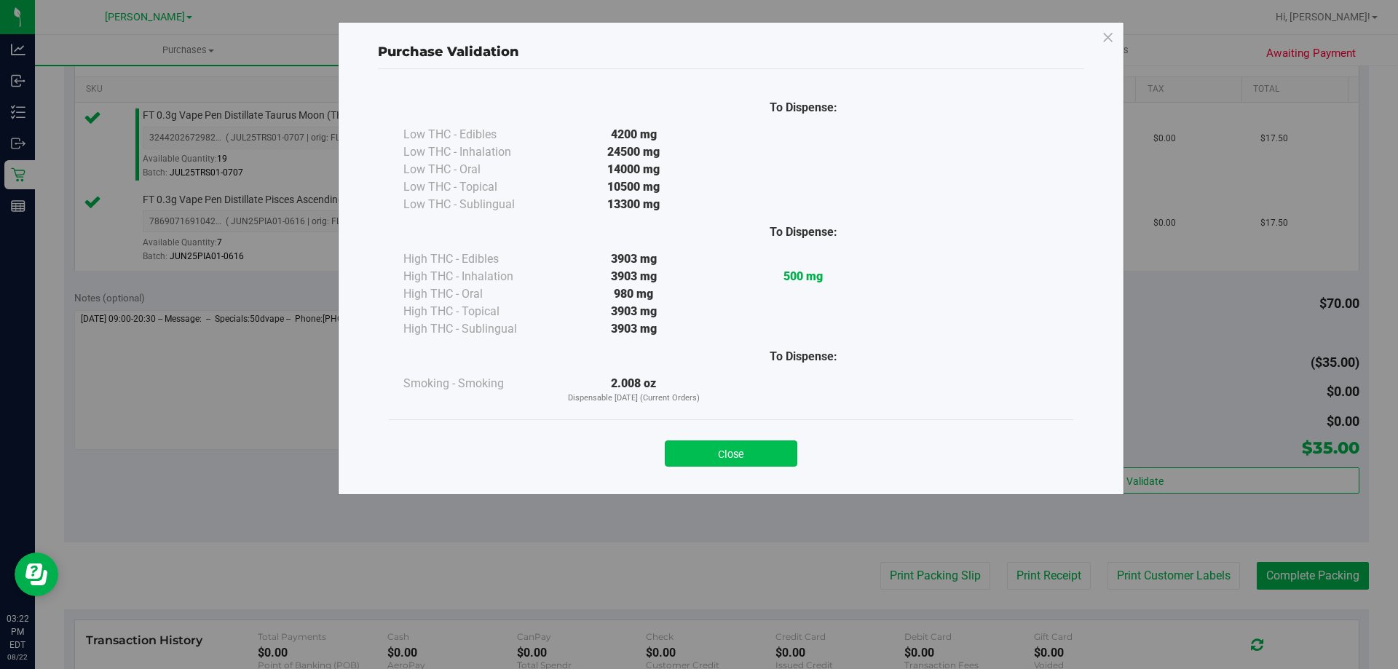
click at [753, 449] on button "Close" at bounding box center [731, 454] width 133 height 26
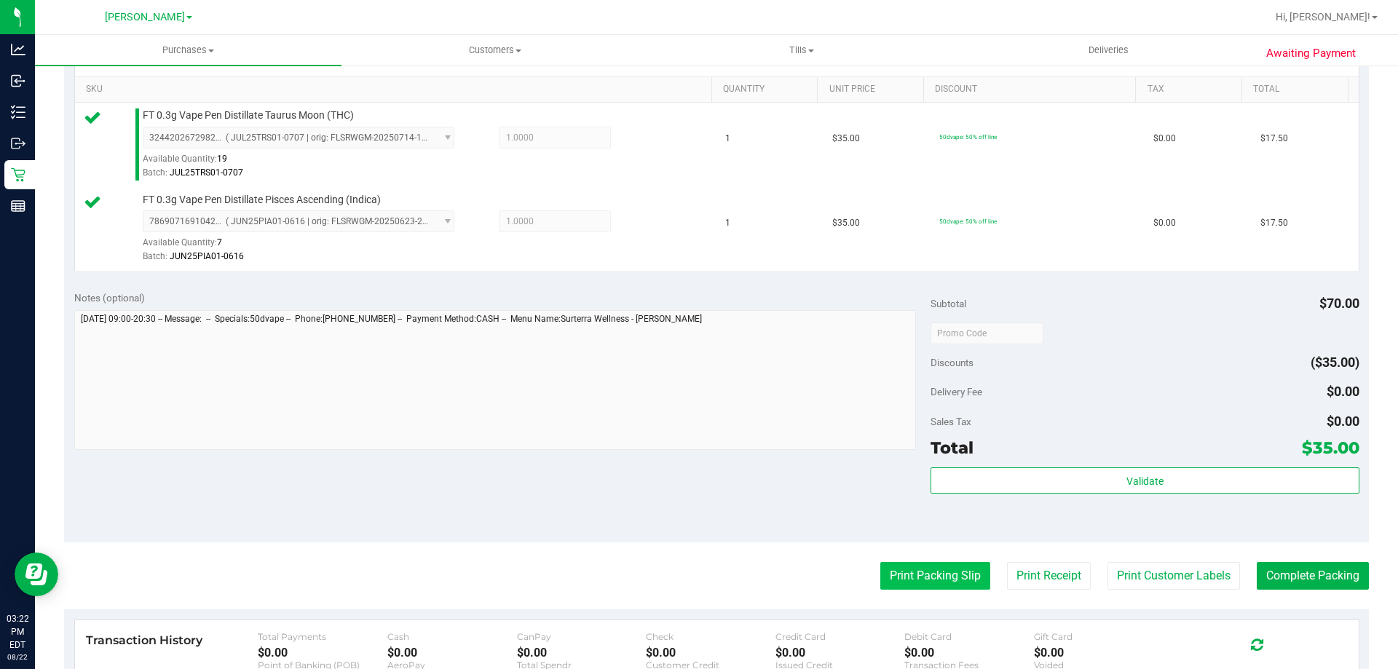
click at [900, 577] on button "Print Packing Slip" at bounding box center [935, 576] width 110 height 28
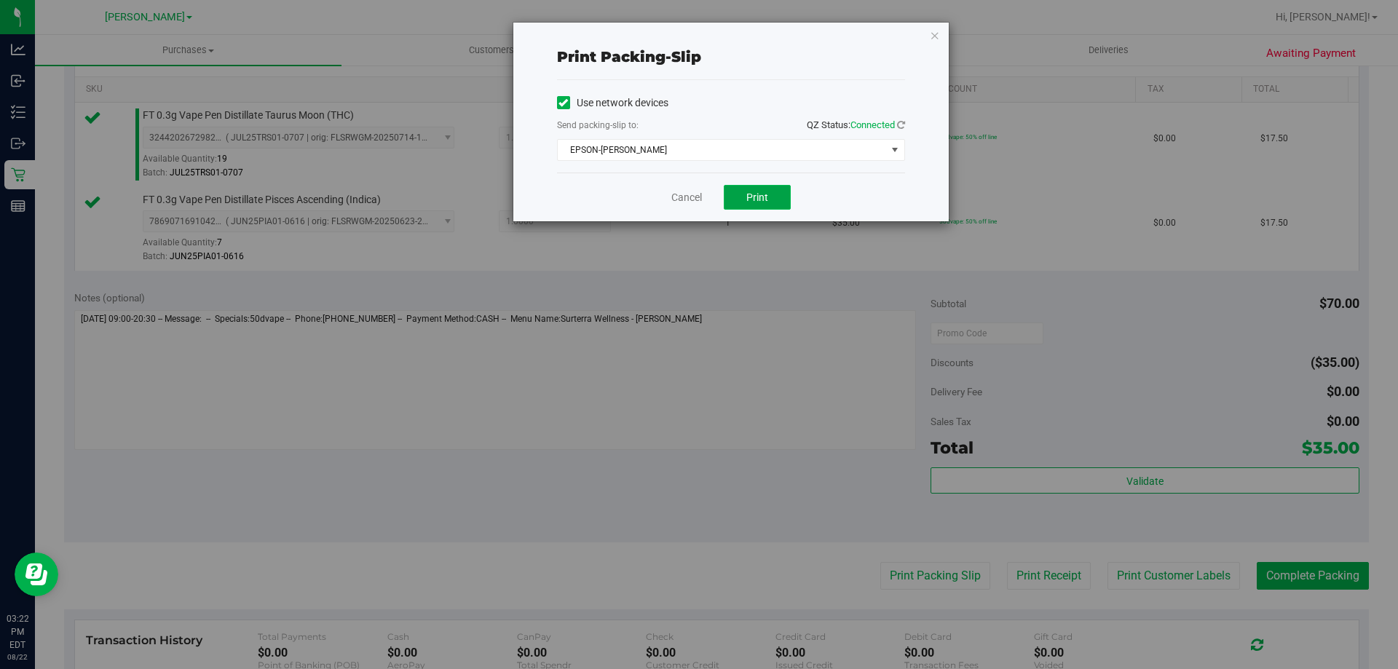
click at [752, 197] on span "Print" at bounding box center [757, 198] width 22 height 12
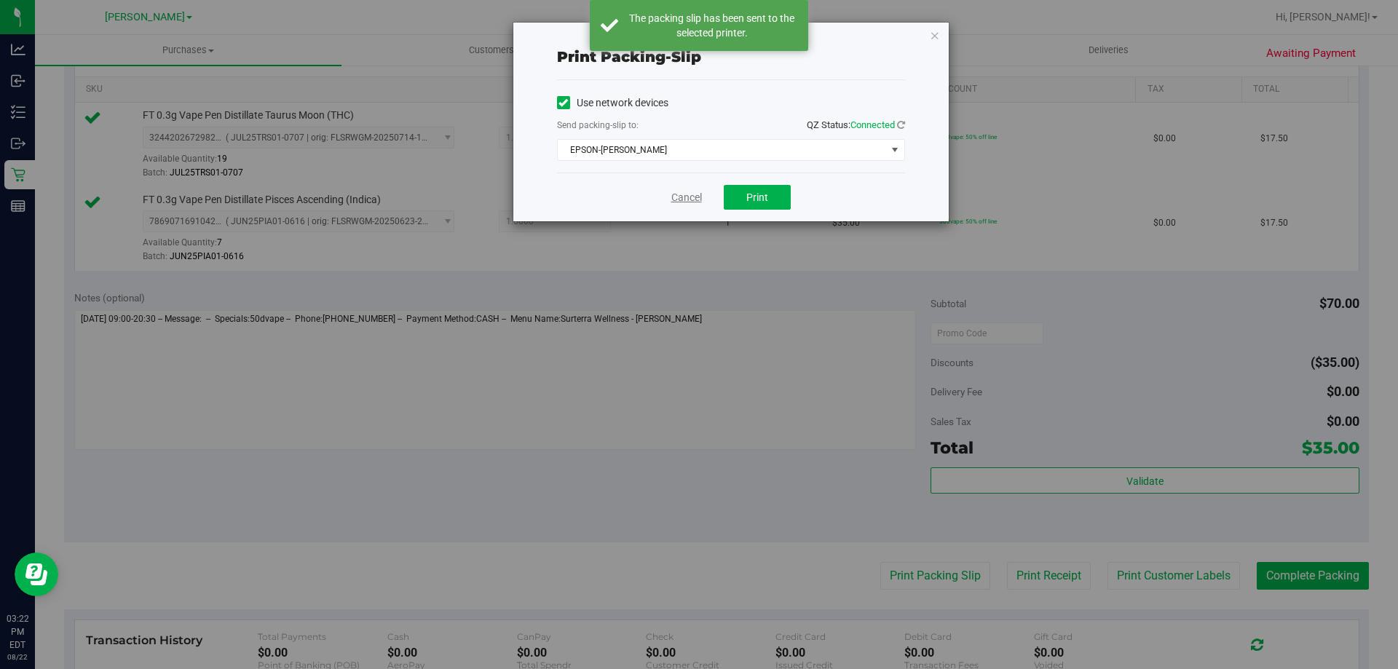
click at [695, 199] on link "Cancel" at bounding box center [686, 197] width 31 height 15
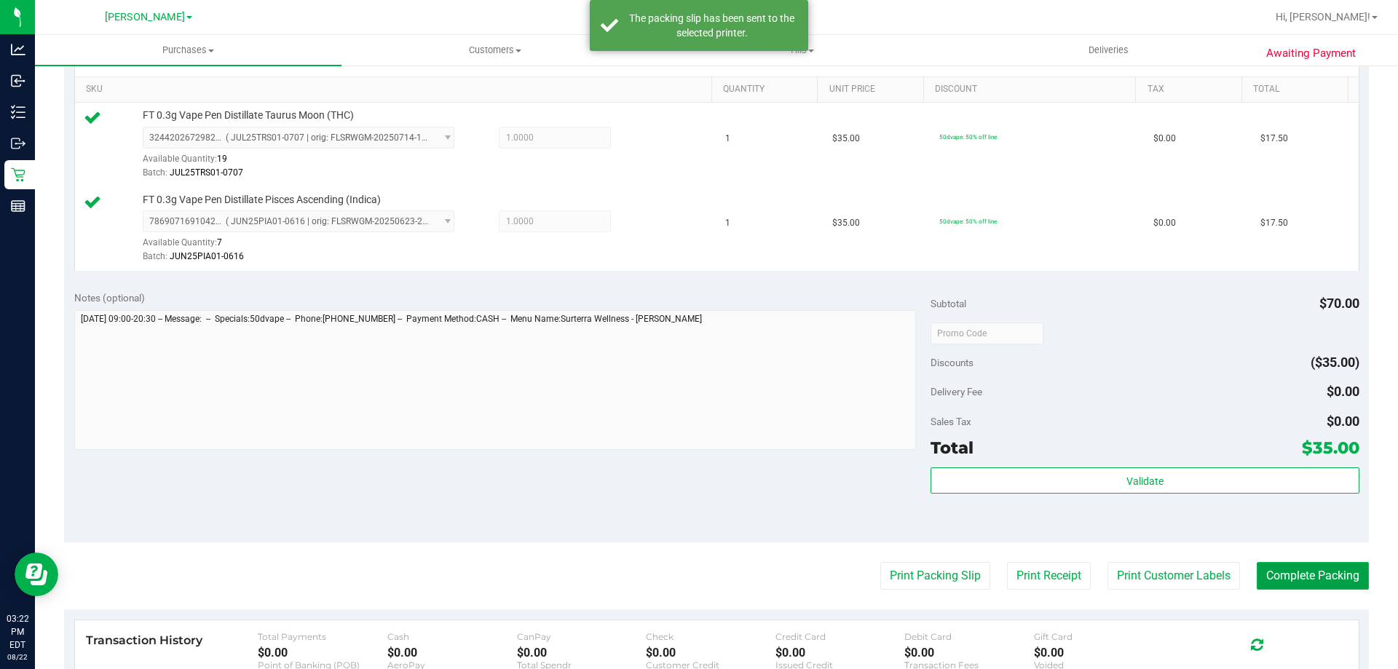
click at [1311, 579] on button "Complete Packing" at bounding box center [1313, 576] width 112 height 28
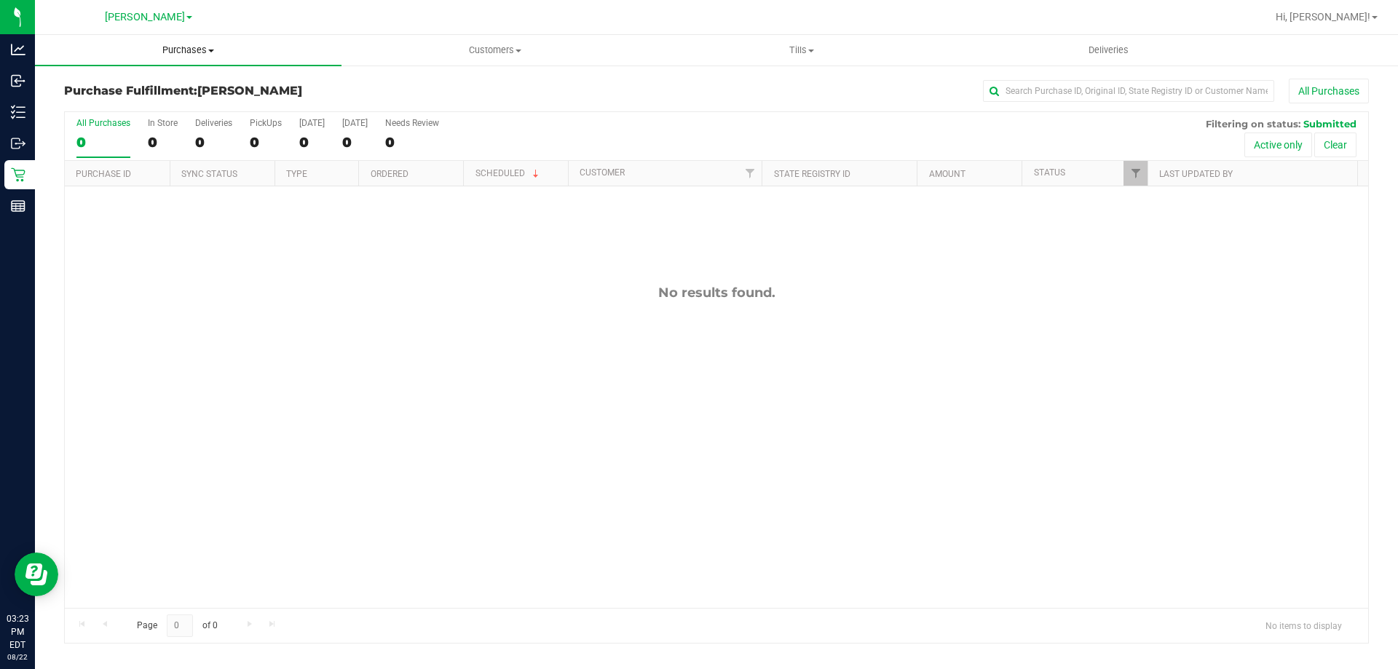
click at [191, 38] on uib-tab-heading "Purchases Summary of purchases Fulfillment All purchases" at bounding box center [188, 50] width 307 height 31
click at [191, 55] on span "Purchases" at bounding box center [188, 50] width 307 height 13
click at [202, 48] on span "Purchases" at bounding box center [188, 50] width 307 height 13
click at [119, 113] on li "Fulfillment" at bounding box center [188, 105] width 307 height 17
click at [202, 59] on uib-tab-heading "Purchases Summary of purchases Fulfillment All purchases" at bounding box center [188, 50] width 307 height 31
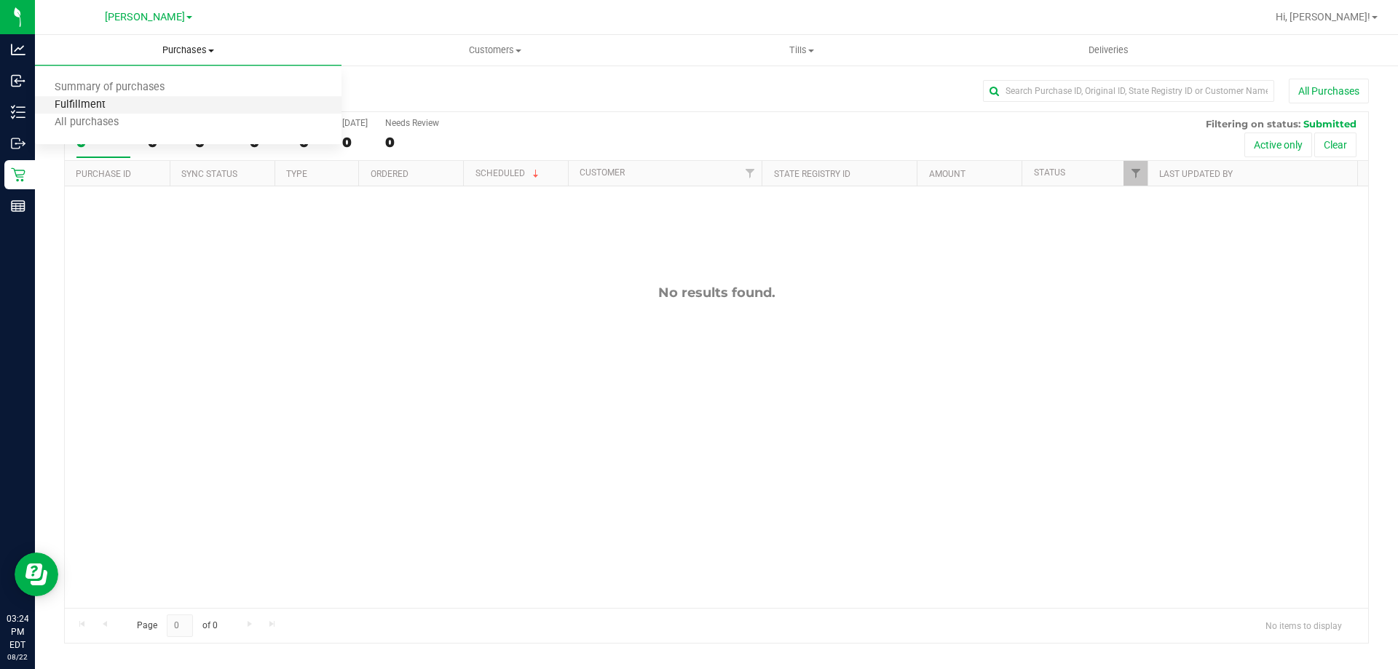
click at [114, 104] on span "Fulfillment" at bounding box center [80, 105] width 90 height 12
click at [186, 46] on span "Purchases" at bounding box center [188, 50] width 307 height 13
click at [151, 100] on li "Fulfillment" at bounding box center [188, 105] width 307 height 17
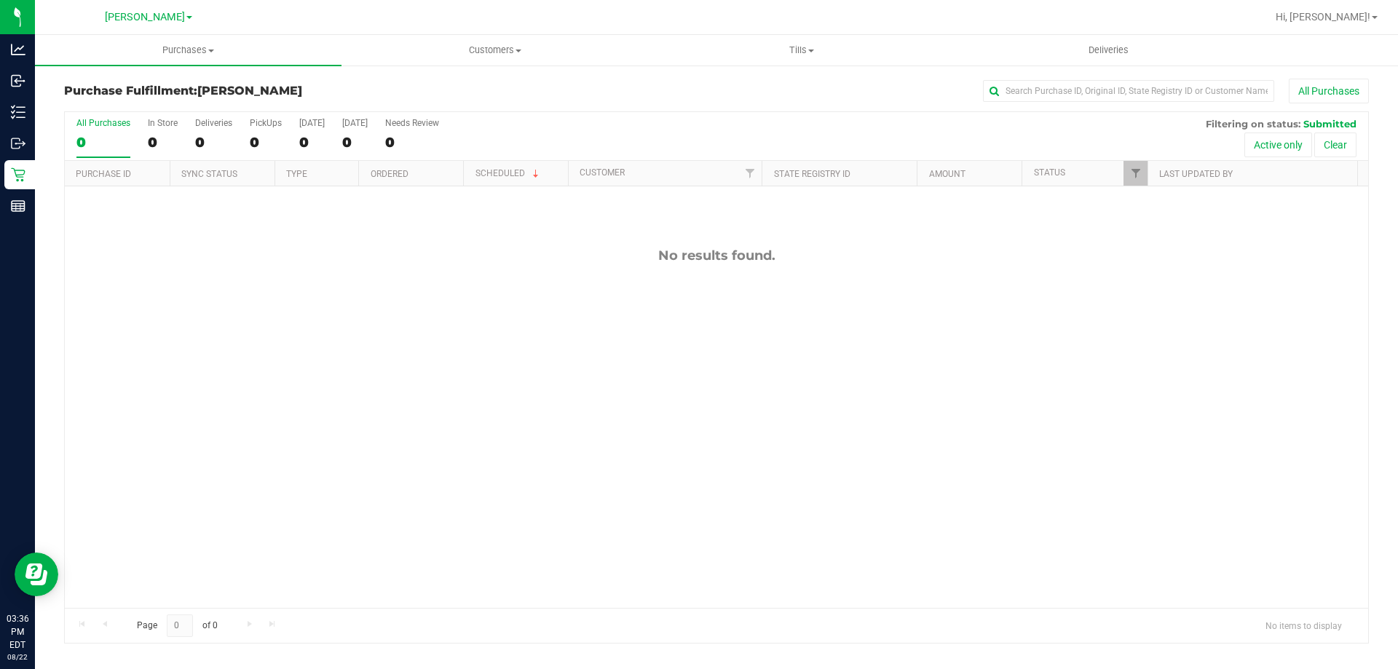
scroll to position [73, 0]
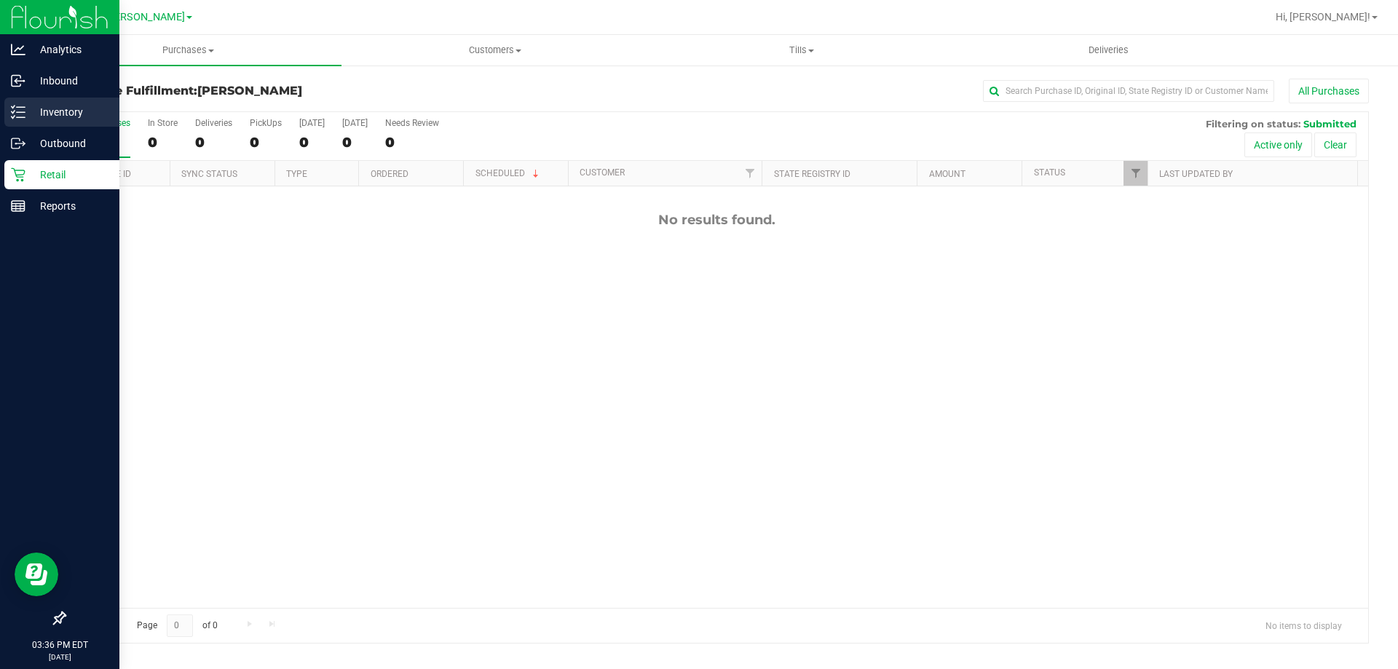
click at [79, 114] on p "Inventory" at bounding box center [68, 111] width 87 height 17
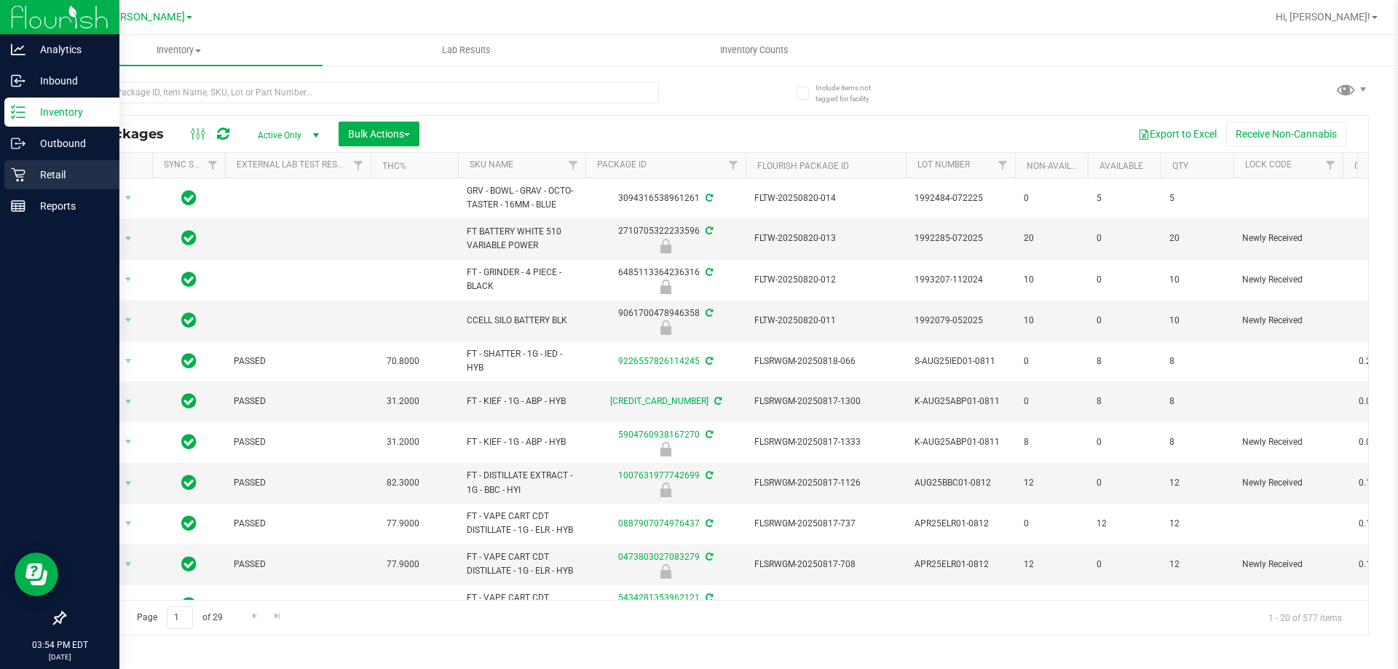
click at [23, 175] on icon at bounding box center [18, 175] width 14 height 14
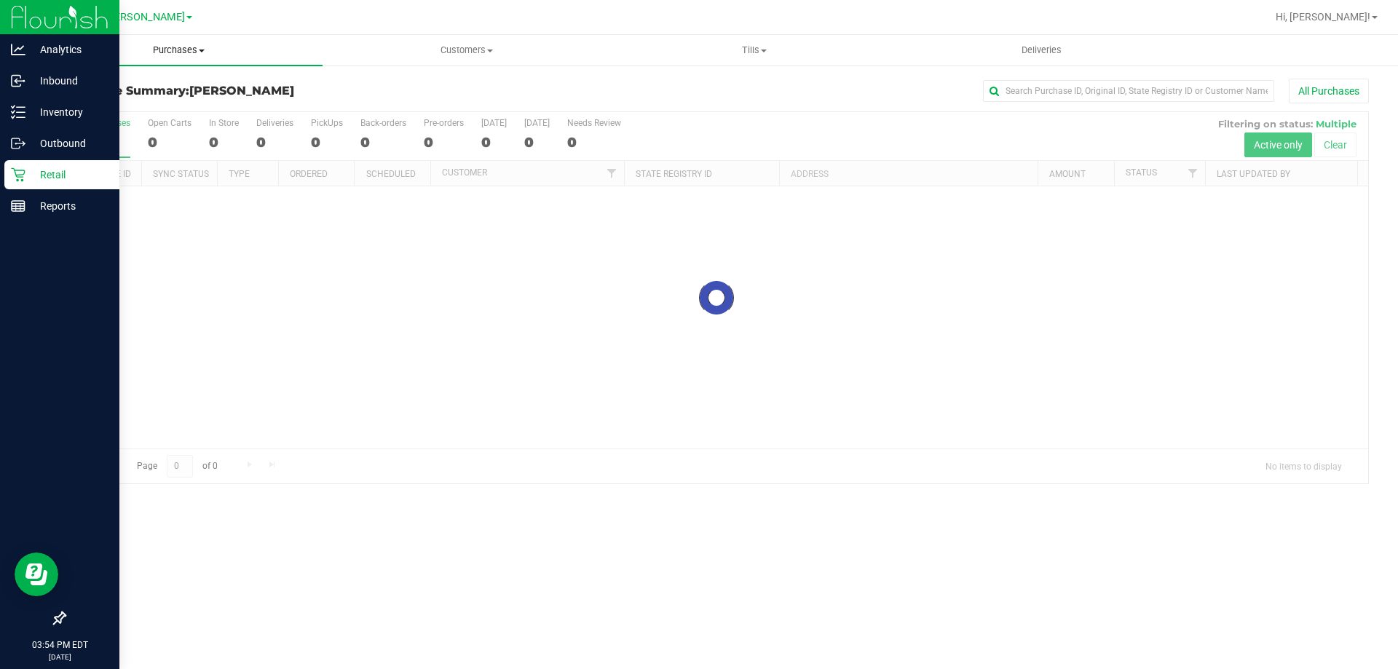
click at [185, 39] on uib-tab-heading "Purchases Summary of purchases Fulfillment All purchases" at bounding box center [179, 50] width 288 height 31
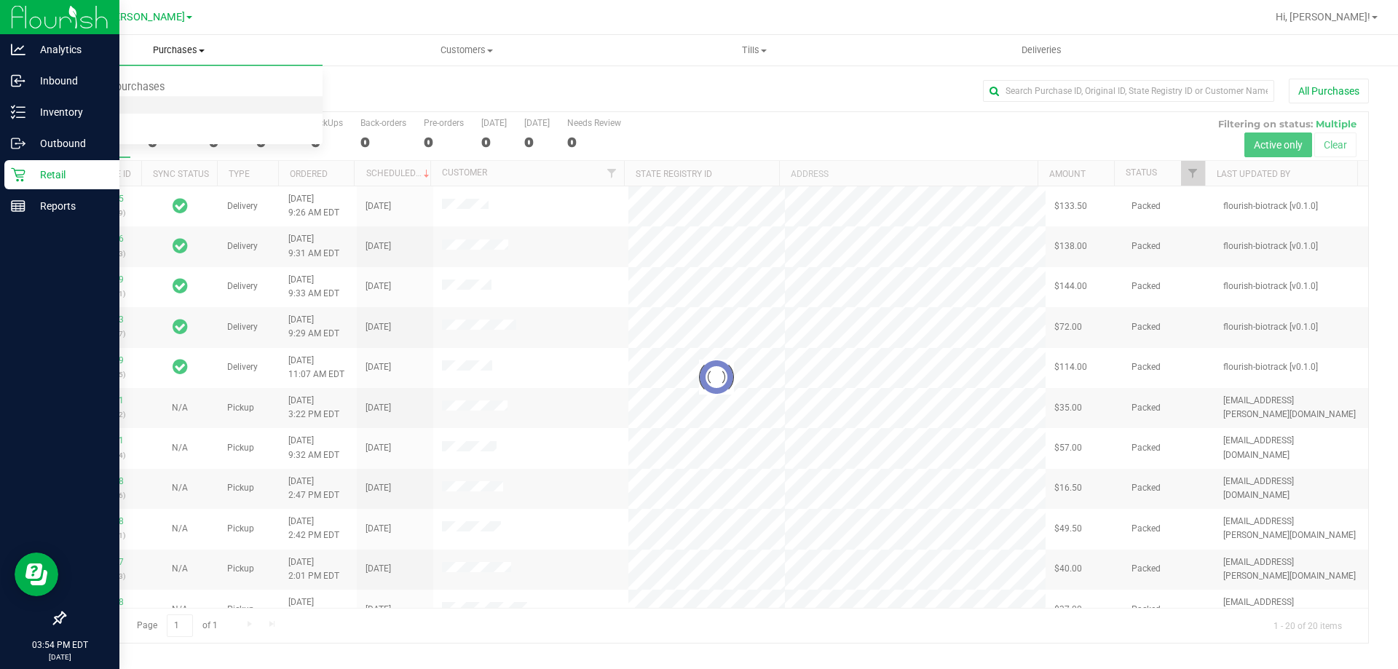
click at [98, 110] on span "Fulfillment" at bounding box center [80, 105] width 90 height 12
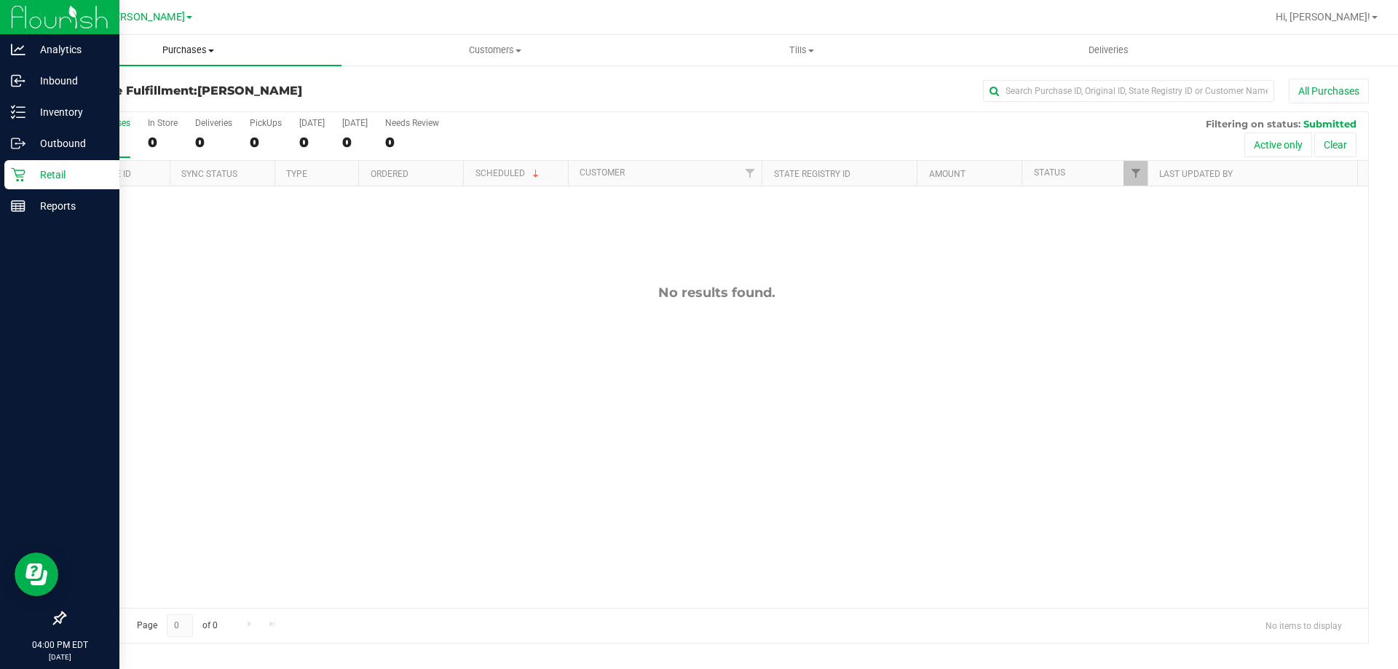
click at [197, 48] on span "Purchases" at bounding box center [188, 50] width 307 height 13
click at [157, 103] on li "Fulfillment" at bounding box center [188, 105] width 307 height 17
click at [190, 52] on span "Purchases" at bounding box center [188, 50] width 307 height 13
click at [130, 100] on li "Fulfillment" at bounding box center [188, 105] width 307 height 17
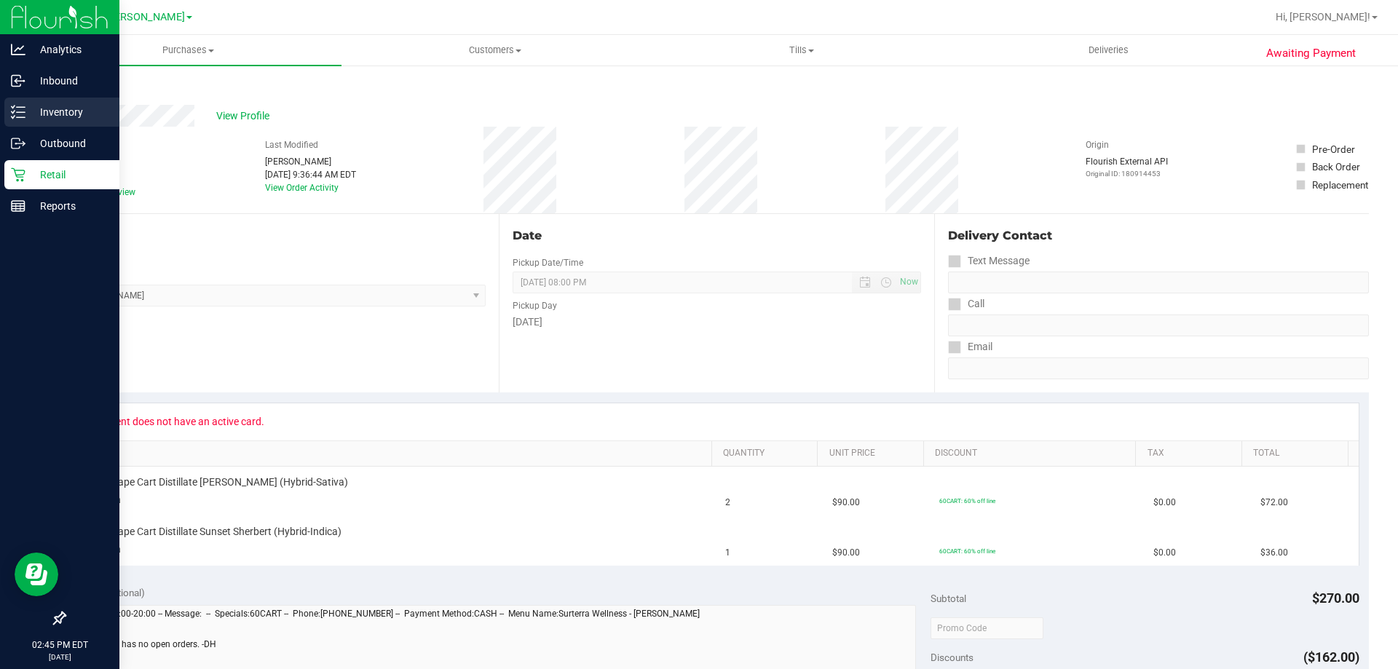
click at [65, 105] on p "Inventory" at bounding box center [68, 111] width 87 height 17
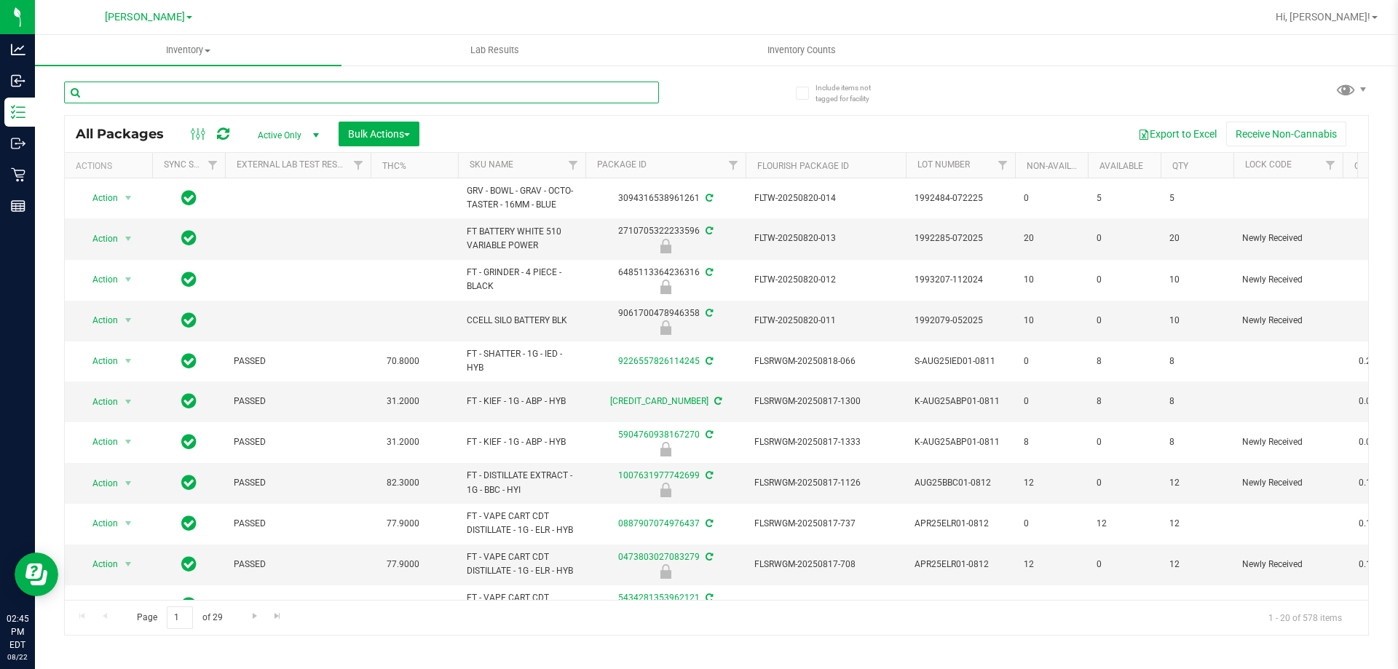
click at [373, 98] on input "text" at bounding box center [361, 93] width 595 height 22
type input "0042921237997144"
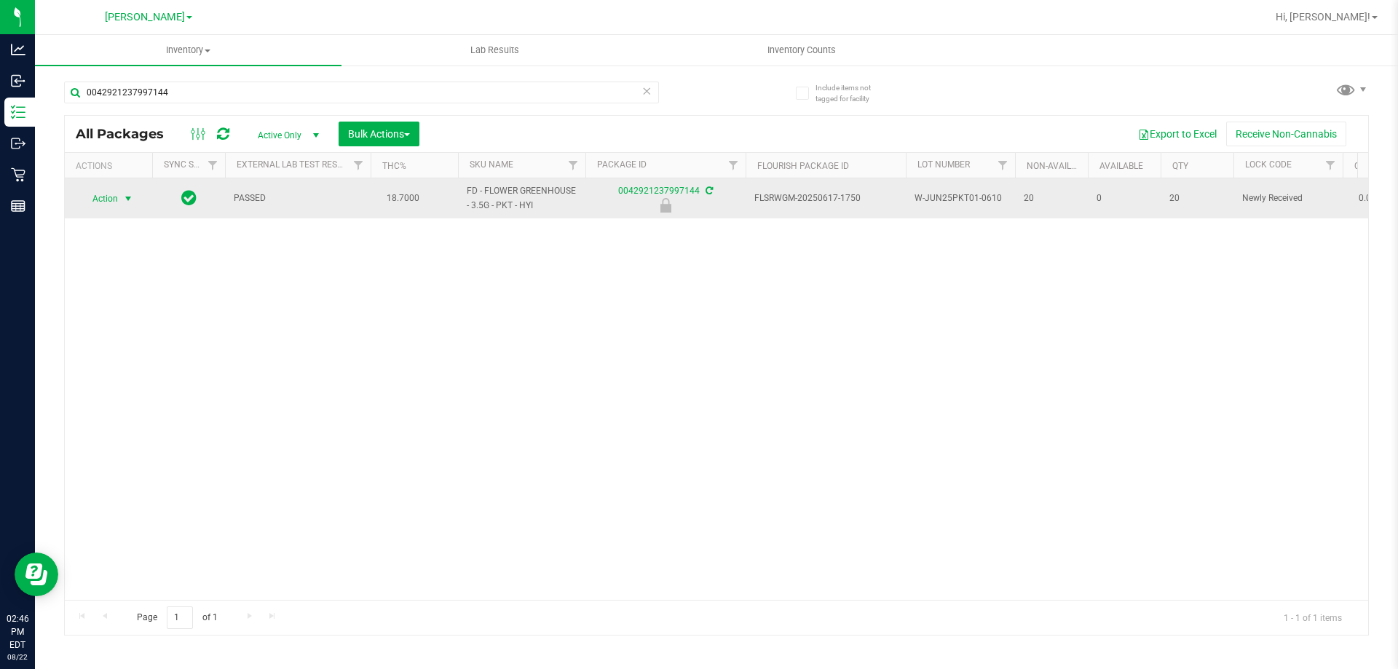
click at [109, 194] on span "Action" at bounding box center [98, 199] width 39 height 20
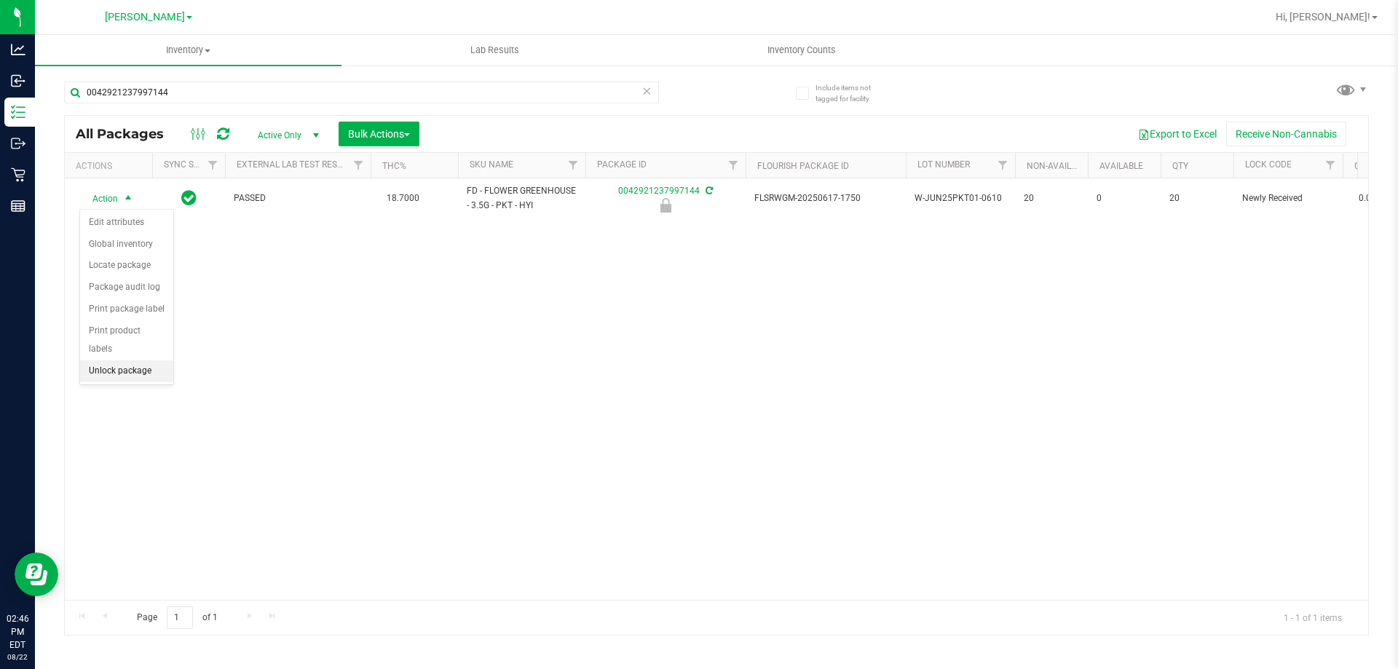
click at [135, 360] on li "Unlock package" at bounding box center [126, 371] width 93 height 22
